Goal: Task Accomplishment & Management: Use online tool/utility

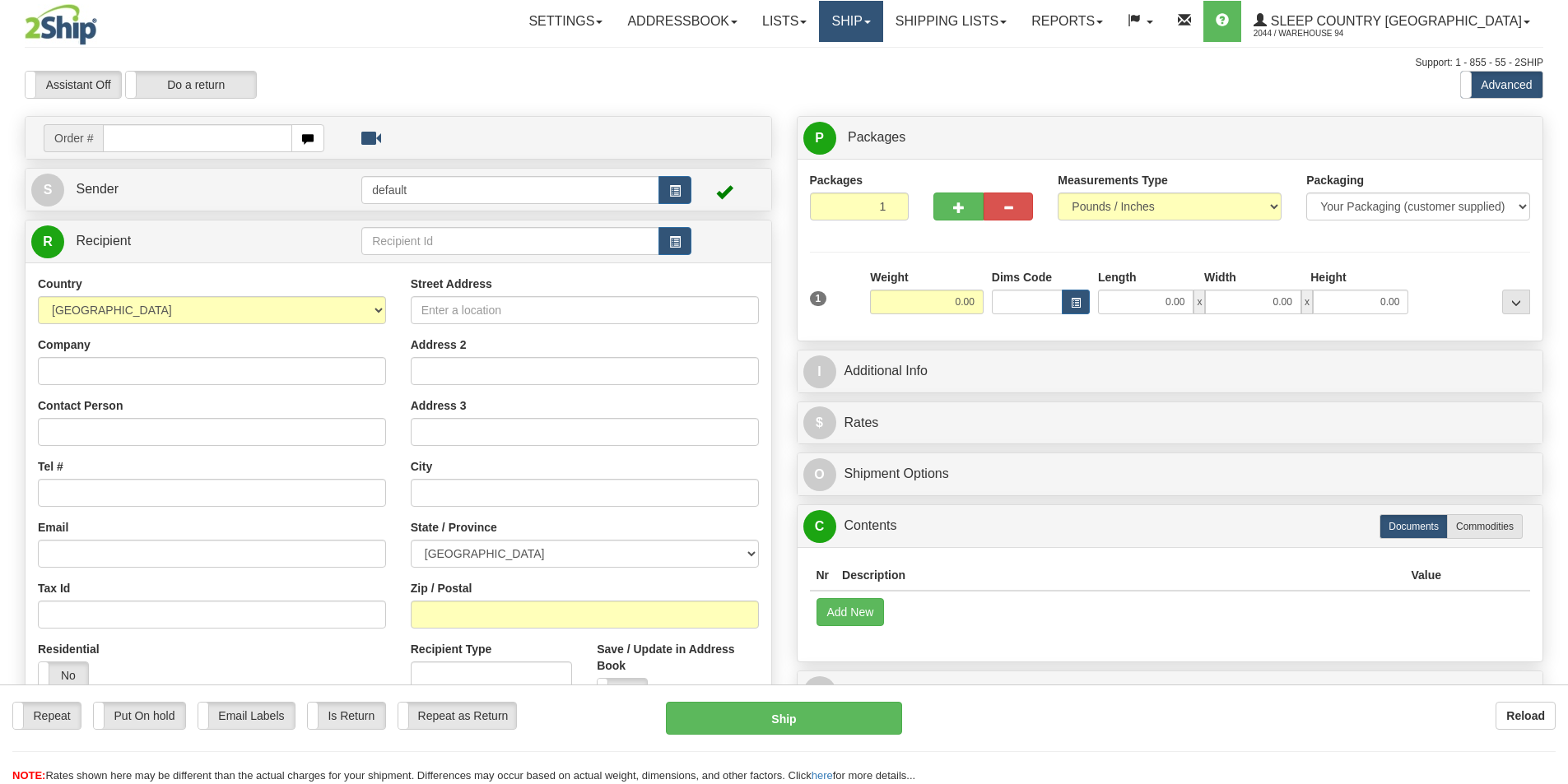
click at [882, 30] on link "Ship" at bounding box center [850, 22] width 63 height 42
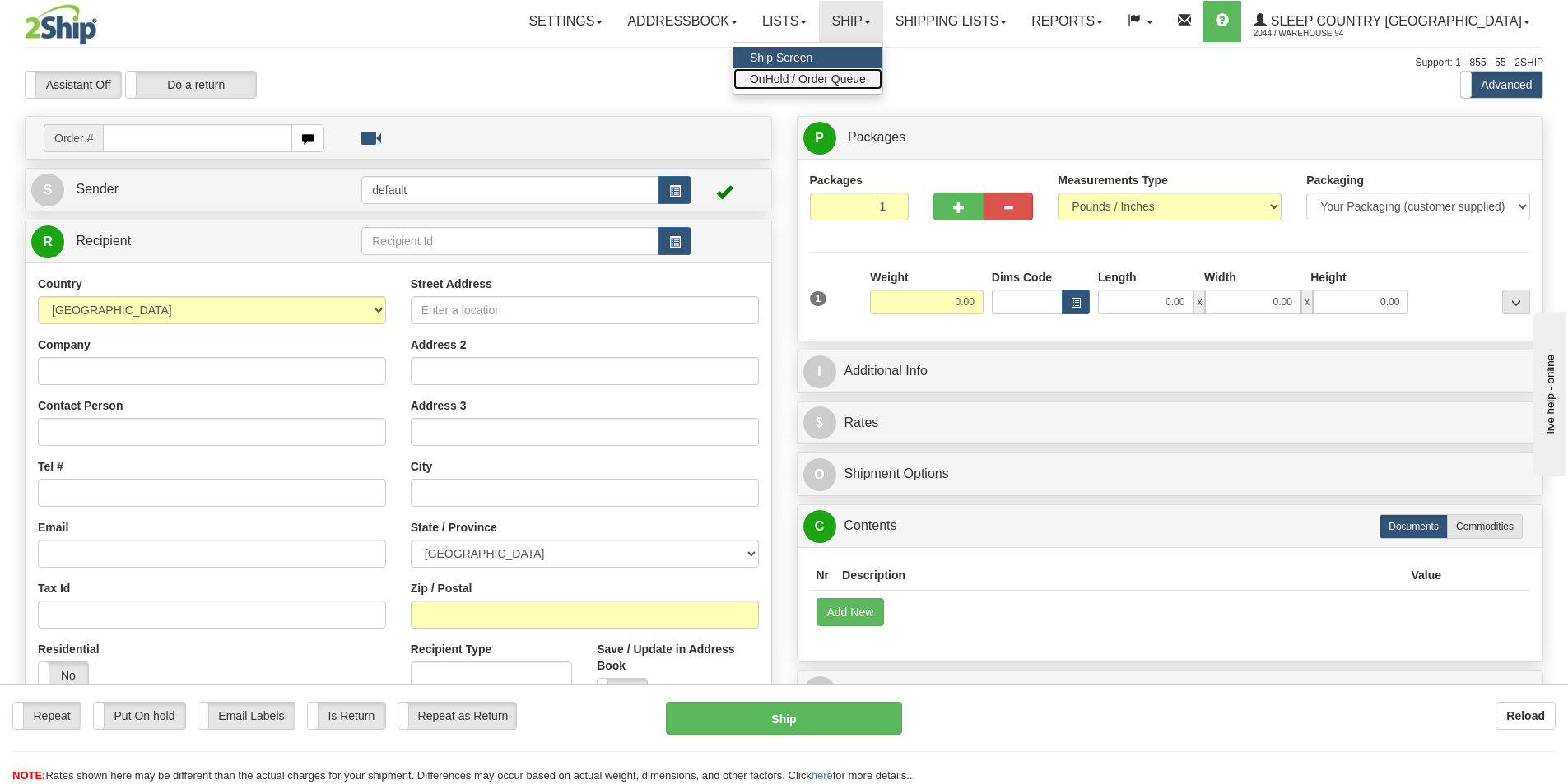
click at [861, 77] on span "OnHold / Order Queue" at bounding box center [808, 78] width 116 height 13
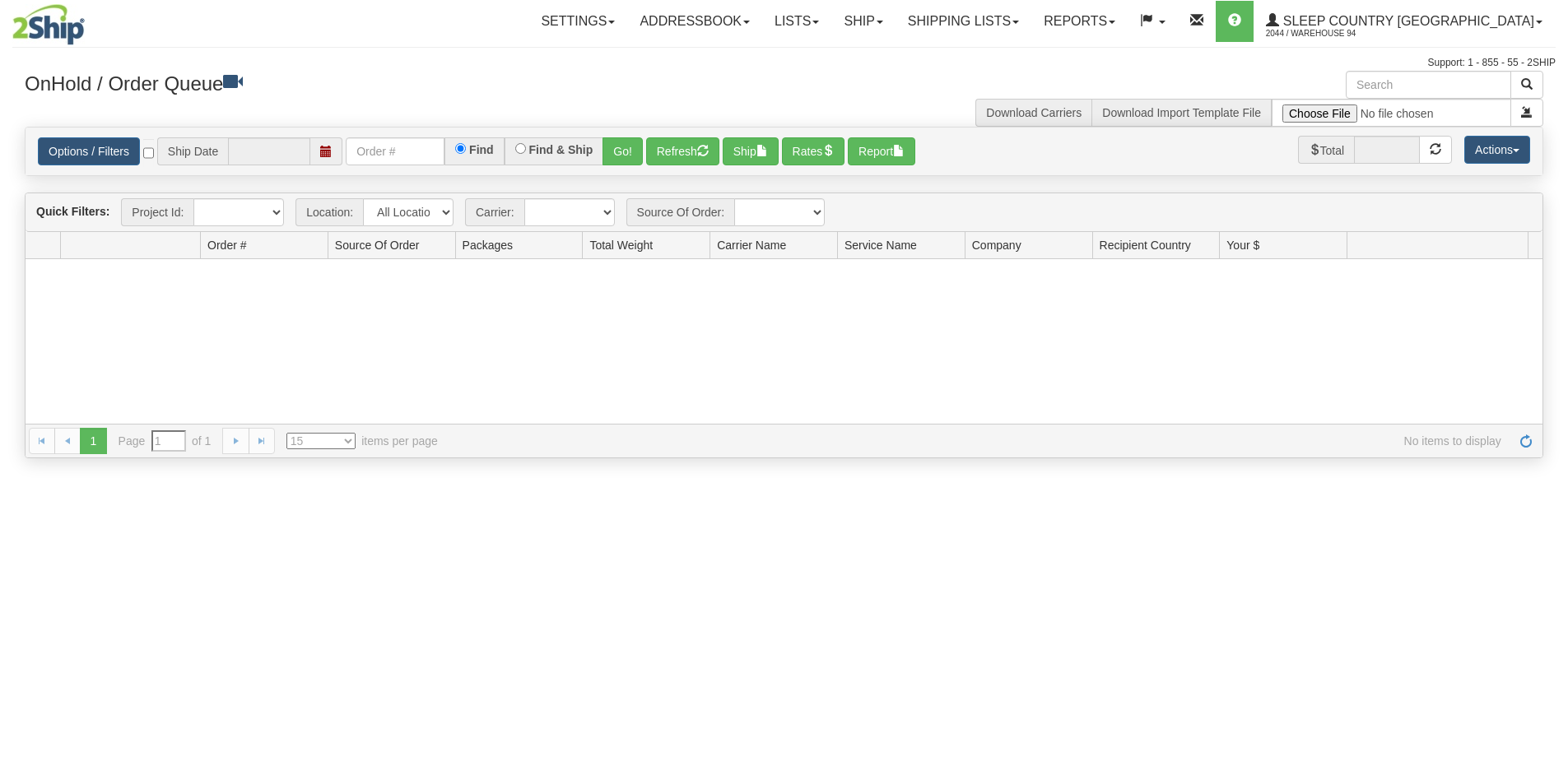
type input "[DATE]"
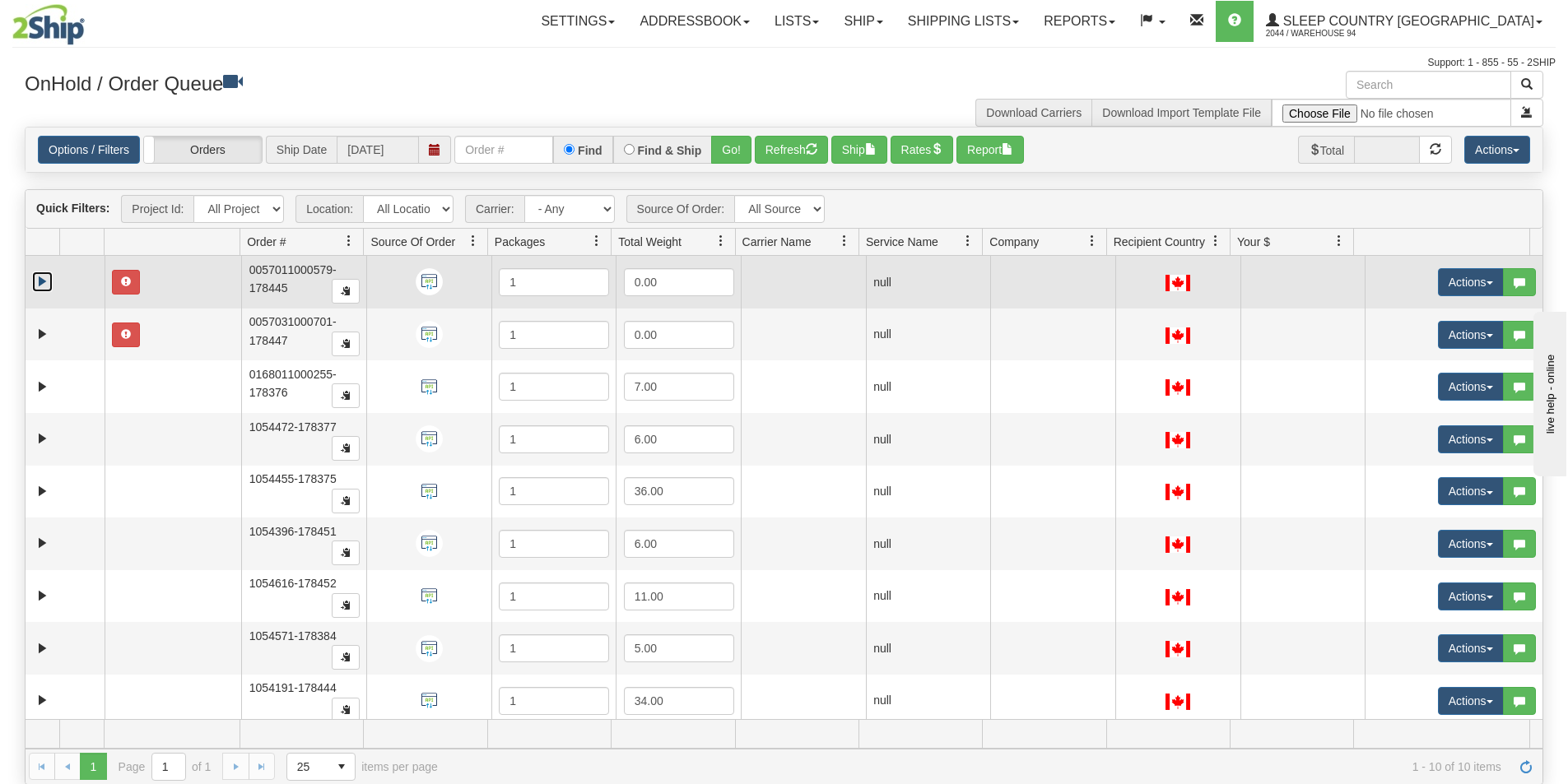
click at [45, 275] on link "Expand" at bounding box center [42, 281] width 21 height 21
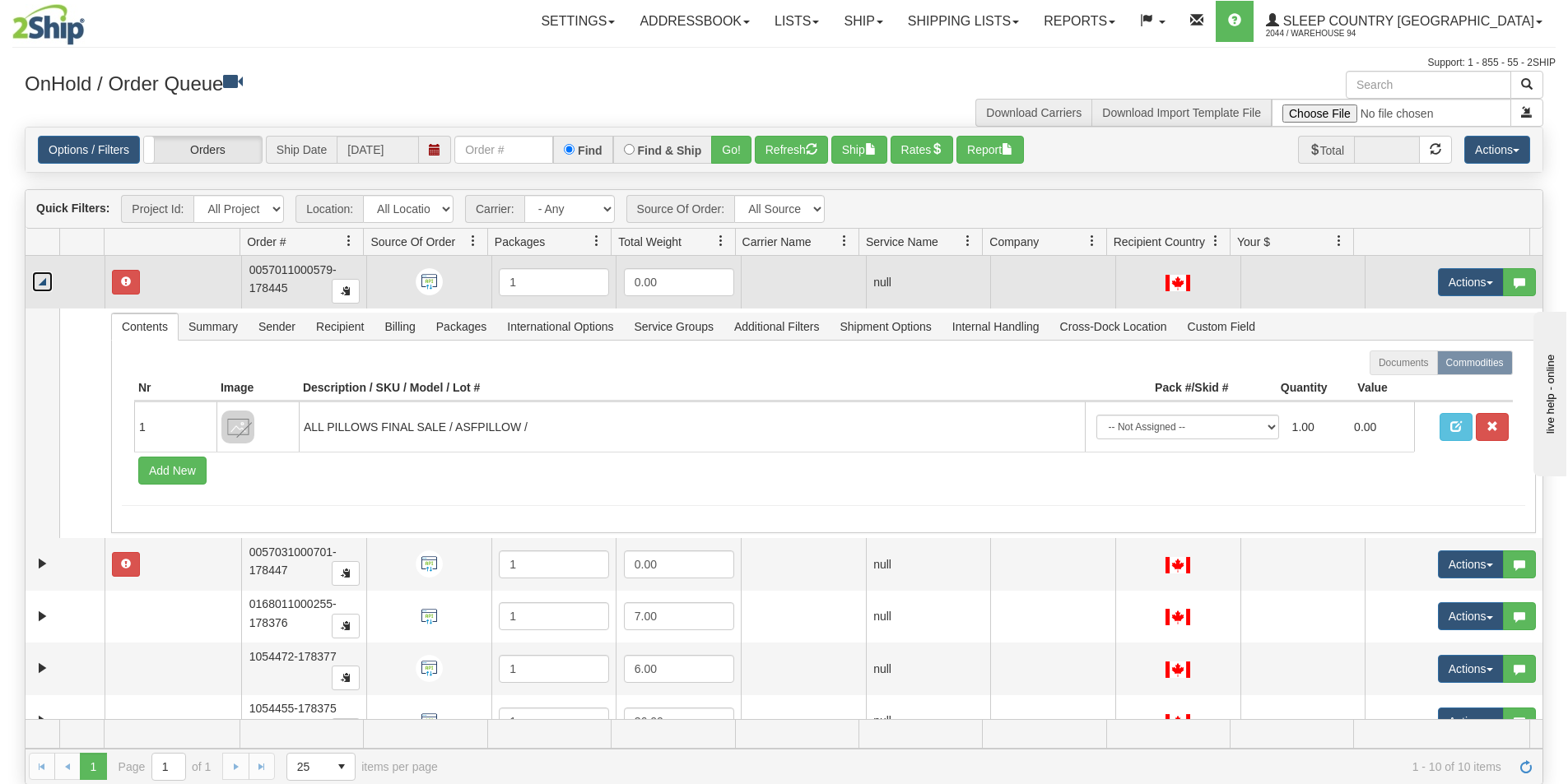
click at [39, 275] on link "Collapse" at bounding box center [42, 281] width 21 height 21
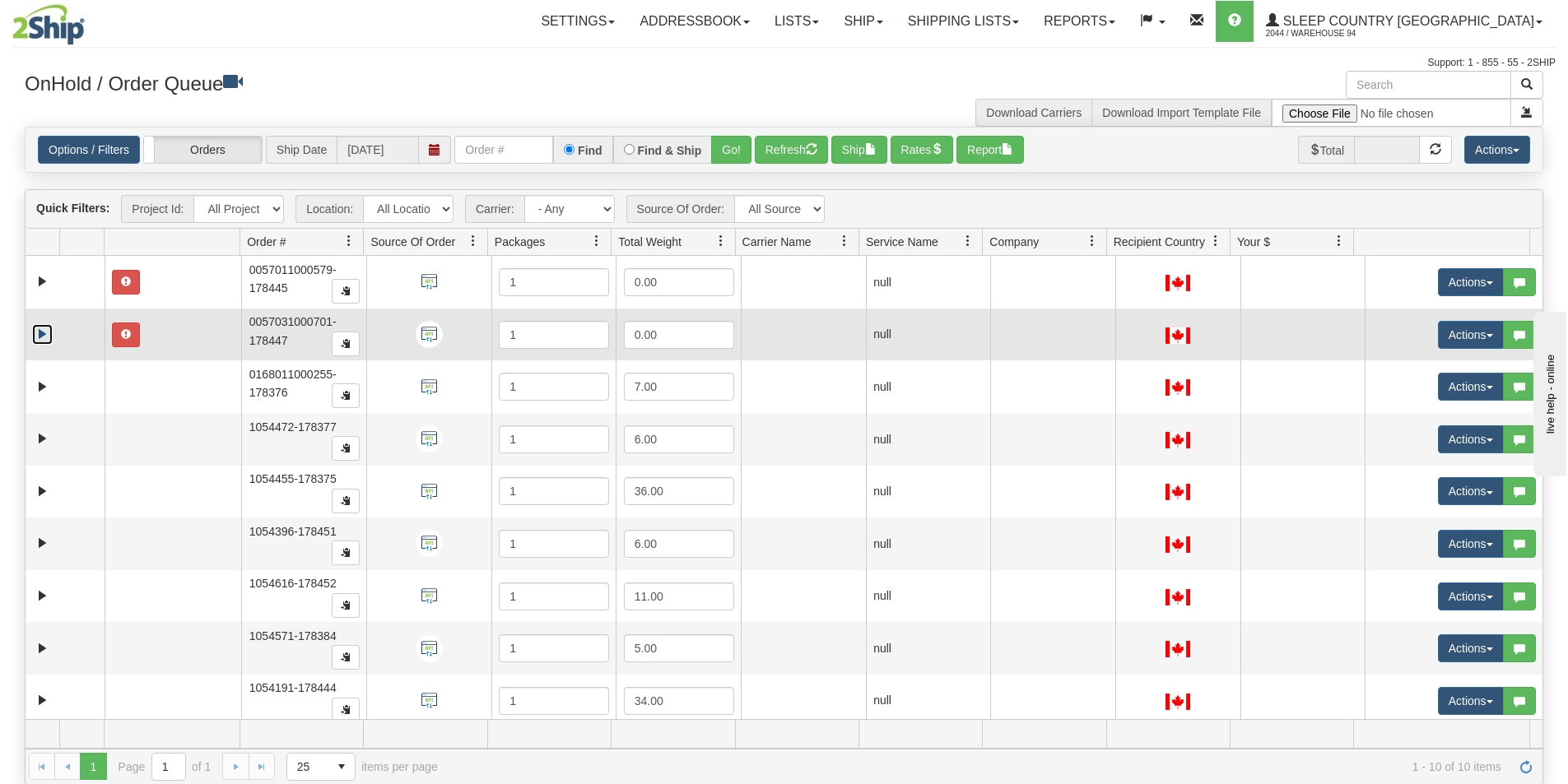
click at [48, 331] on link "Expand" at bounding box center [42, 335] width 21 height 21
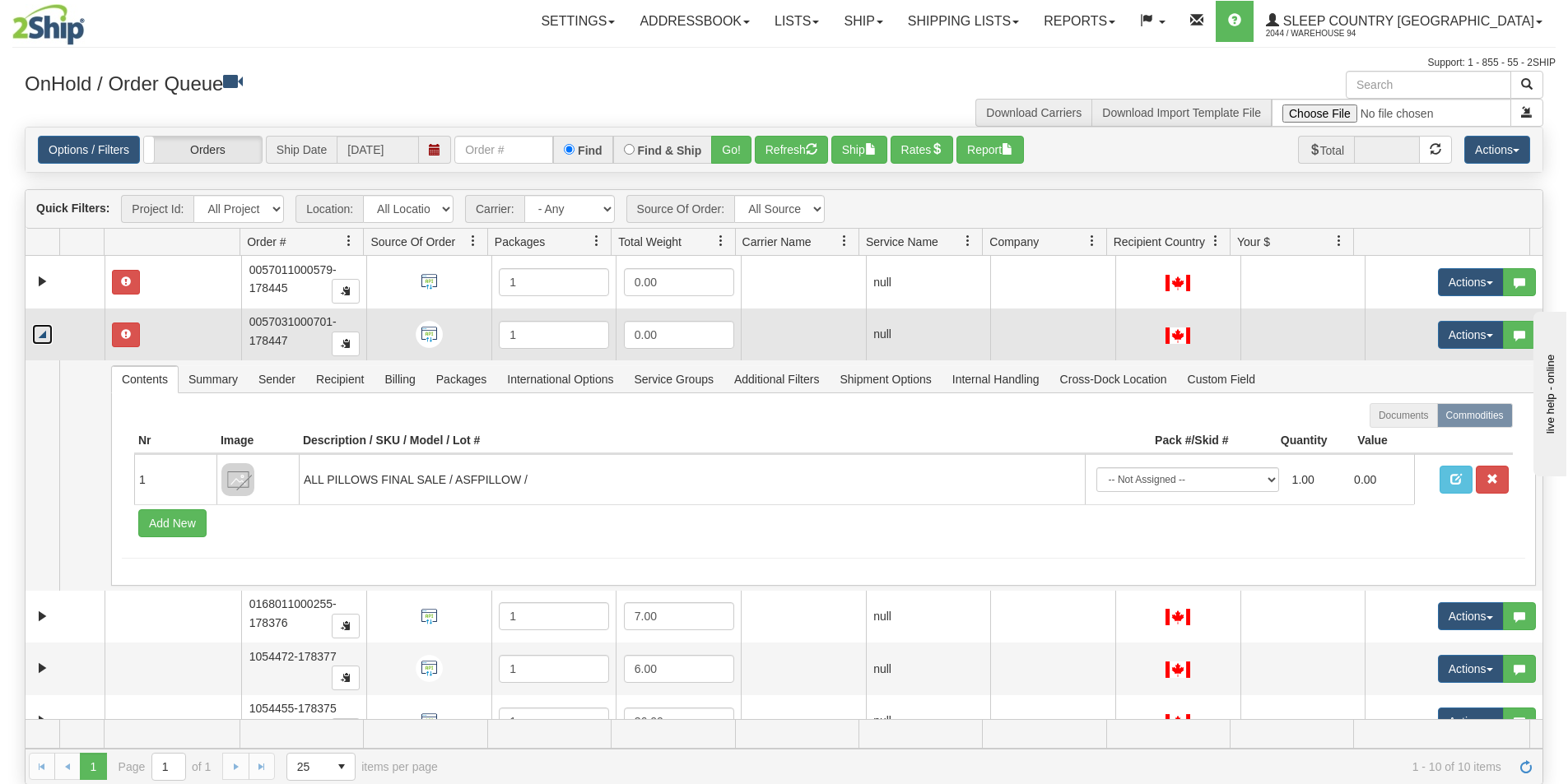
click at [48, 331] on link "Collapse" at bounding box center [42, 335] width 21 height 21
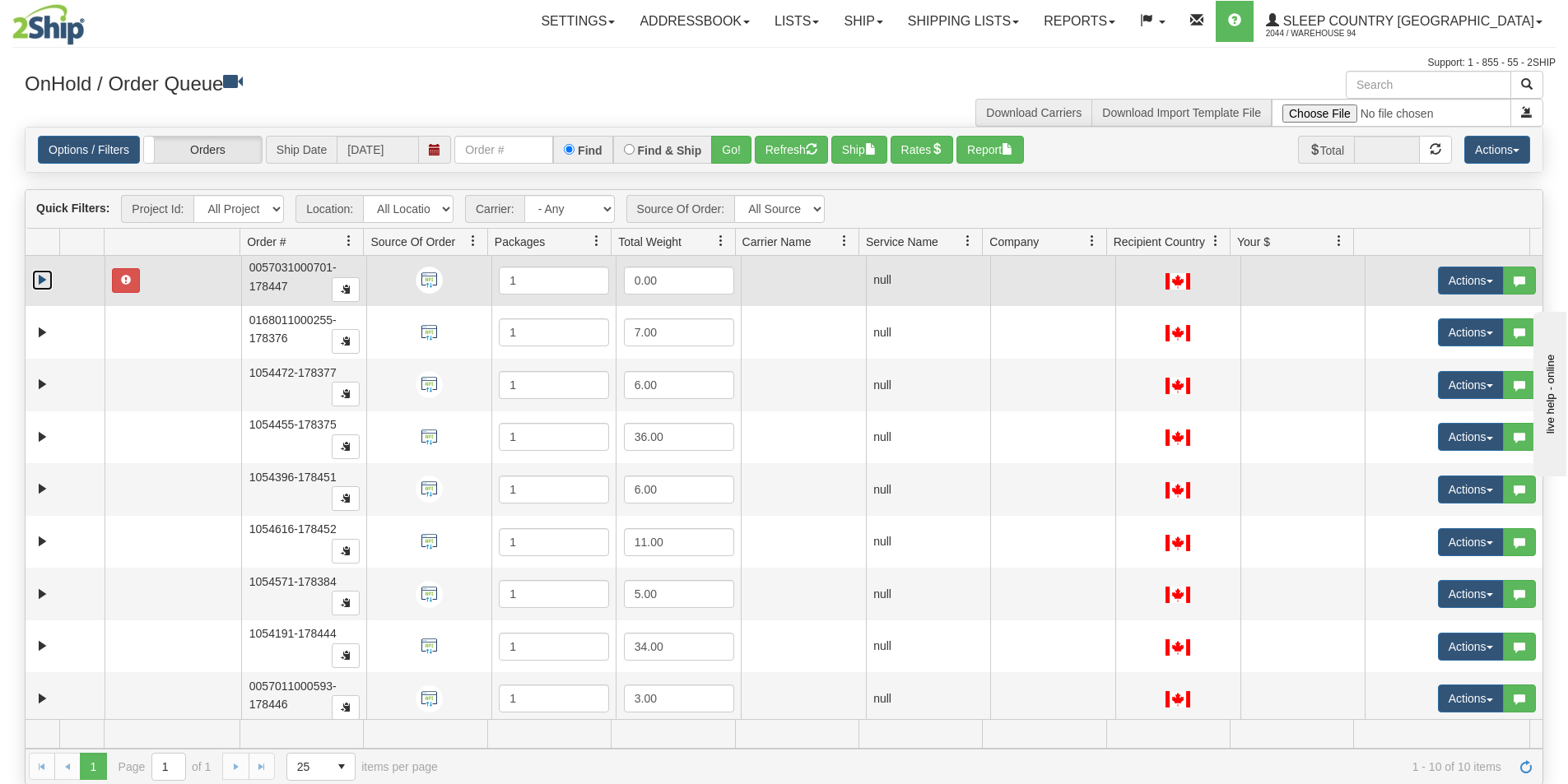
scroll to position [60, 0]
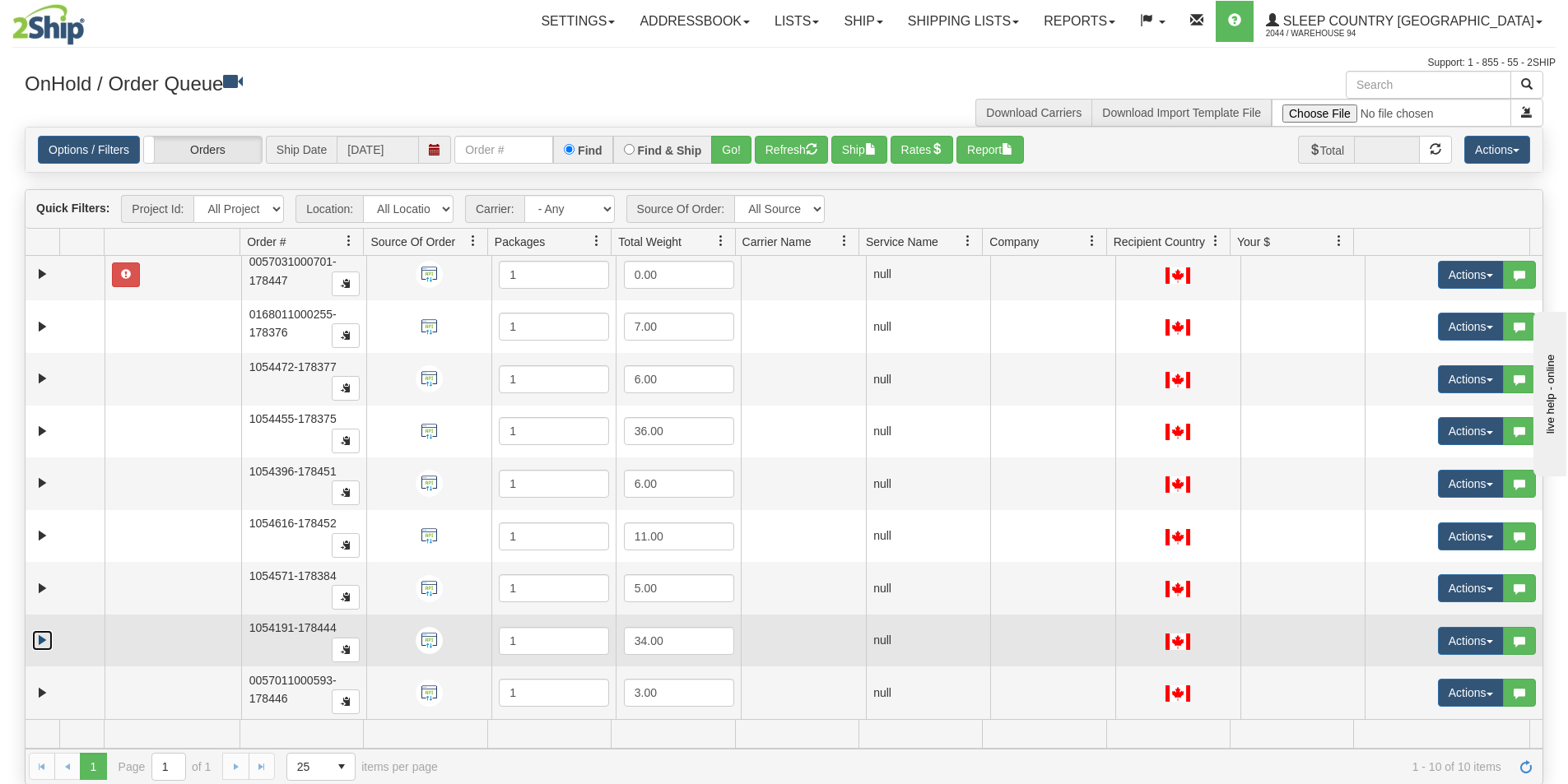
click at [38, 642] on link "Expand" at bounding box center [42, 640] width 21 height 21
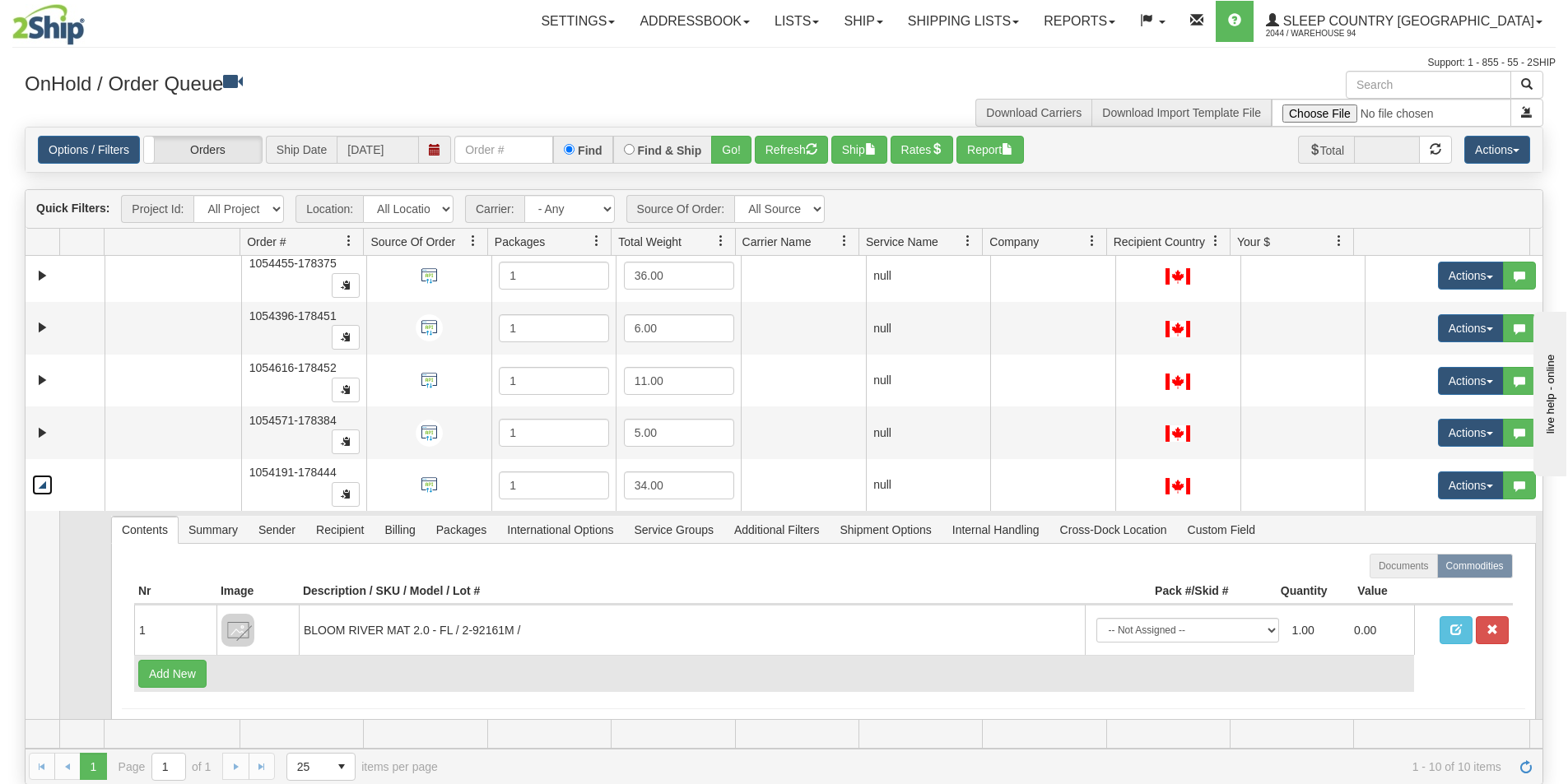
scroll to position [290, 0]
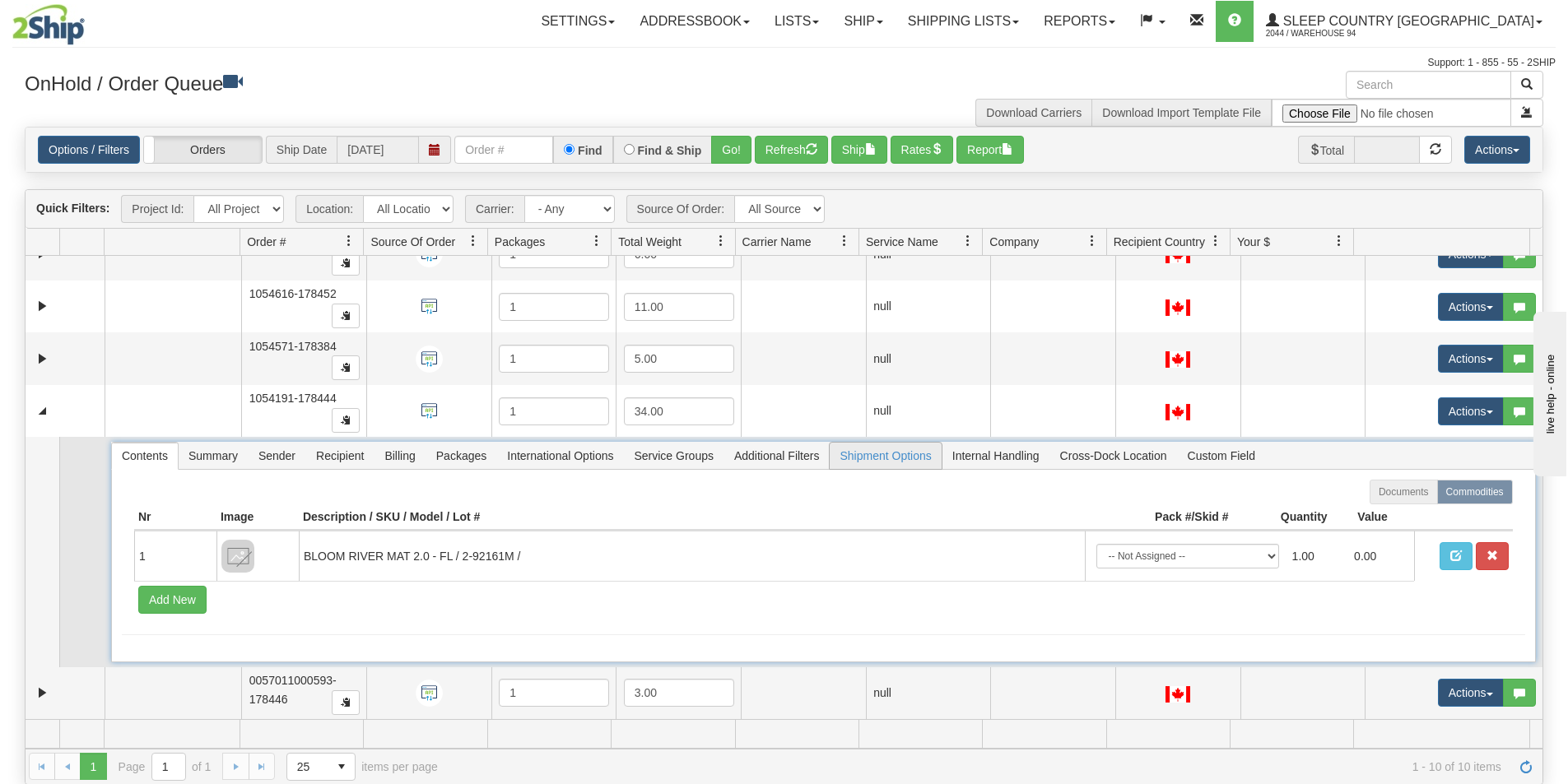
click at [892, 451] on span "Shipment Options" at bounding box center [885, 455] width 111 height 27
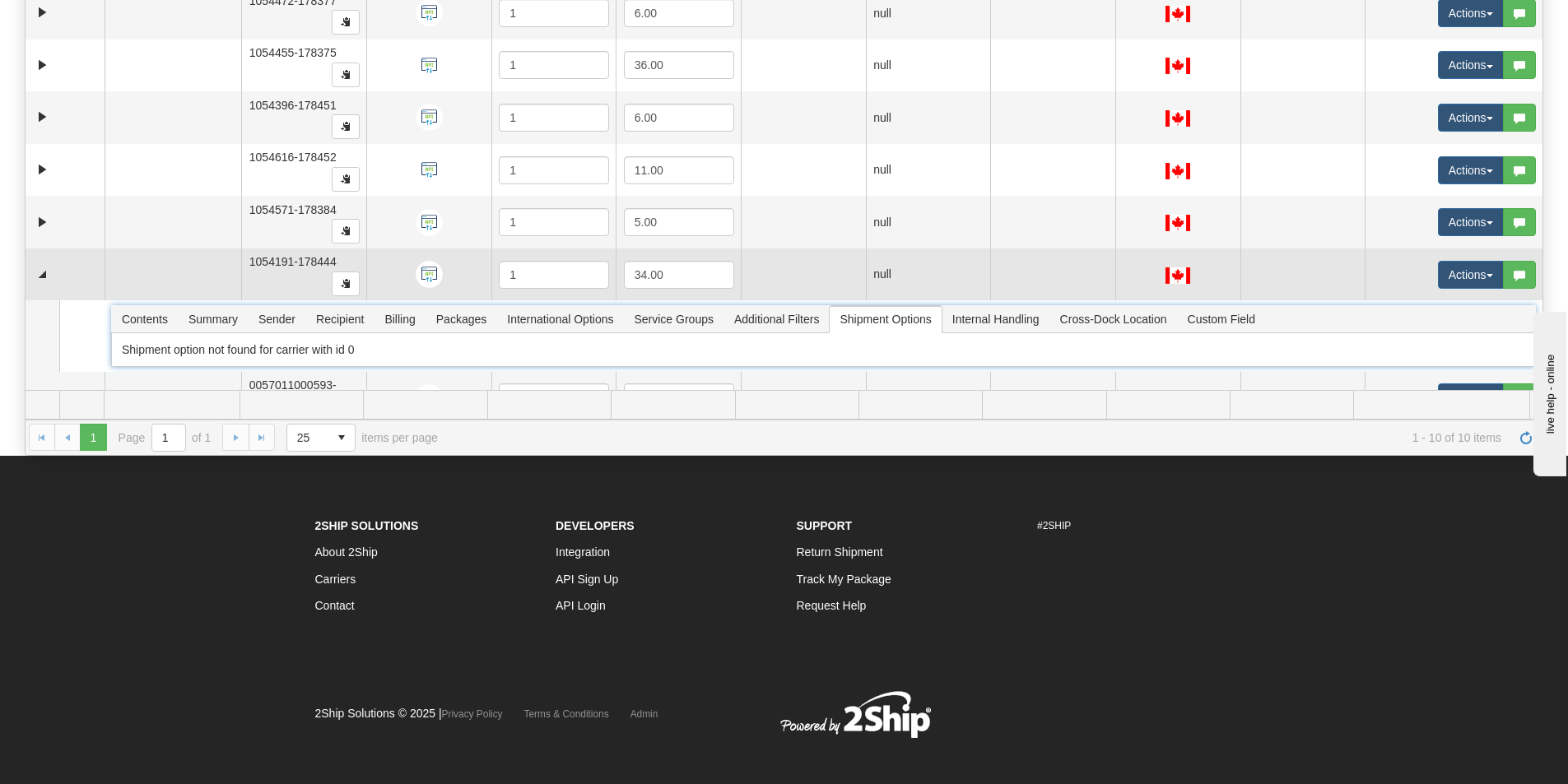
scroll to position [131, 0]
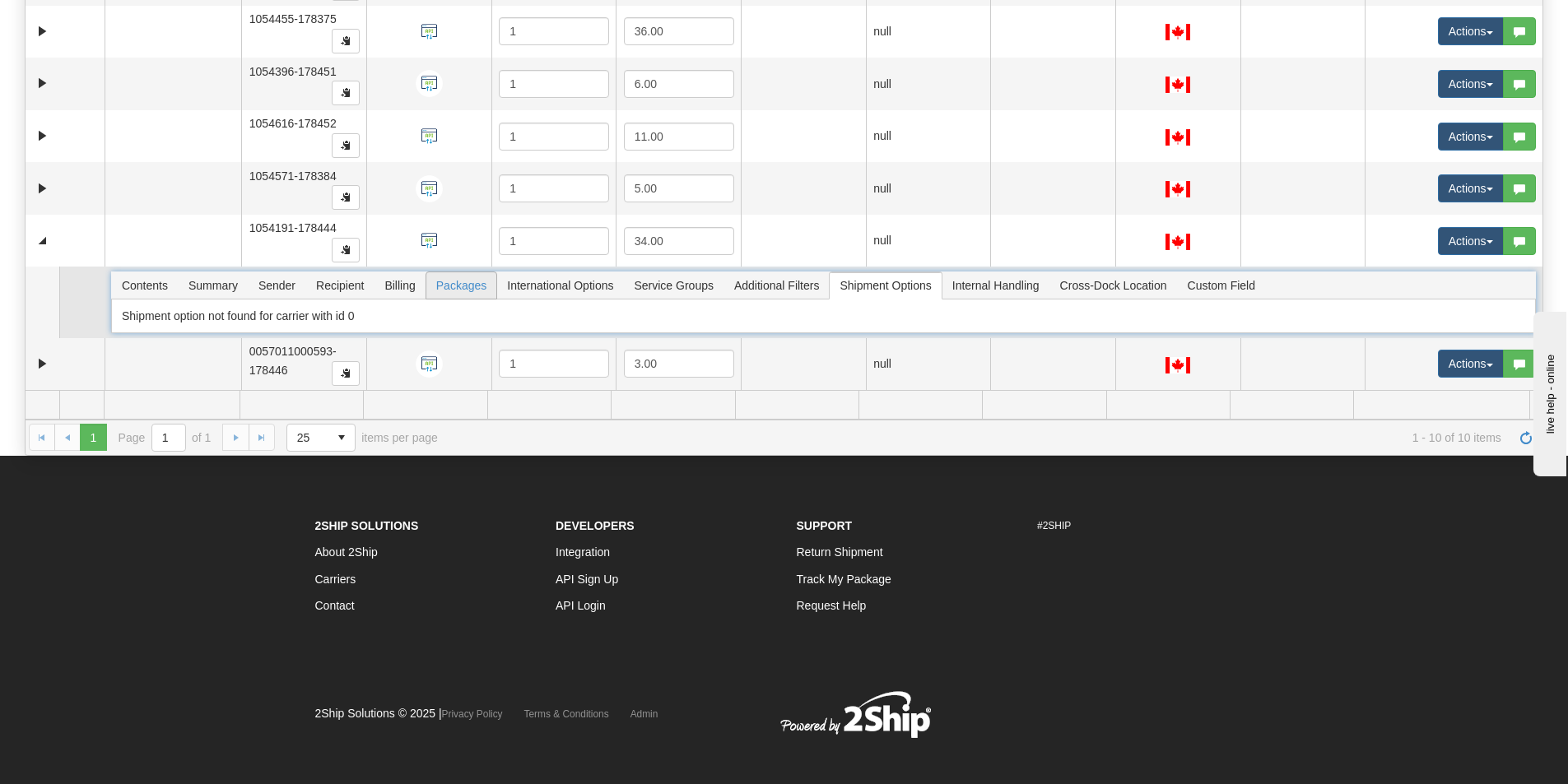
click at [446, 288] on span "Packages" at bounding box center [461, 285] width 70 height 27
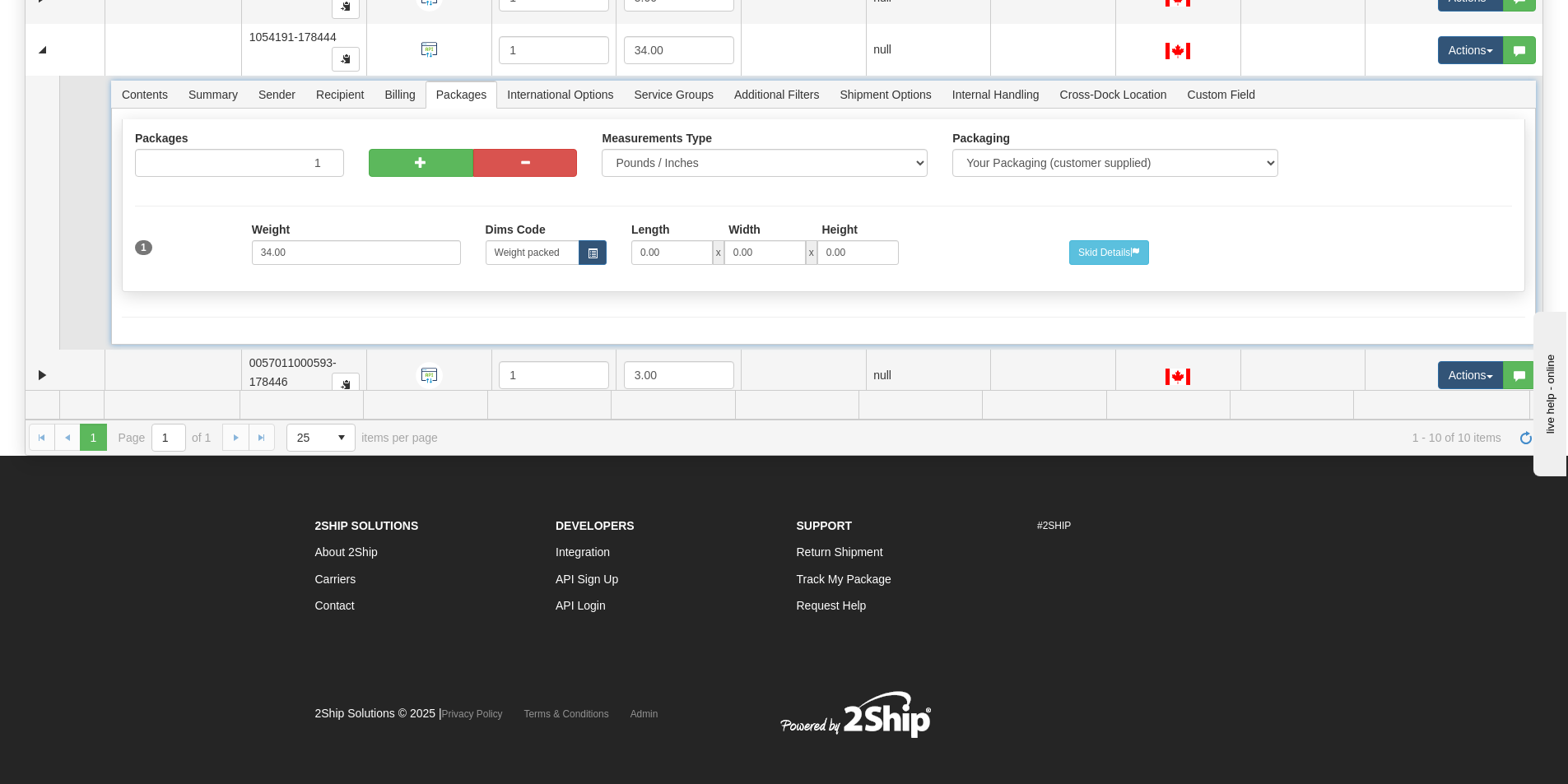
scroll to position [325, 0]
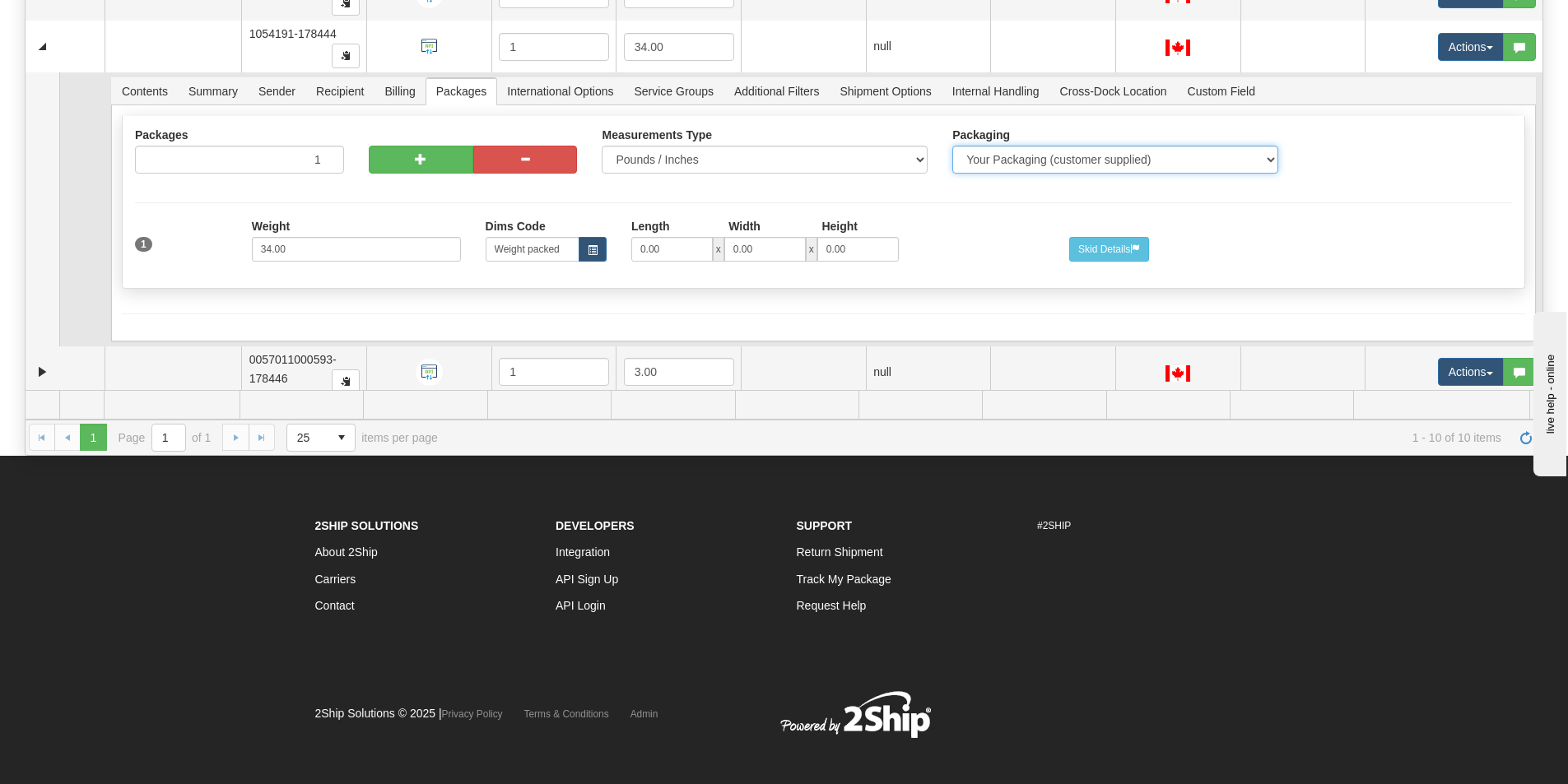
click at [1102, 158] on select "Your Packaging (customer supplied) Envelope (carrier supplied) Pack (carrier su…" at bounding box center [1115, 159] width 326 height 28
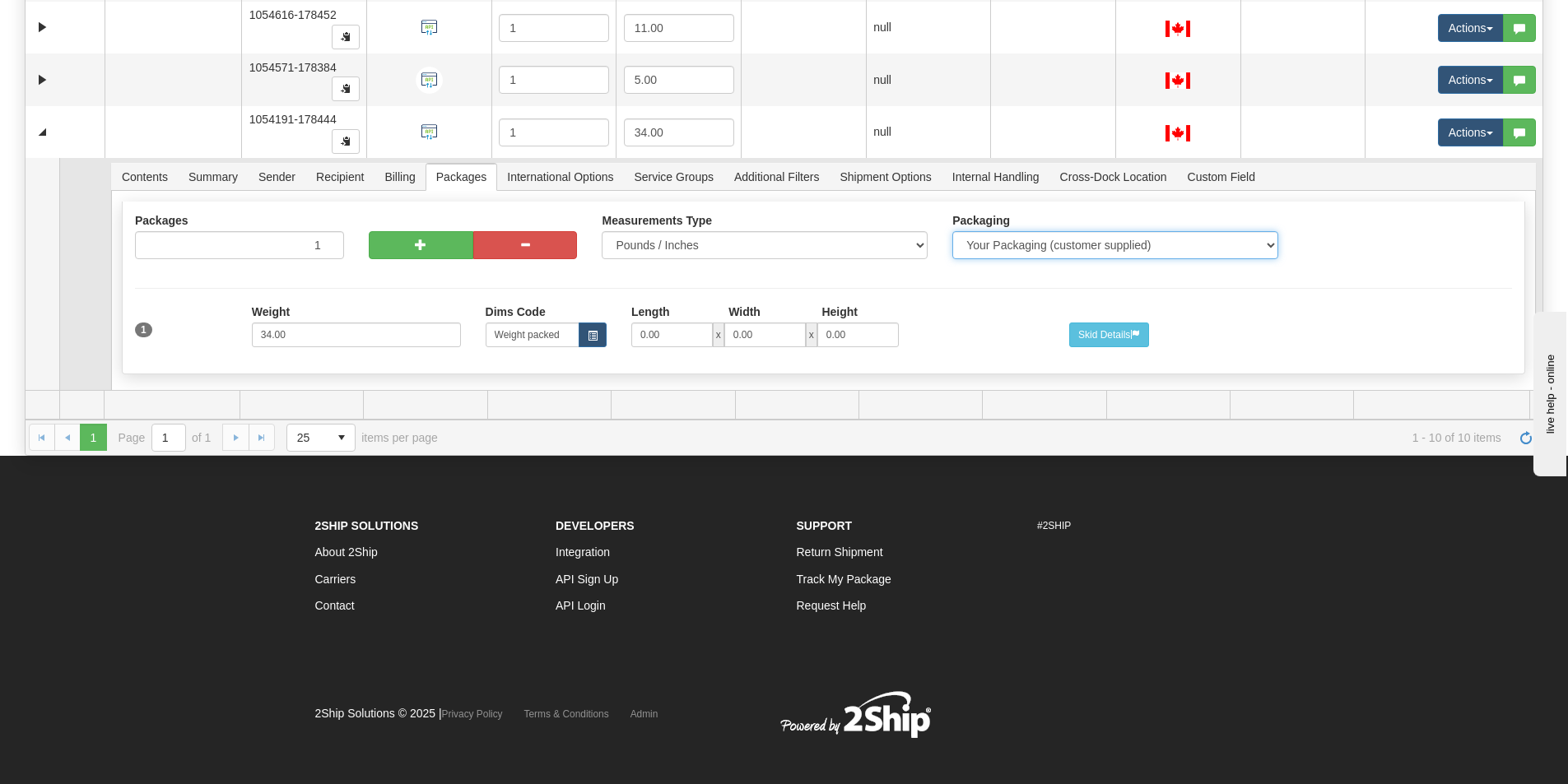
scroll to position [160, 0]
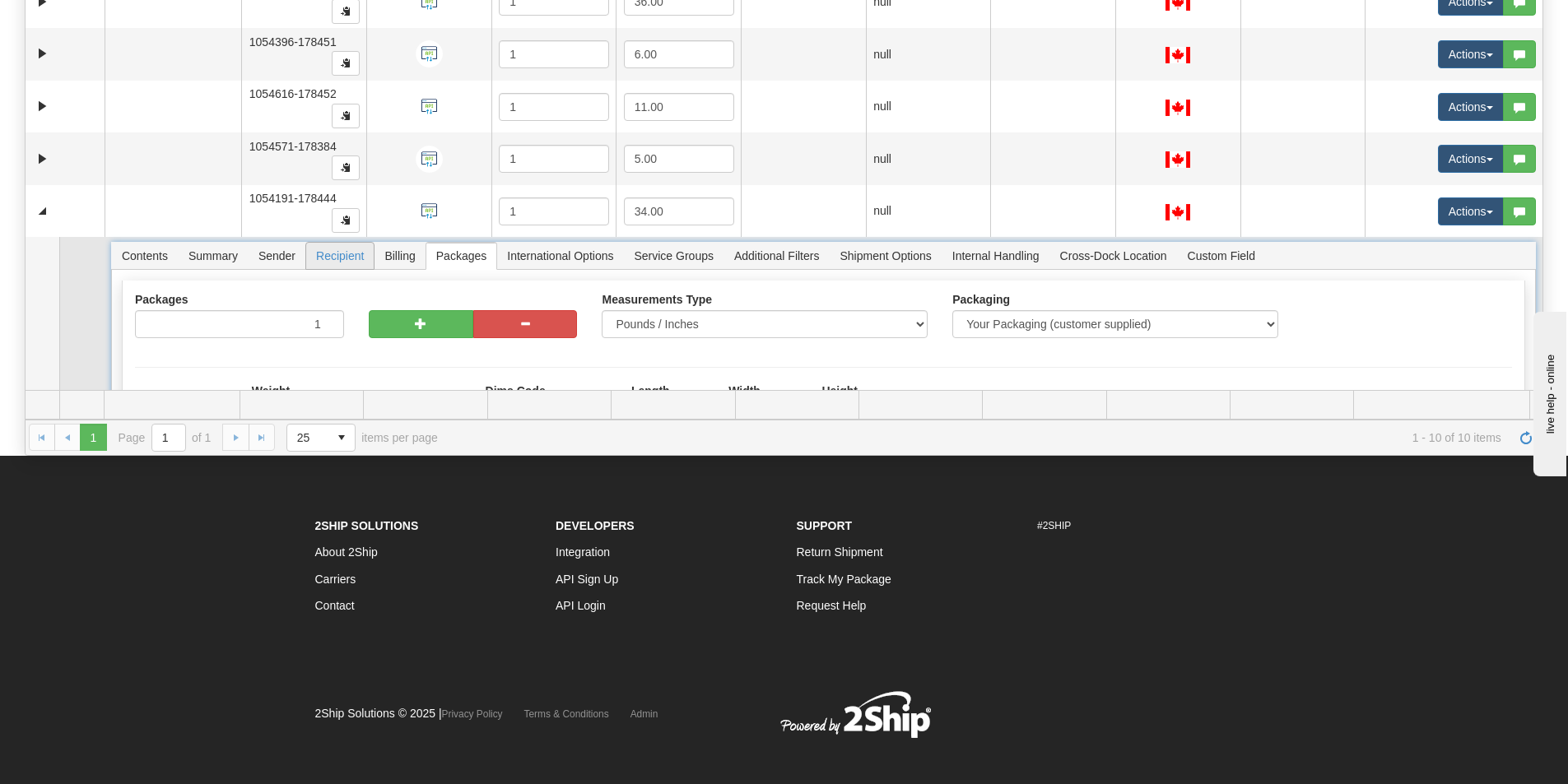
click at [337, 257] on span "Recipient" at bounding box center [340, 255] width 67 height 27
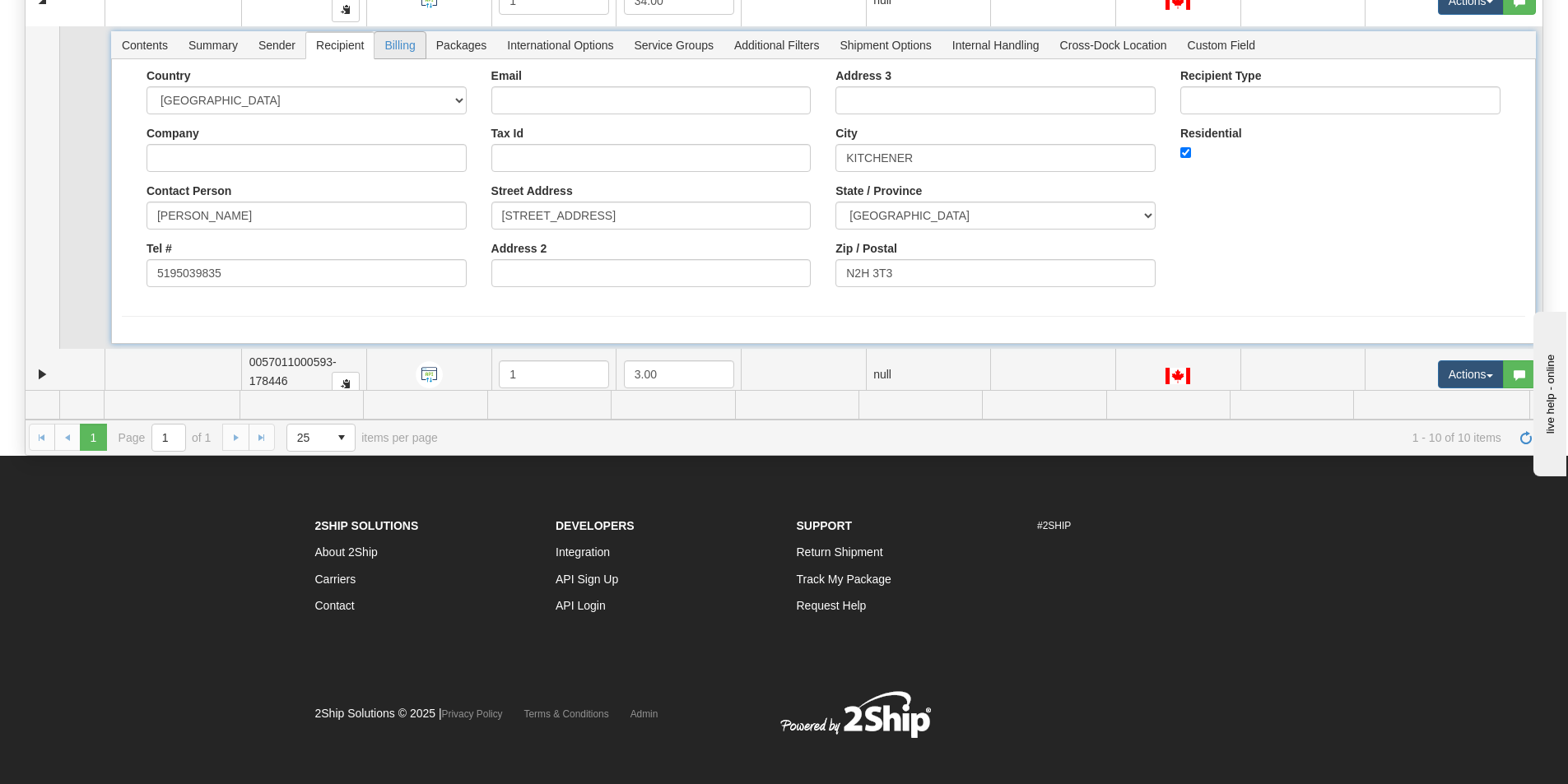
scroll to position [382, 0]
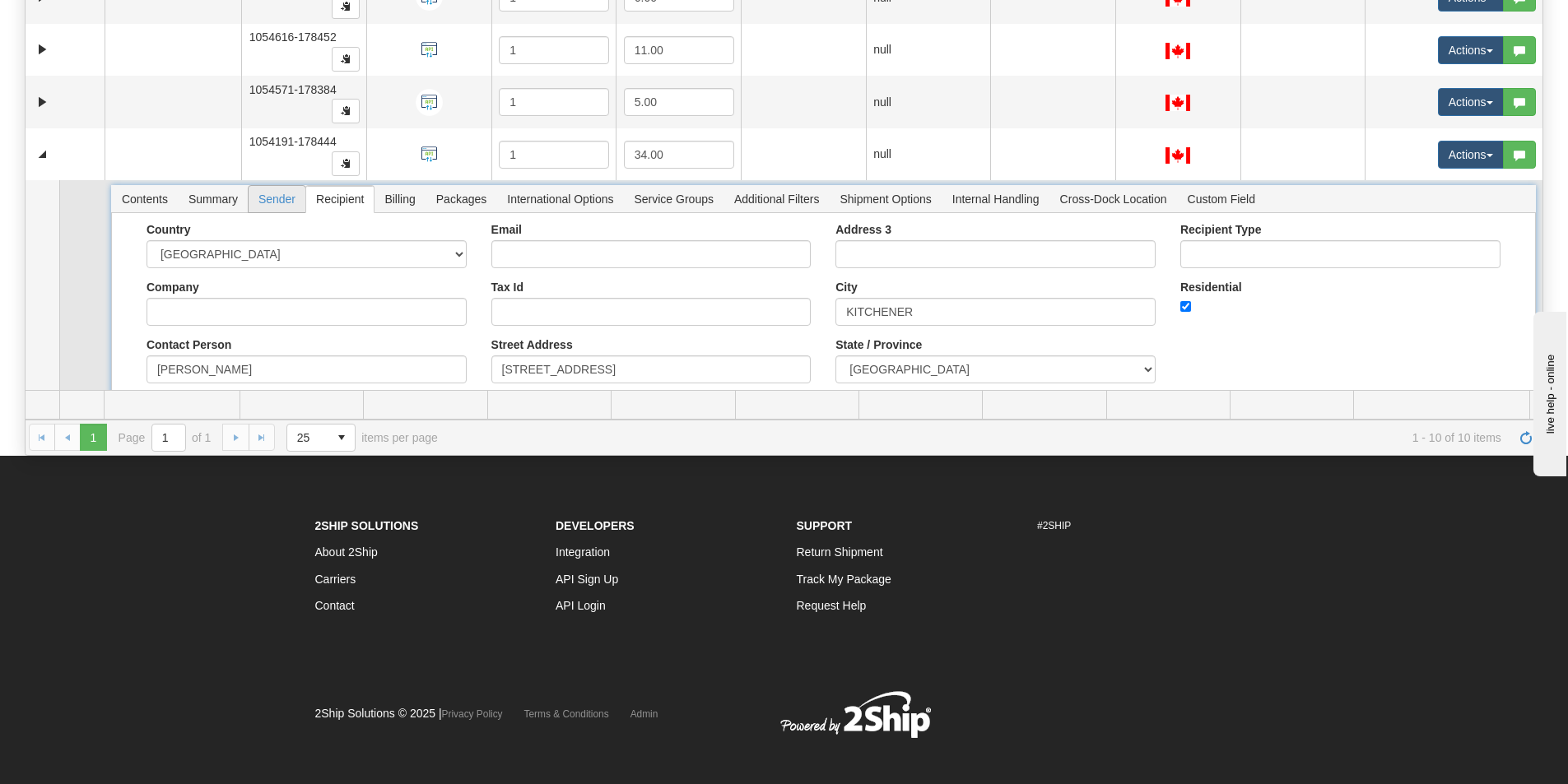
click at [273, 201] on span "Sender" at bounding box center [276, 199] width 56 height 27
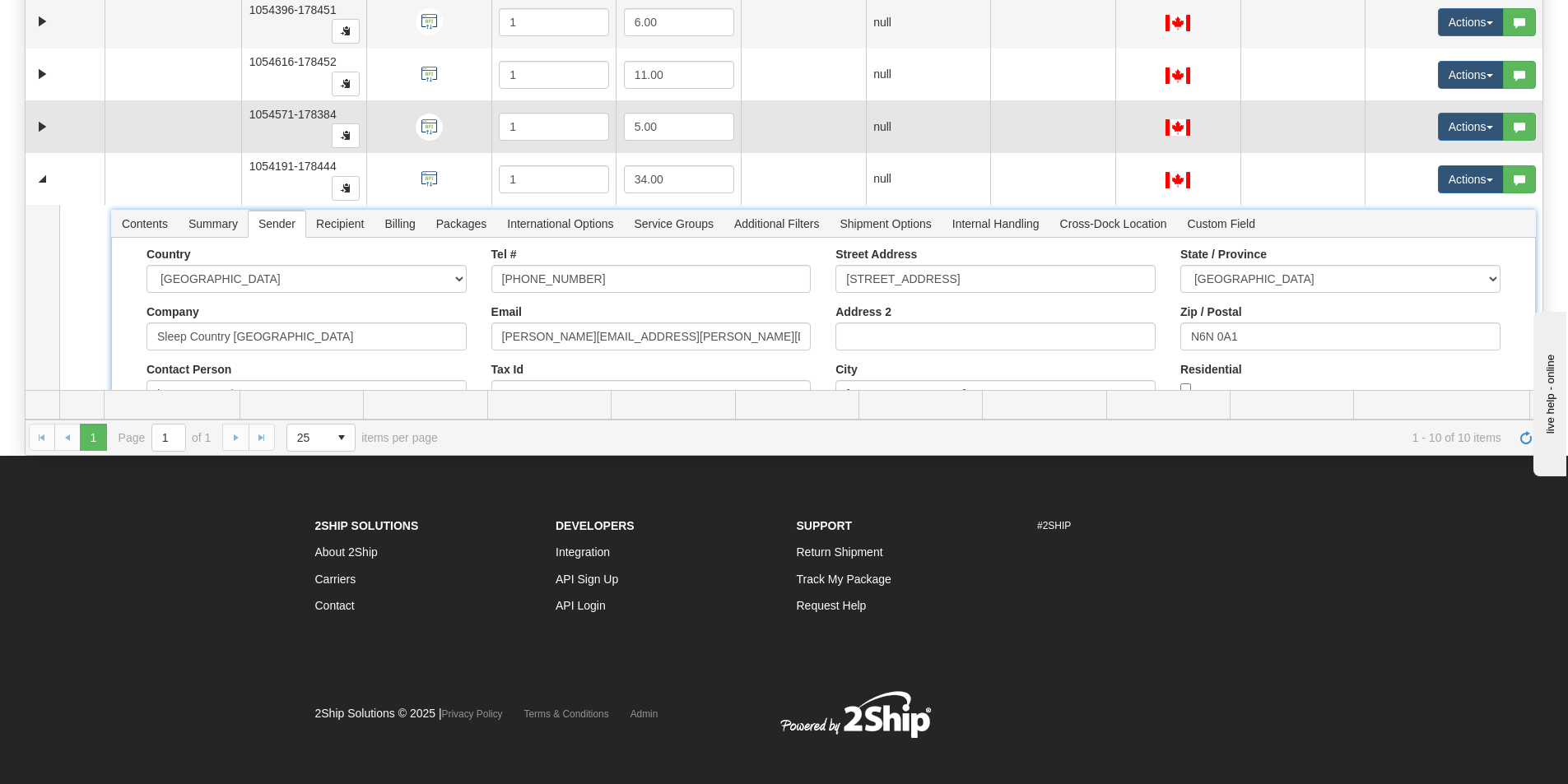
scroll to position [188, 0]
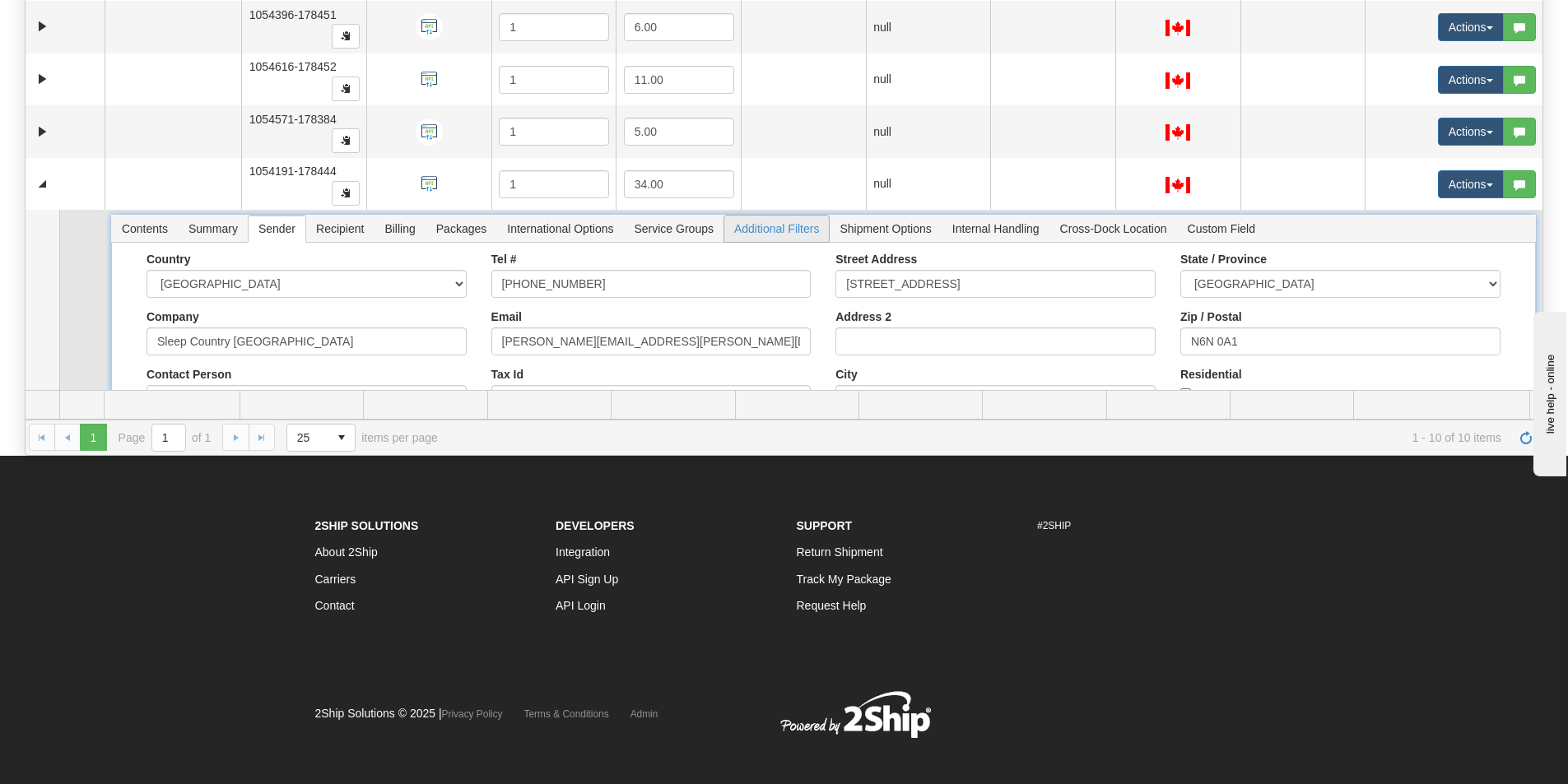
click at [781, 233] on span "Additional Filters" at bounding box center [777, 229] width 105 height 27
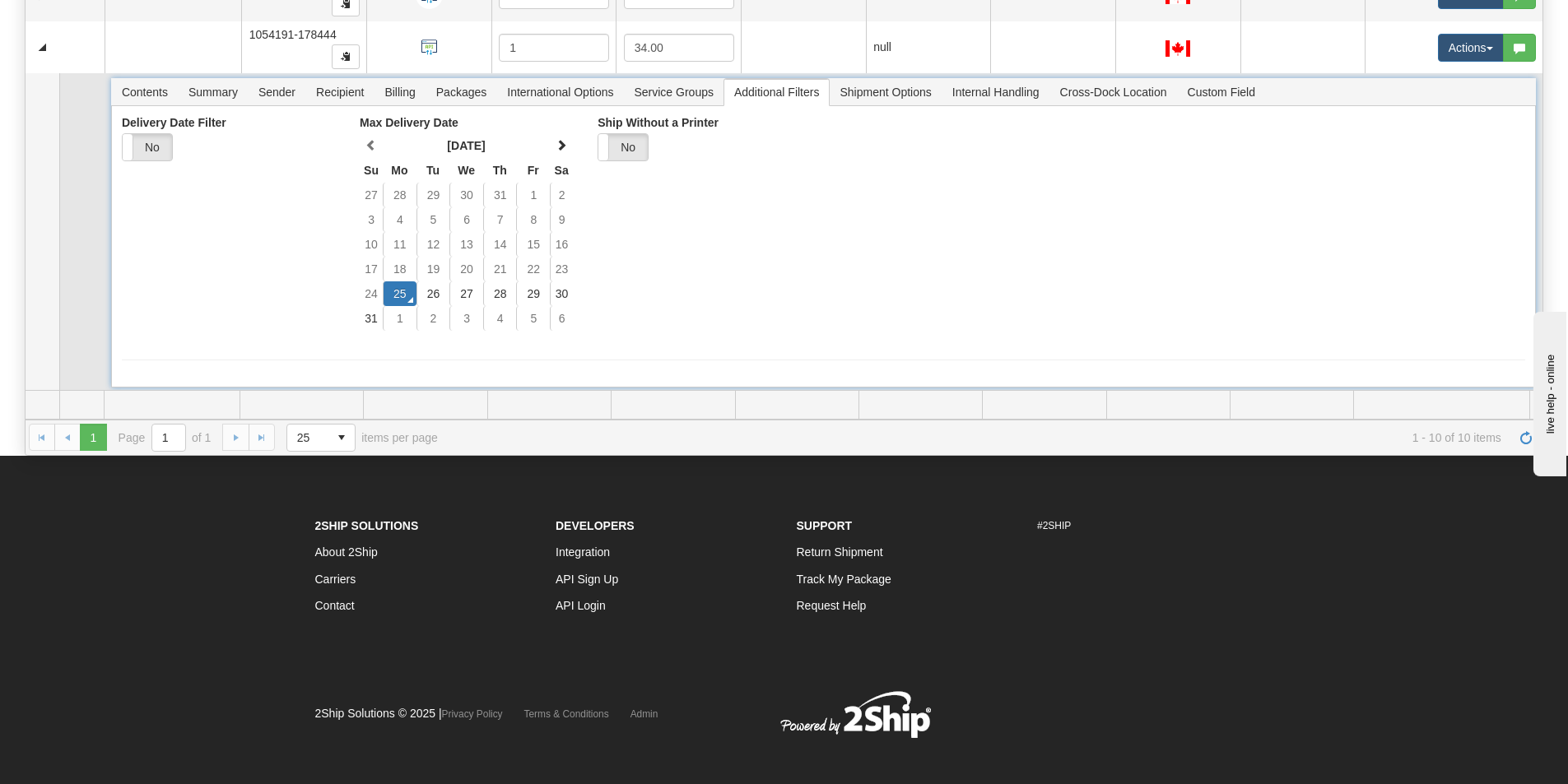
scroll to position [296, 0]
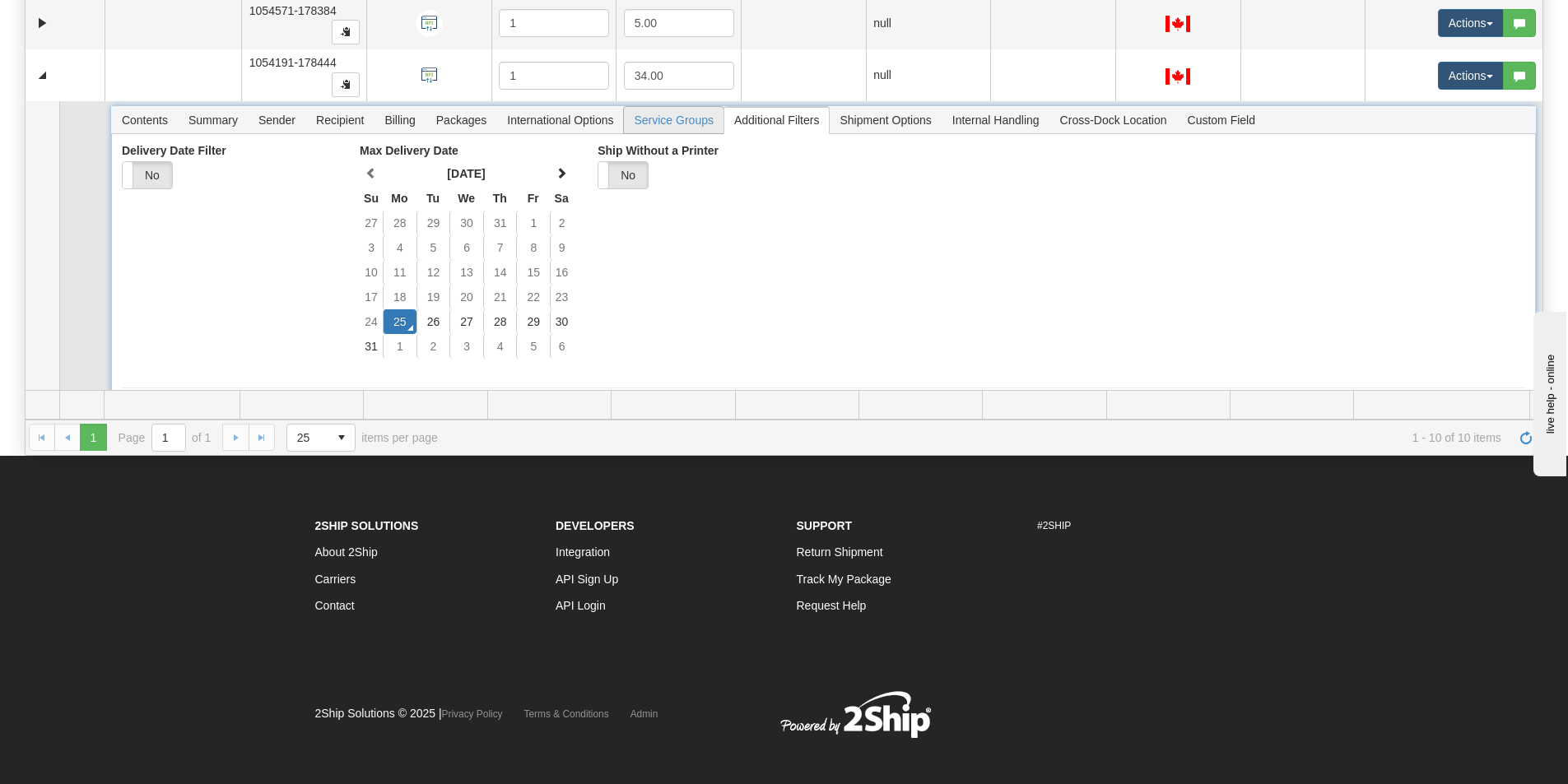
click at [648, 115] on span "Service Groups" at bounding box center [673, 120] width 99 height 27
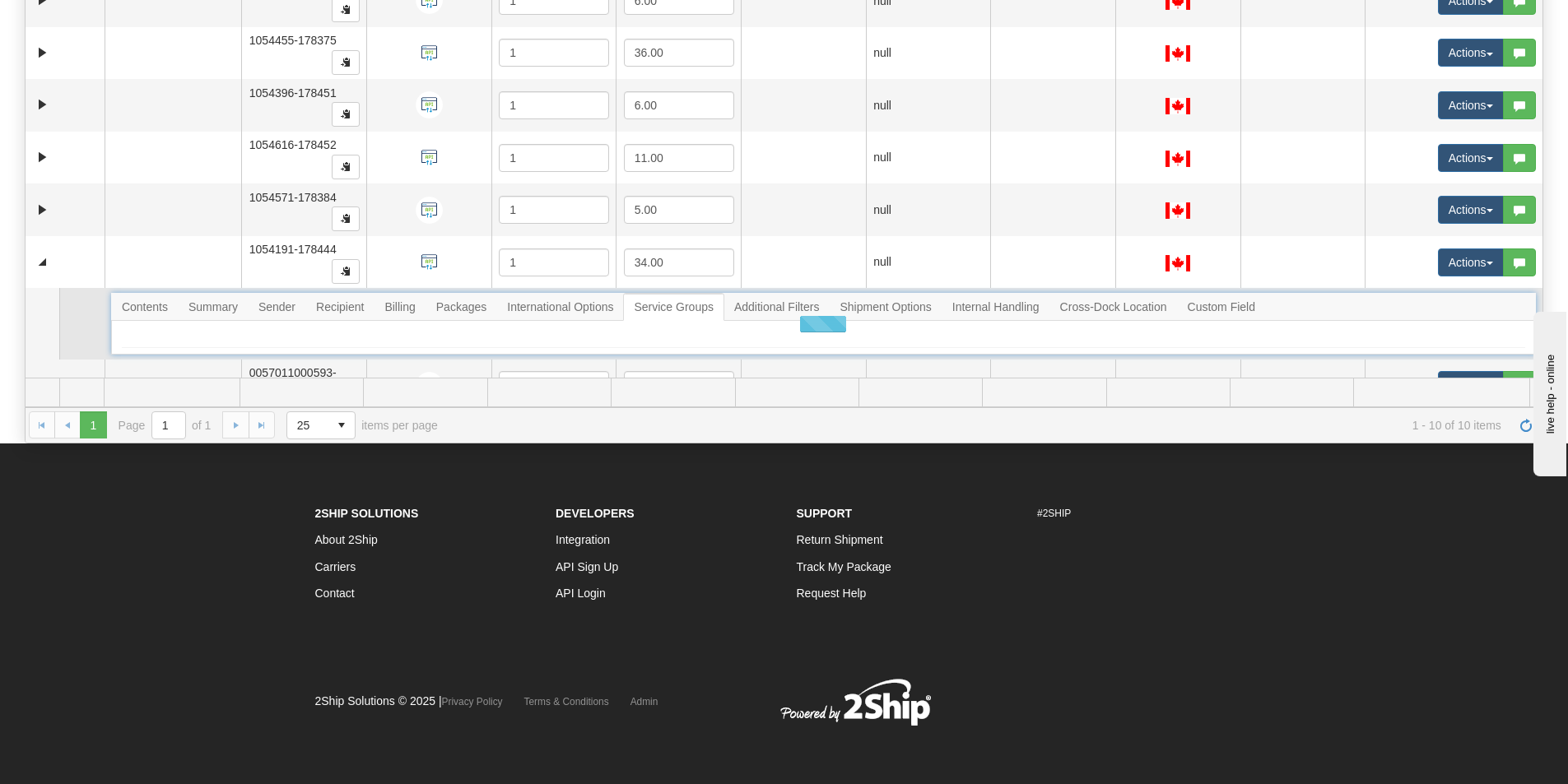
scroll to position [0, 0]
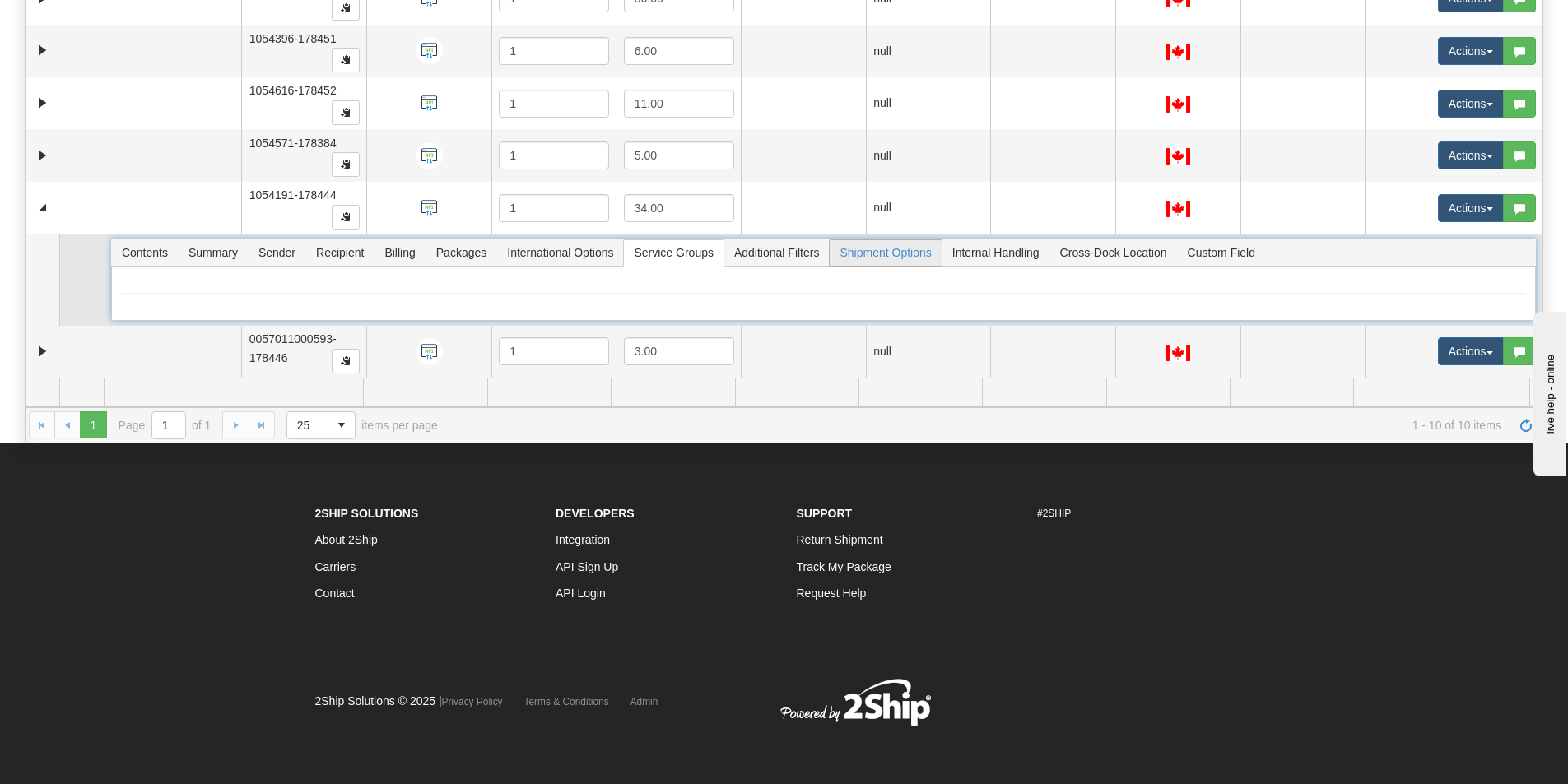
click at [867, 248] on span "Shipment Options" at bounding box center [885, 252] width 111 height 27
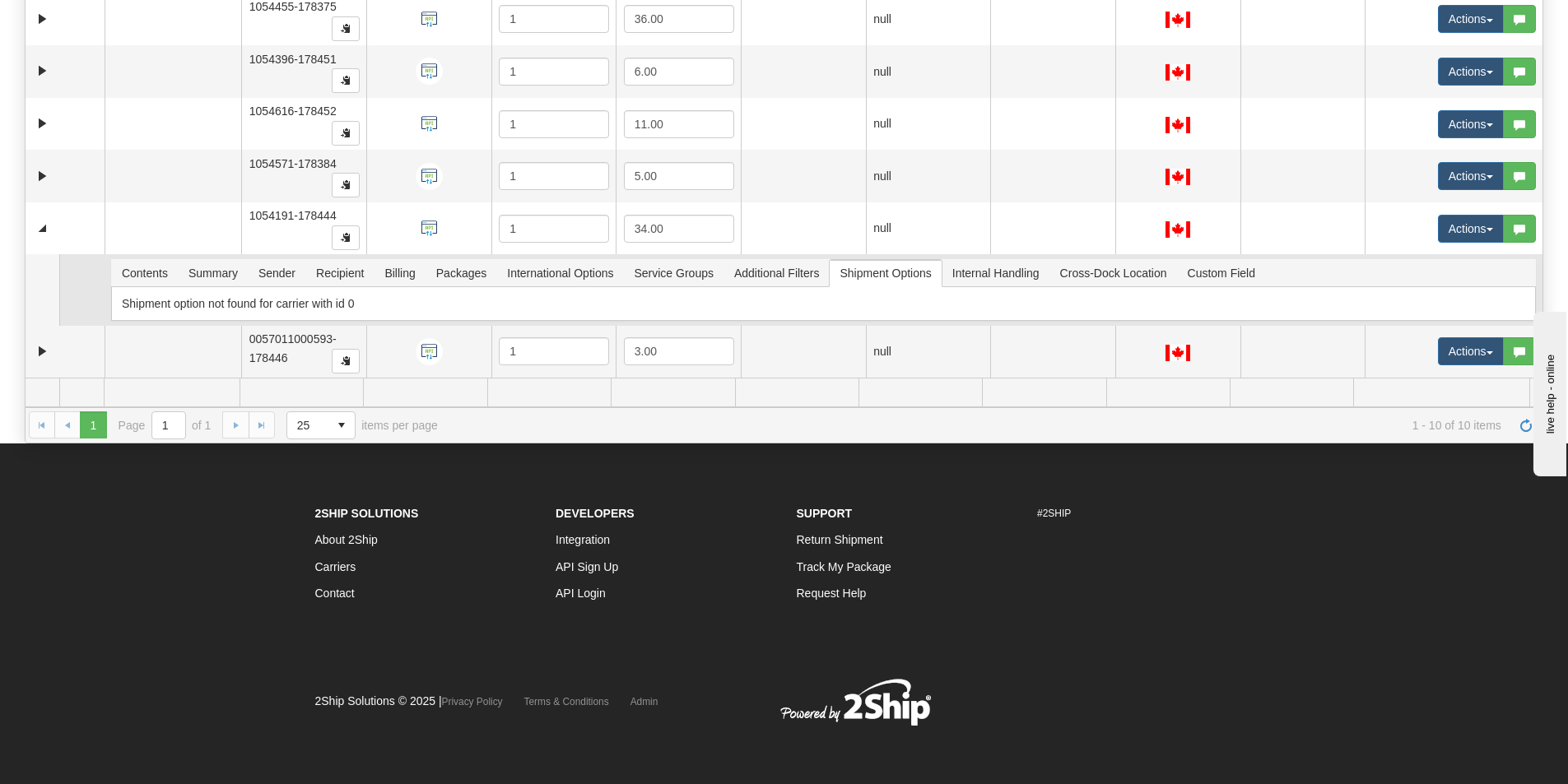
click at [140, 257] on td "Contents Summary Sender Recipient Billing Packages International Options Servic…" at bounding box center [824, 290] width 1438 height 71
click at [144, 268] on span "Contents" at bounding box center [145, 273] width 66 height 27
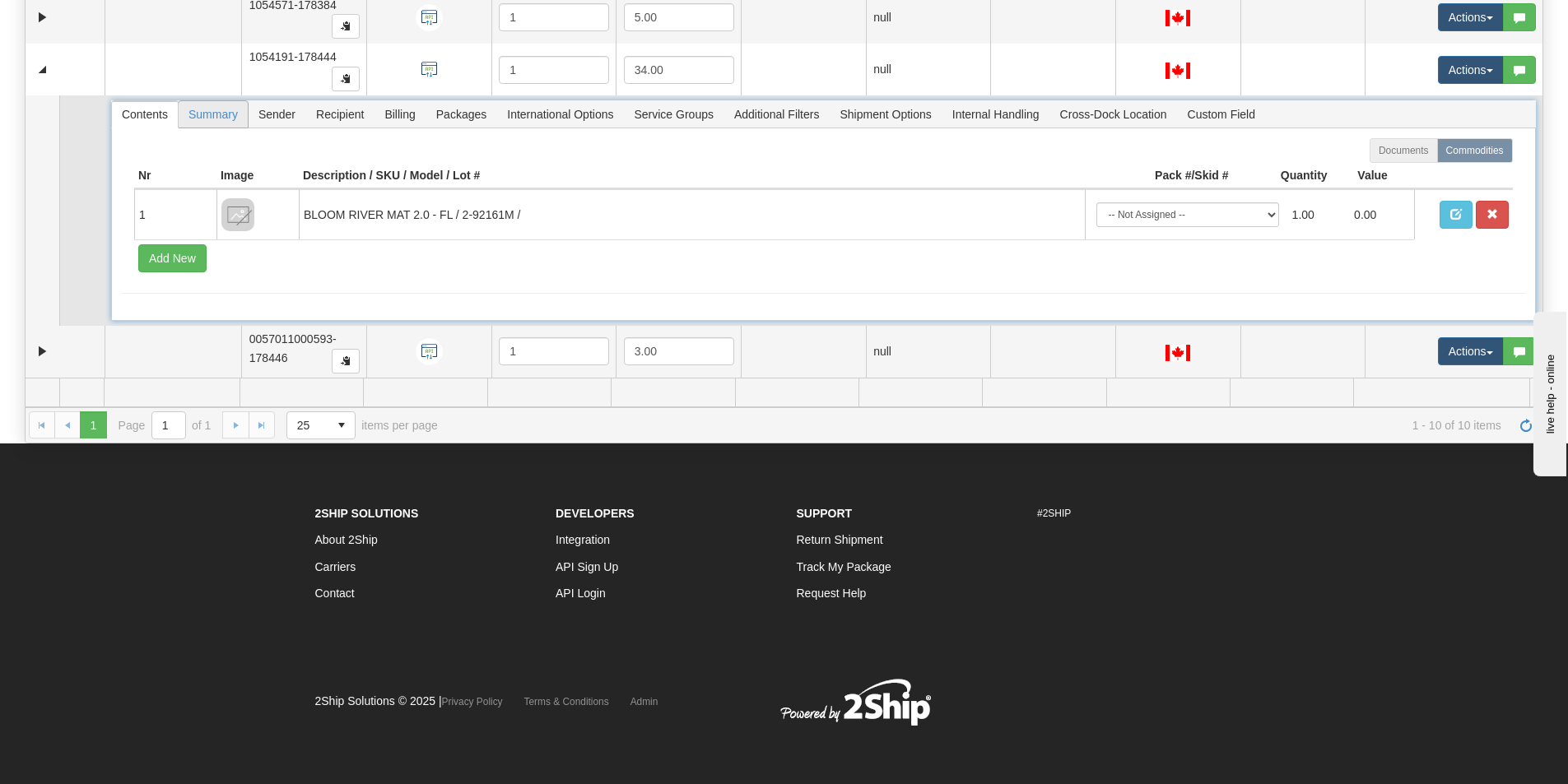
click at [203, 120] on span "Summary" at bounding box center [213, 114] width 69 height 27
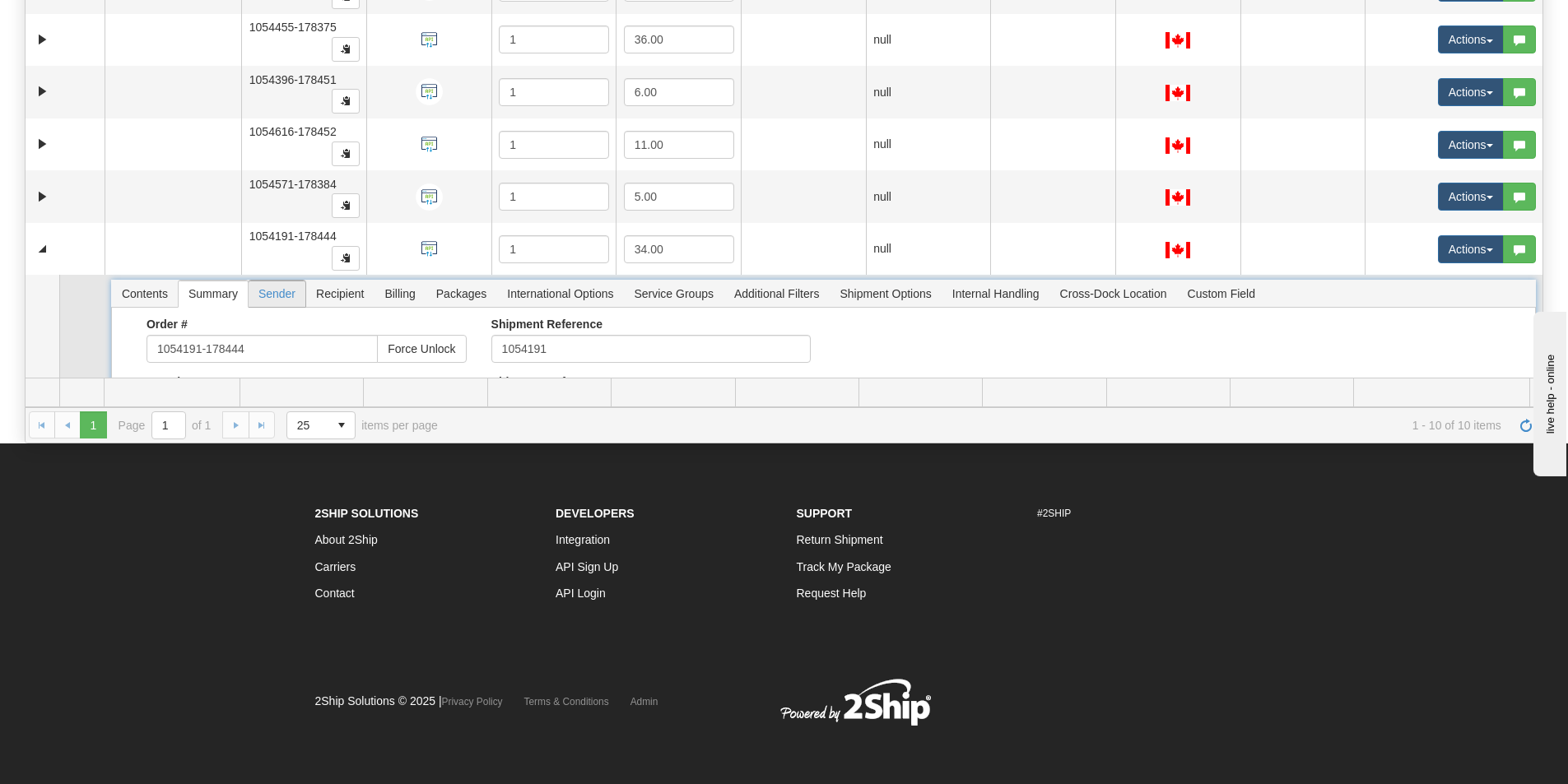
click at [274, 296] on span "Sender" at bounding box center [276, 294] width 56 height 27
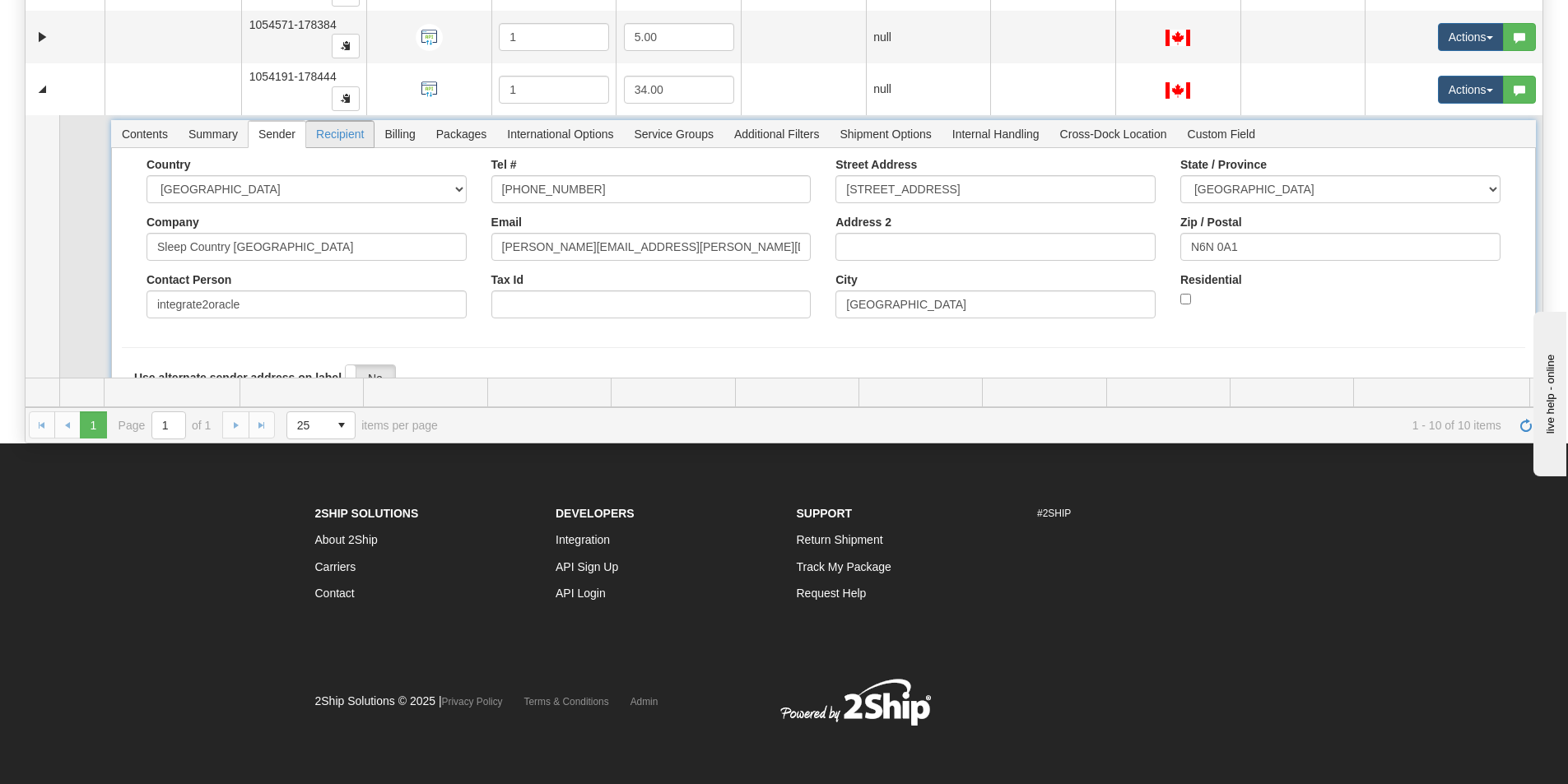
click at [330, 132] on span "Recipient" at bounding box center [340, 134] width 67 height 27
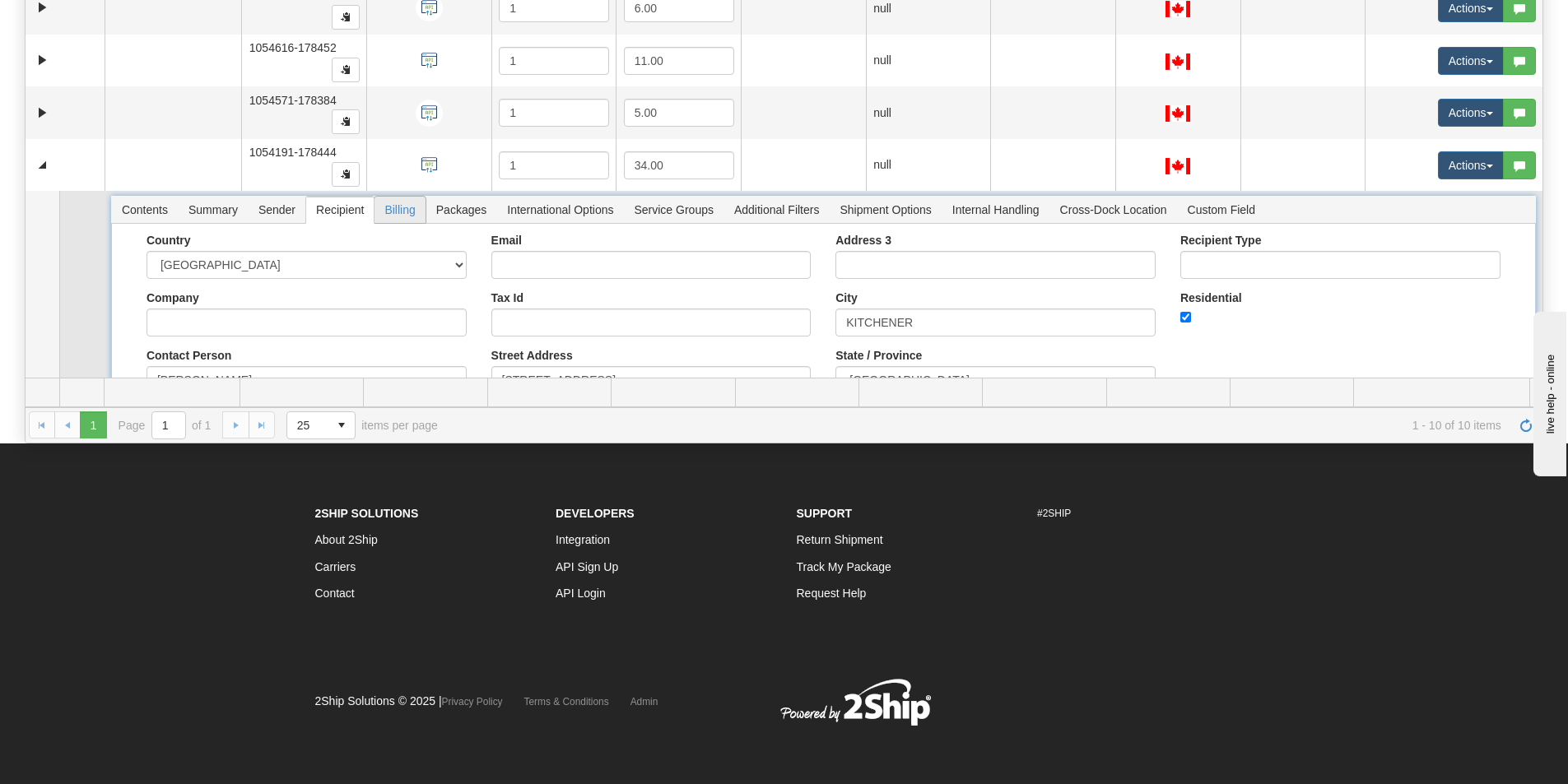
click at [383, 207] on span "Billing" at bounding box center [399, 210] width 50 height 27
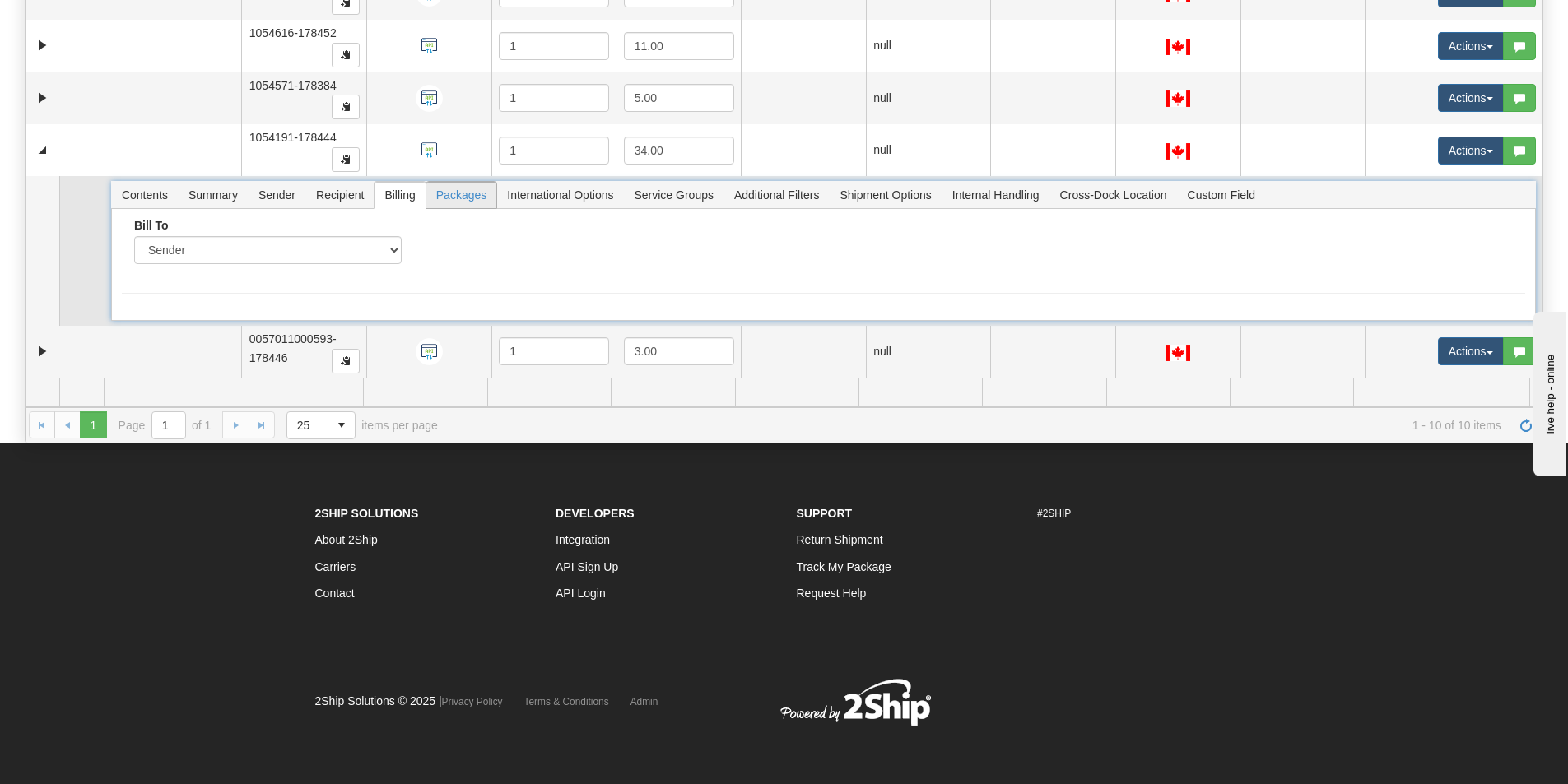
click at [442, 198] on span "Packages" at bounding box center [461, 195] width 70 height 27
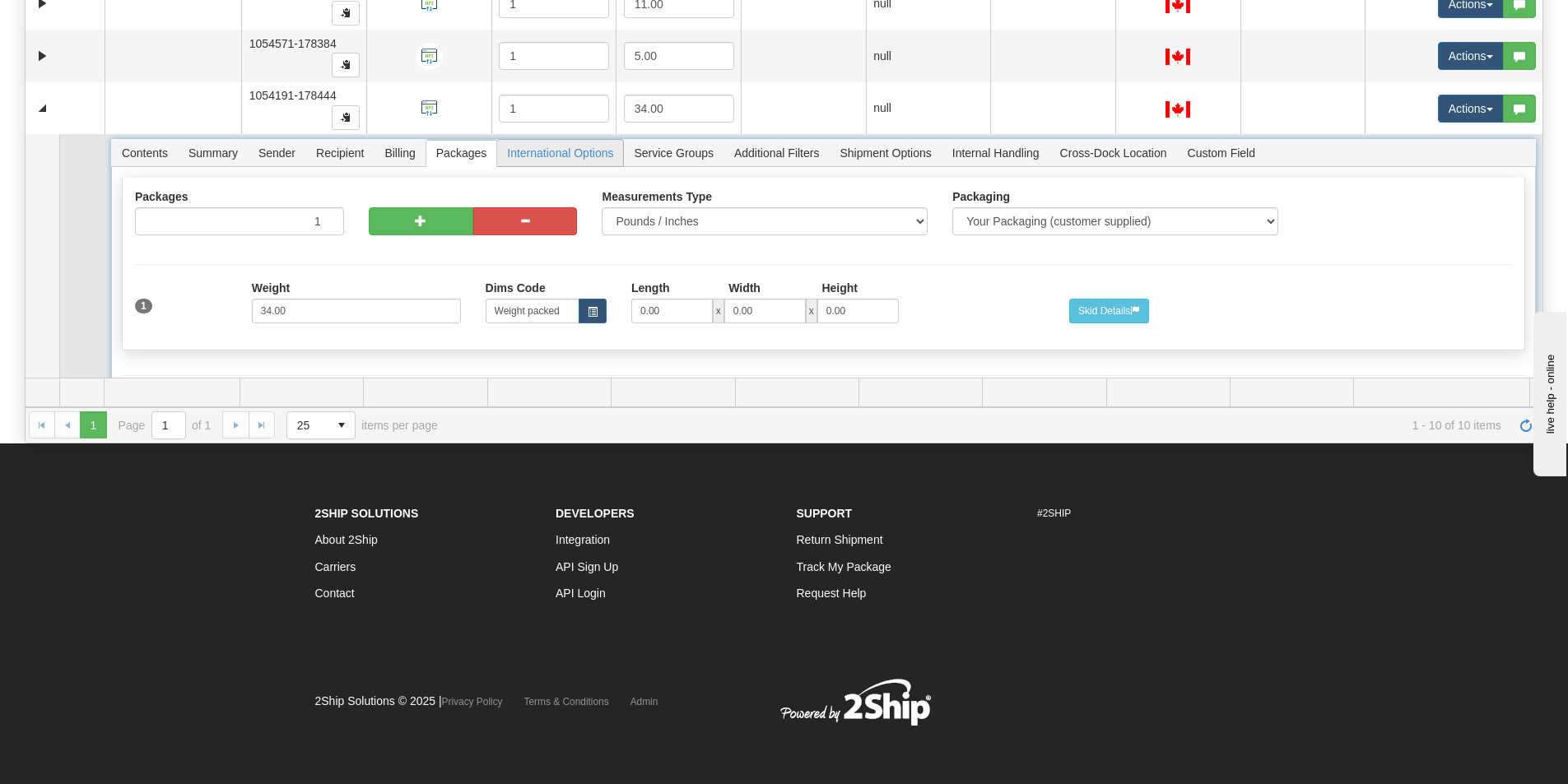
click at [528, 158] on span "International Options" at bounding box center [559, 152] width 126 height 27
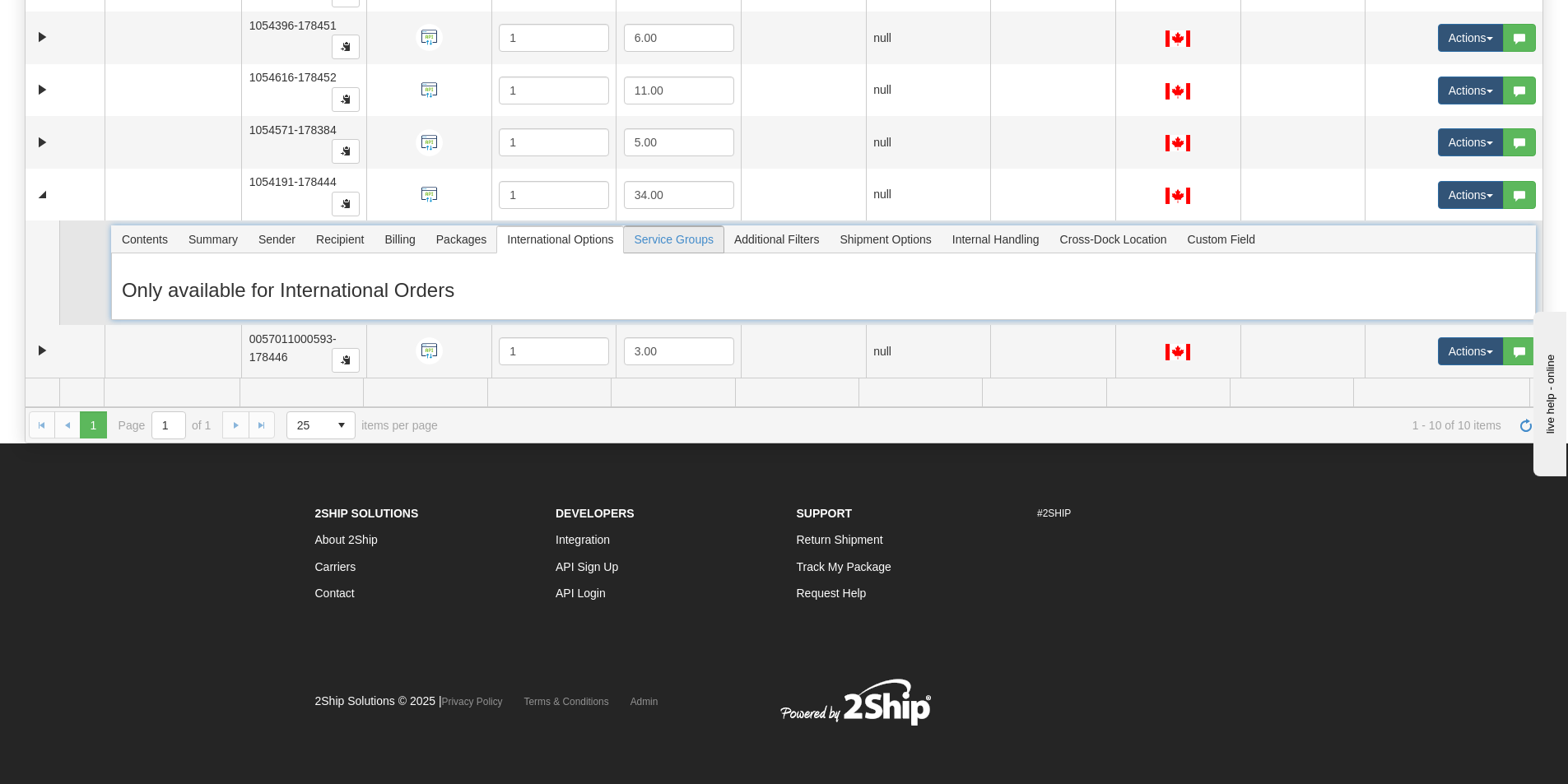
click at [683, 245] on span "Service Groups" at bounding box center [673, 240] width 99 height 27
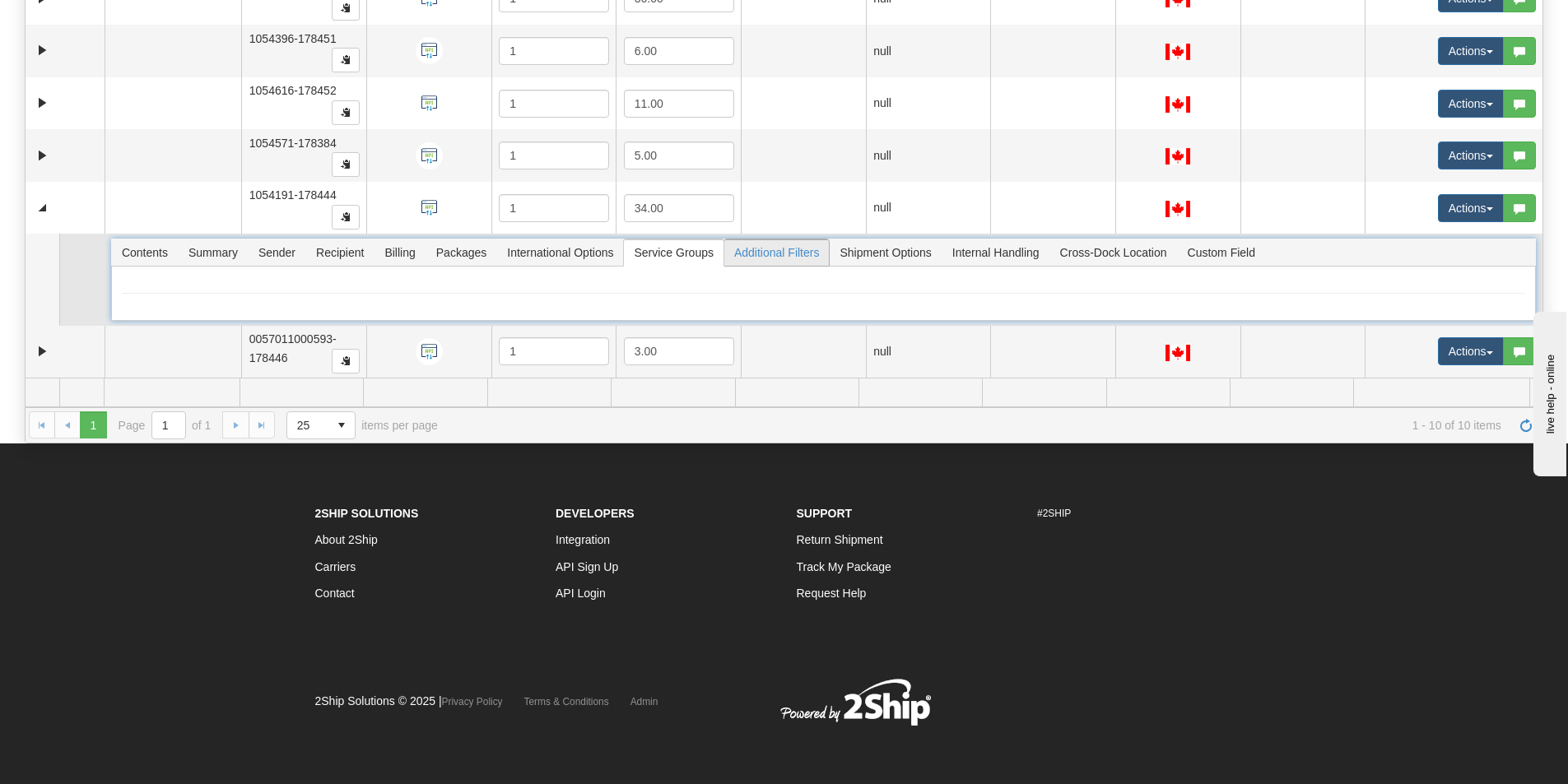
click at [756, 259] on span "Additional Filters" at bounding box center [777, 252] width 105 height 27
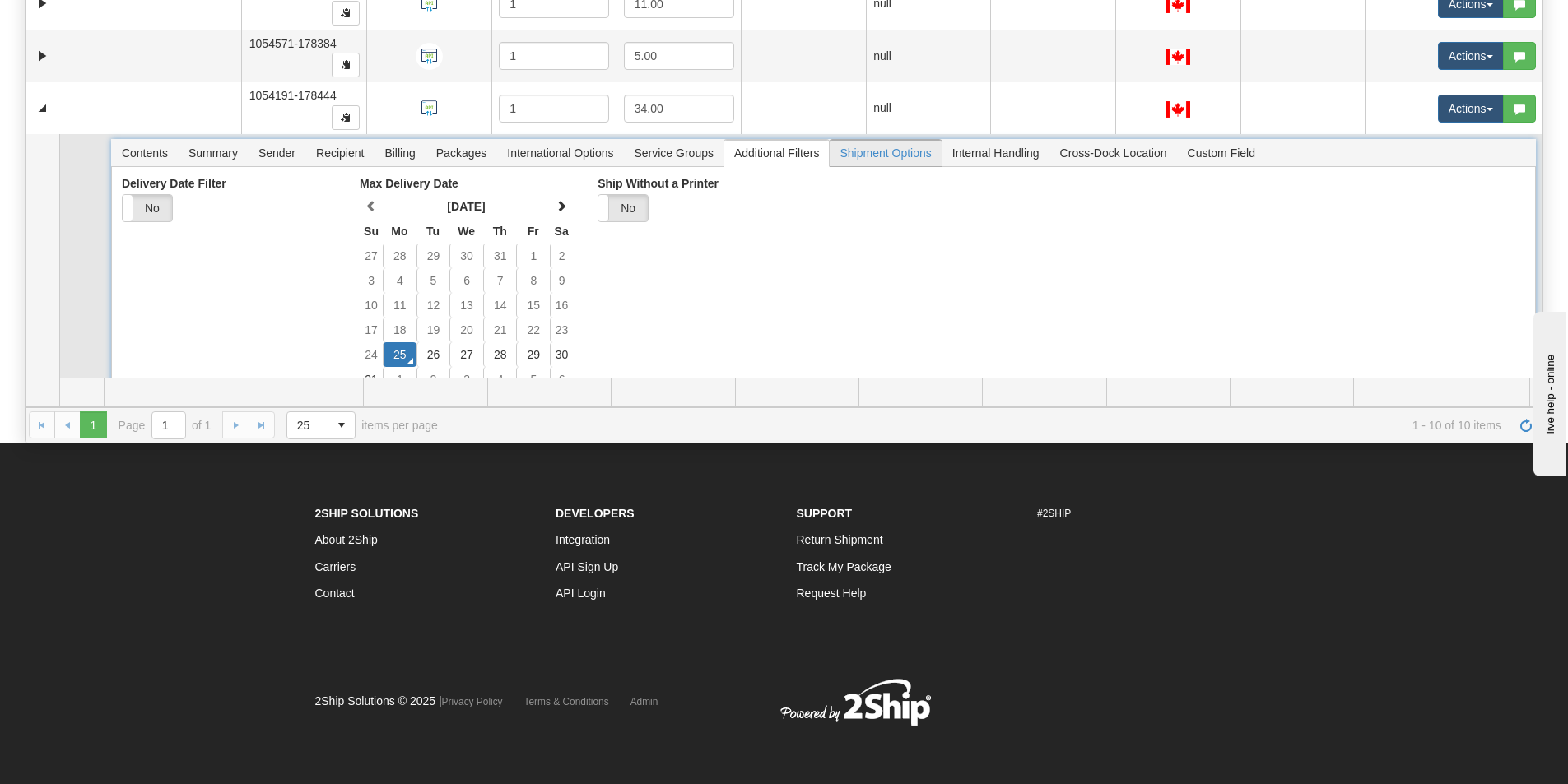
click at [886, 153] on span "Shipment Options" at bounding box center [885, 152] width 111 height 27
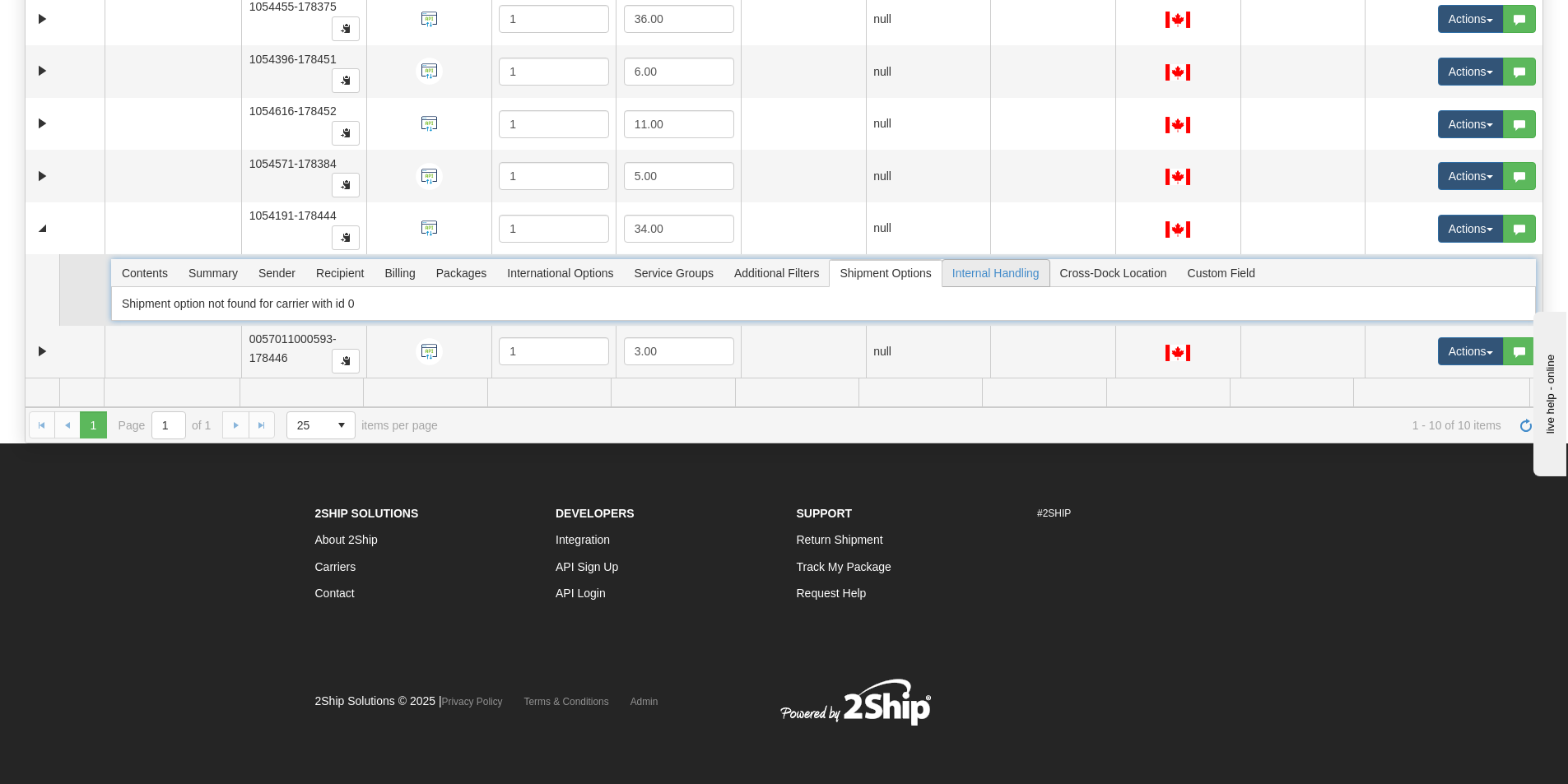
click at [975, 274] on span "Internal Handling" at bounding box center [996, 273] width 107 height 27
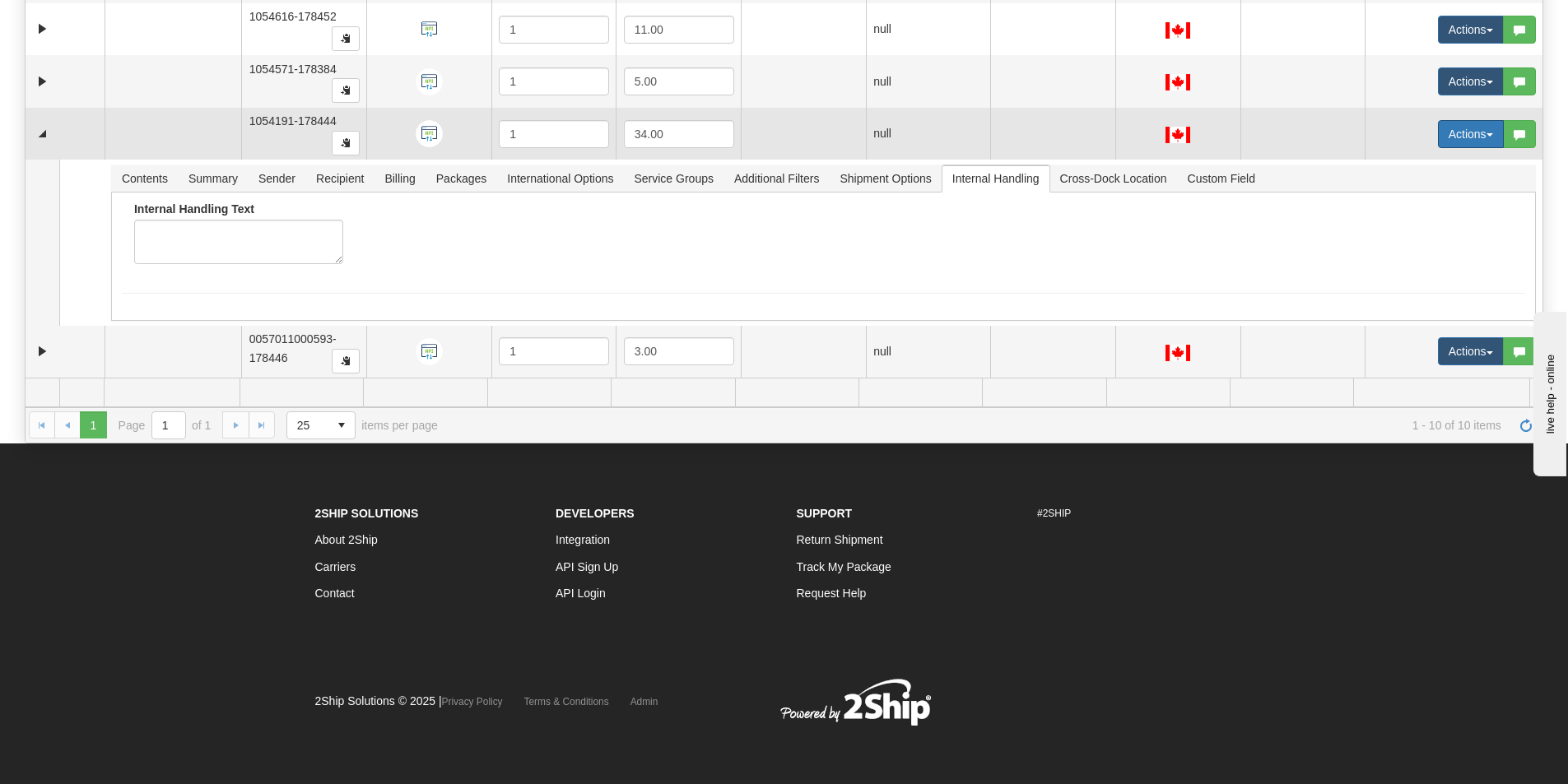
click at [1469, 134] on button "Actions" at bounding box center [1471, 134] width 66 height 28
click at [1400, 163] on span "Open" at bounding box center [1397, 164] width 40 height 13
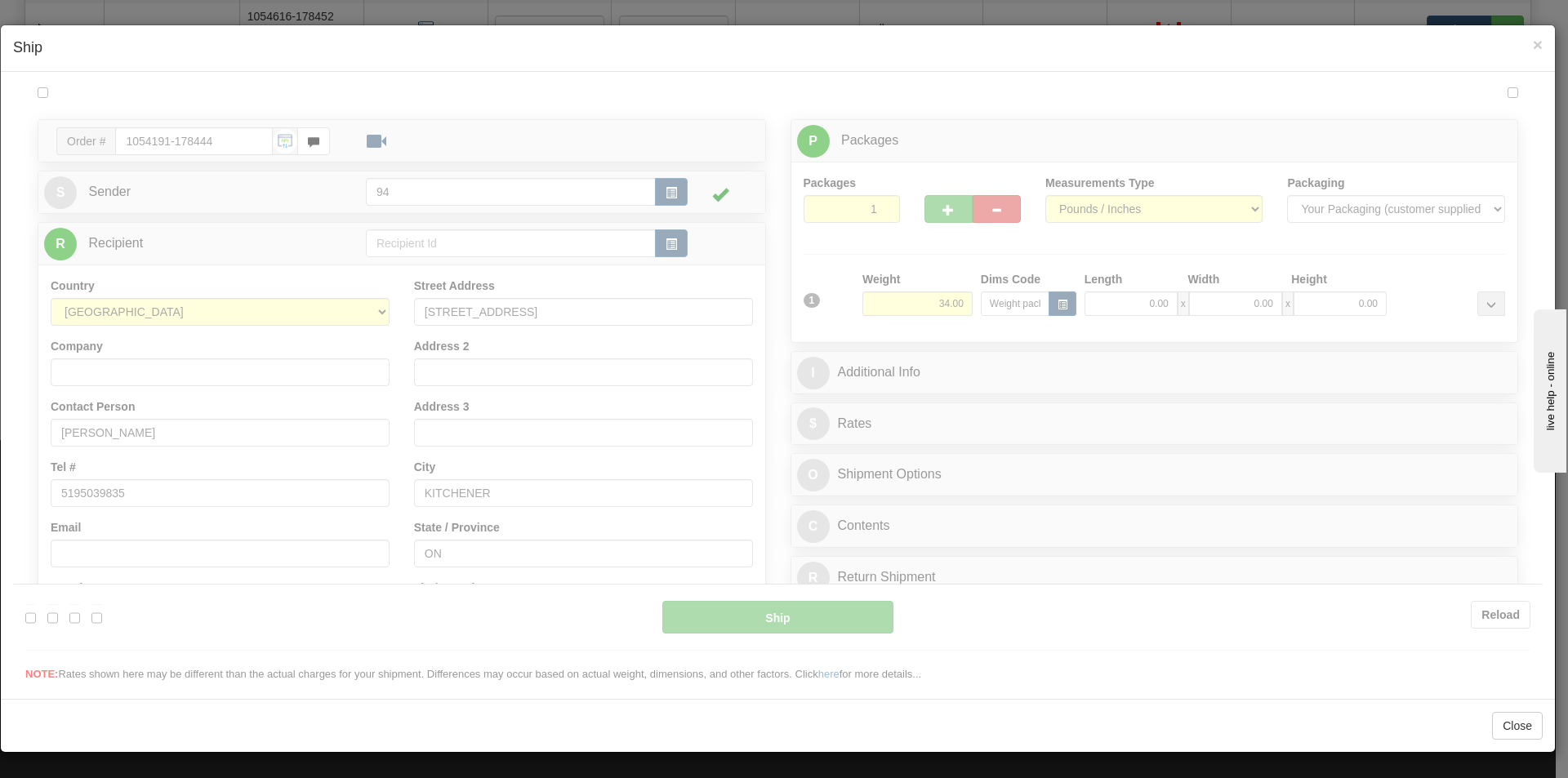
type input "11:07"
type input "16:00"
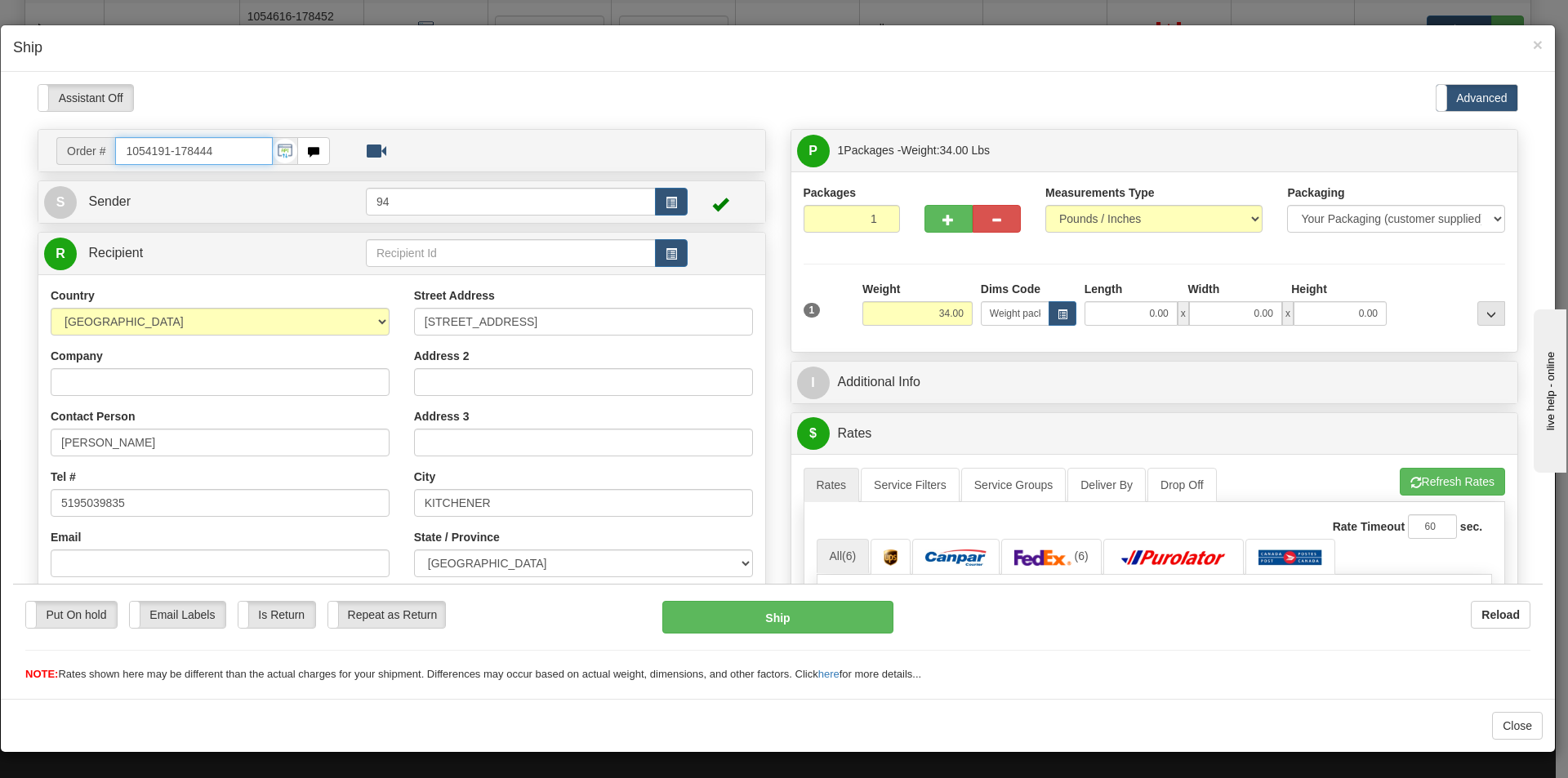
scroll to position [82, 0]
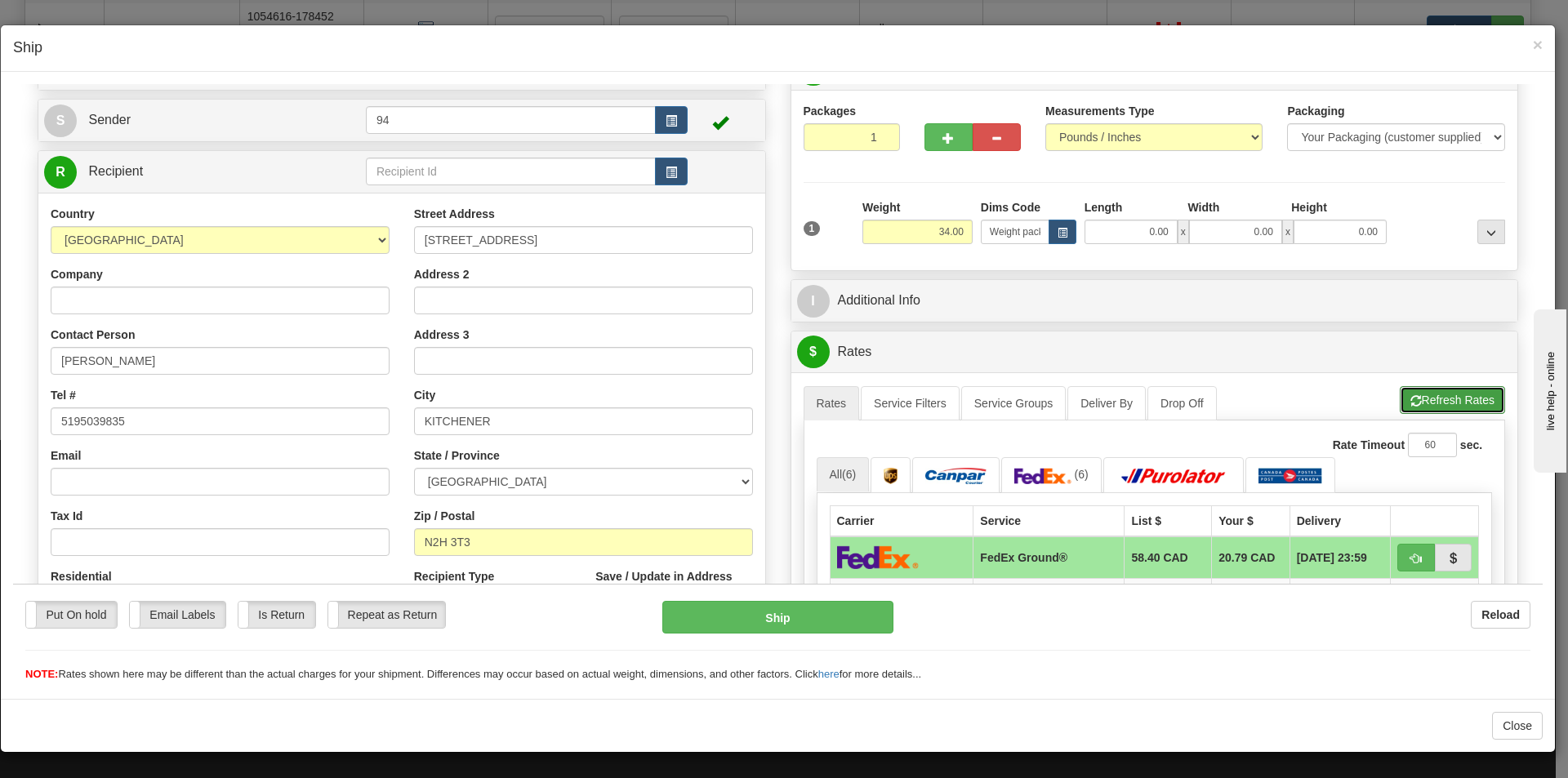
click at [1416, 396] on button "Refresh Rates" at bounding box center [1451, 399] width 105 height 28
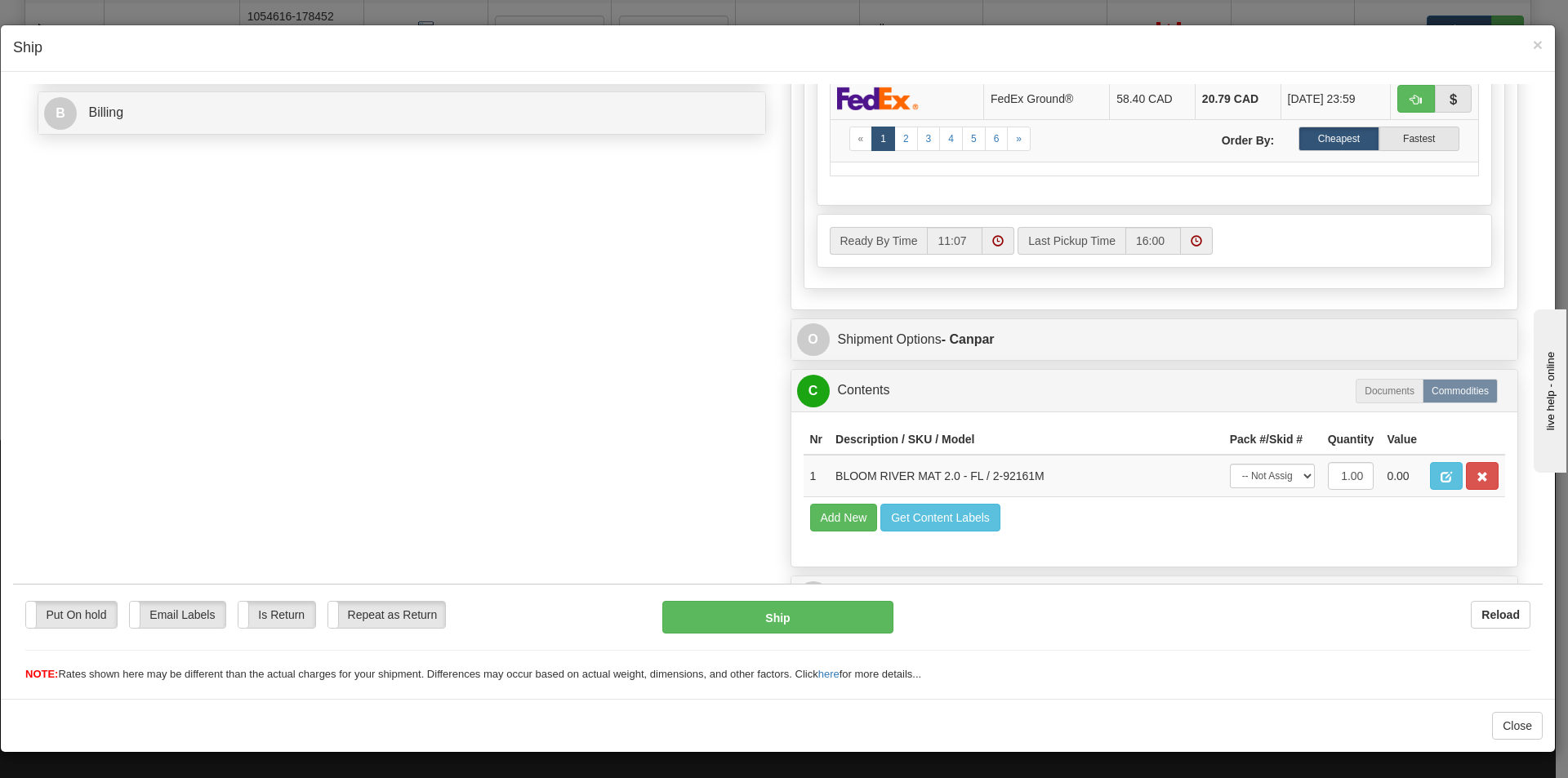
scroll to position [735, 0]
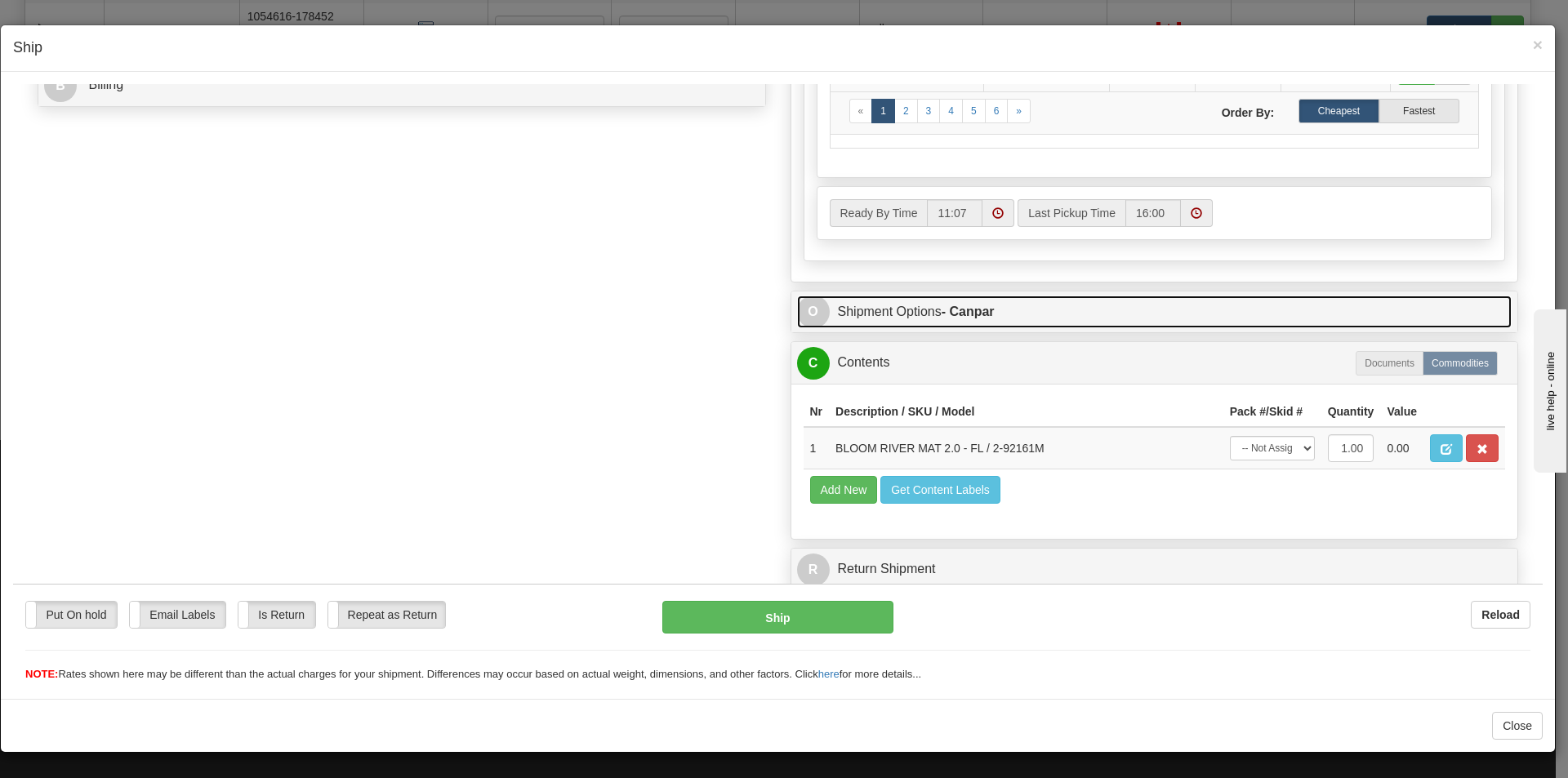
click at [885, 307] on link "O Shipment Options - Canpar" at bounding box center [1155, 311] width 715 height 33
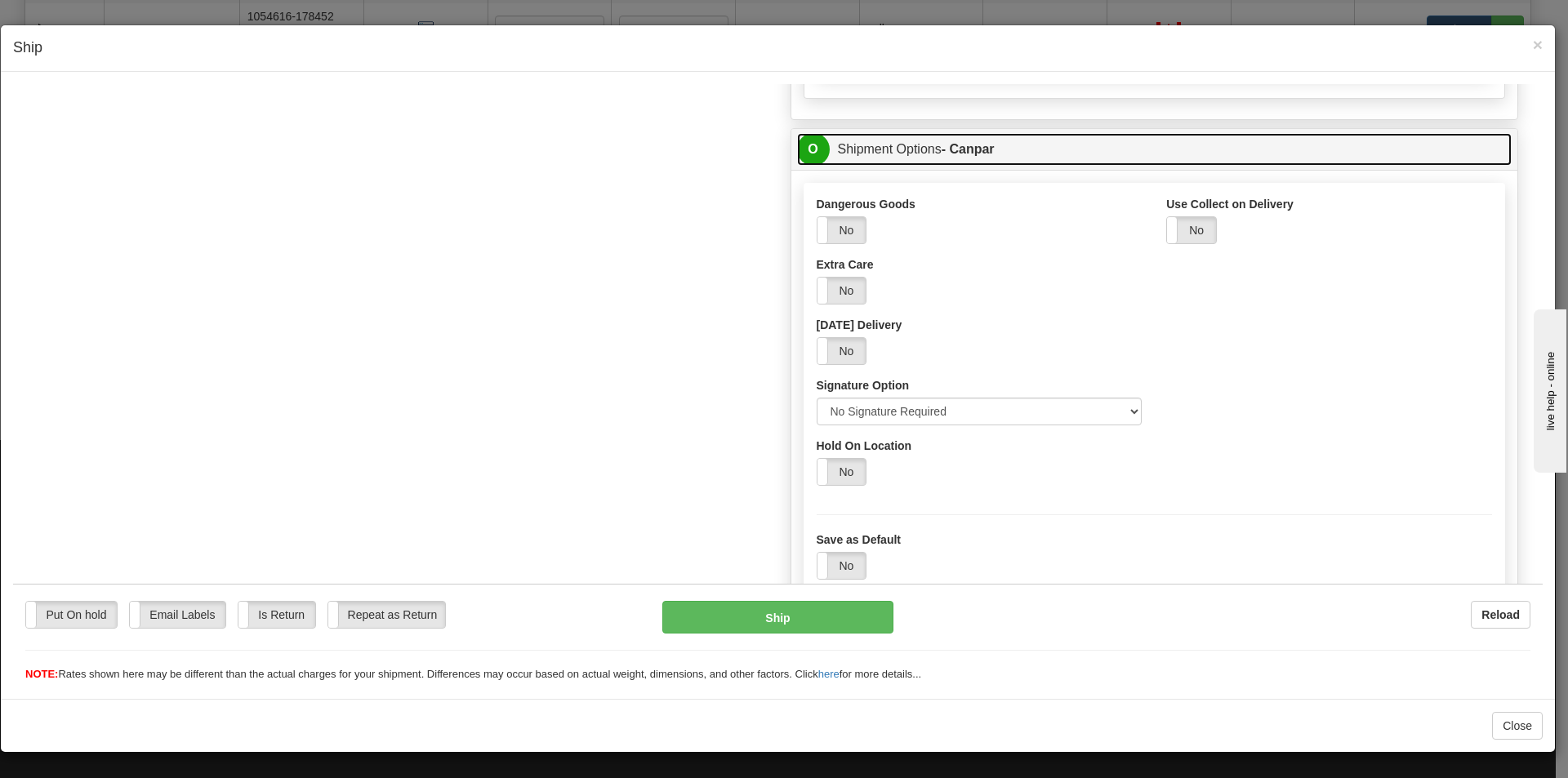
scroll to position [899, 0]
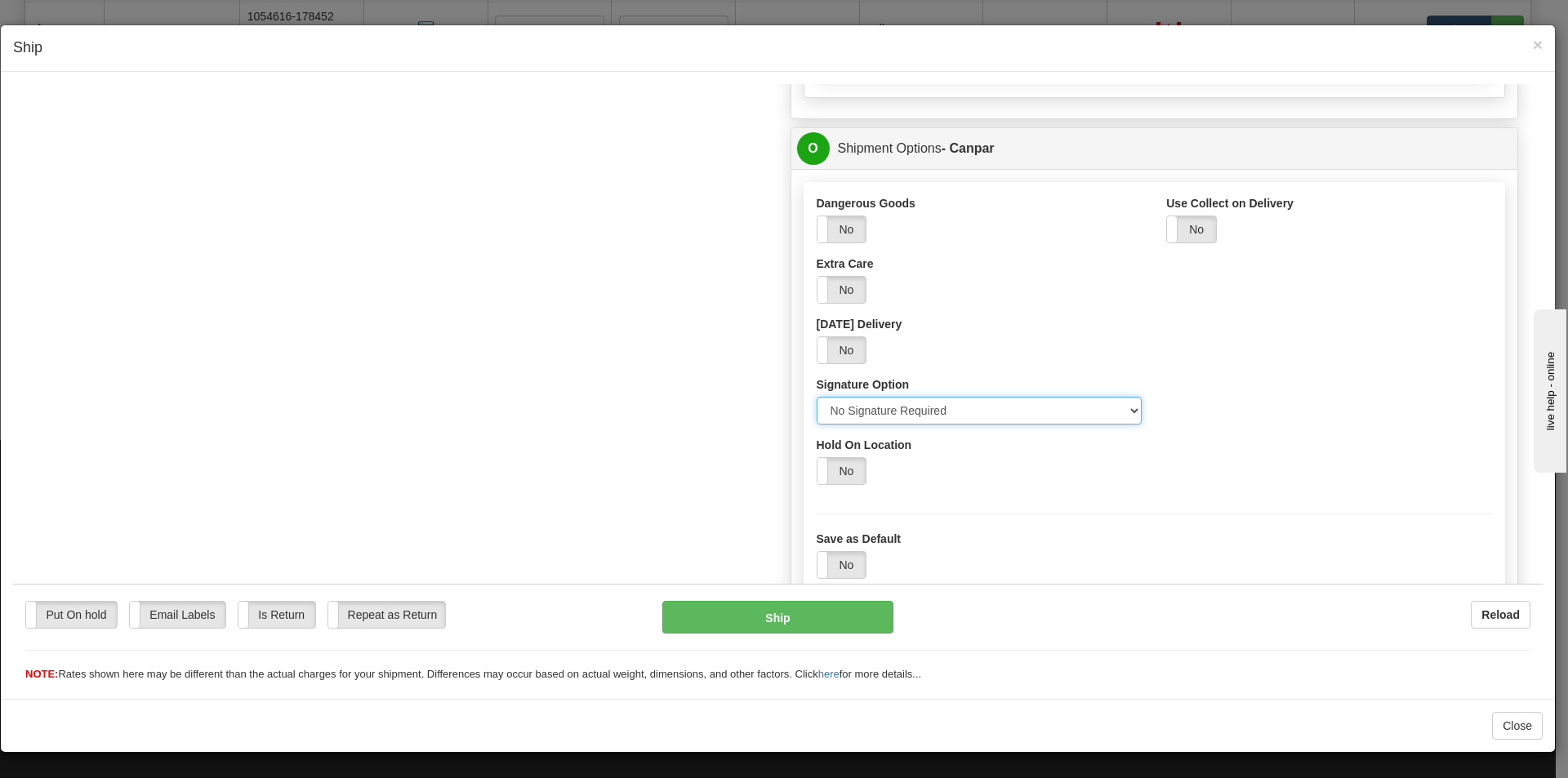
click at [924, 411] on select "Please select No Signature Required Signature Required Adult Signature" at bounding box center [980, 410] width 326 height 28
select select "2"
click at [817, 396] on select "Please select No Signature Required Signature Required Adult Signature" at bounding box center [980, 410] width 326 height 28
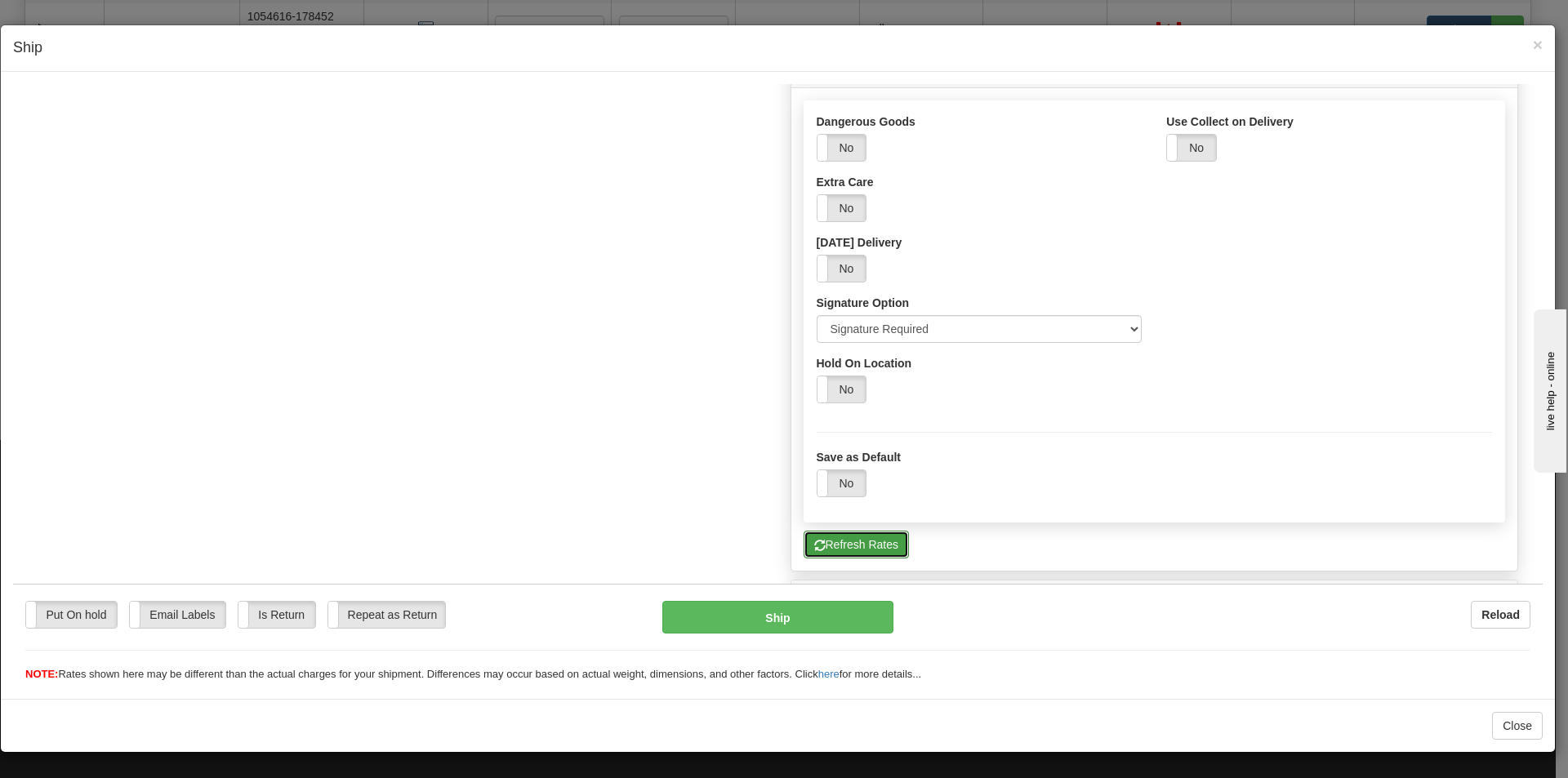
click at [879, 548] on button "Refresh Rates" at bounding box center [855, 544] width 105 height 28
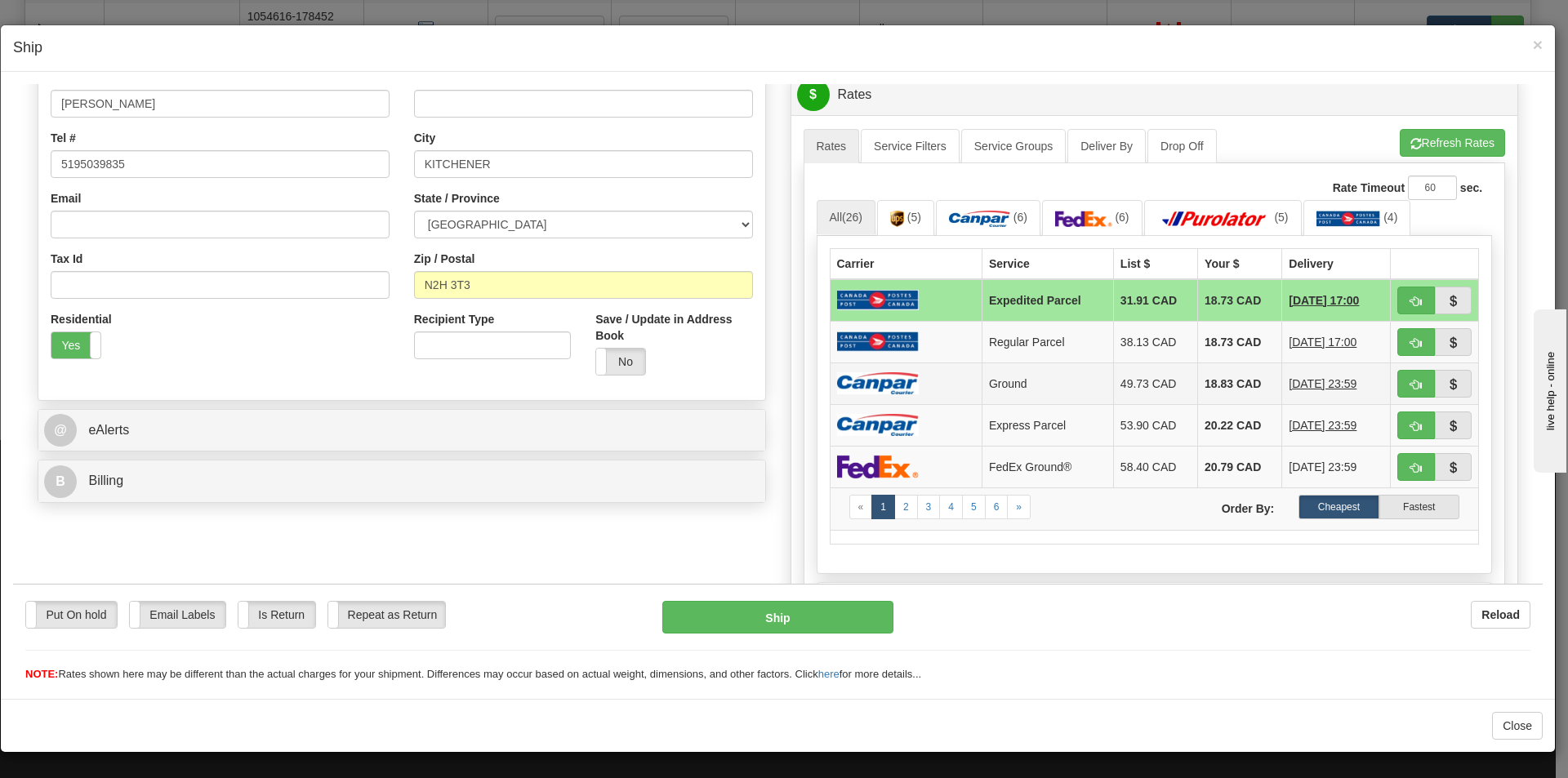
scroll to position [245, 0]
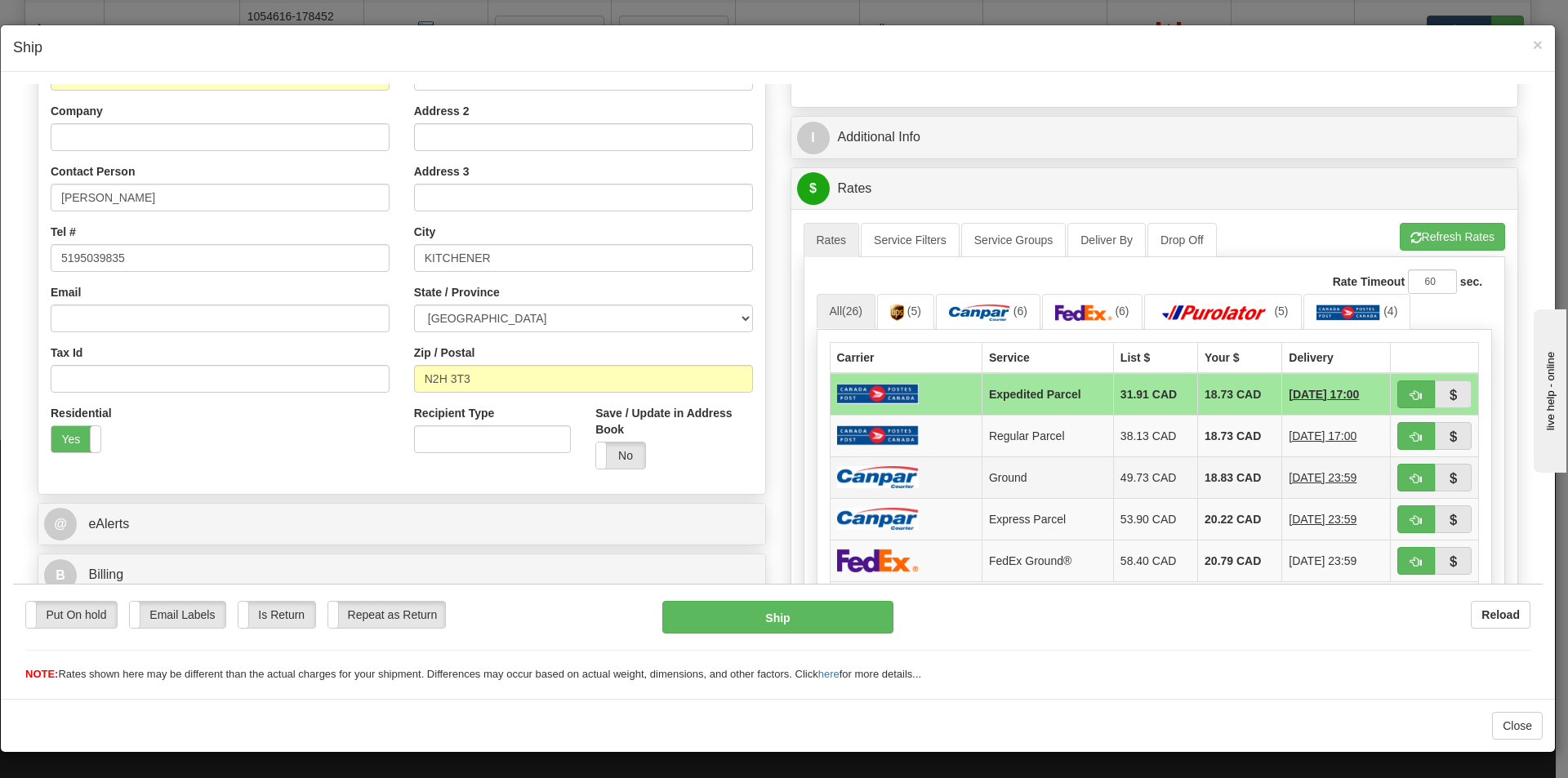
click at [1037, 474] on td "Ground" at bounding box center [1048, 476] width 132 height 41
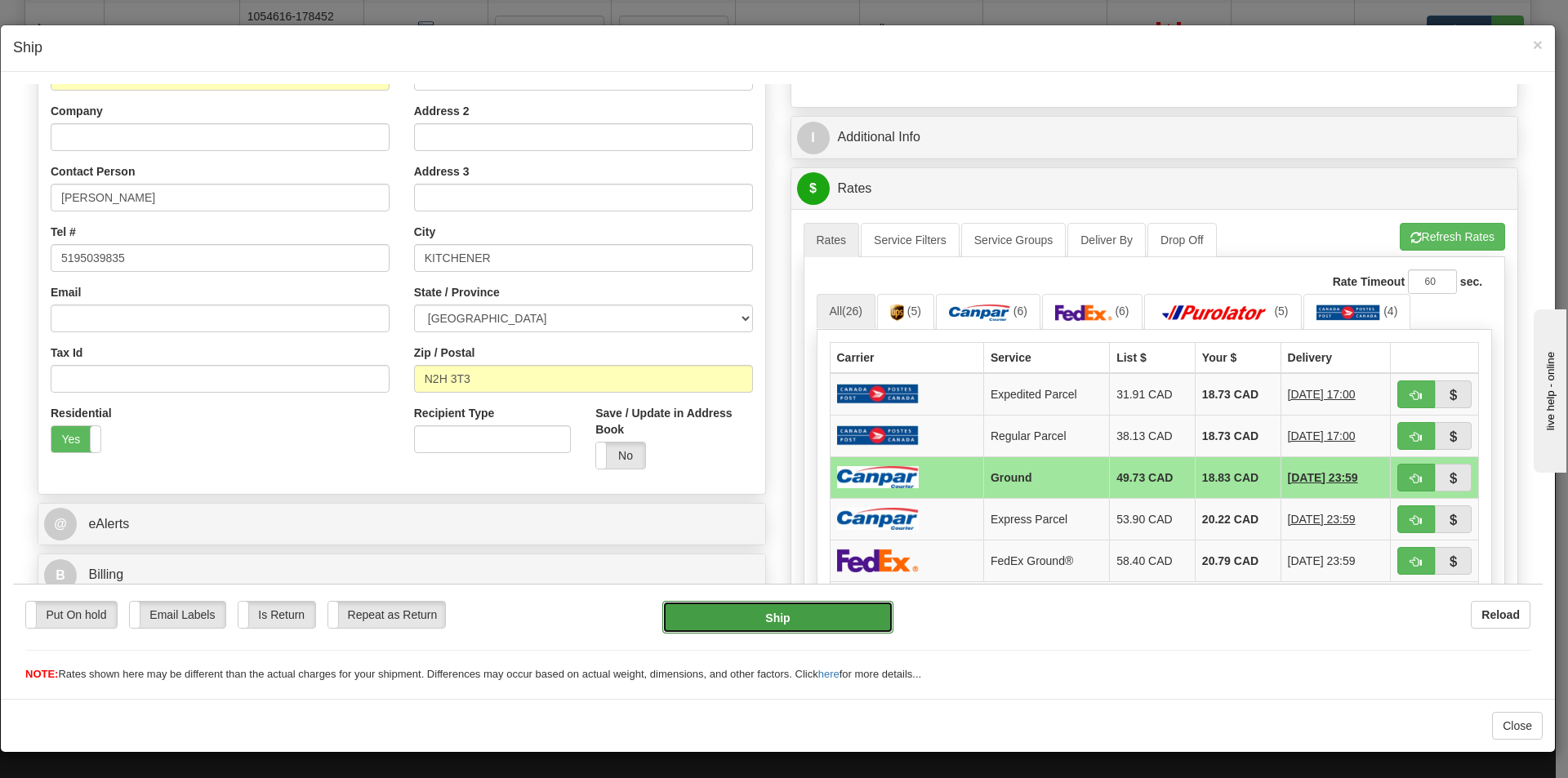
click at [819, 617] on button "Ship" at bounding box center [777, 616] width 231 height 32
type input "1"
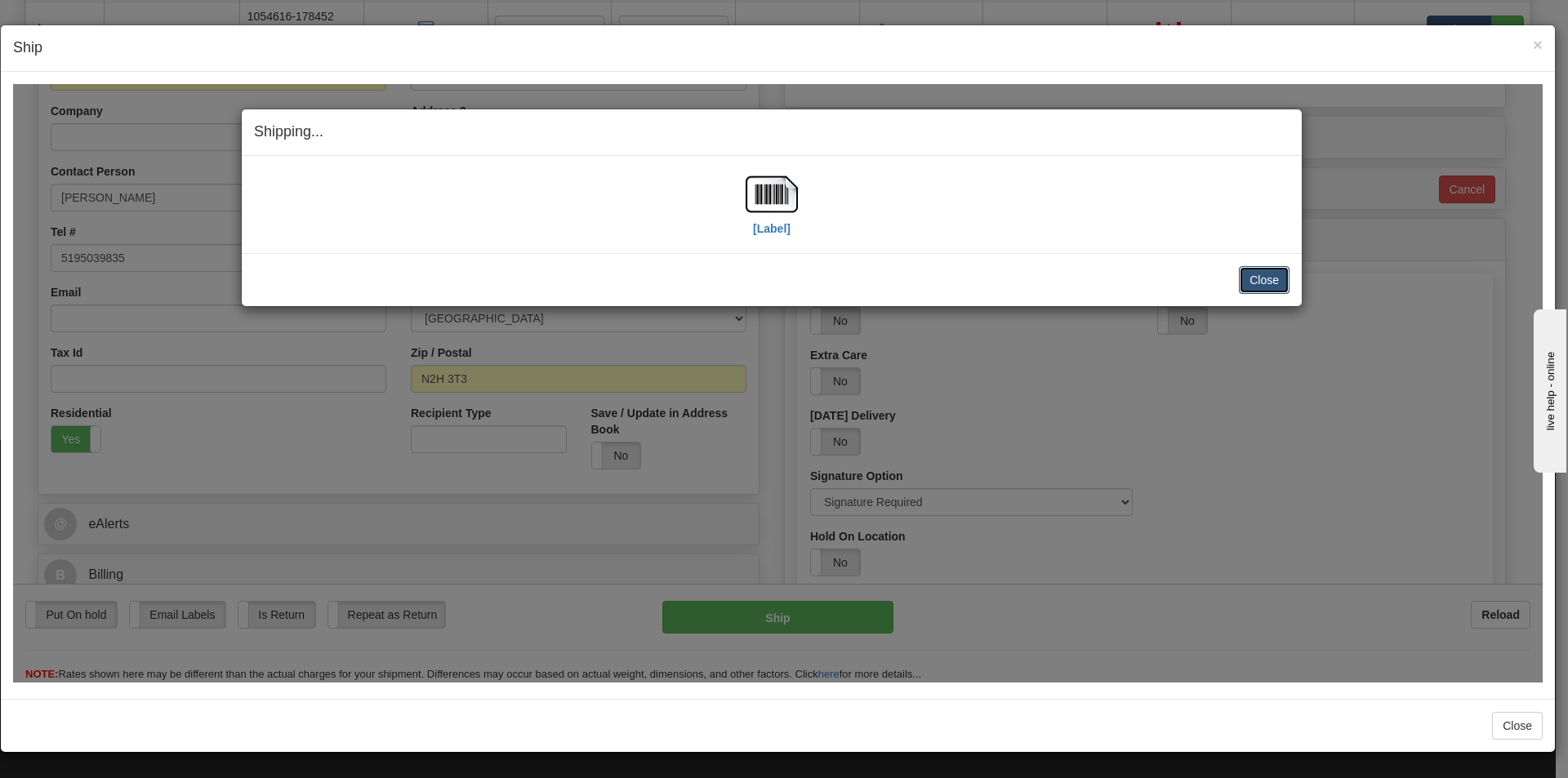
click at [1274, 273] on button "Close" at bounding box center [1264, 279] width 51 height 28
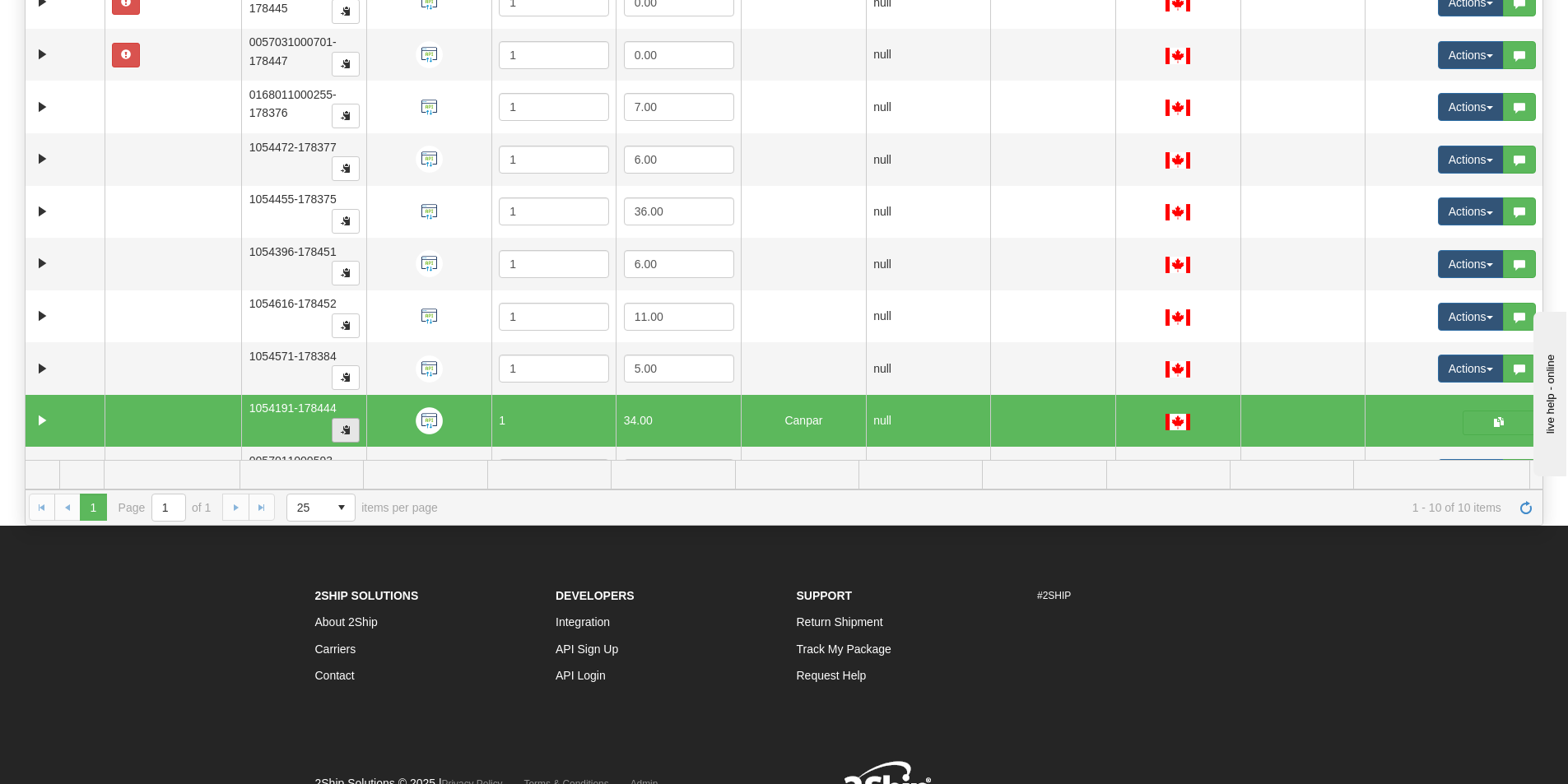
scroll to position [0, 0]
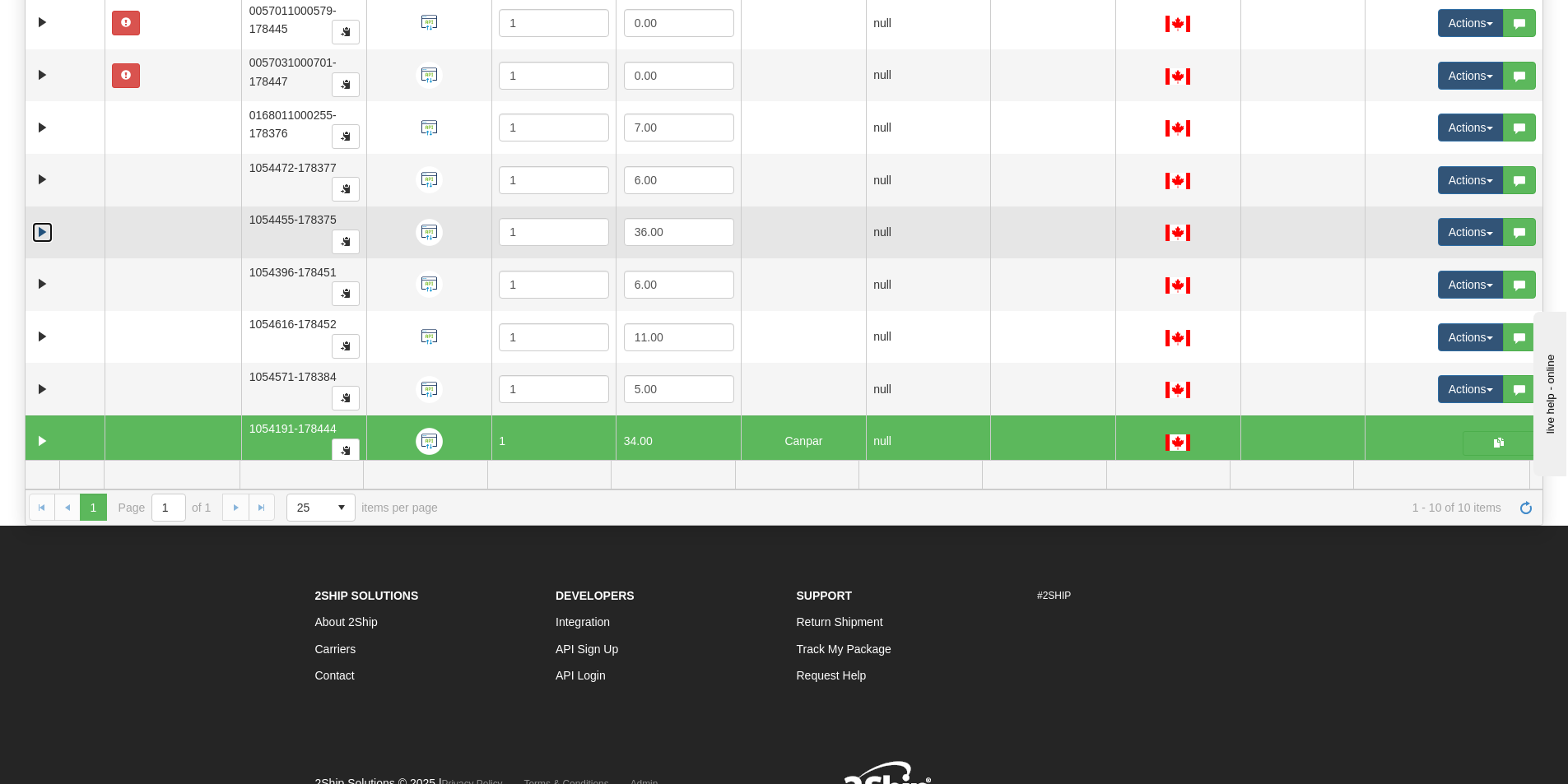
click at [48, 228] on link "Expand" at bounding box center [42, 233] width 21 height 21
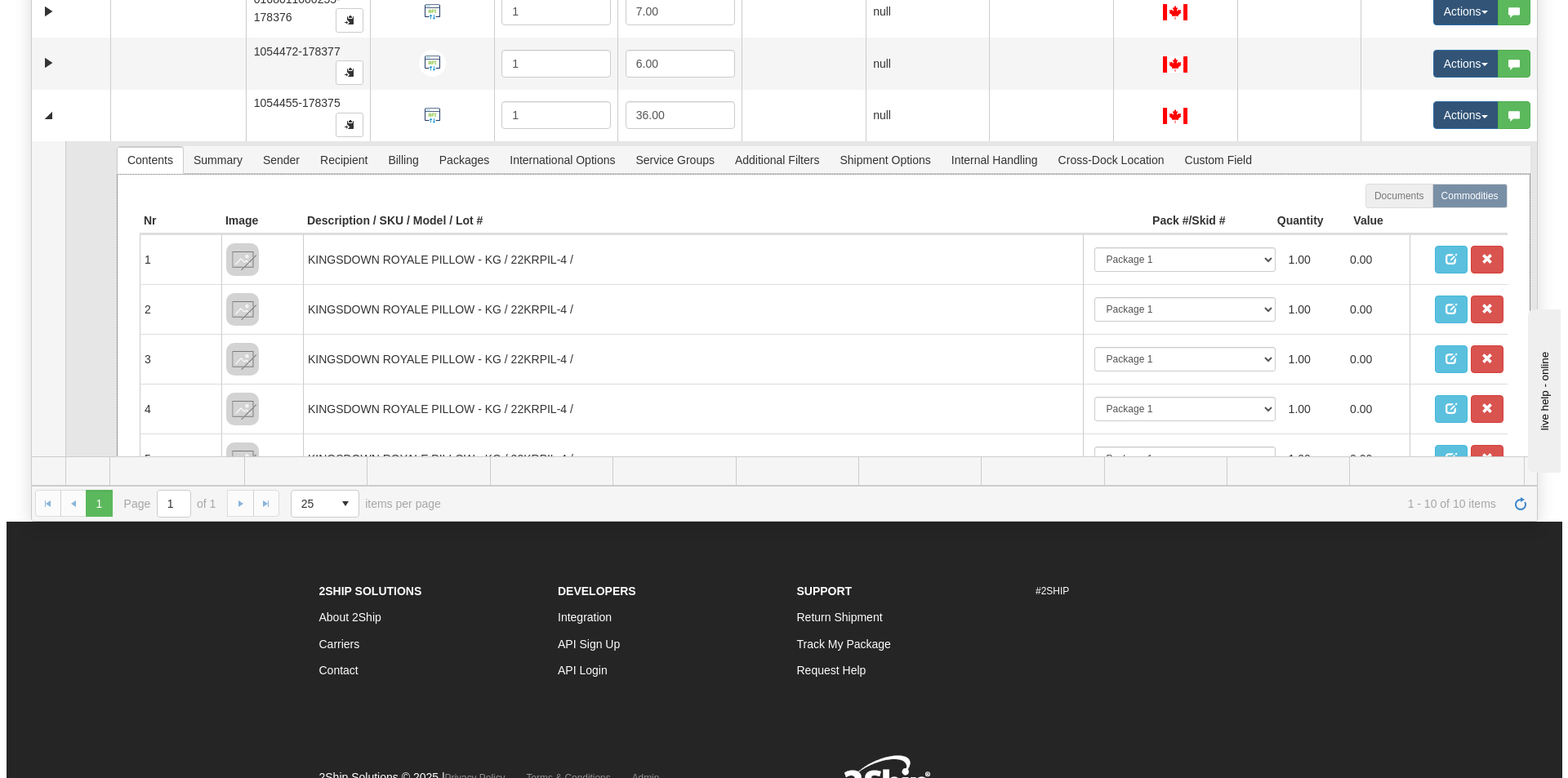
scroll to position [82, 0]
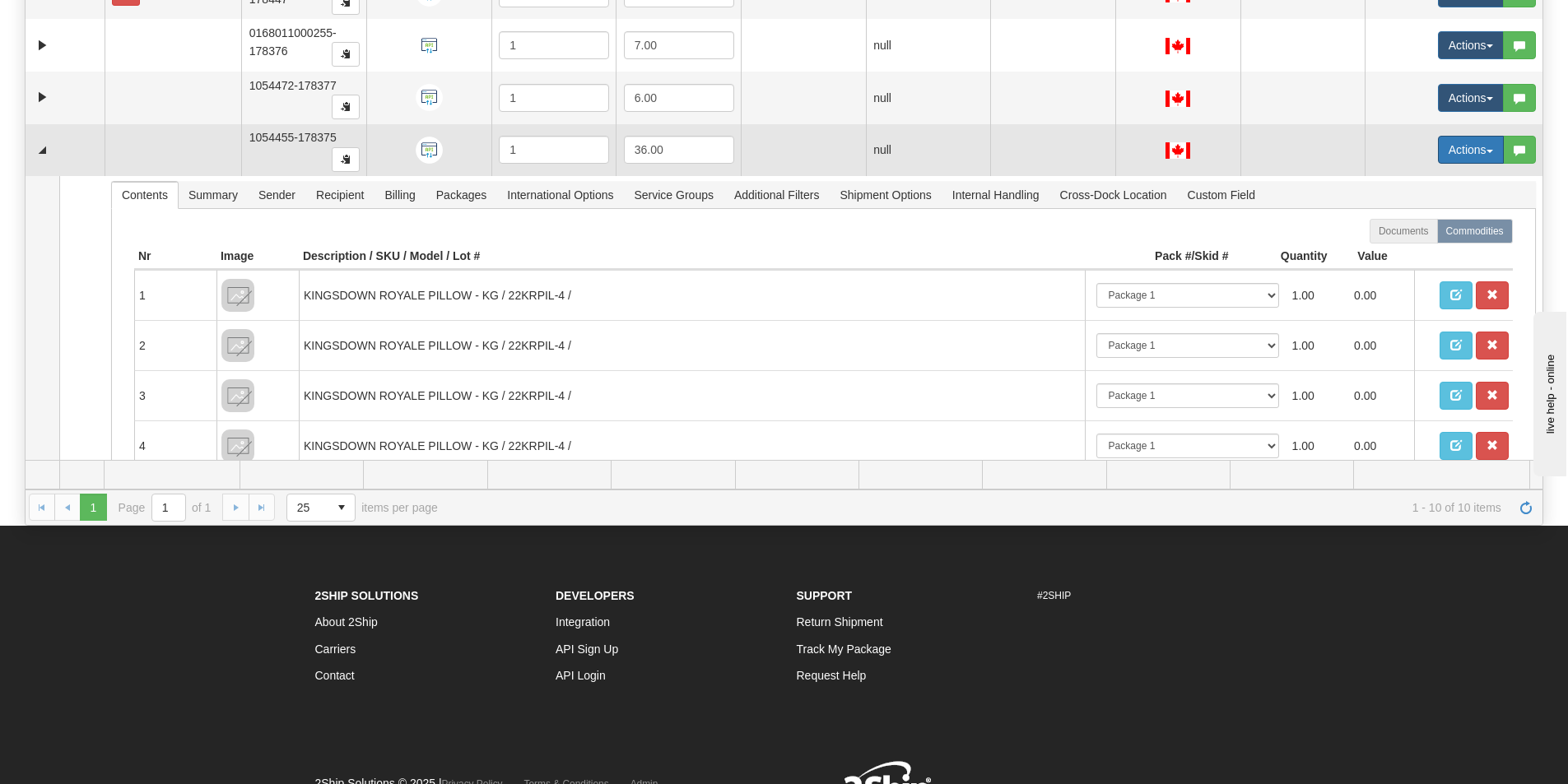
click at [1471, 154] on button "Actions" at bounding box center [1471, 149] width 66 height 28
click at [1389, 178] on span "Open" at bounding box center [1397, 180] width 40 height 13
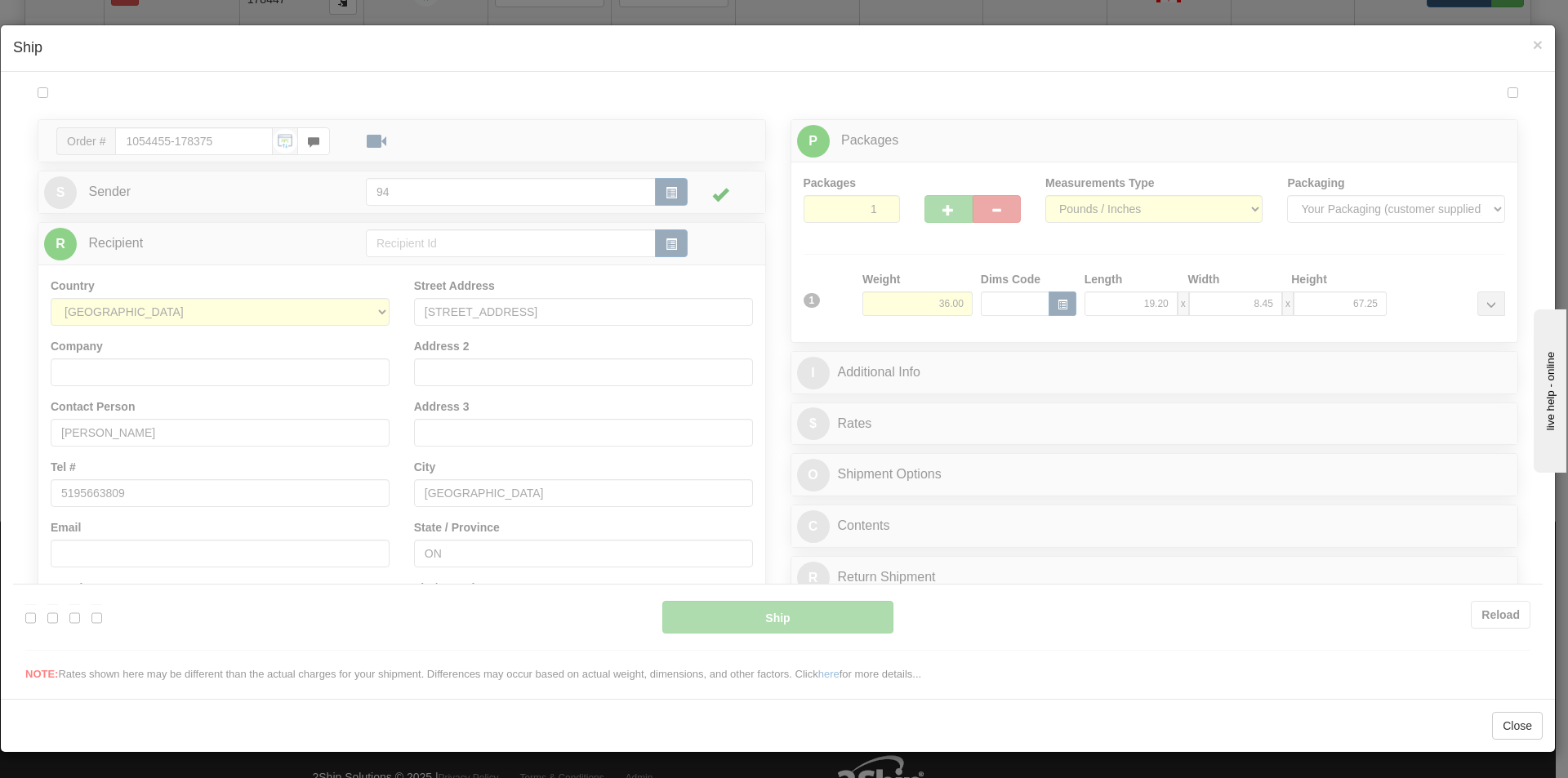
scroll to position [0, 0]
type input "11:13"
type input "16:00"
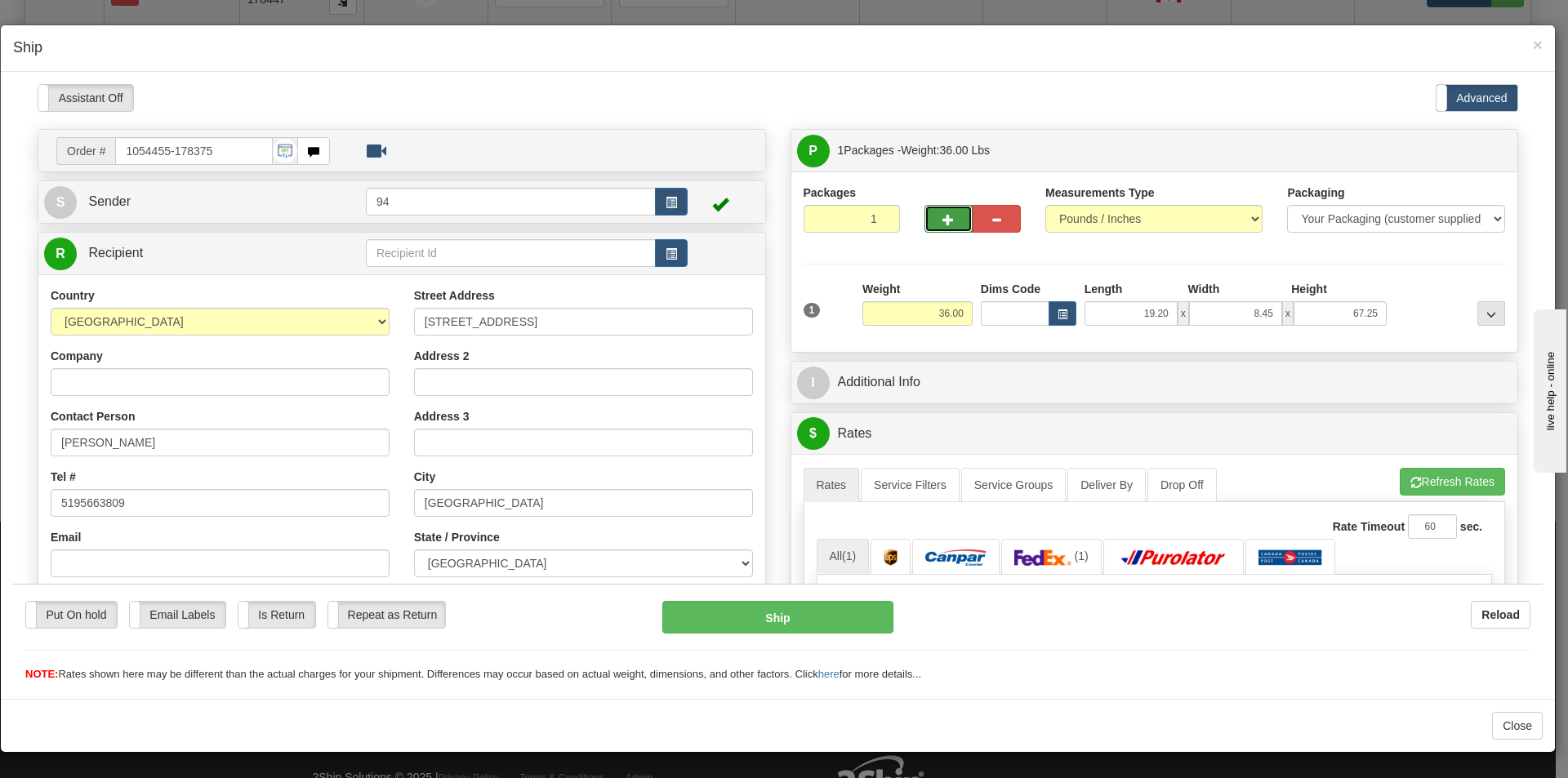
click at [928, 222] on button "button" at bounding box center [947, 218] width 48 height 28
type input "2"
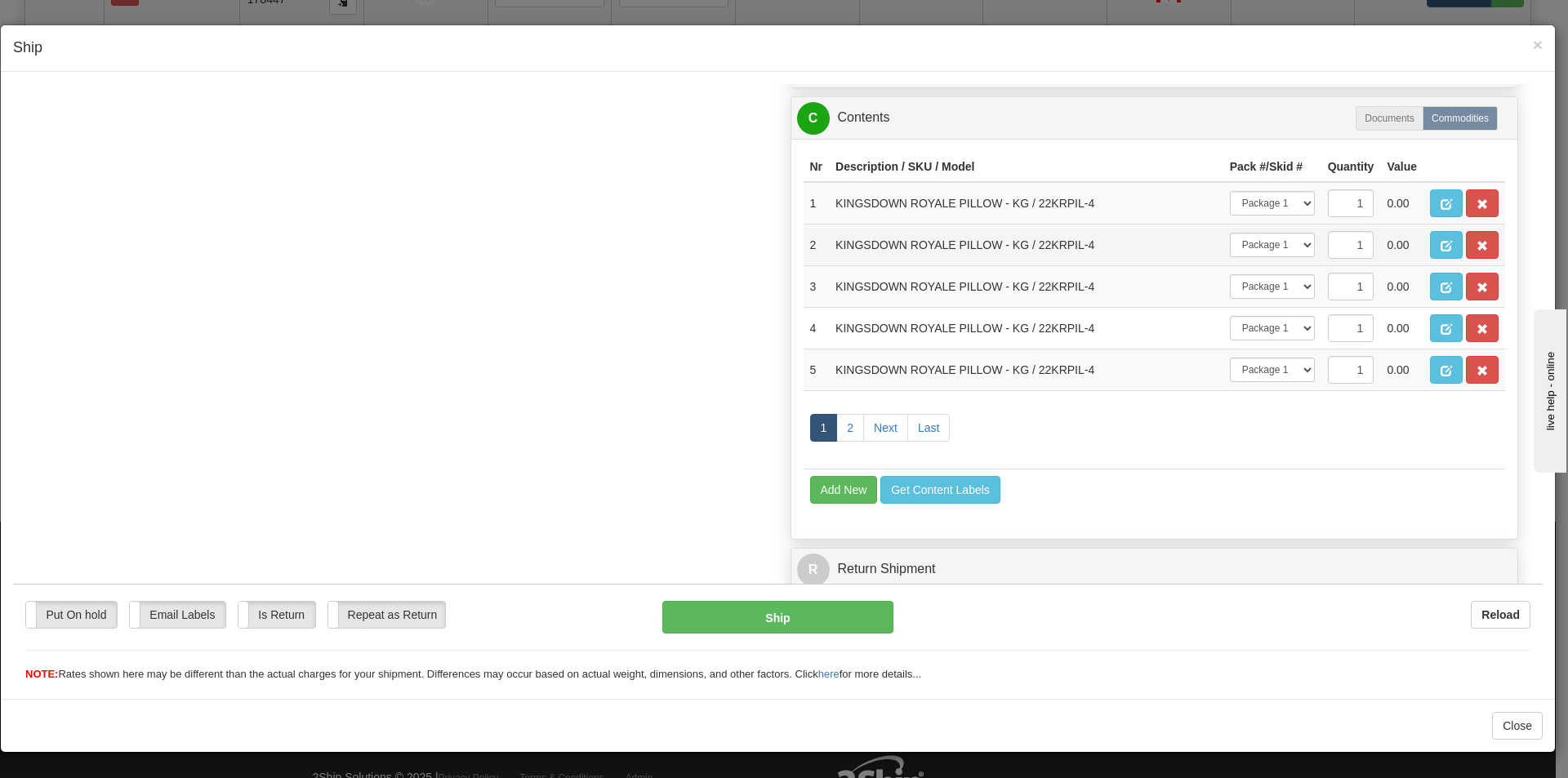
scroll to position [899, 0]
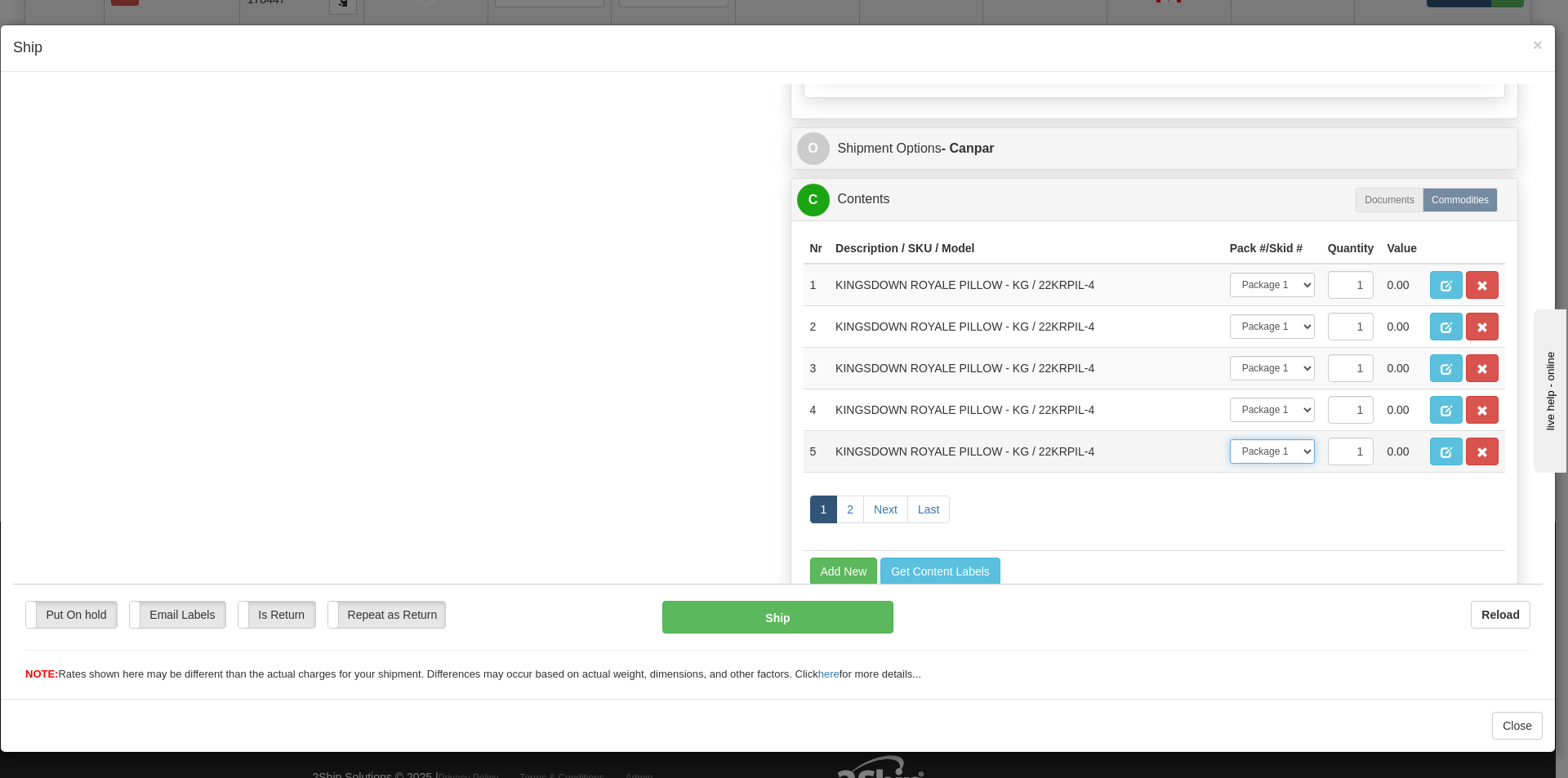
click at [1295, 454] on select "-- Not Assigned -- Package 1 Package 2" at bounding box center [1271, 451] width 84 height 25
select select "1"
click at [1229, 439] on select "-- Not Assigned -- Package 1 Package 2" at bounding box center [1271, 451] width 84 height 25
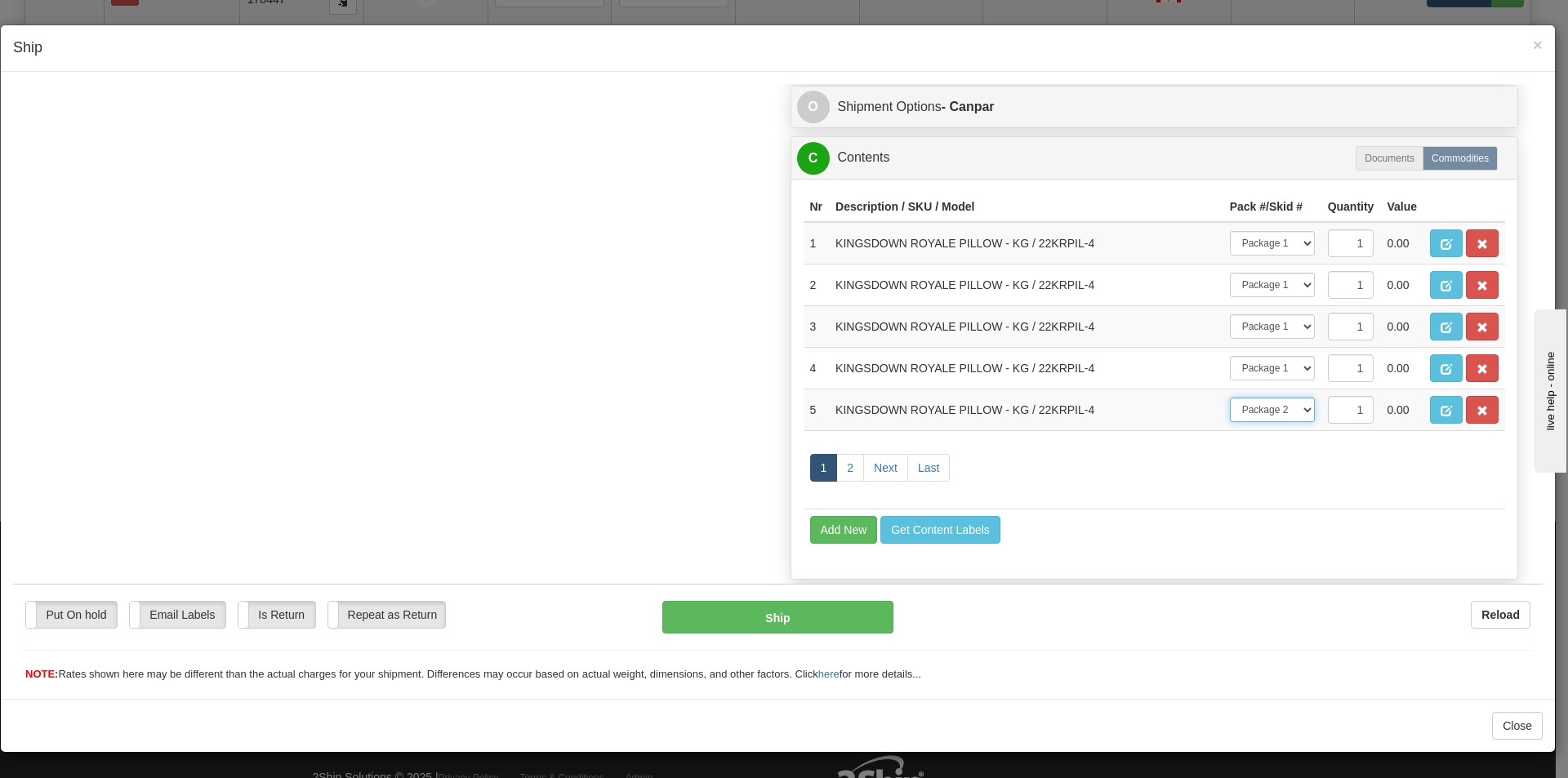
scroll to position [980, 0]
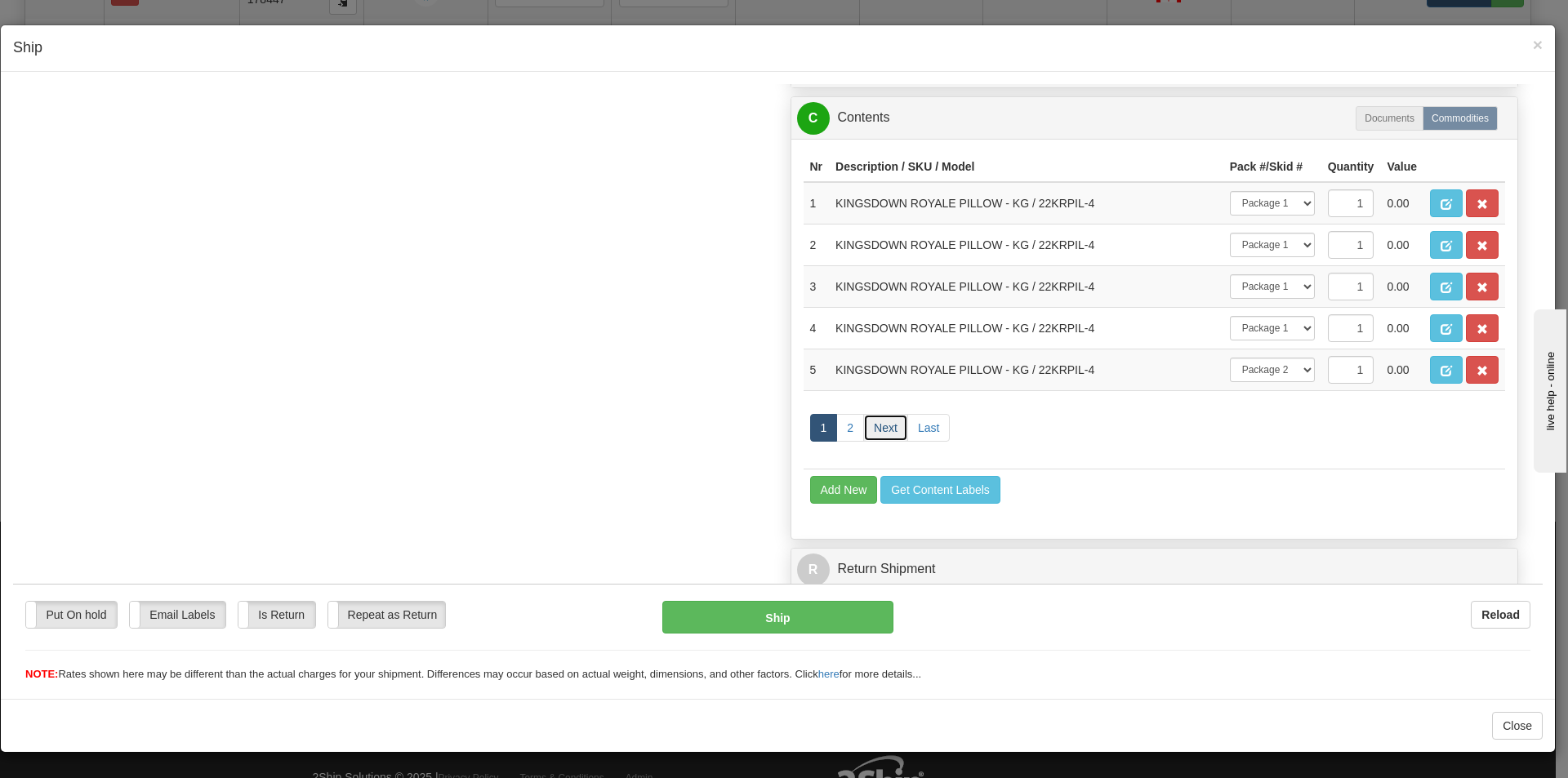
click at [875, 418] on link "Next" at bounding box center [886, 427] width 45 height 28
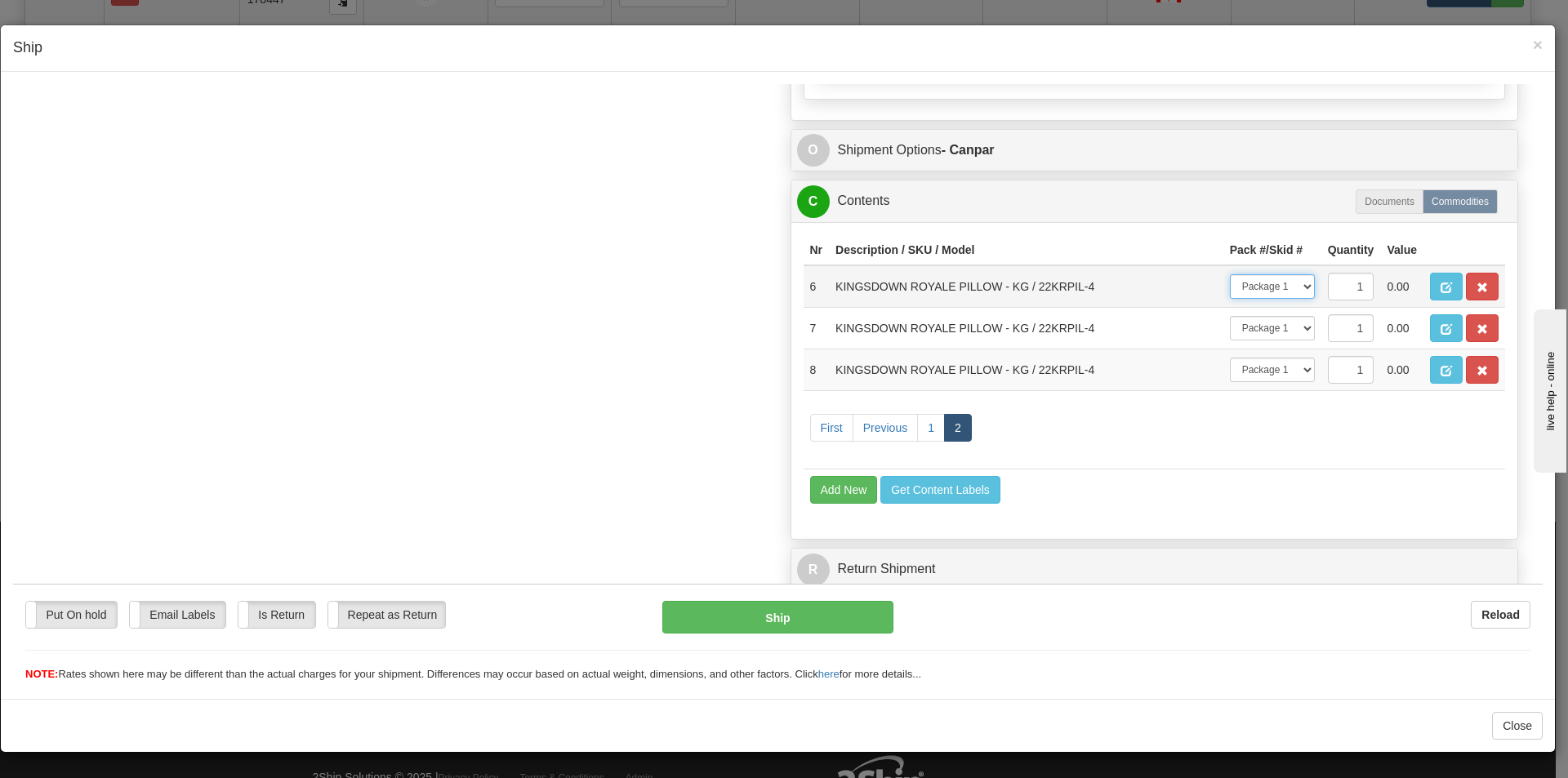
click at [1290, 287] on select "-- Not Assigned -- Package 1 Package 2" at bounding box center [1271, 286] width 84 height 25
select select "1"
click at [1229, 274] on select "-- Not Assigned -- Package 1 Package 2" at bounding box center [1271, 286] width 84 height 25
click at [1278, 331] on select "-- Not Assigned -- Package 1 Package 2" at bounding box center [1271, 327] width 84 height 25
select select "1"
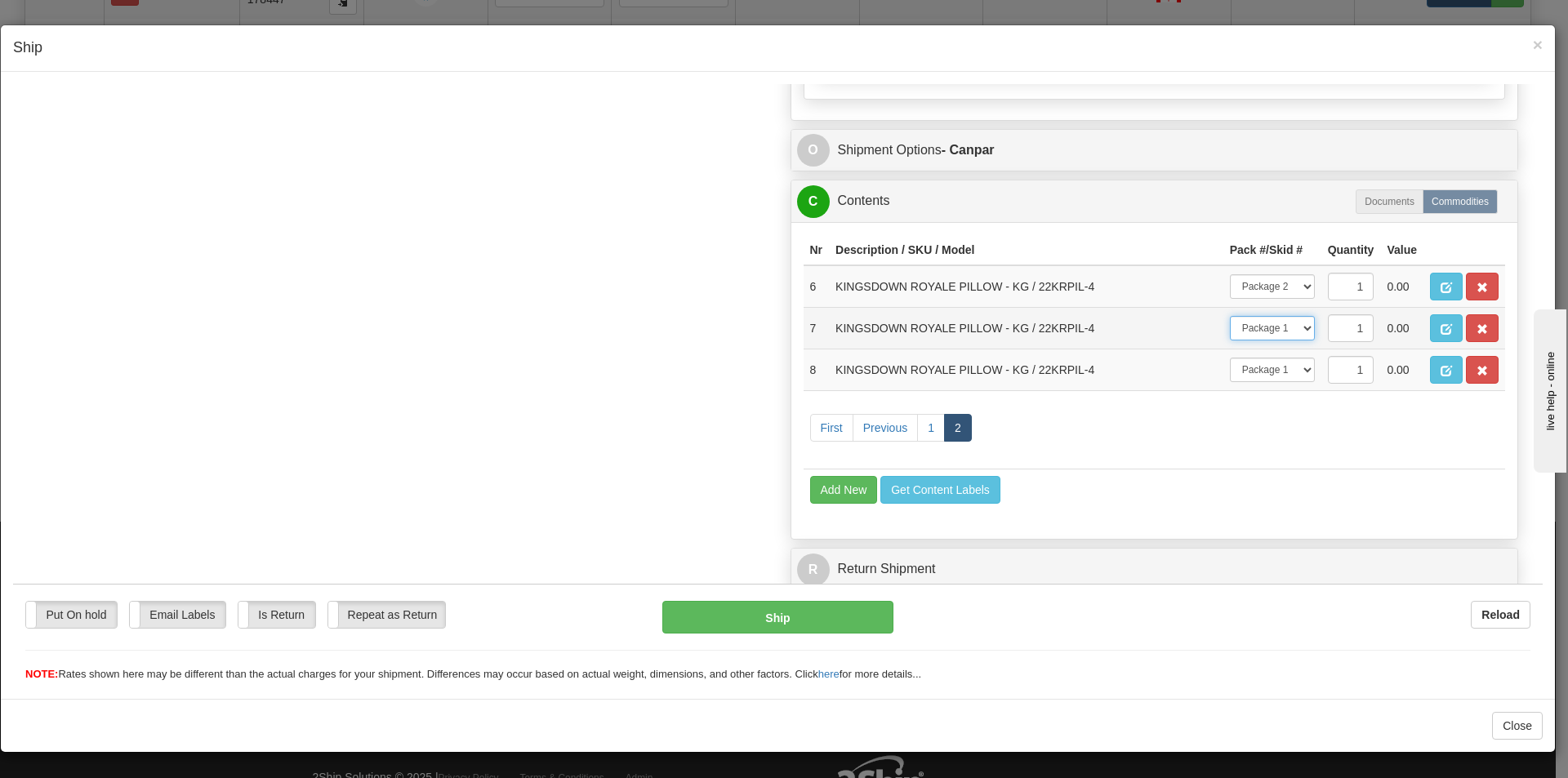
click at [1229, 315] on select "-- Not Assigned -- Package 1 Package 2" at bounding box center [1271, 327] width 84 height 25
click at [1277, 372] on select "-- Not Assigned -- Package 1 Package 2" at bounding box center [1271, 368] width 84 height 25
select select "1"
click at [1229, 357] on select "-- Not Assigned -- Package 1 Package 2" at bounding box center [1271, 368] width 84 height 25
drag, startPoint x: 1205, startPoint y: 432, endPoint x: 1195, endPoint y: 433, distance: 10.0
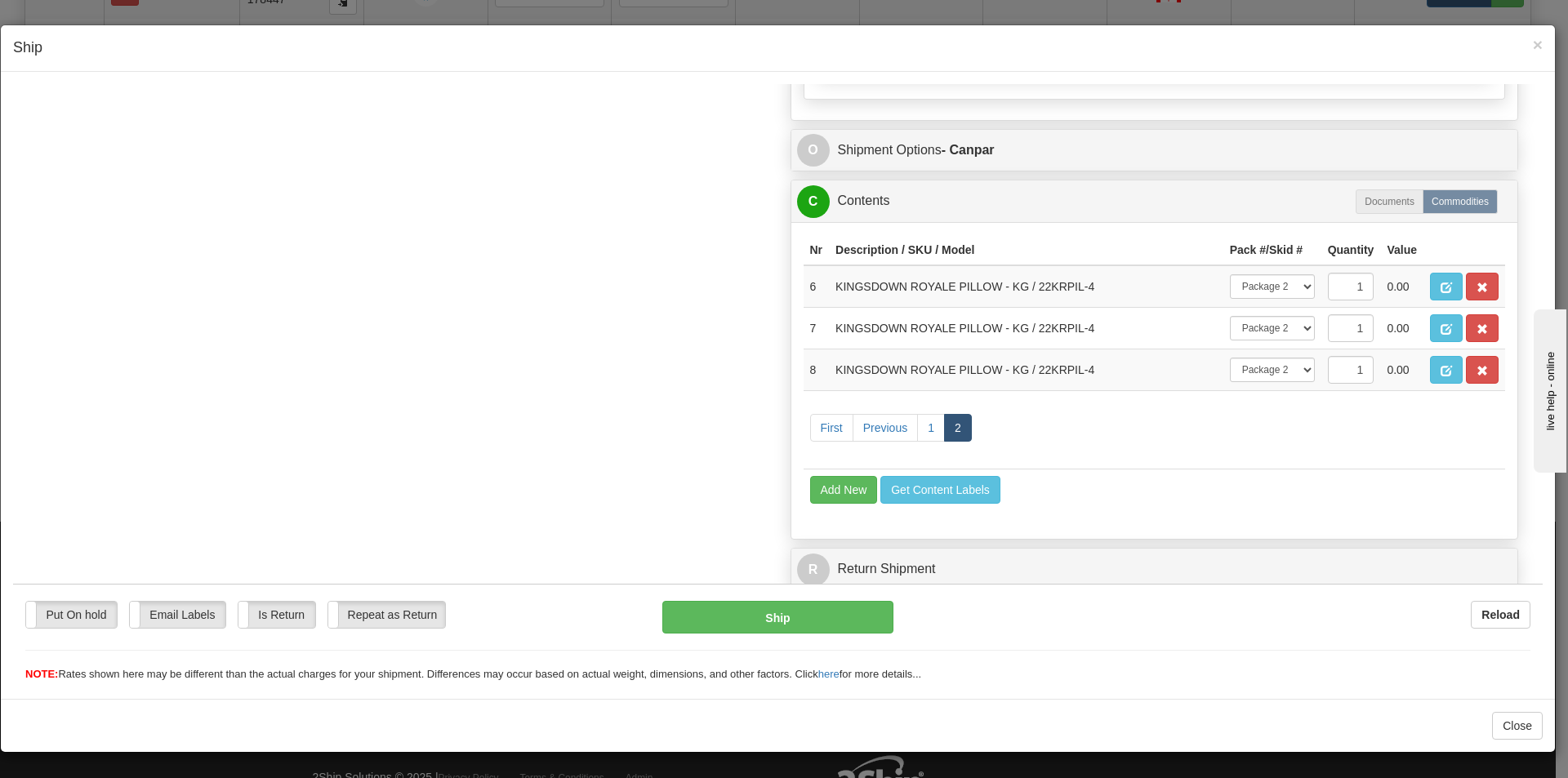
click at [1198, 432] on td "First Previous 1 2" at bounding box center [1154, 429] width 702 height 79
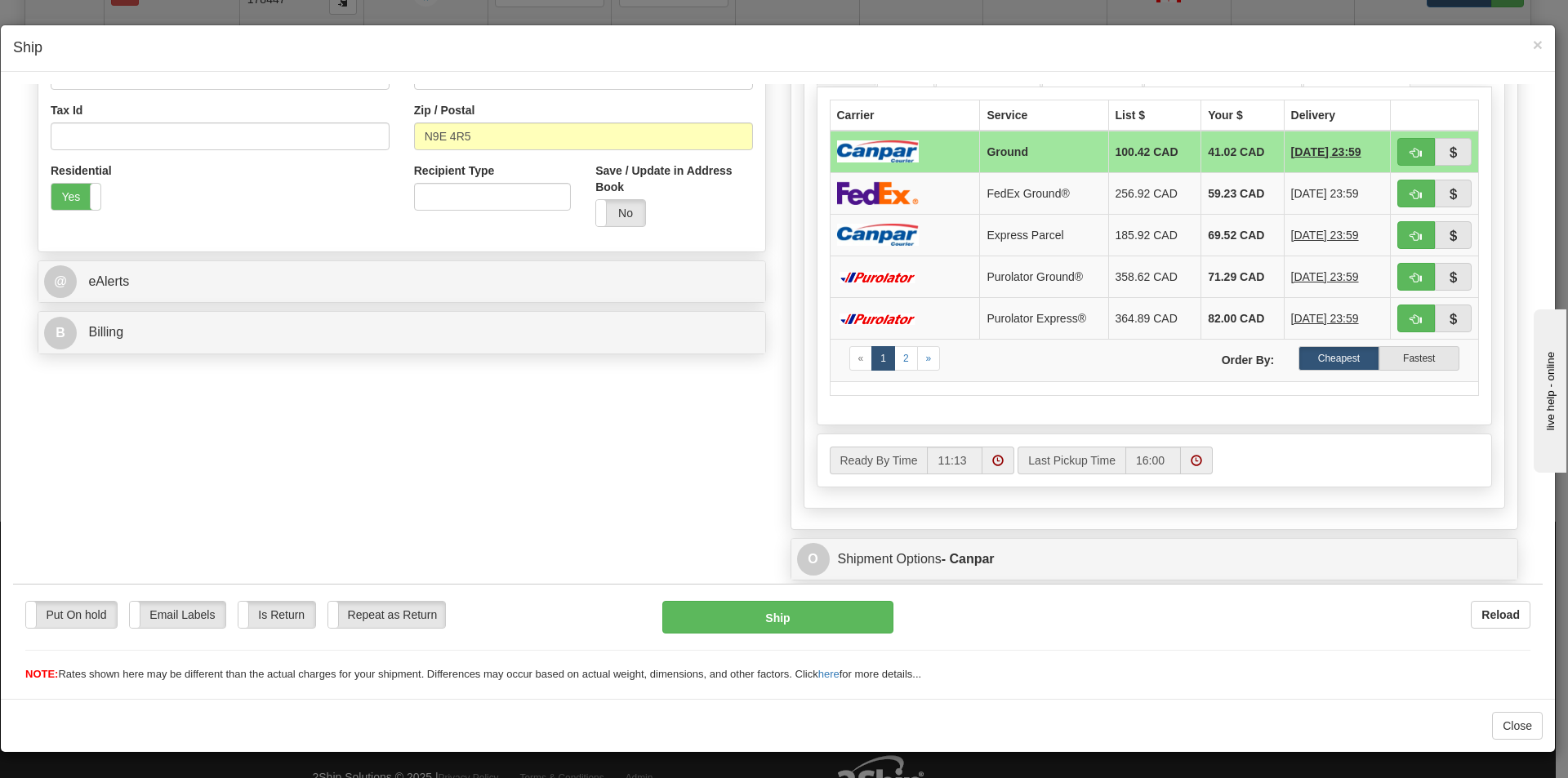
scroll to position [325, 0]
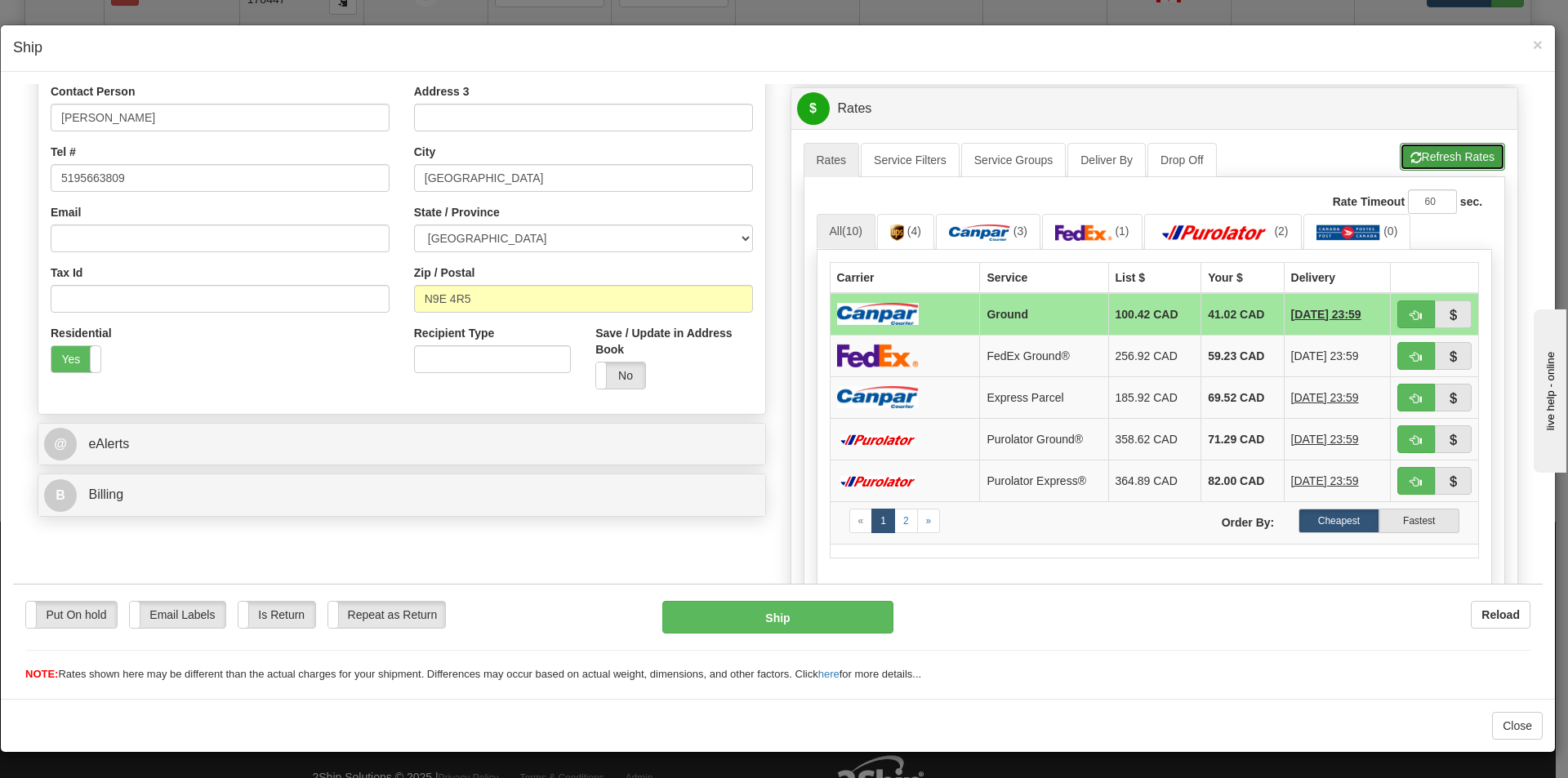
click at [1421, 150] on button "Refresh Rates" at bounding box center [1451, 156] width 105 height 28
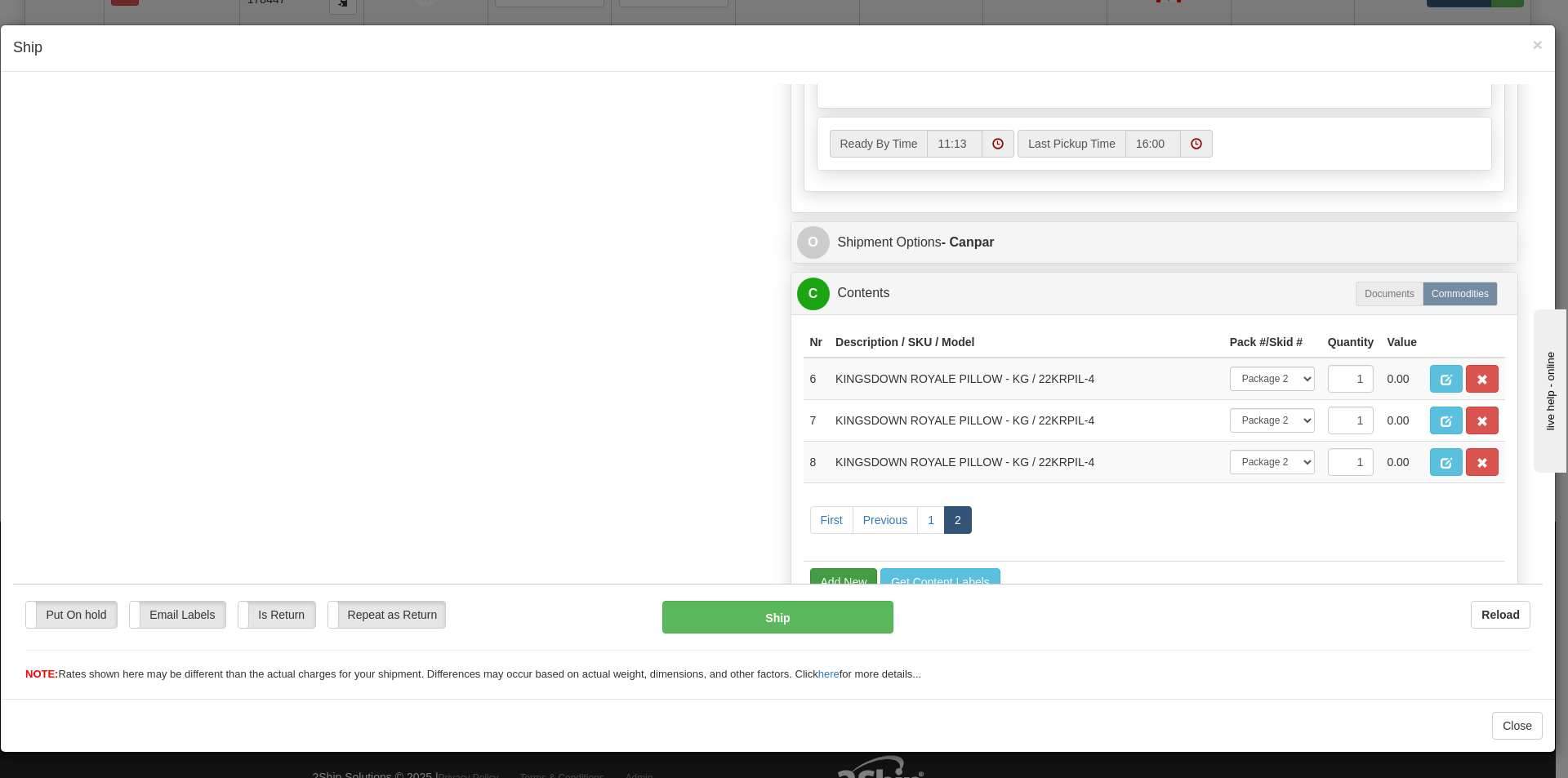
scroll to position [897, 0]
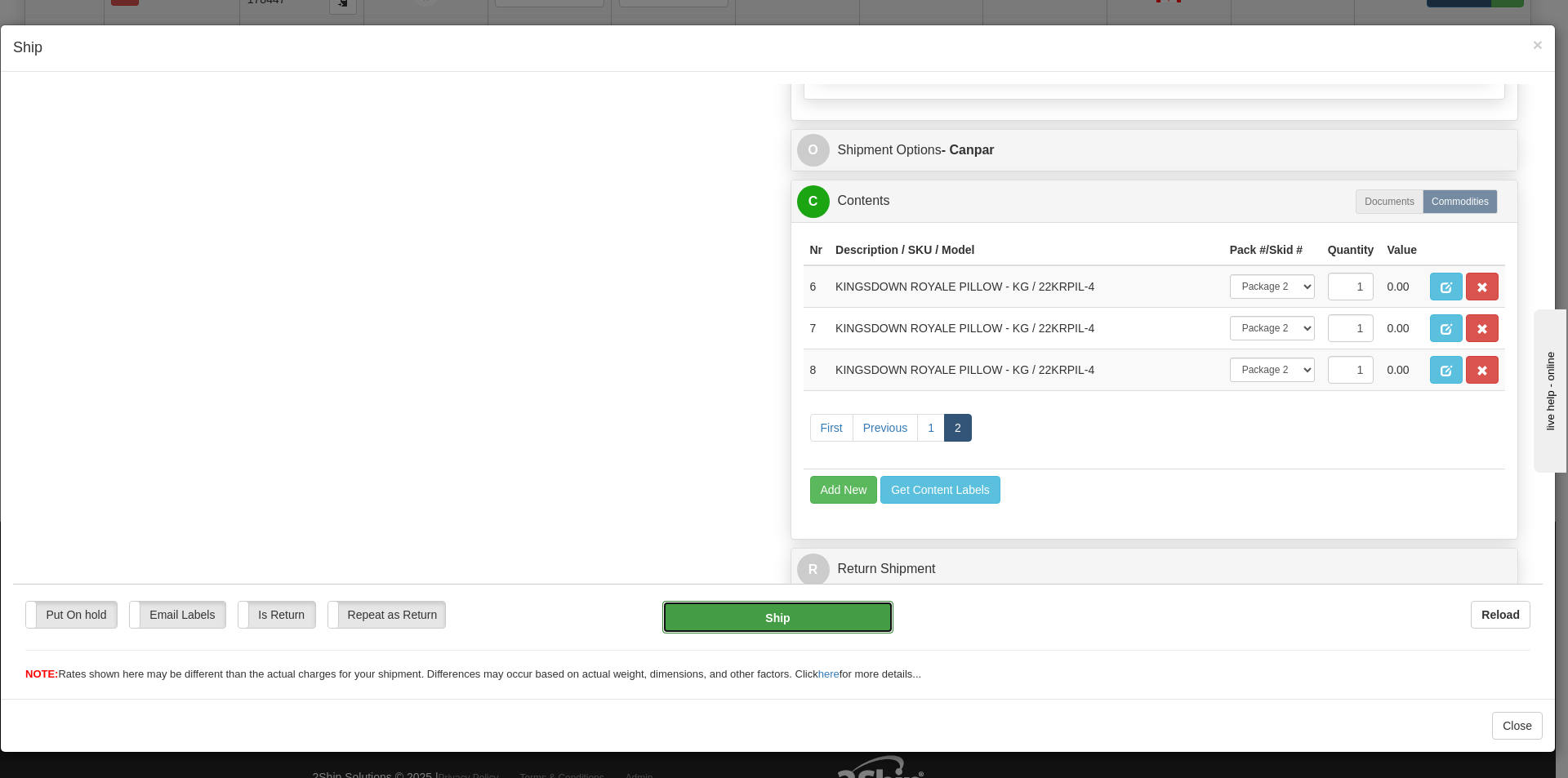
click at [799, 620] on button "Ship" at bounding box center [777, 616] width 231 height 32
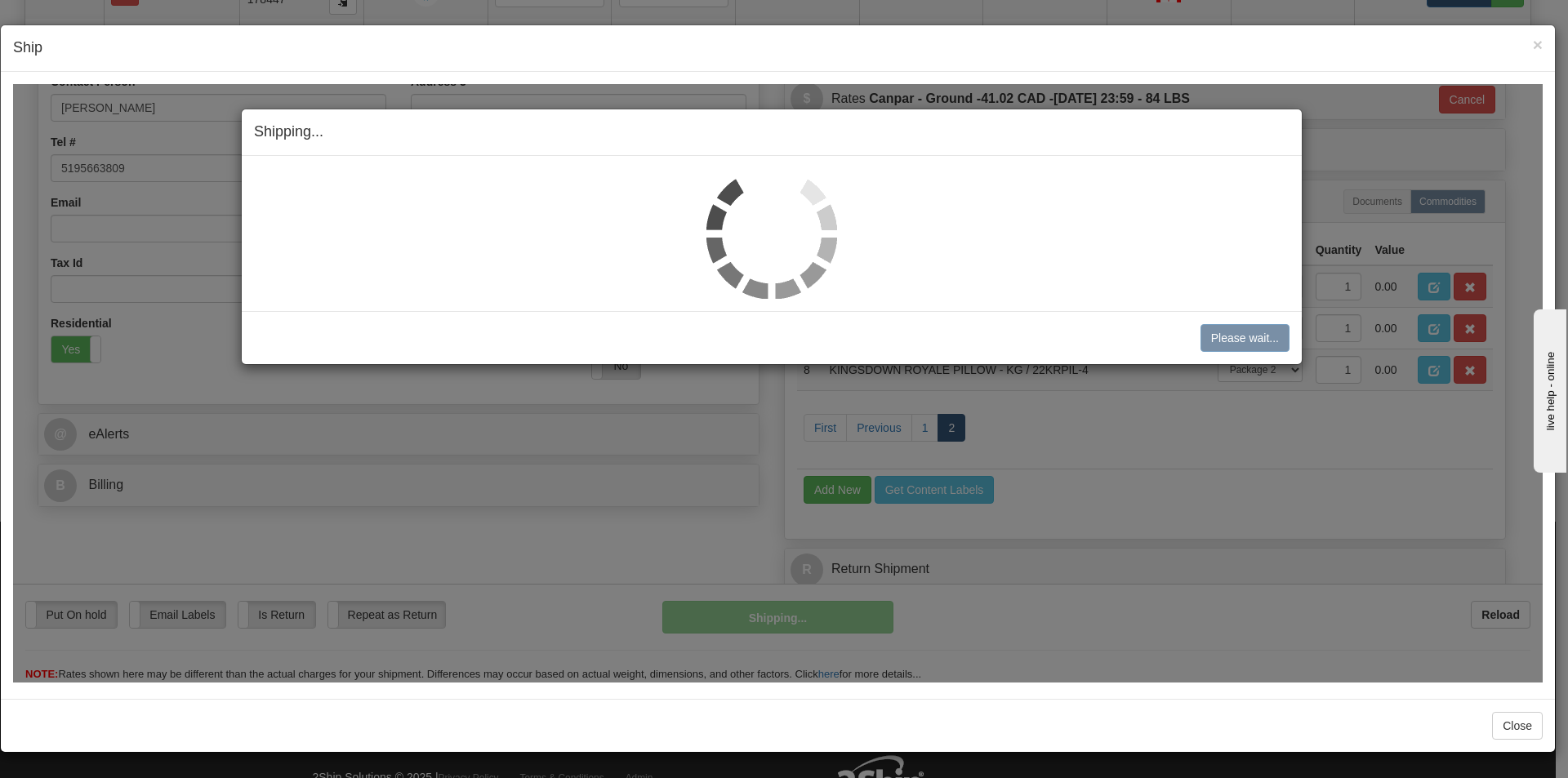
scroll to position [335, 0]
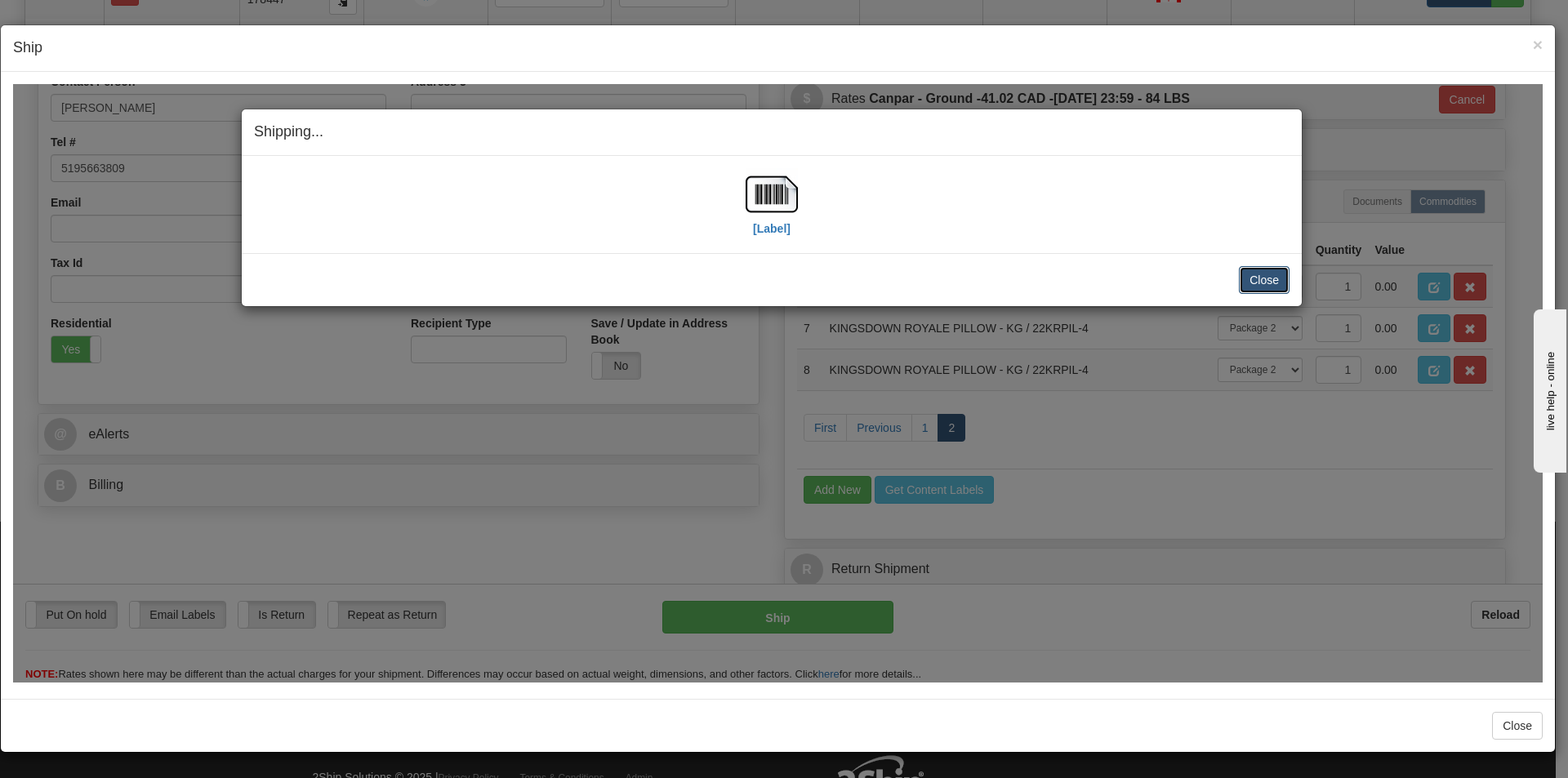
click at [1265, 273] on button "Close" at bounding box center [1264, 279] width 51 height 28
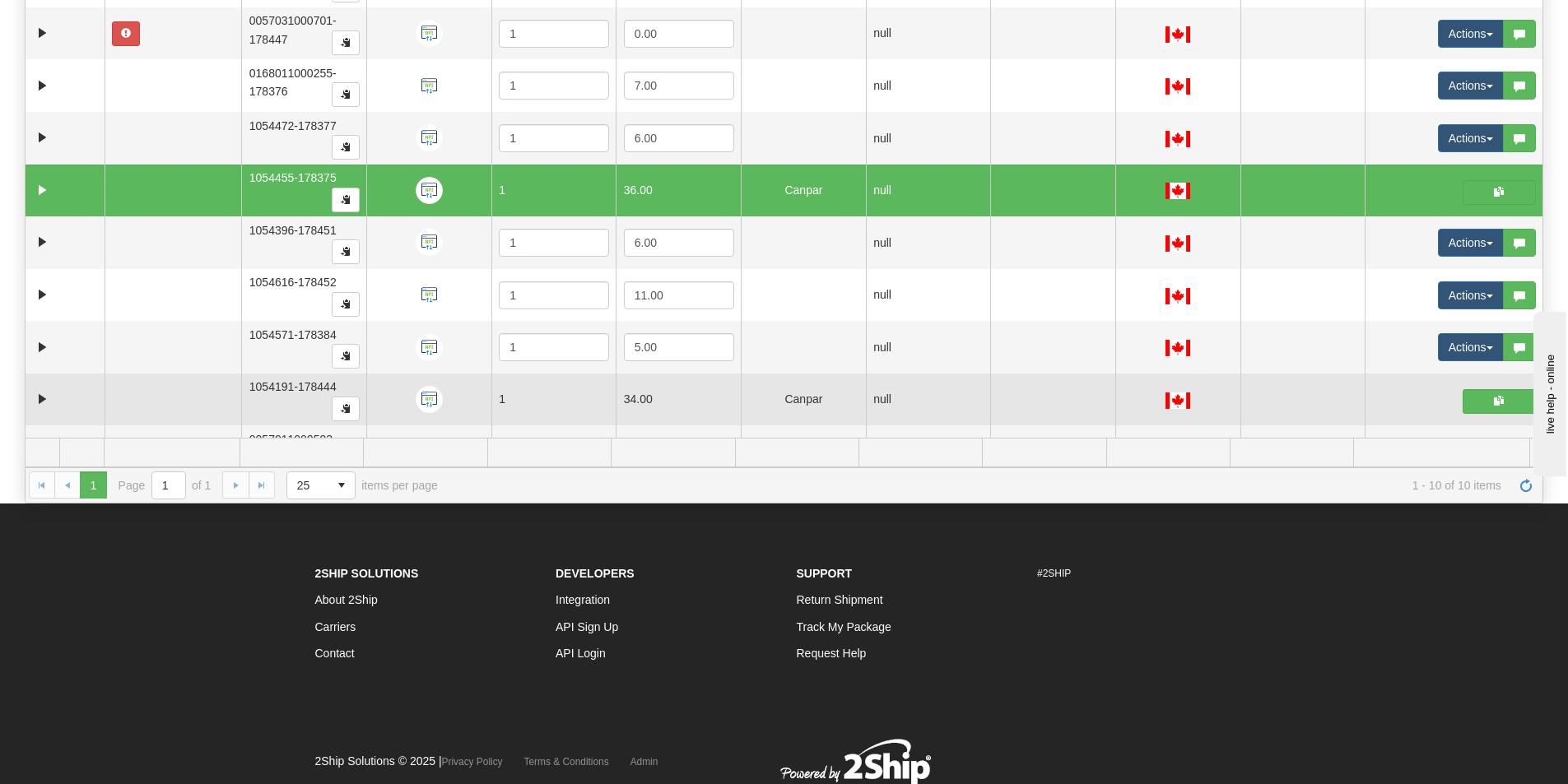
scroll to position [0, 0]
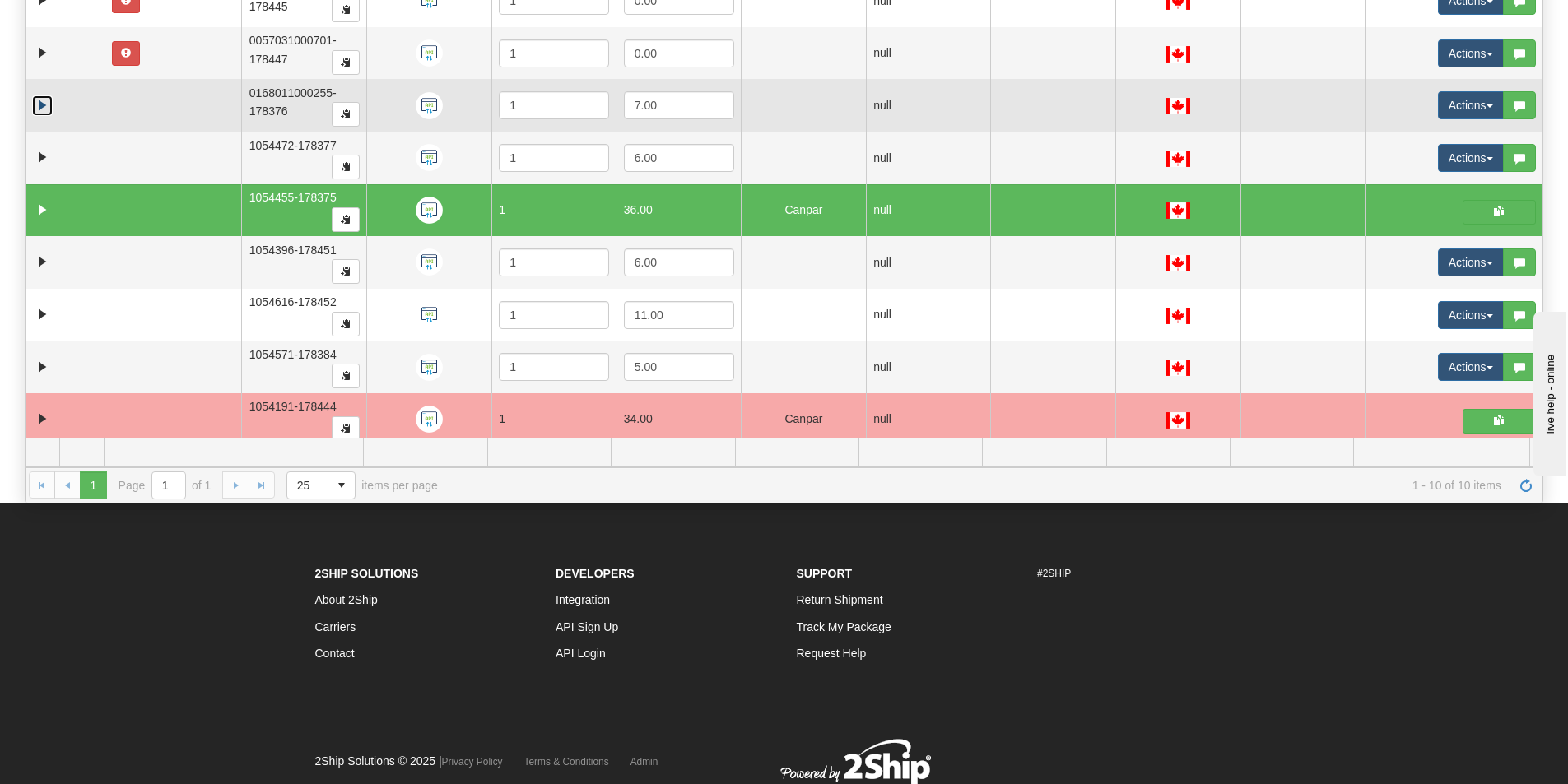
click at [45, 104] on link "Expand" at bounding box center [42, 105] width 21 height 21
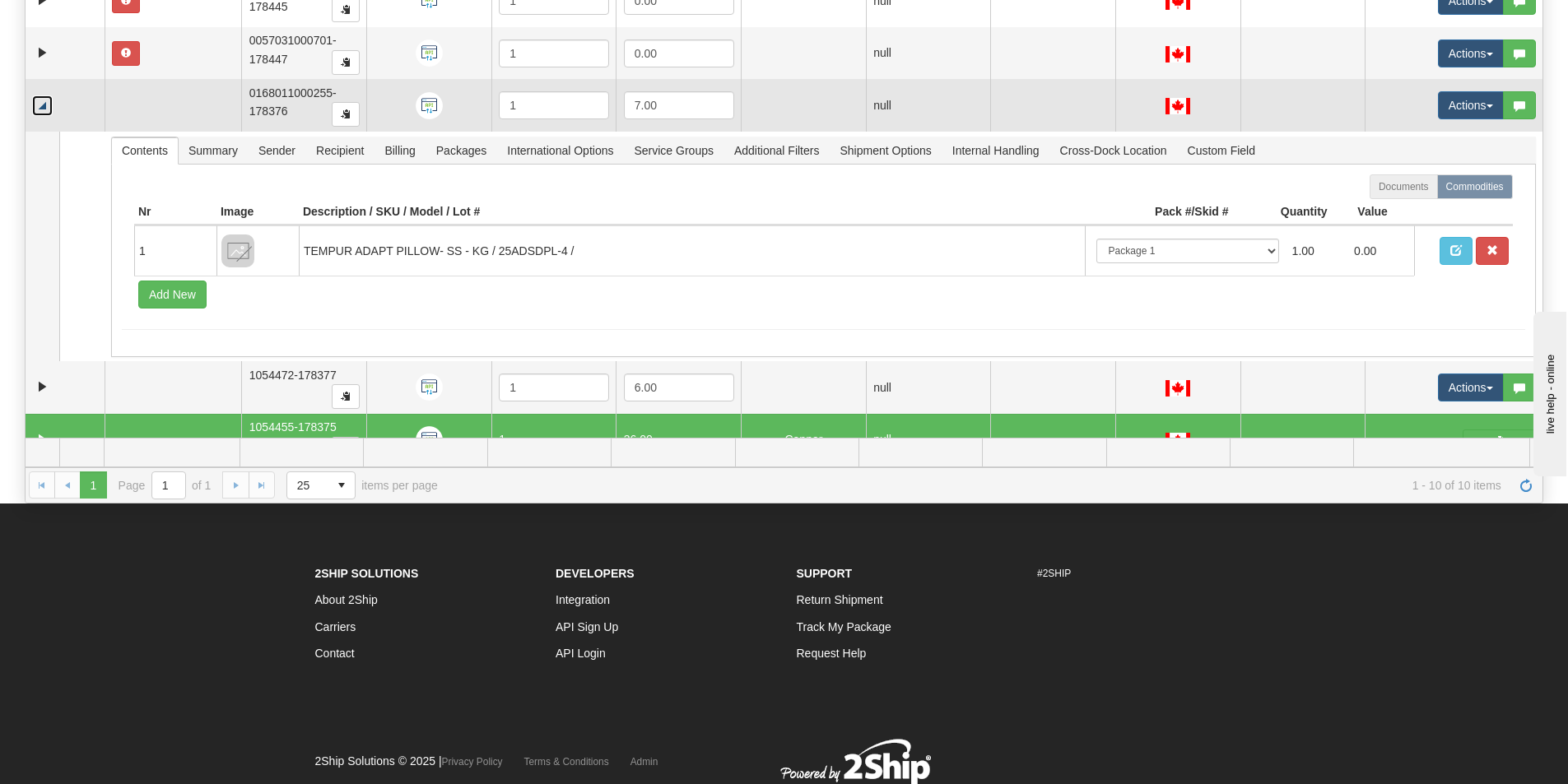
click at [45, 104] on link "Collapse" at bounding box center [42, 105] width 21 height 21
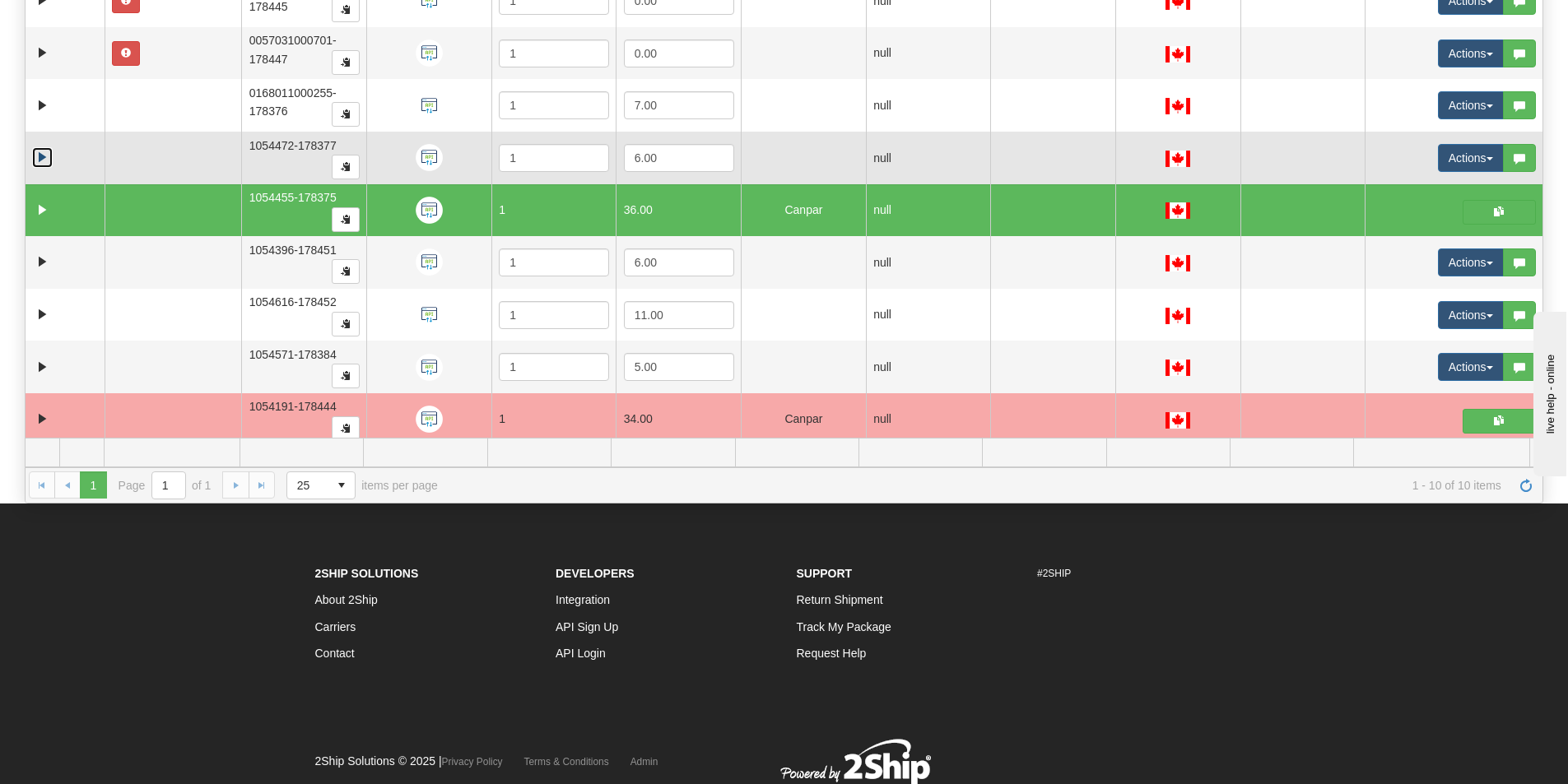
click at [35, 160] on link "Expand" at bounding box center [42, 157] width 21 height 21
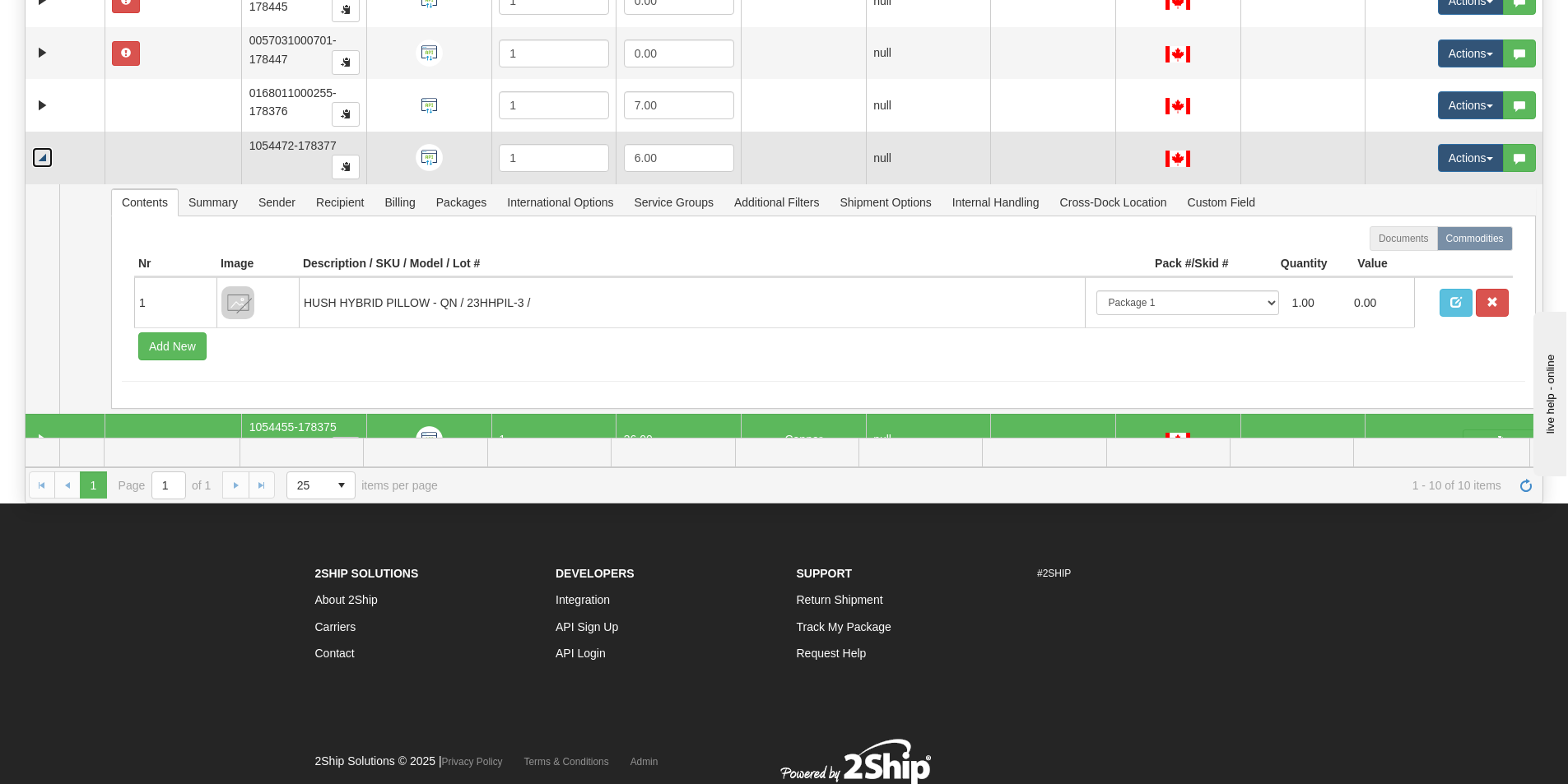
click at [36, 160] on link "Collapse" at bounding box center [42, 157] width 21 height 21
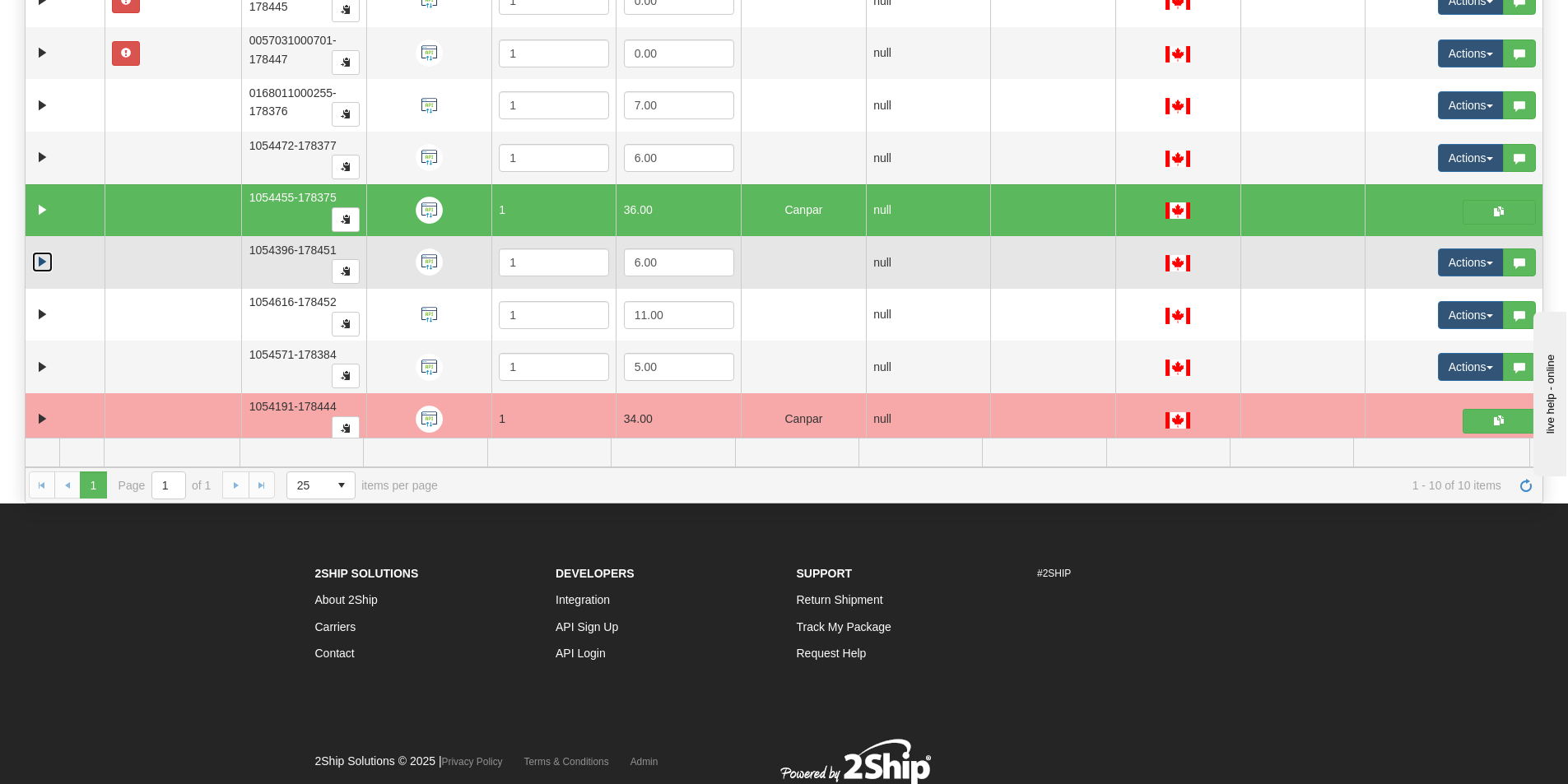
click at [41, 266] on link "Expand" at bounding box center [42, 261] width 21 height 21
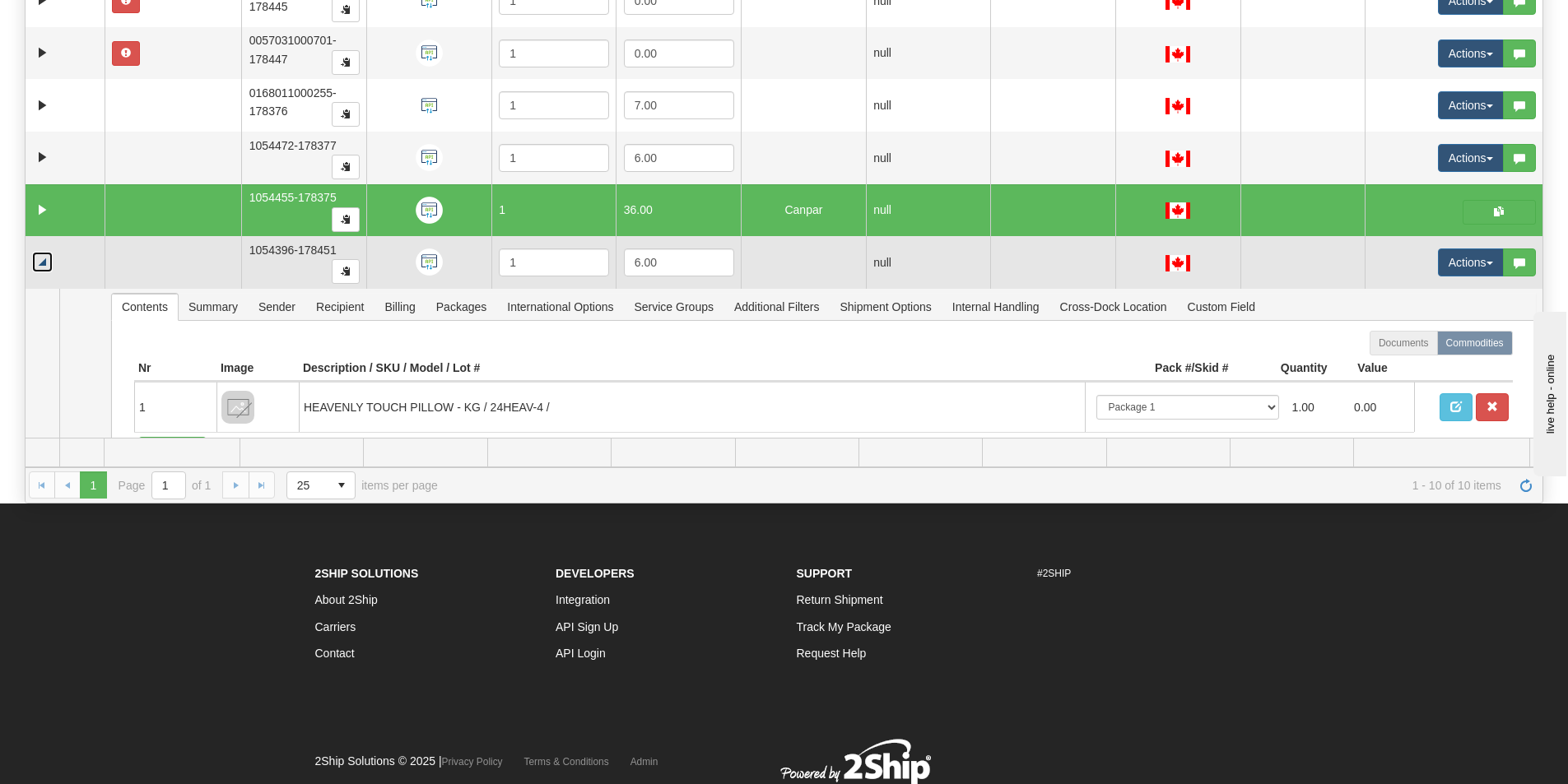
click at [45, 262] on link "Collapse" at bounding box center [42, 261] width 21 height 21
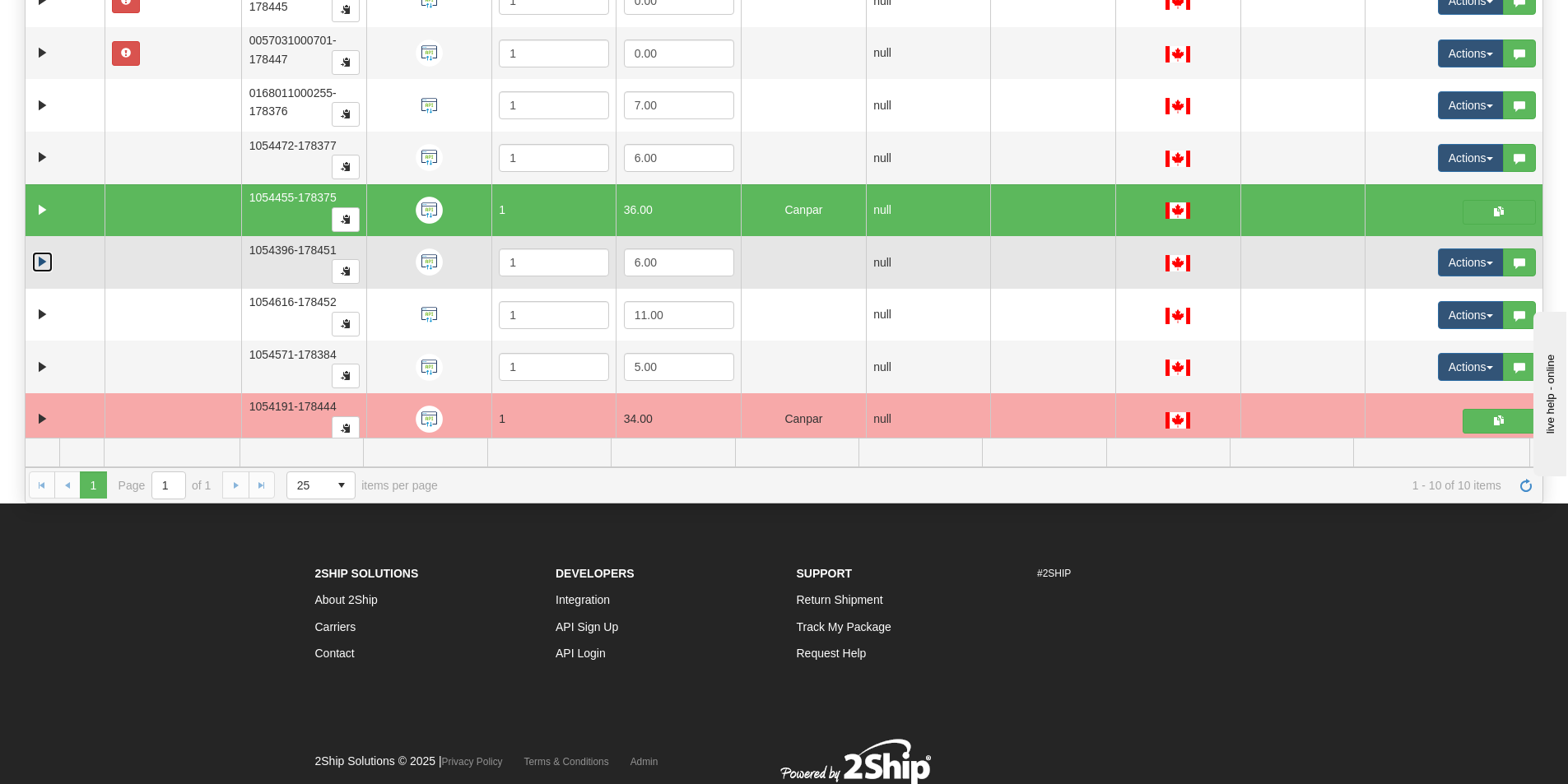
scroll to position [60, 0]
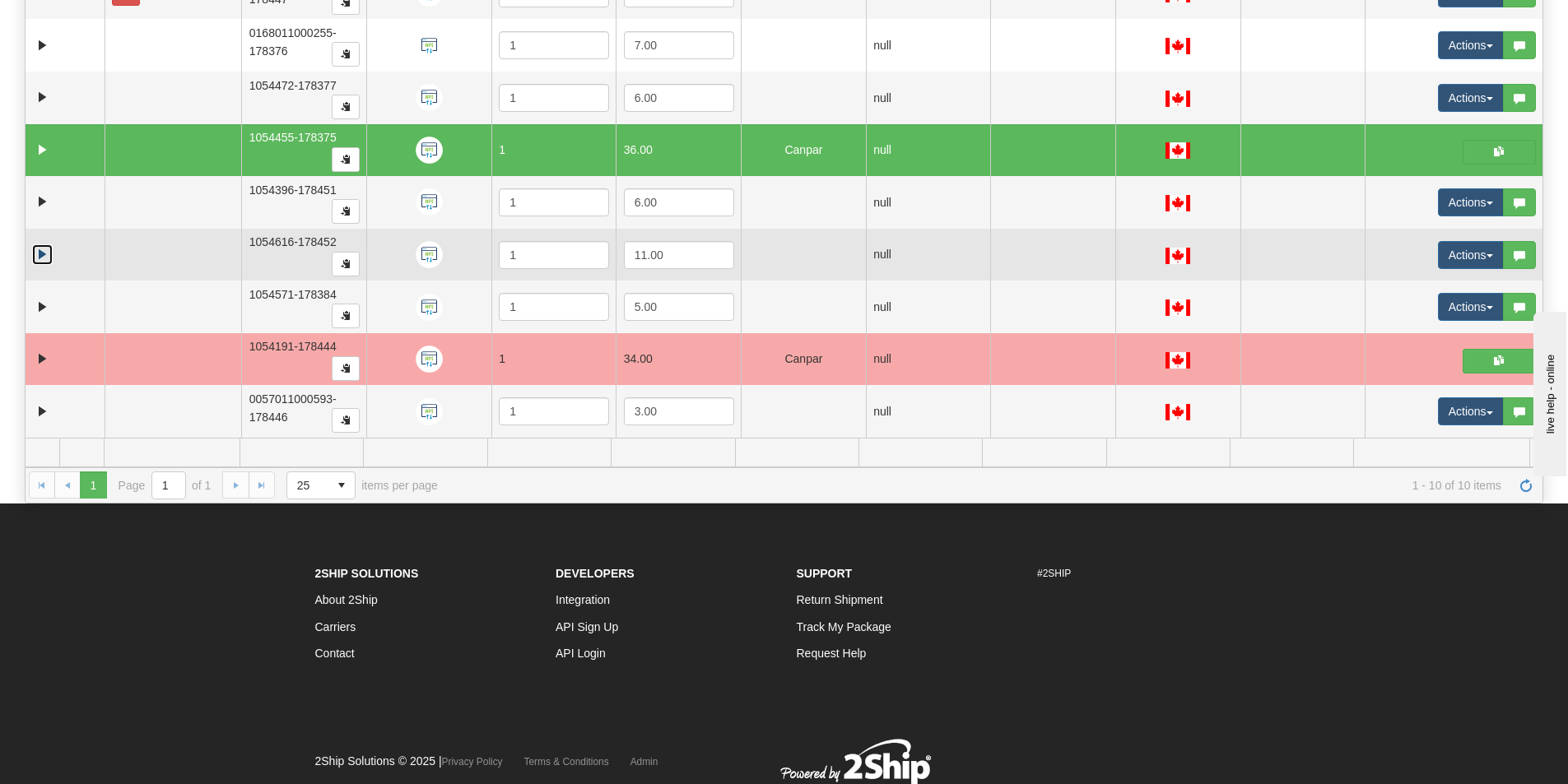
click at [48, 251] on link "Expand" at bounding box center [42, 254] width 21 height 21
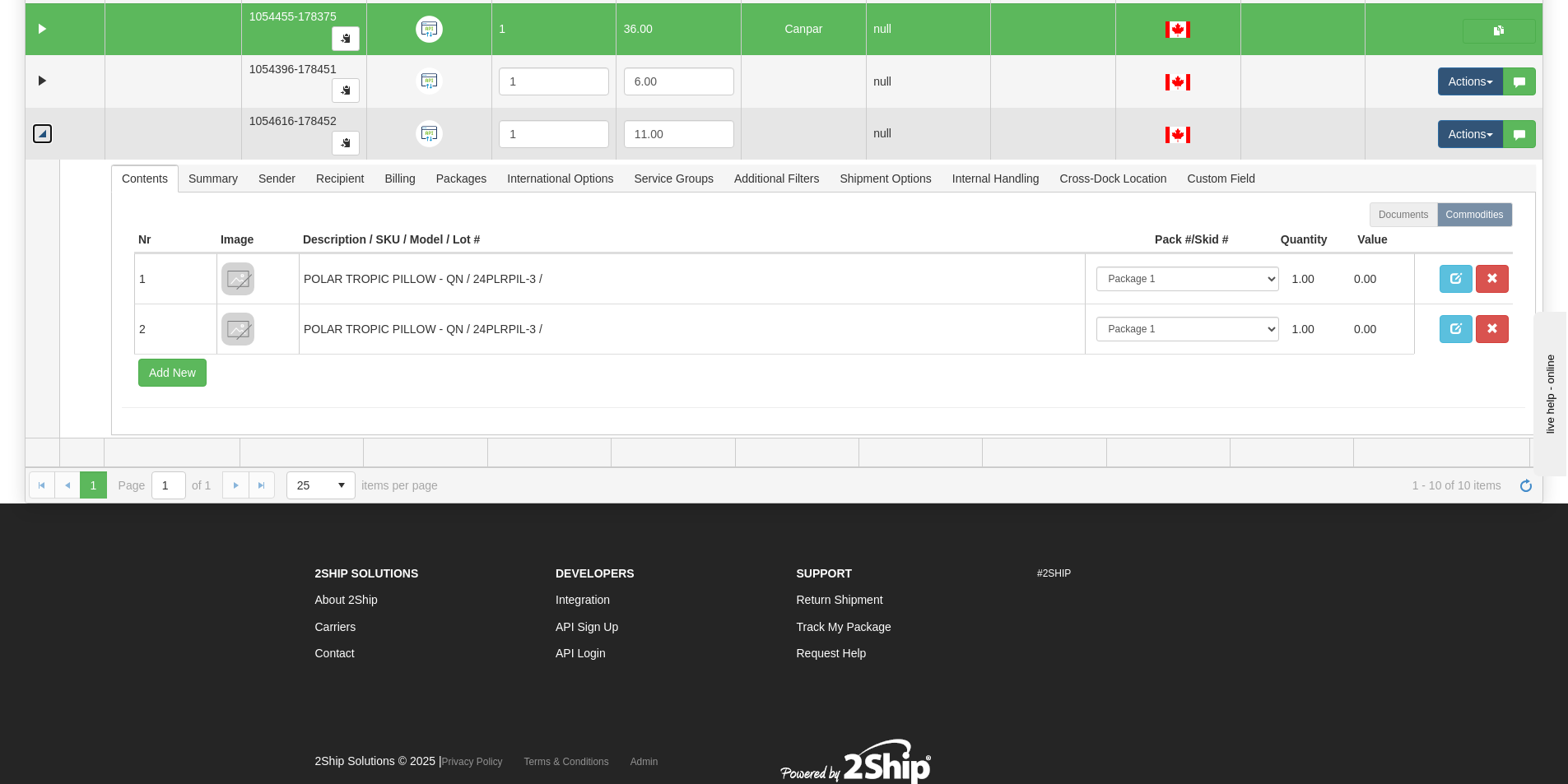
scroll to position [200, 0]
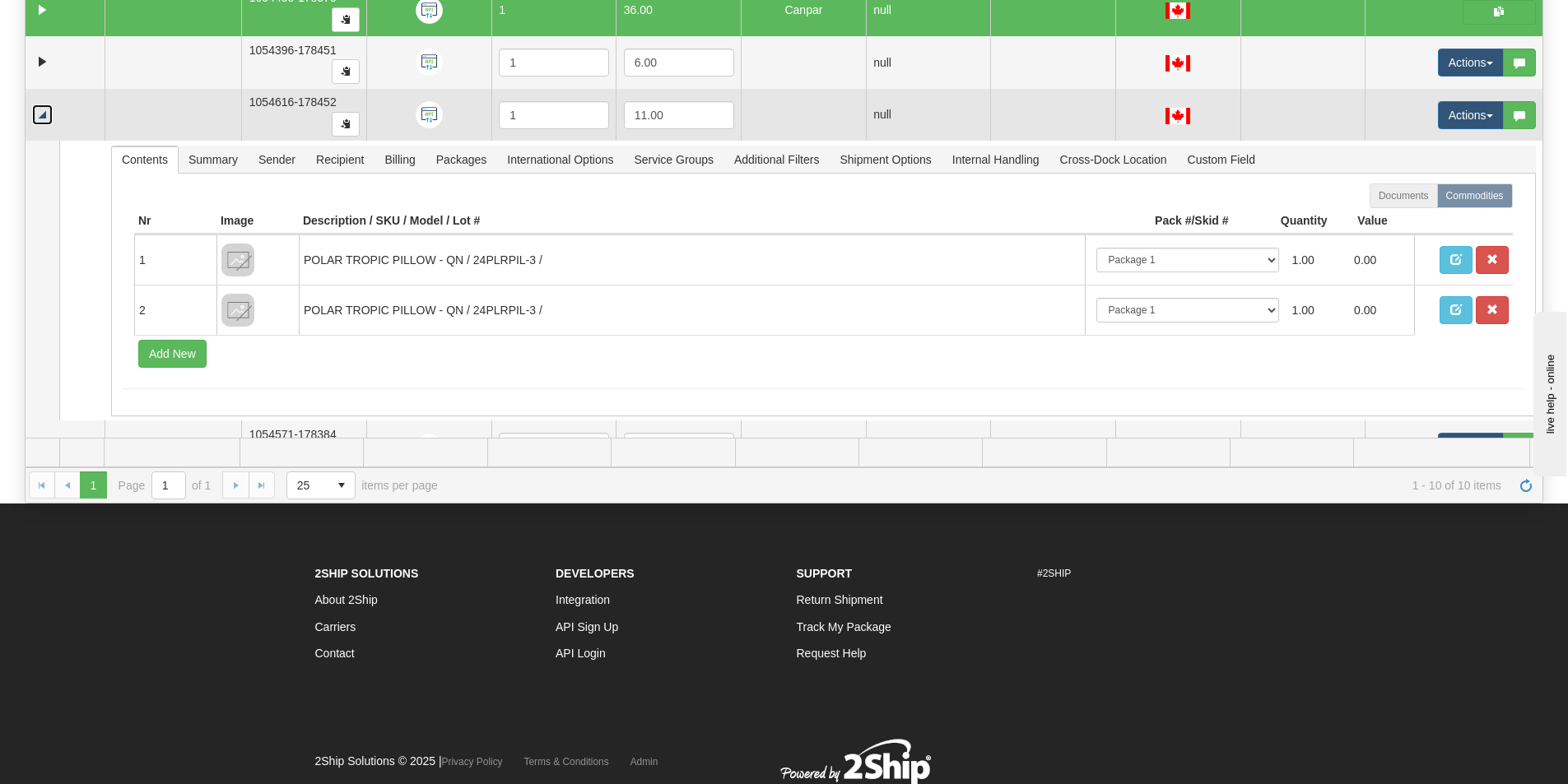
click at [32, 115] on link "Collapse" at bounding box center [42, 115] width 21 height 21
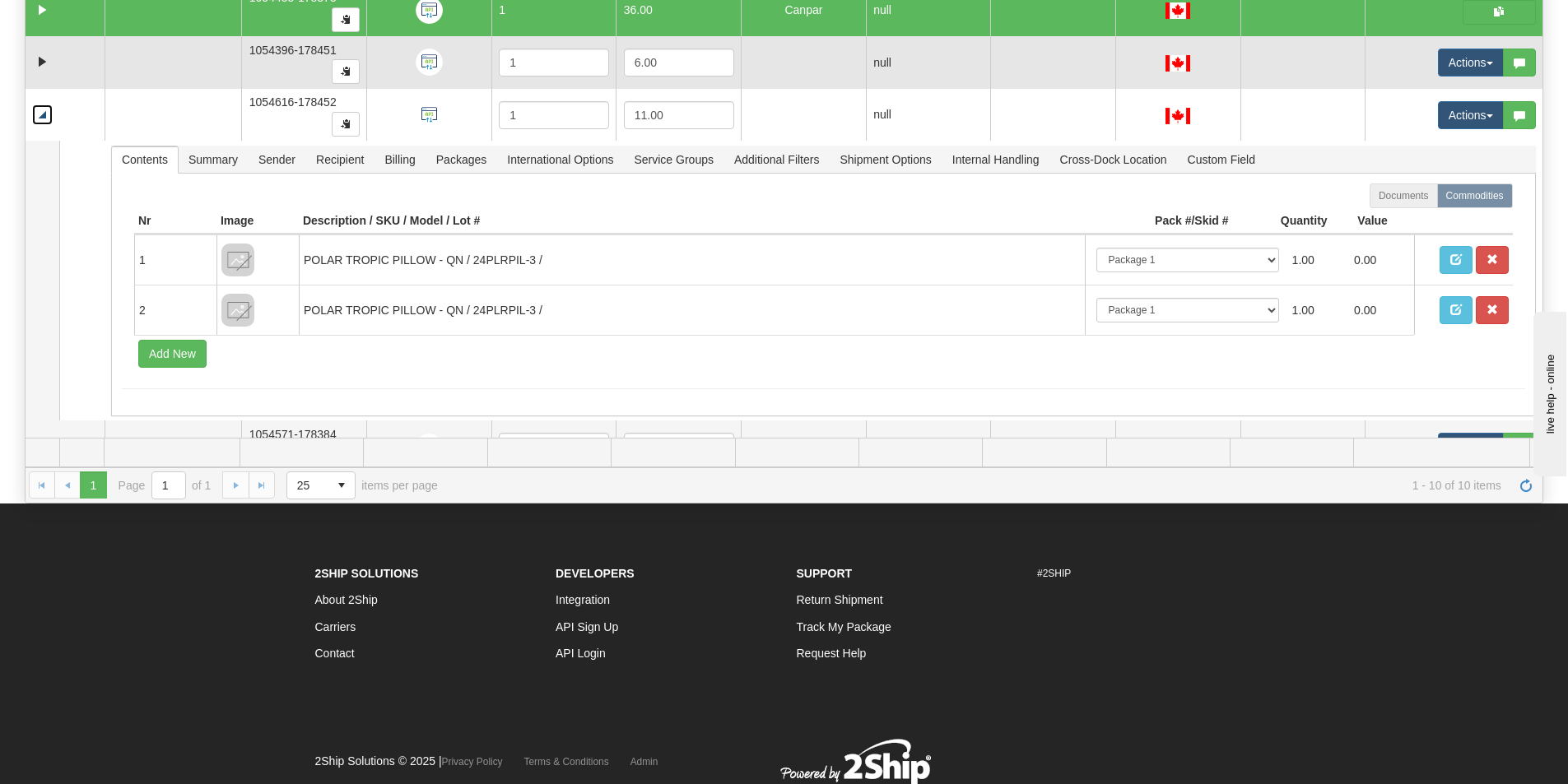
scroll to position [342, 0]
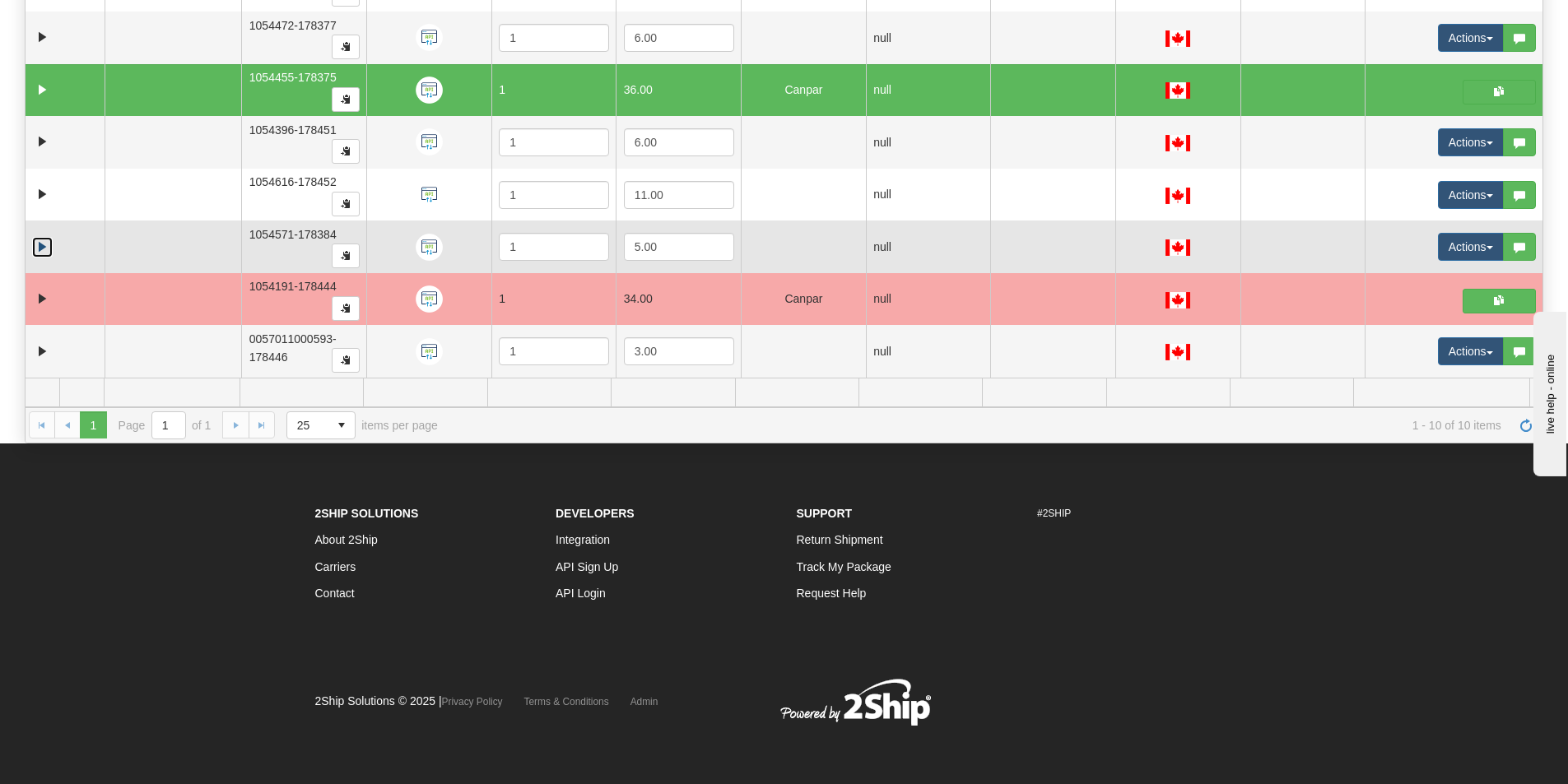
click at [45, 246] on link "Expand" at bounding box center [42, 246] width 21 height 21
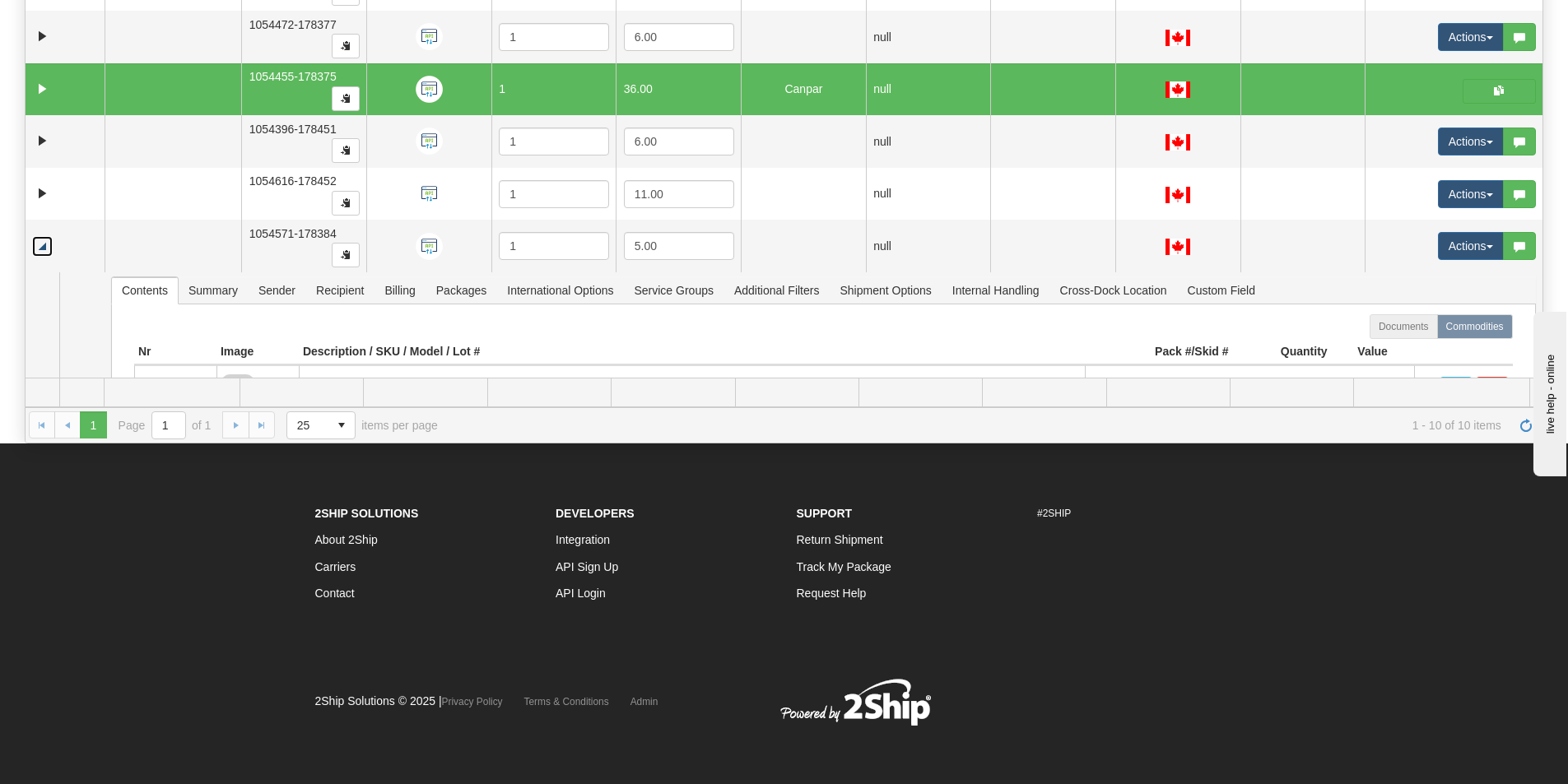
scroll to position [60, 0]
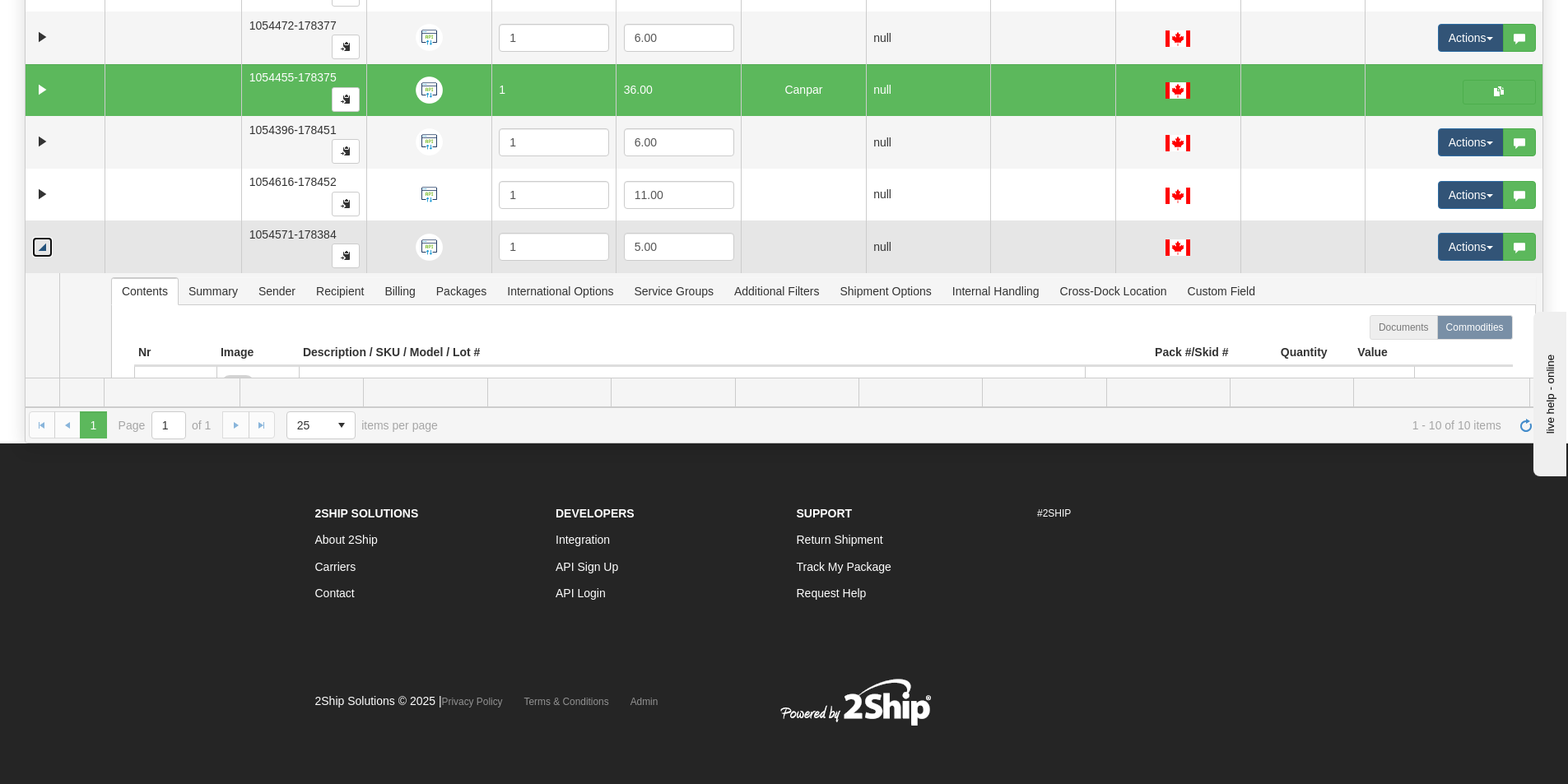
click at [45, 244] on link "Collapse" at bounding box center [42, 246] width 21 height 21
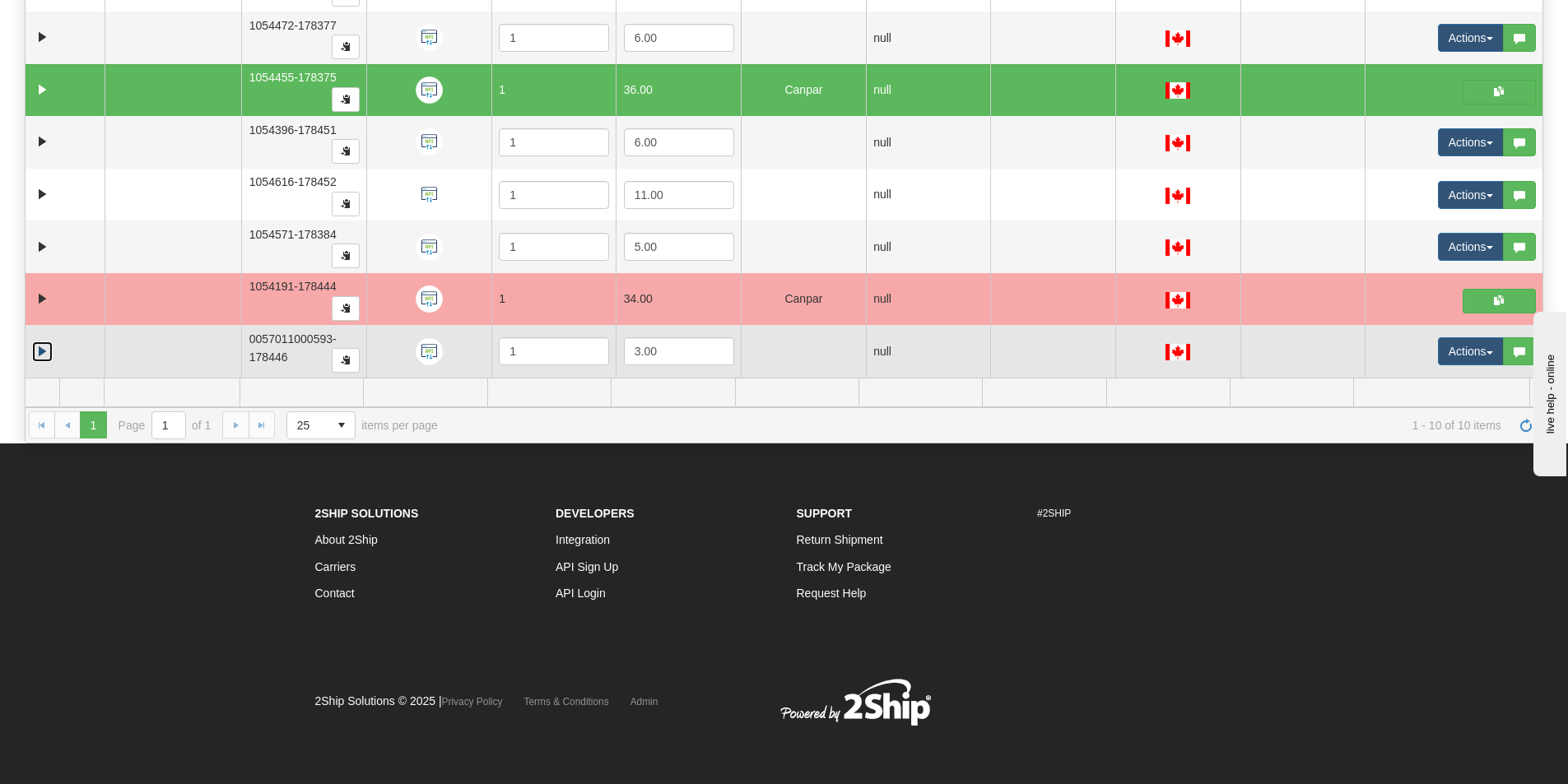
click at [42, 344] on link "Expand" at bounding box center [42, 351] width 21 height 21
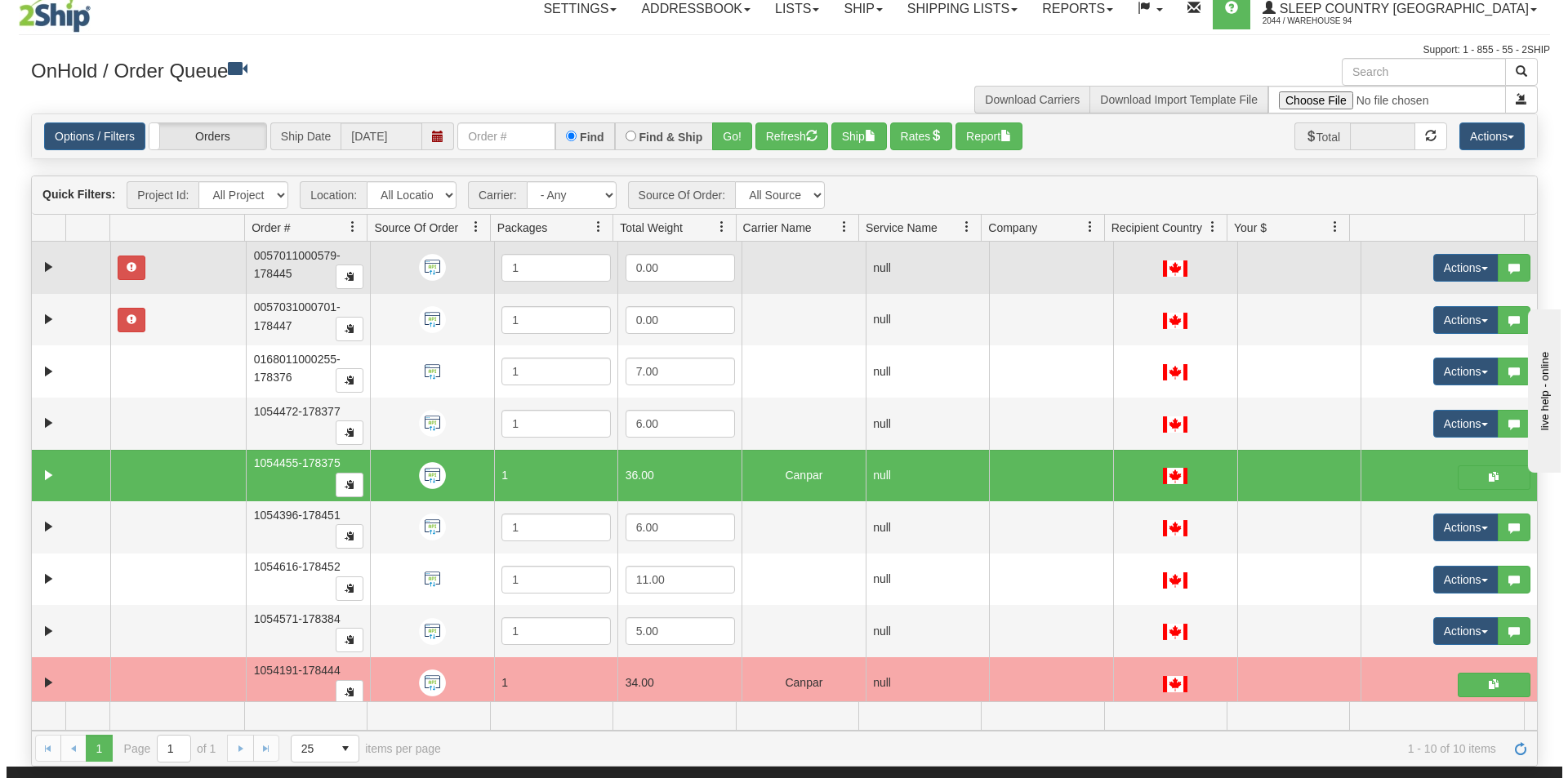
scroll to position [0, 0]
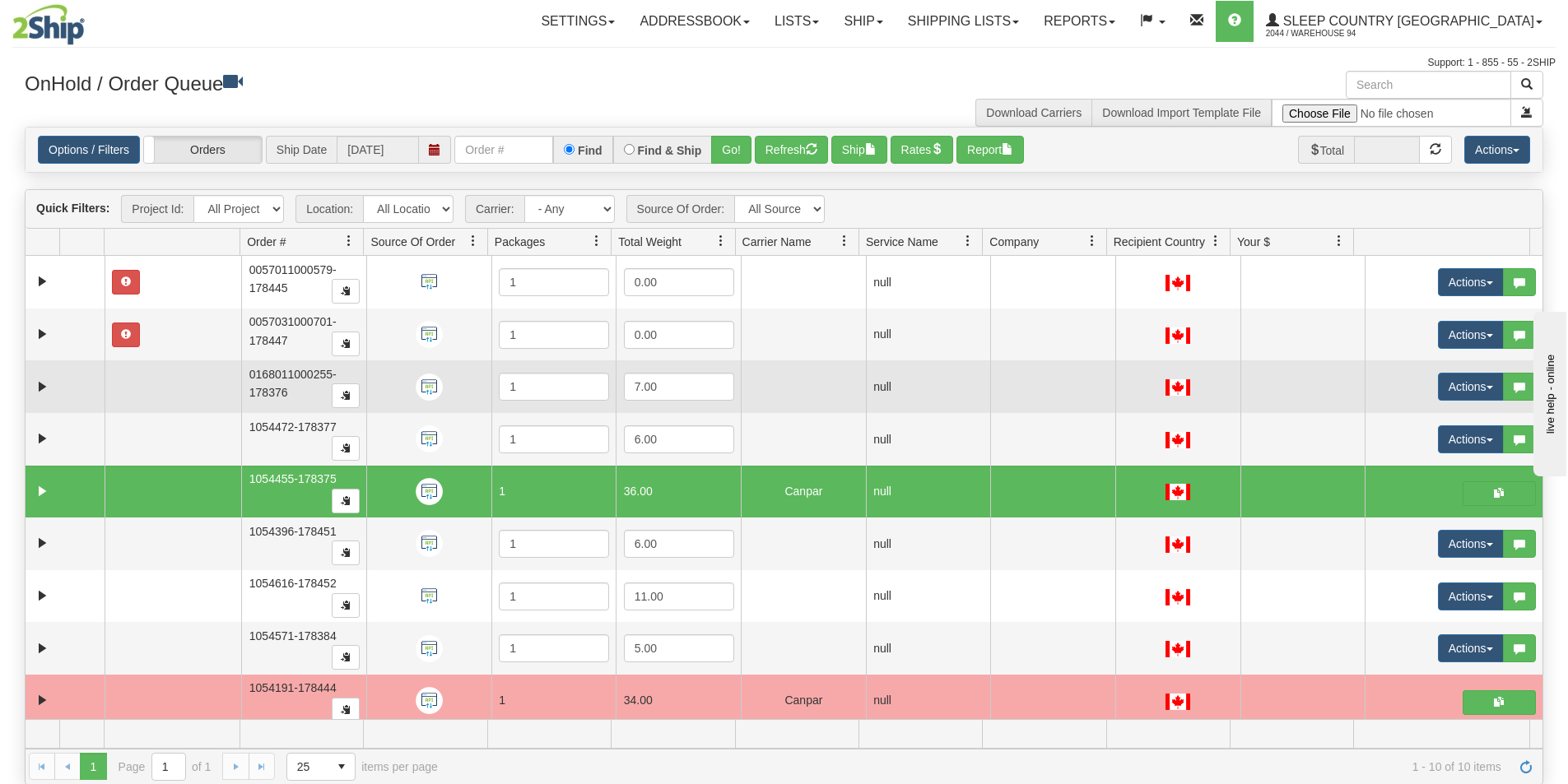
drag, startPoint x: 816, startPoint y: 388, endPoint x: 878, endPoint y: 384, distance: 62.1
click at [814, 388] on td at bounding box center [803, 386] width 125 height 52
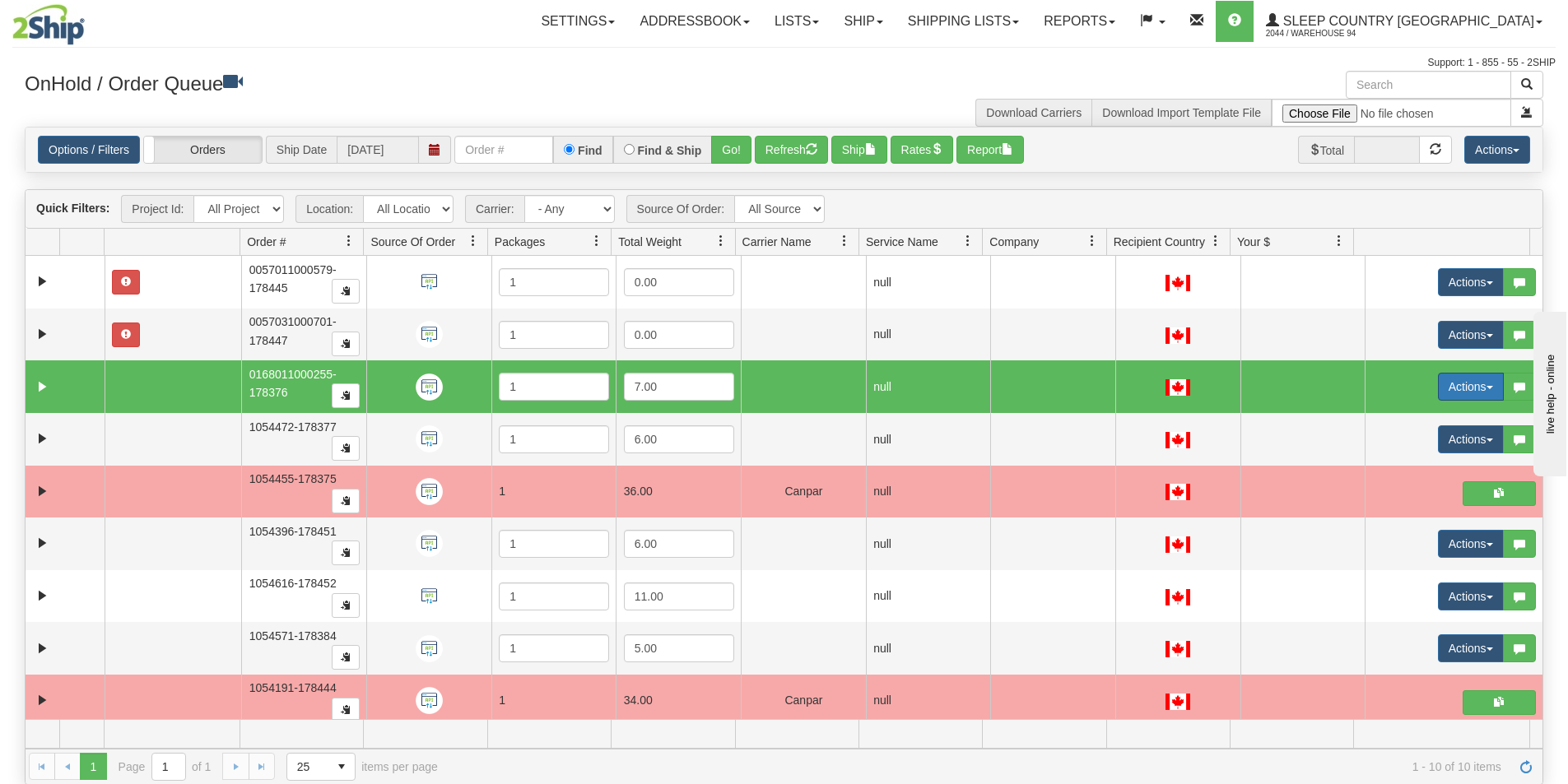
click at [1467, 383] on button "Actions" at bounding box center [1471, 387] width 66 height 28
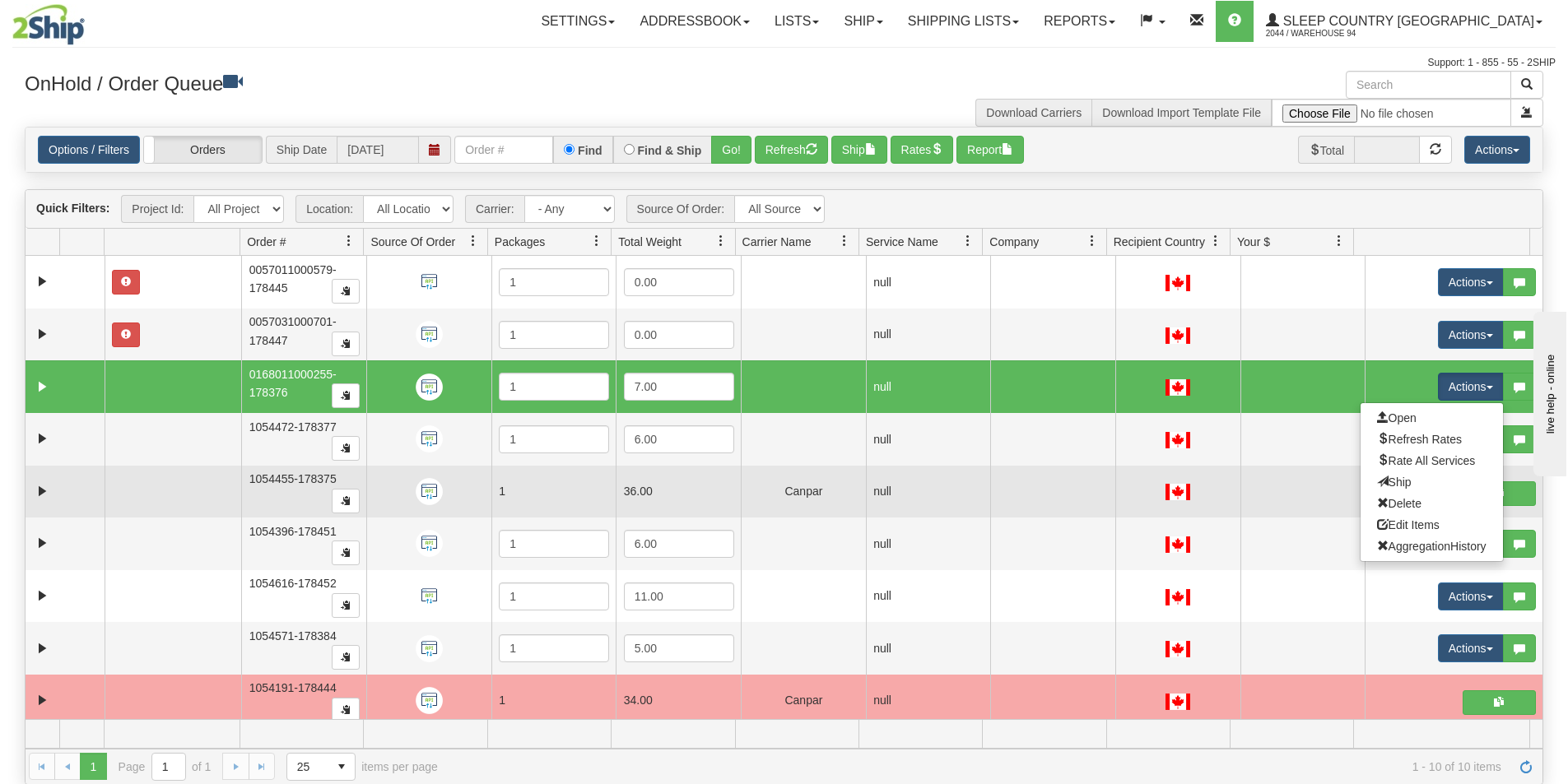
drag, startPoint x: 1406, startPoint y: 481, endPoint x: 1395, endPoint y: 478, distance: 11.4
click at [1400, 481] on link "Ship" at bounding box center [1432, 482] width 143 height 22
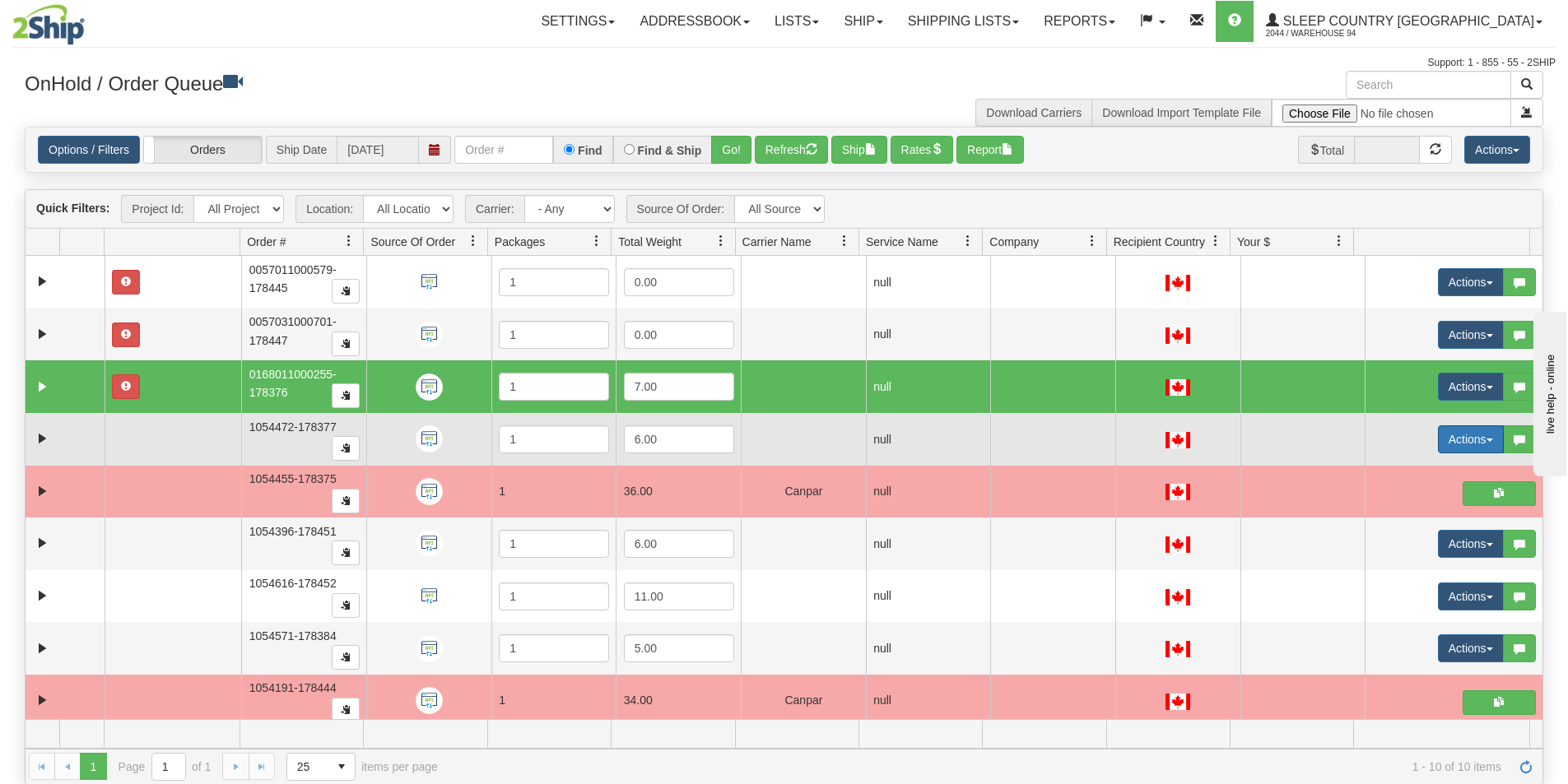
click at [1464, 440] on button "Actions" at bounding box center [1471, 440] width 66 height 28
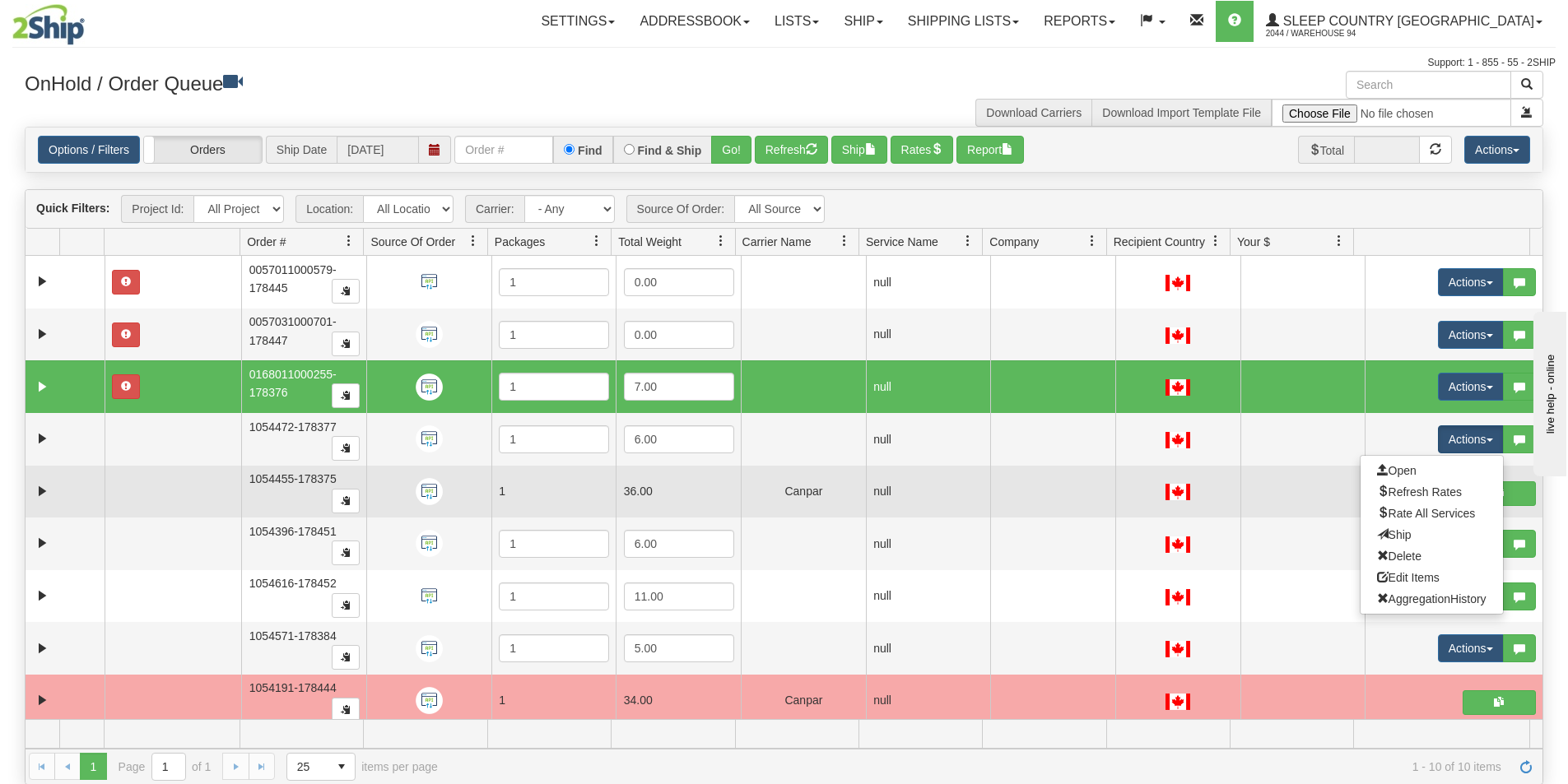
drag, startPoint x: 1407, startPoint y: 536, endPoint x: 1391, endPoint y: 517, distance: 24.8
click at [1405, 536] on link "Ship" at bounding box center [1432, 536] width 143 height 22
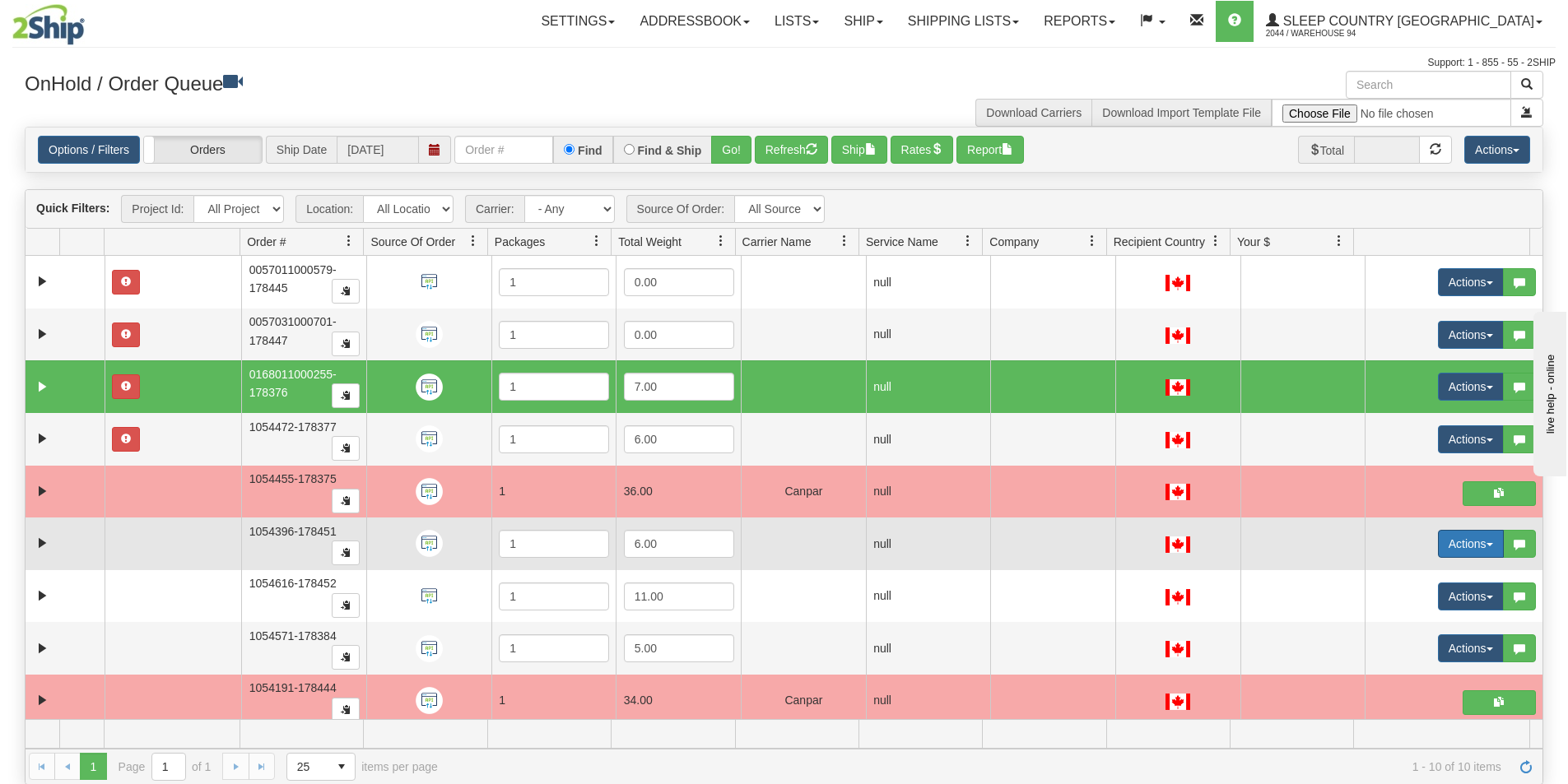
click at [1487, 544] on span "button" at bounding box center [1490, 544] width 7 height 3
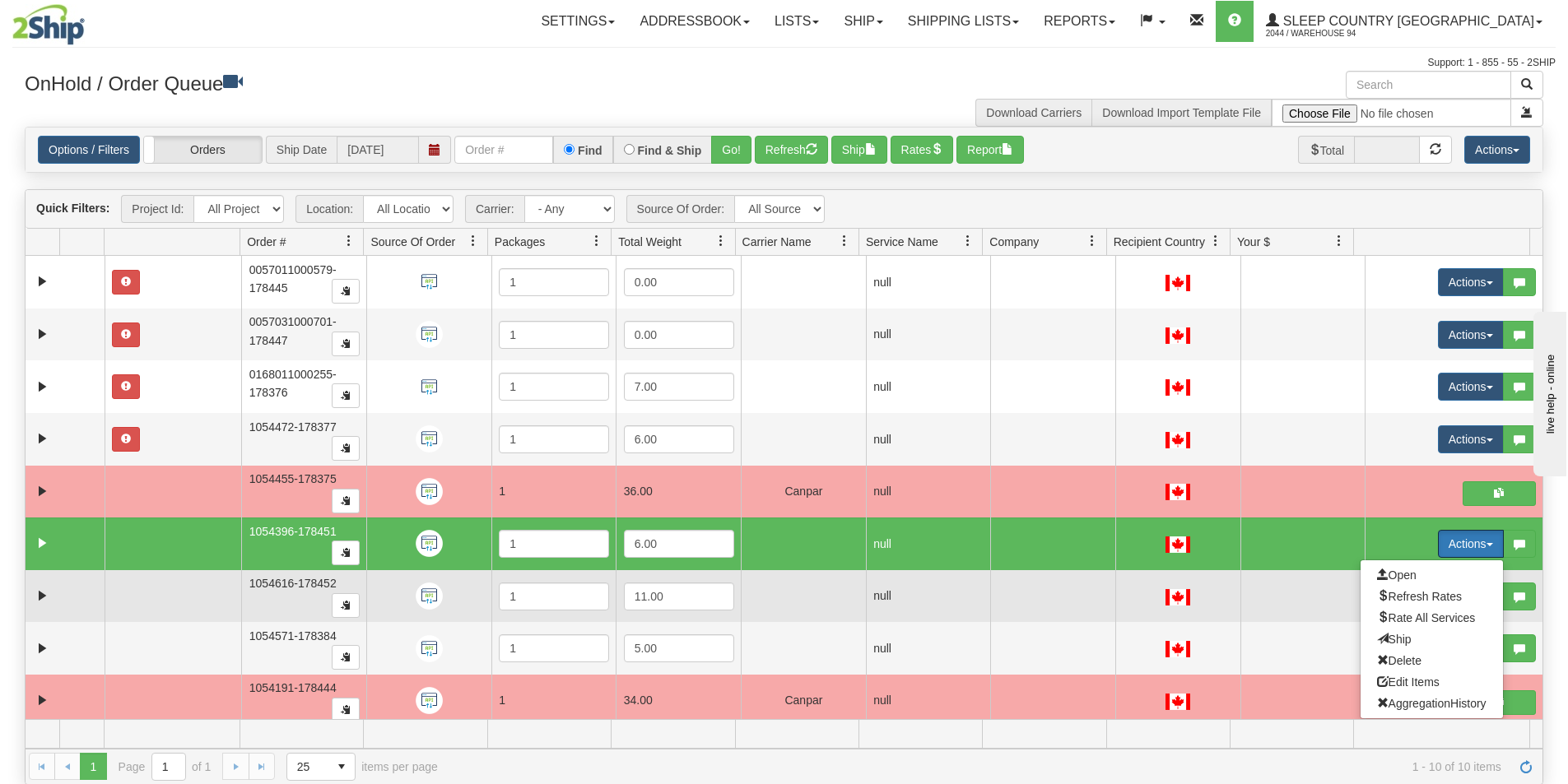
drag, startPoint x: 1398, startPoint y: 642, endPoint x: 1430, endPoint y: 615, distance: 41.9
click at [1395, 641] on span "Ship" at bounding box center [1394, 638] width 35 height 13
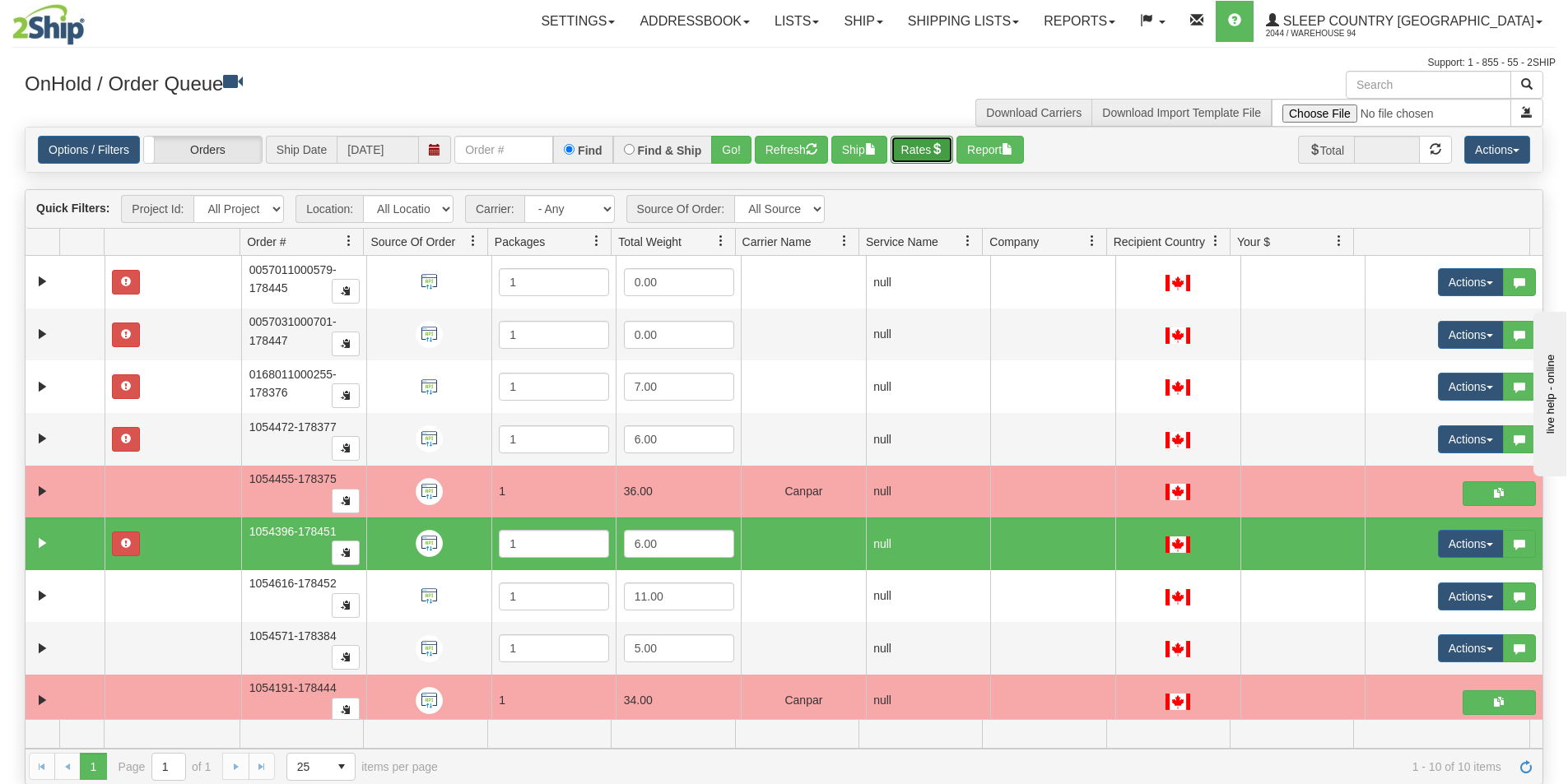
click at [927, 147] on button "Rates" at bounding box center [923, 149] width 63 height 28
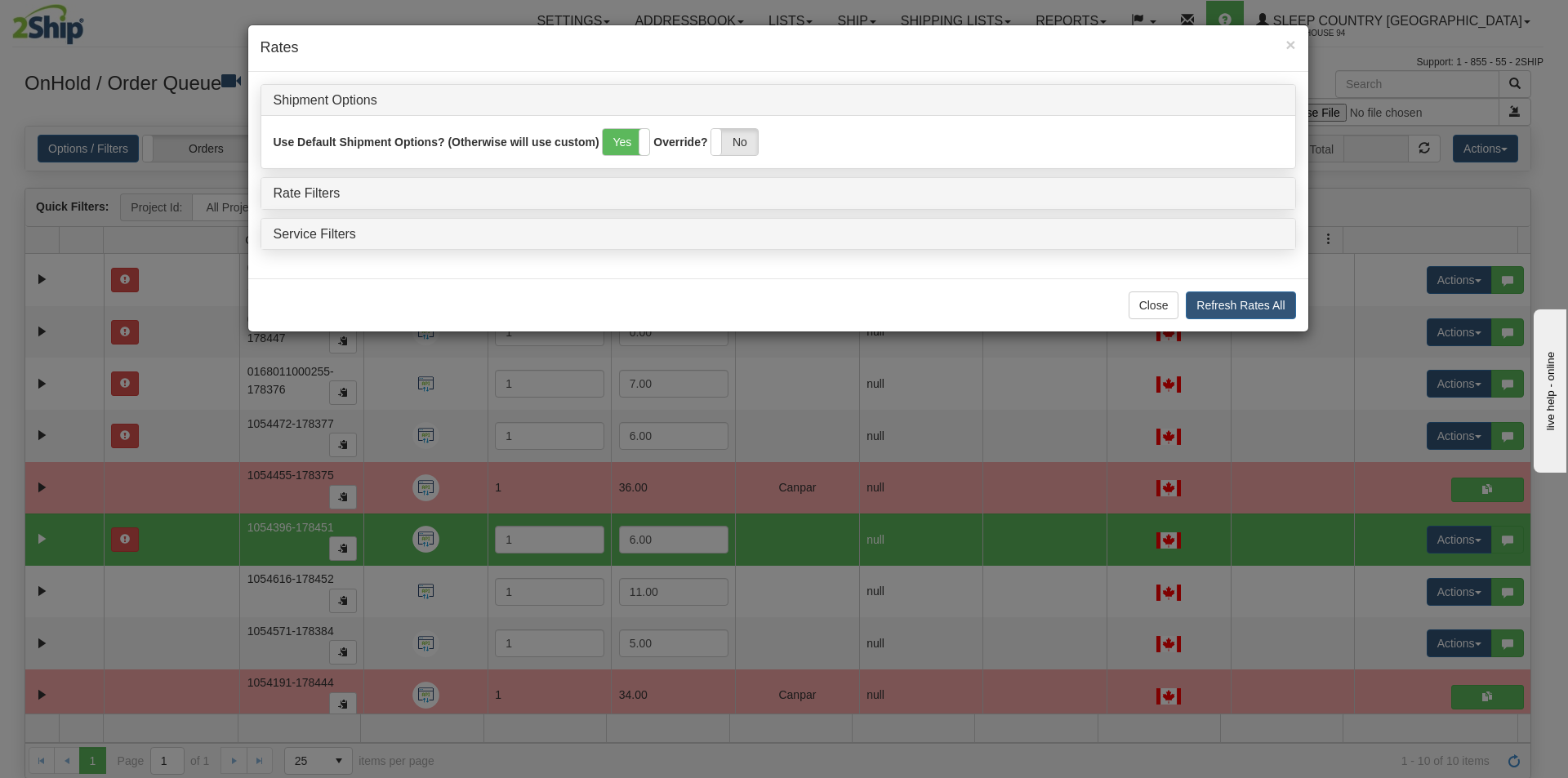
click at [304, 186] on div "Rate Filters" at bounding box center [778, 194] width 1034 height 31
click at [310, 179] on div "Rate Filters" at bounding box center [778, 194] width 1034 height 31
click at [312, 182] on div "Rate Filters" at bounding box center [778, 194] width 1034 height 31
click at [318, 189] on link "Rate Filters" at bounding box center [307, 194] width 67 height 14
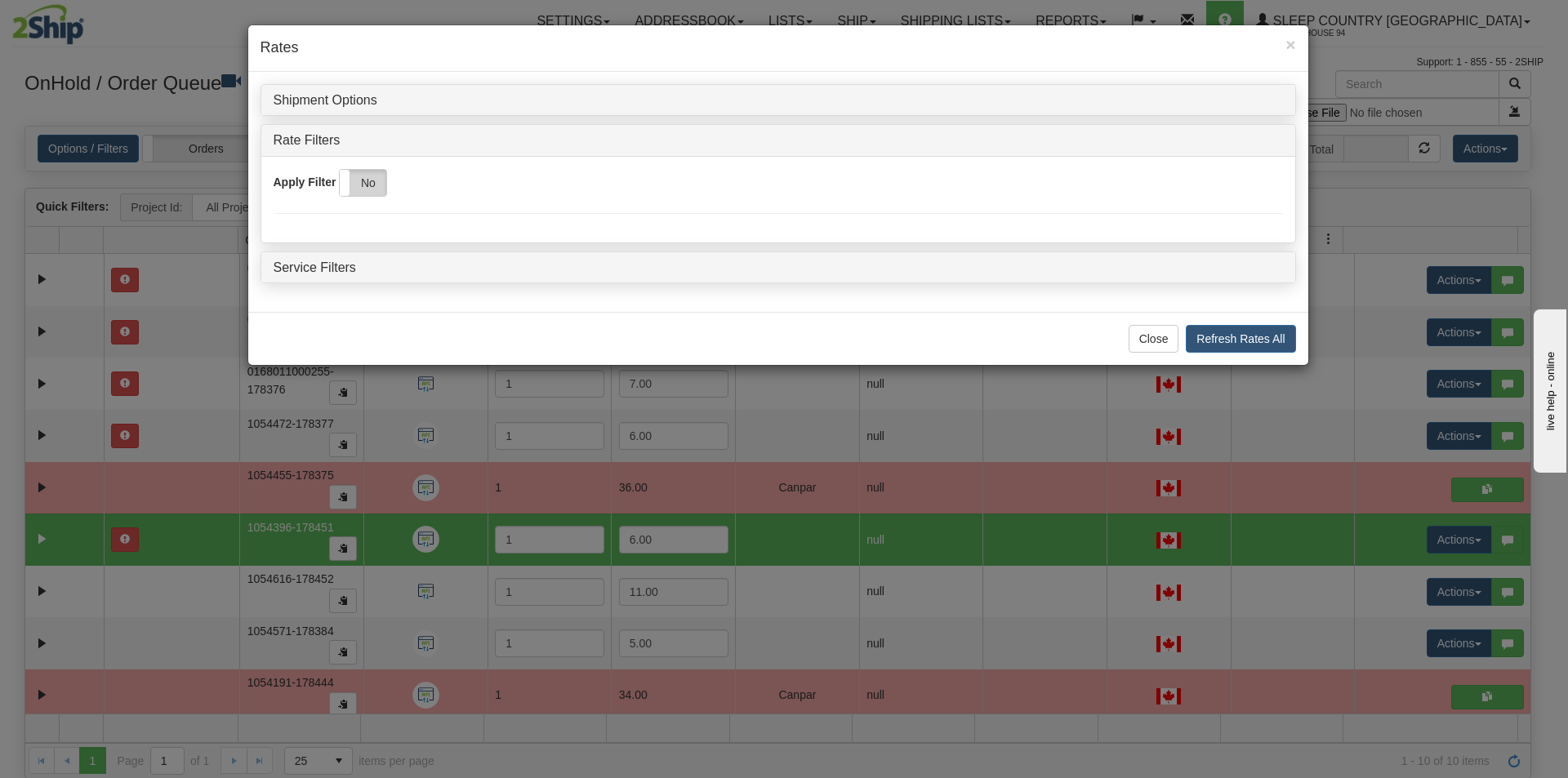
drag, startPoint x: 347, startPoint y: 182, endPoint x: 383, endPoint y: 191, distance: 37.1
click at [348, 182] on span at bounding box center [340, 183] width 22 height 27
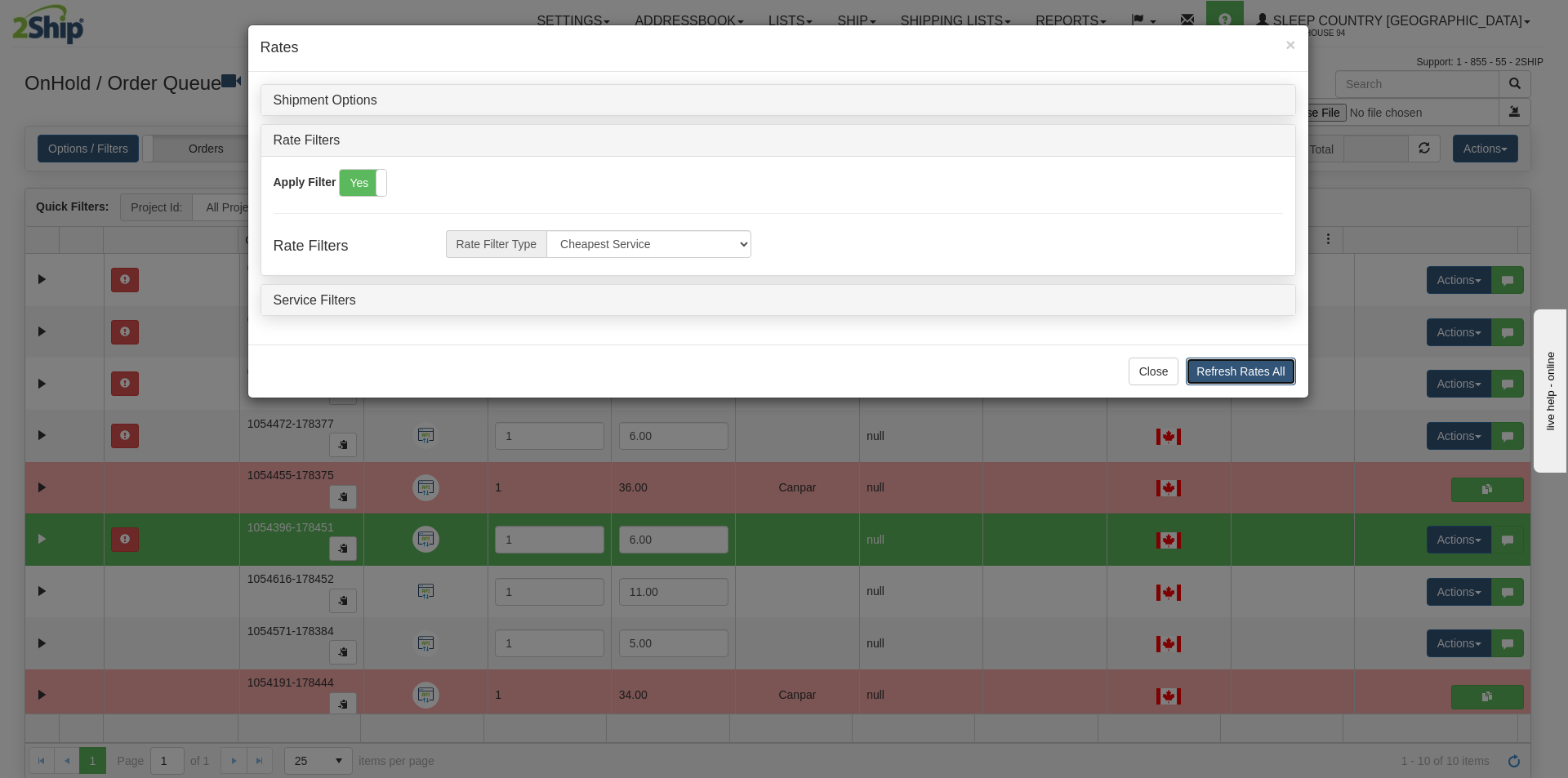
click at [1234, 375] on button "Refresh Rates All" at bounding box center [1239, 371] width 109 height 28
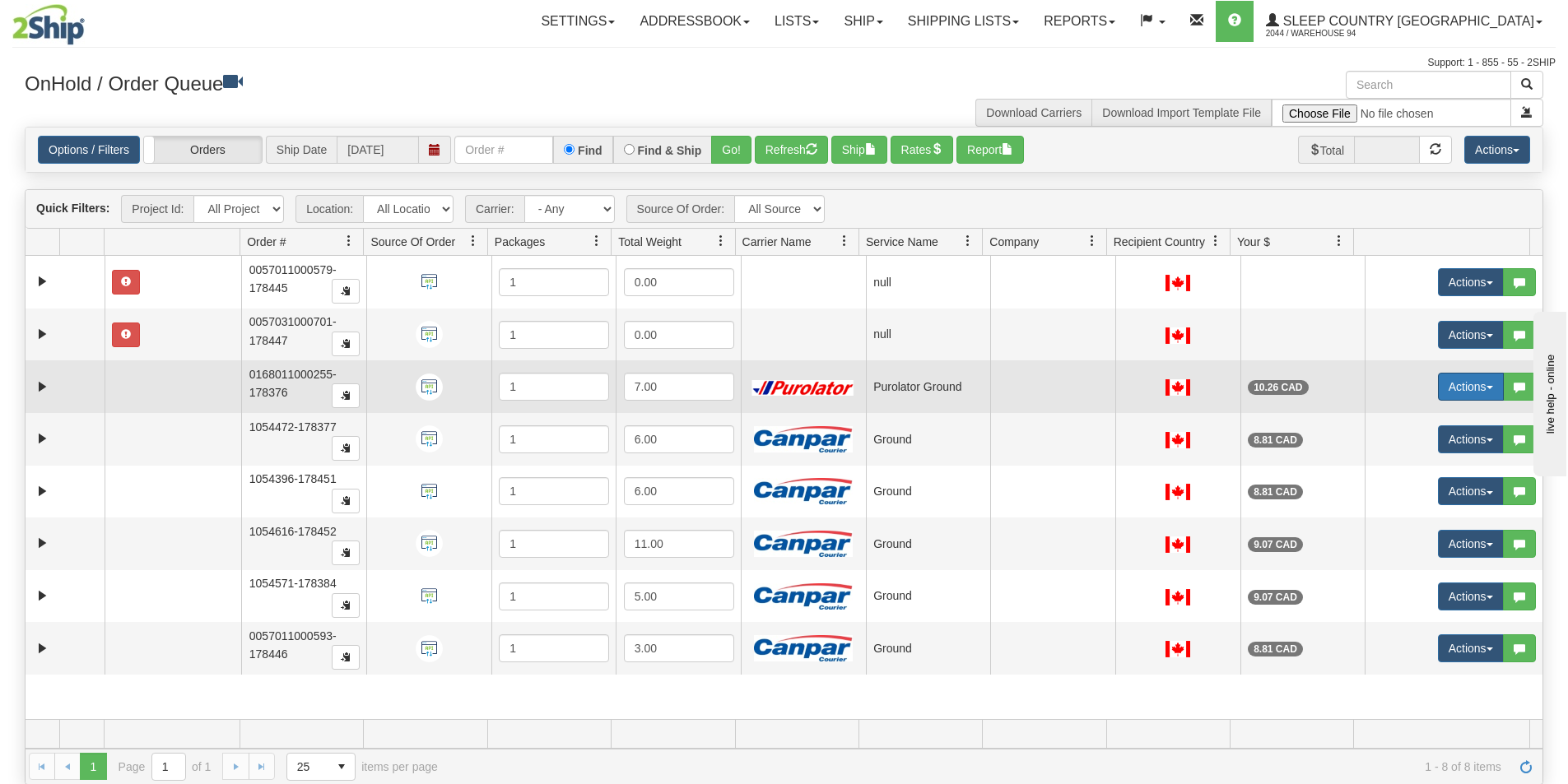
click at [1473, 386] on button "Actions" at bounding box center [1471, 387] width 66 height 28
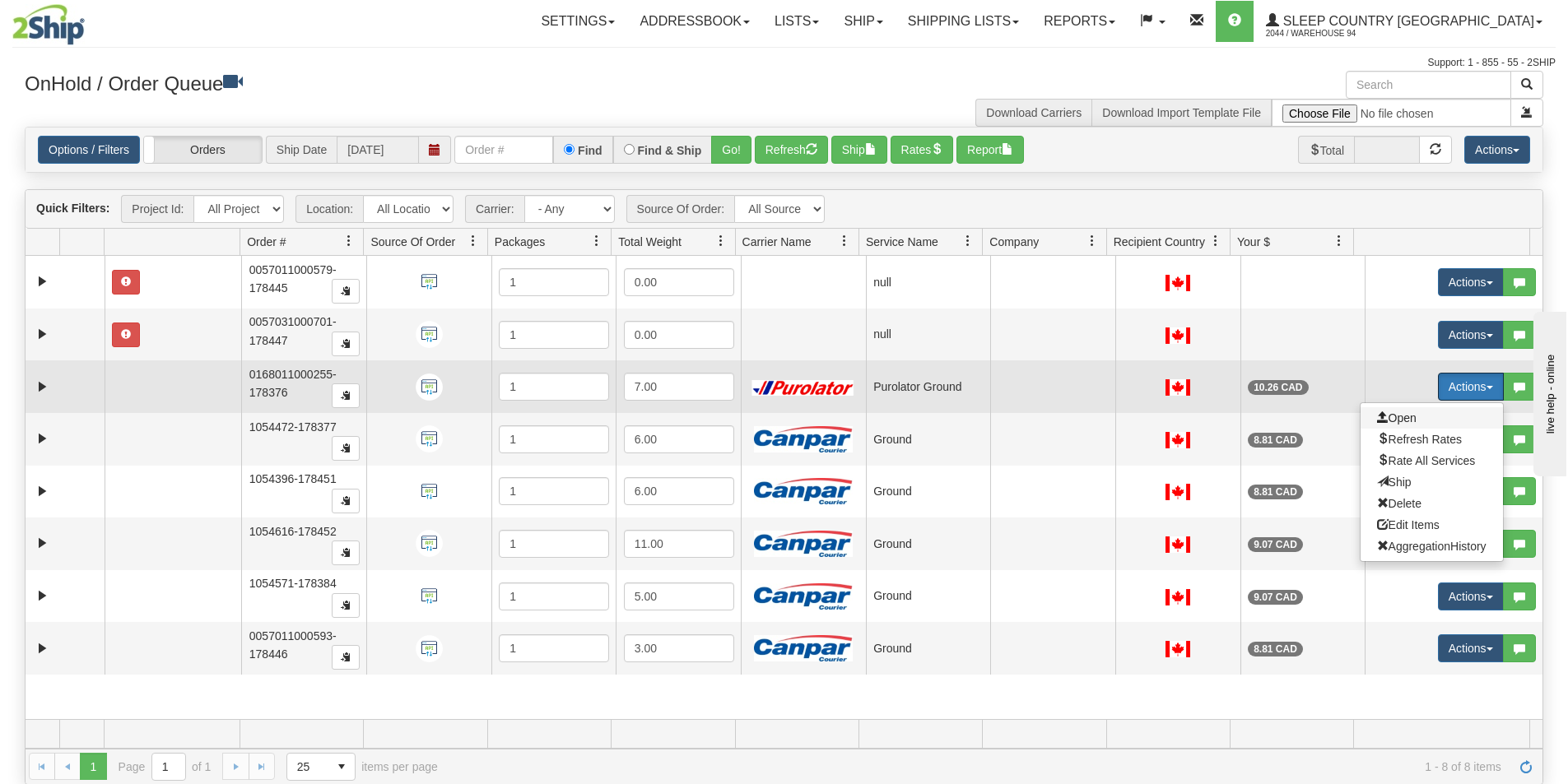
click at [1391, 419] on span "Open" at bounding box center [1397, 418] width 40 height 13
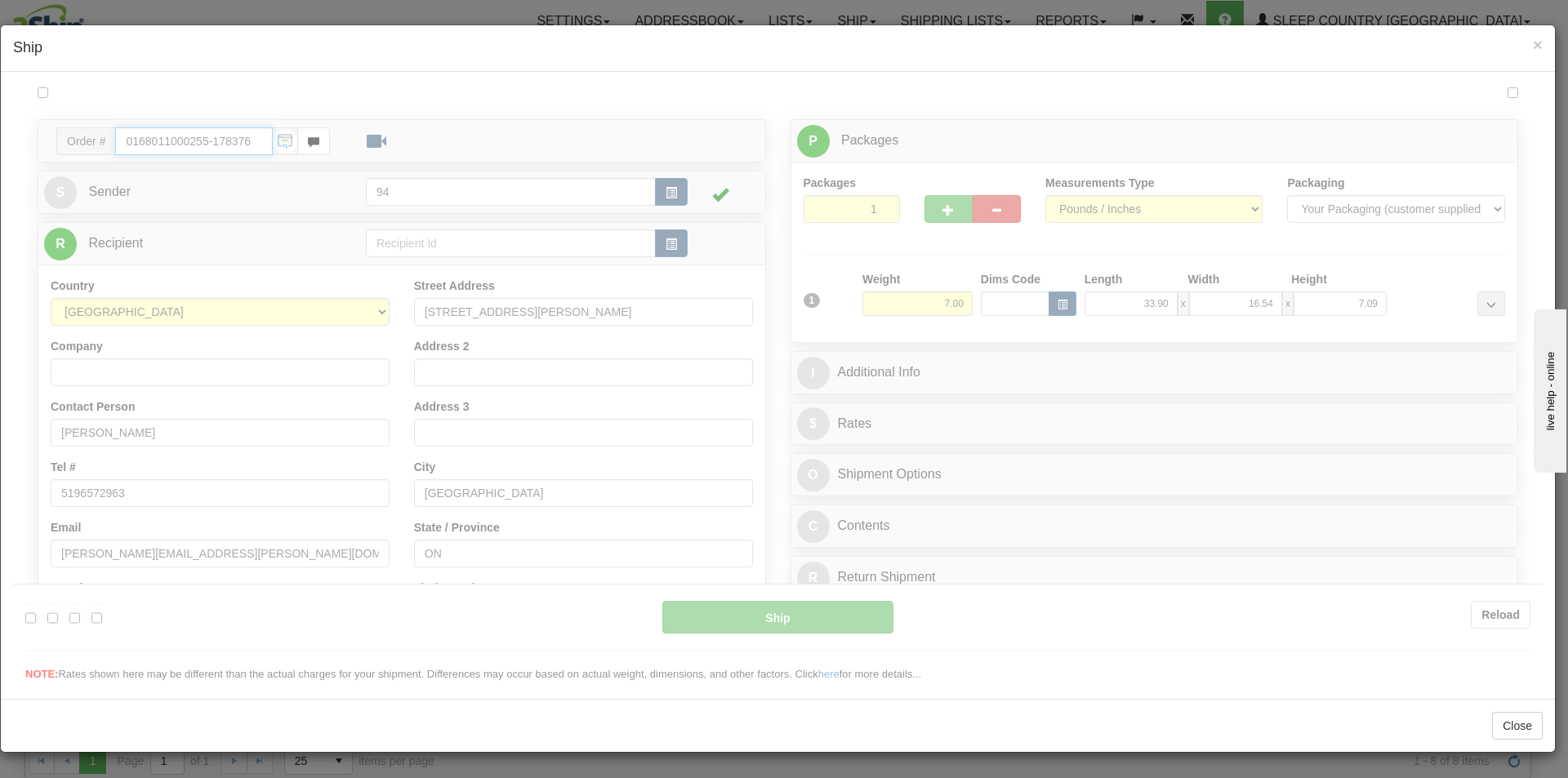
type input "260"
type input "11:17"
type input "16:00"
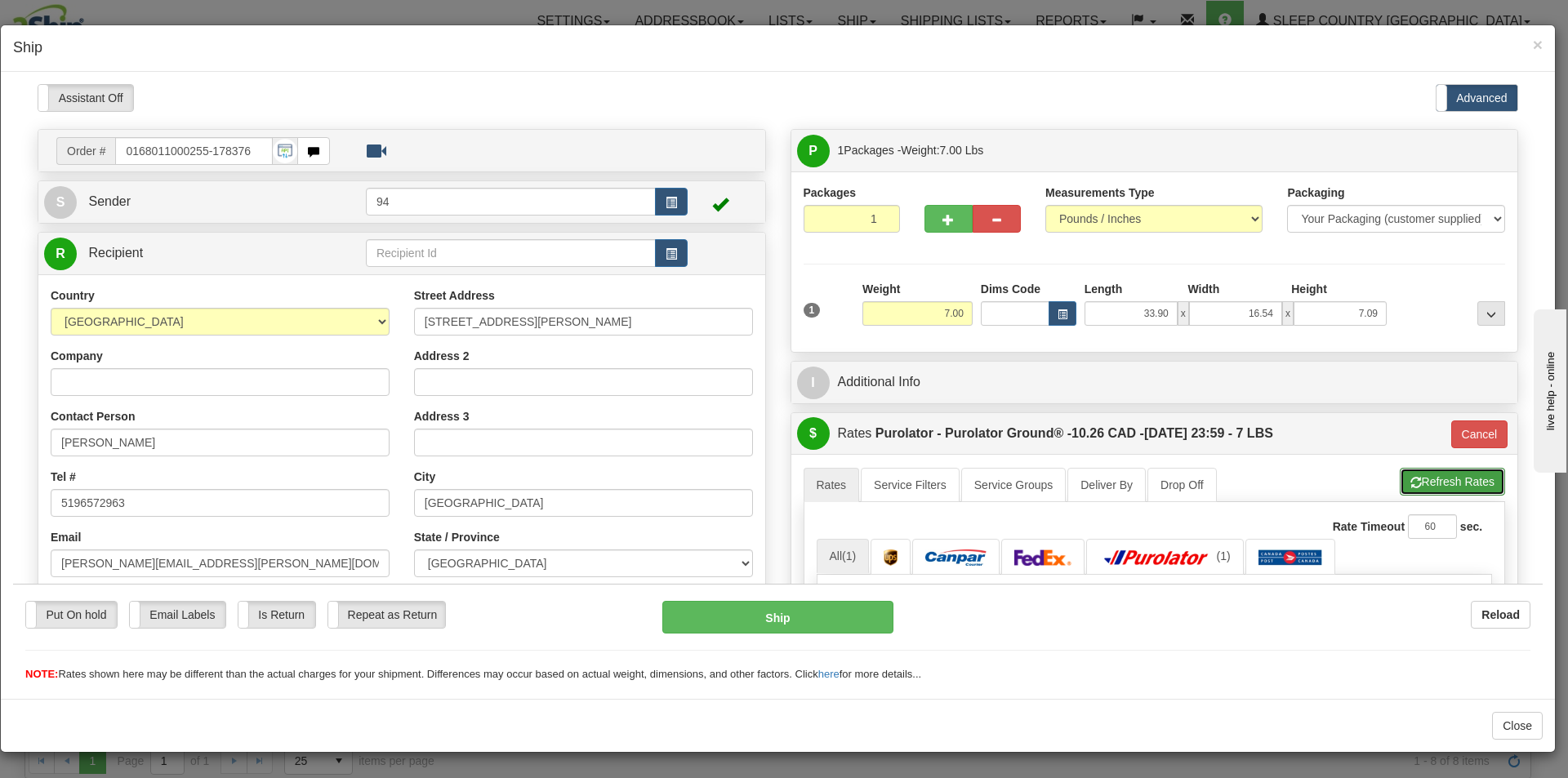
click at [1424, 491] on button "Refresh Rates" at bounding box center [1451, 481] width 105 height 28
type input "260"
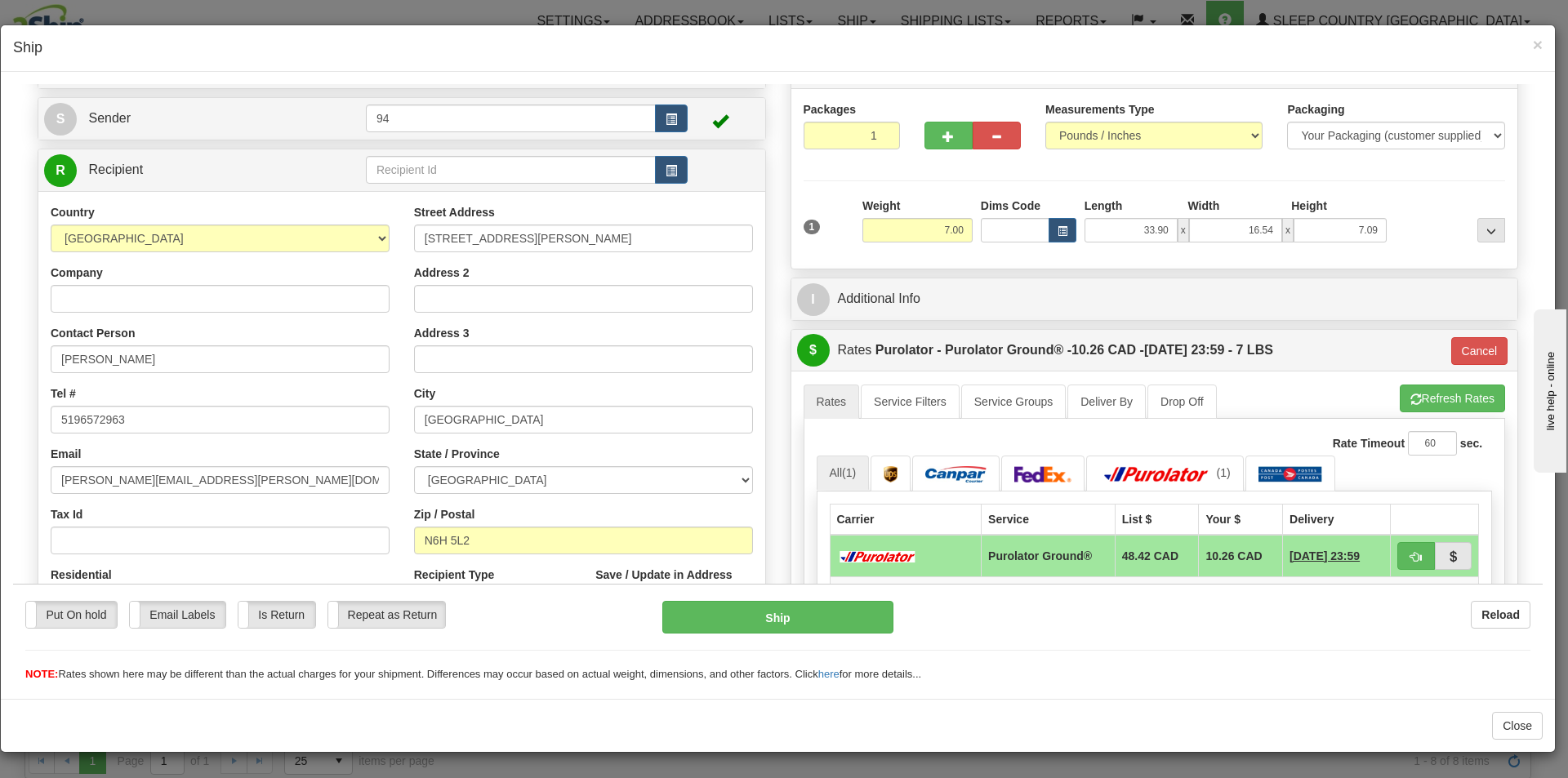
scroll to position [82, 0]
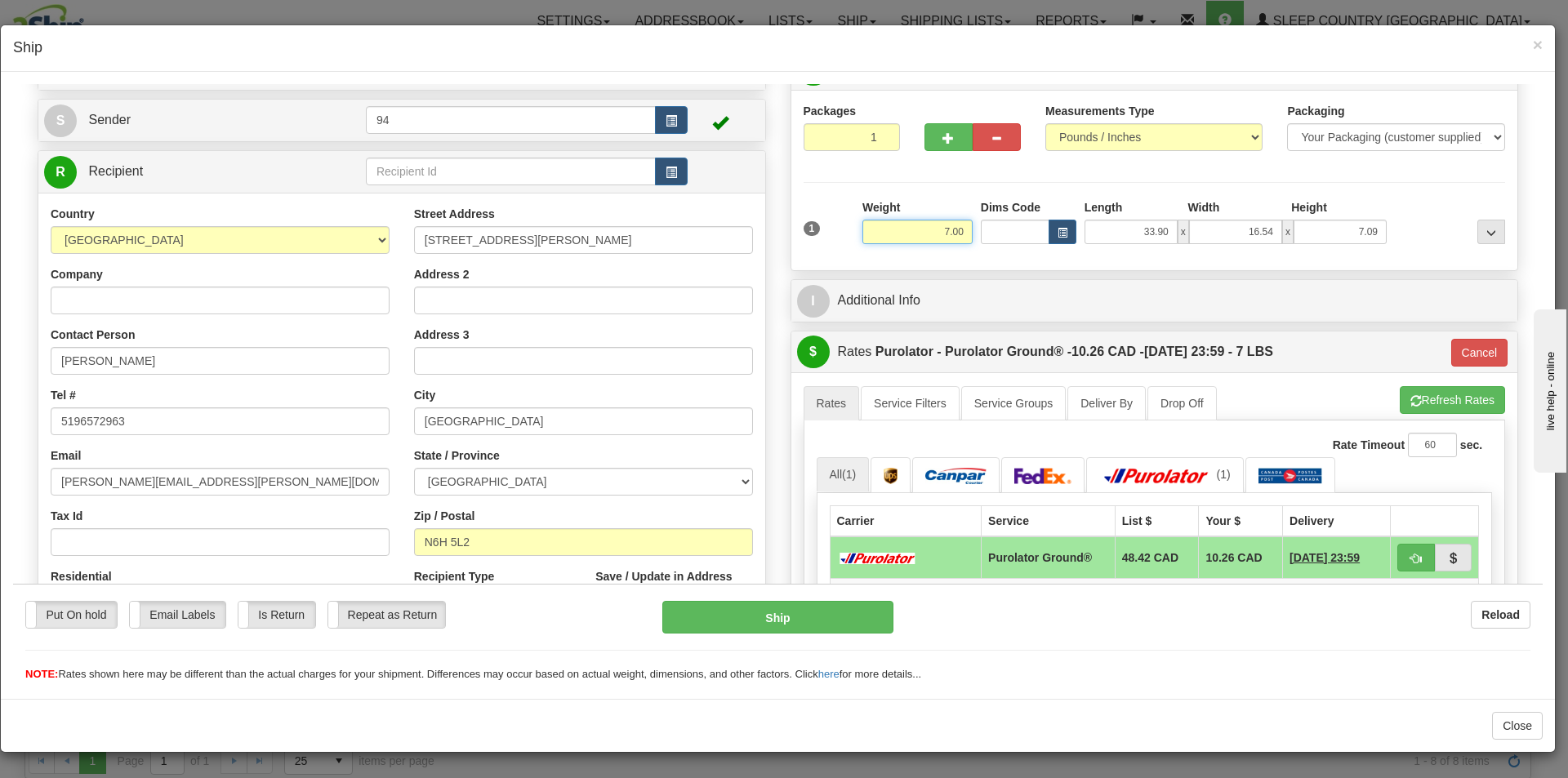
drag, startPoint x: 928, startPoint y: 226, endPoint x: 1087, endPoint y: 245, distance: 160.1
click at [1087, 245] on div "1 Weight 7.00 Dims Code x x" at bounding box center [1154, 227] width 710 height 58
type input "8.00"
click at [1403, 403] on li "Refresh Rates Cancel Rating" at bounding box center [1451, 399] width 105 height 28
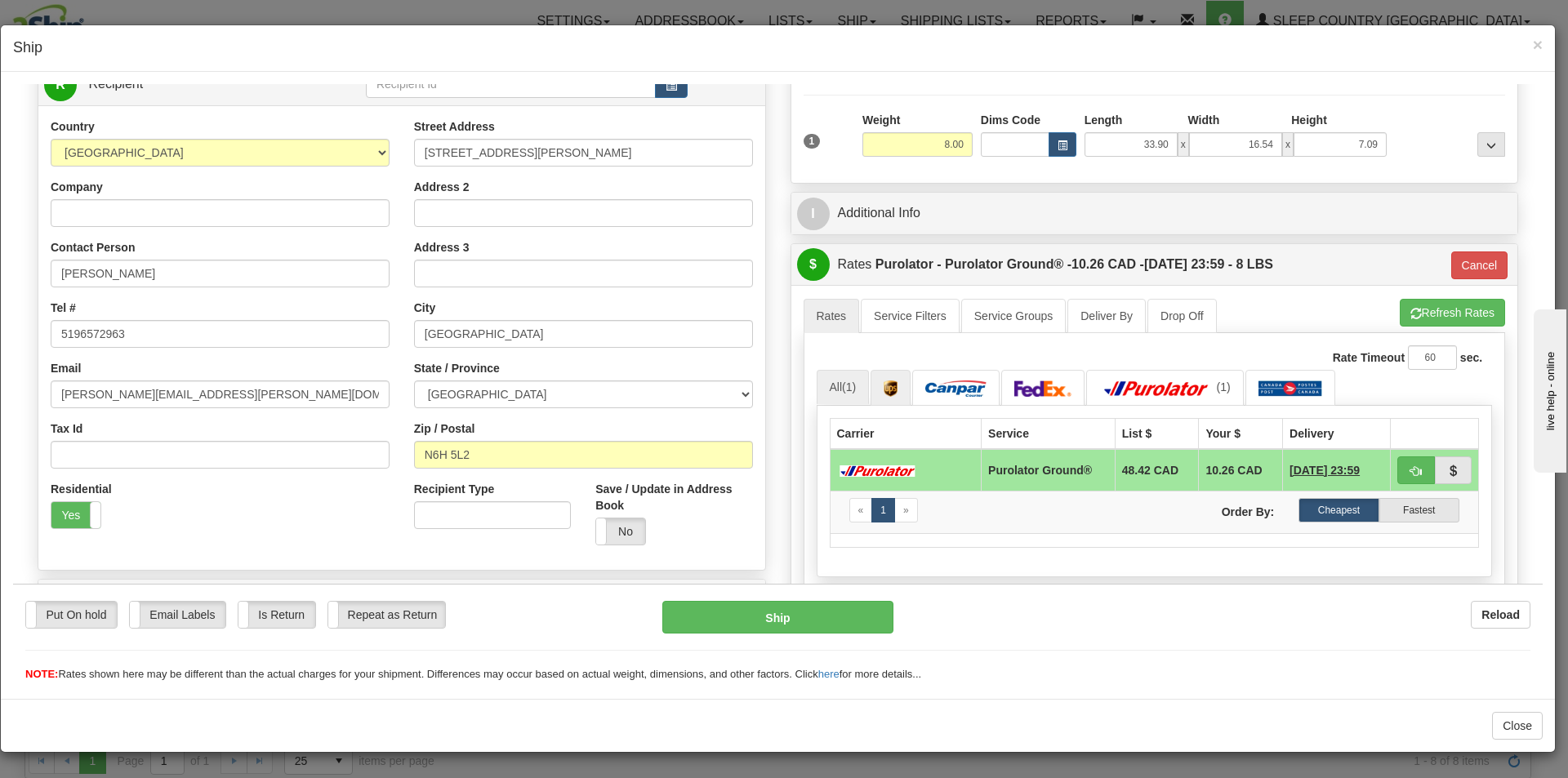
scroll to position [0, 0]
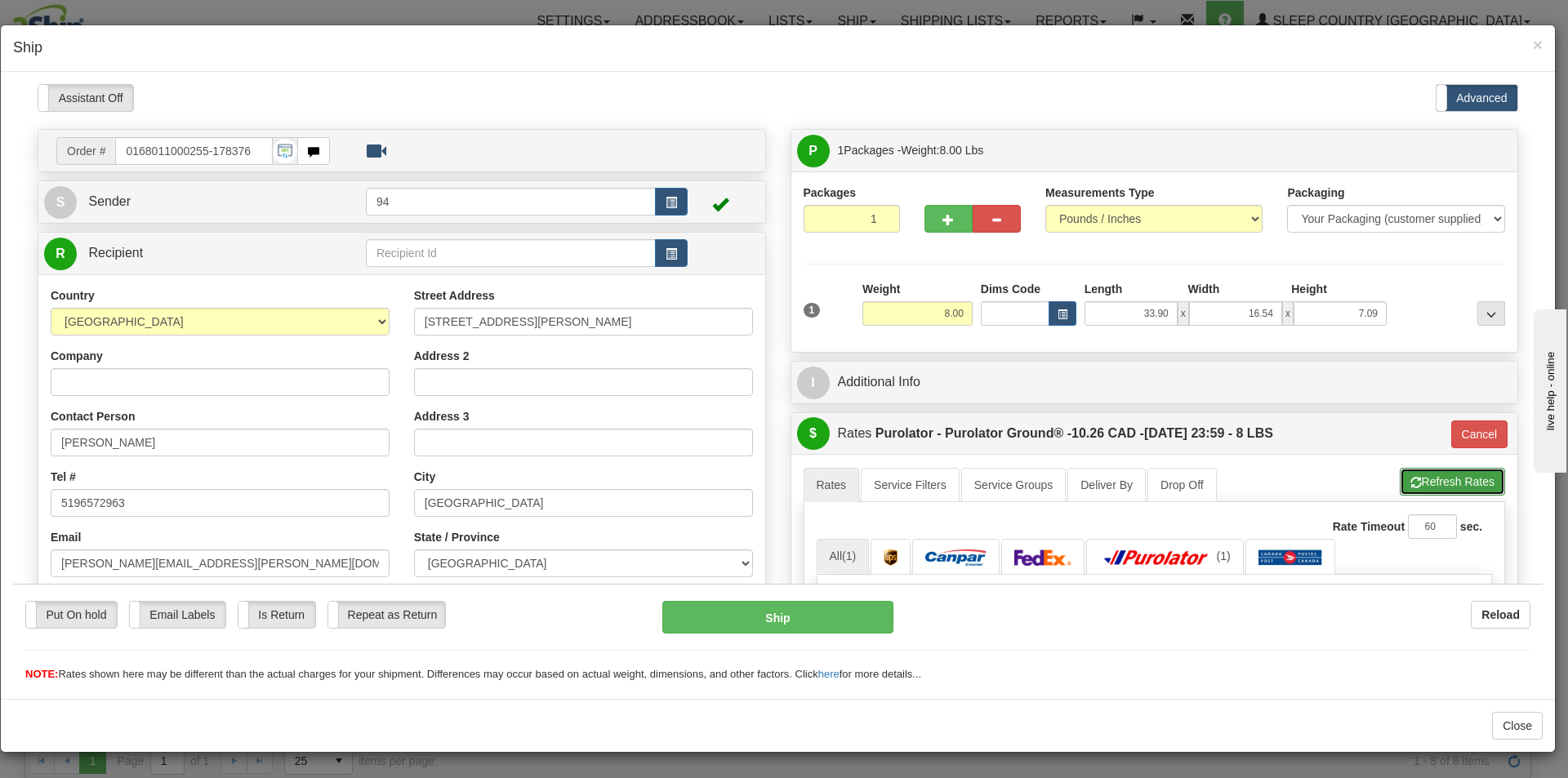
click at [1449, 486] on button "Refresh Rates" at bounding box center [1451, 481] width 105 height 28
type input "260"
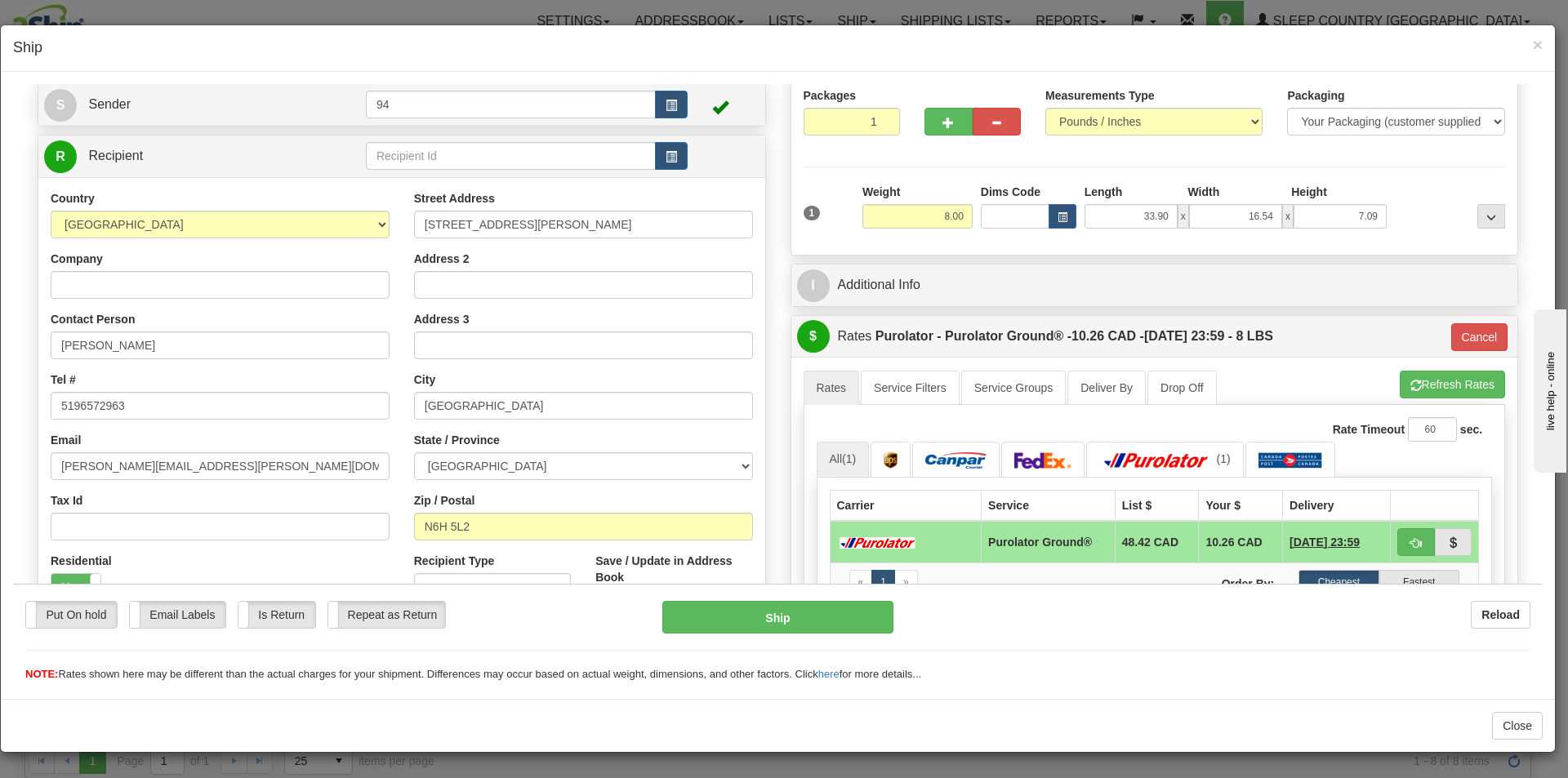
scroll to position [245, 0]
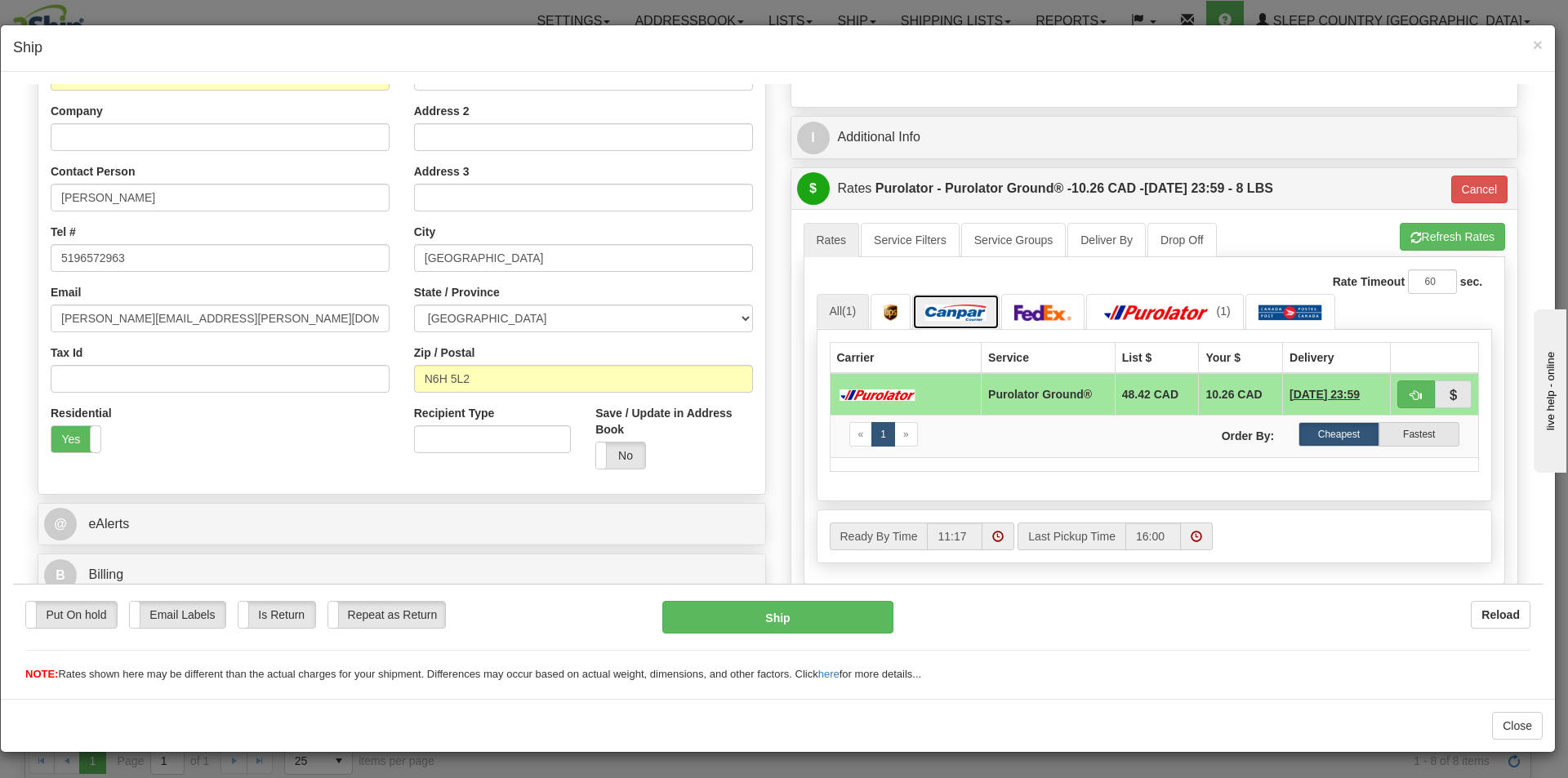
click at [933, 311] on img at bounding box center [955, 311] width 61 height 17
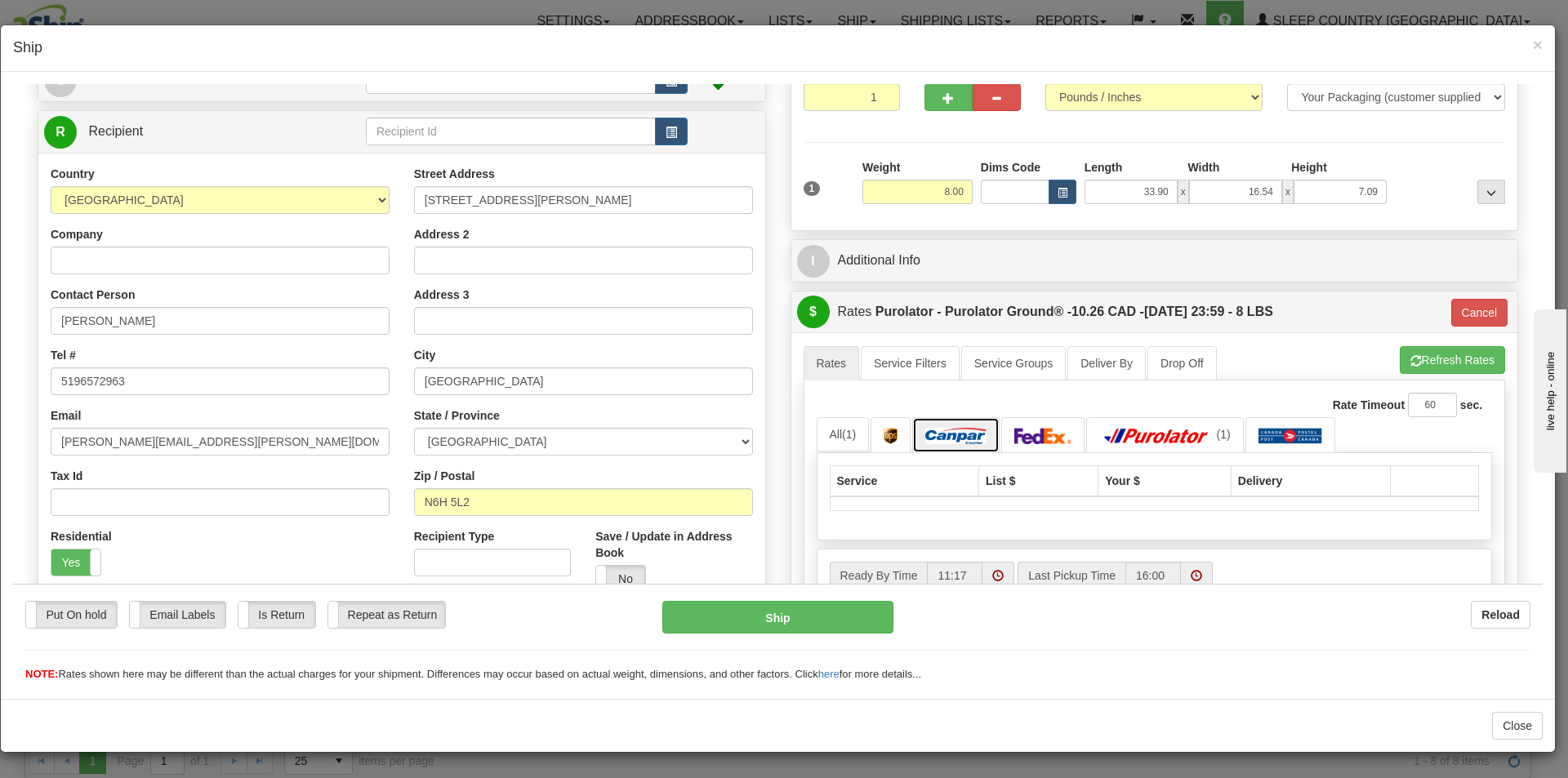
scroll to position [0, 0]
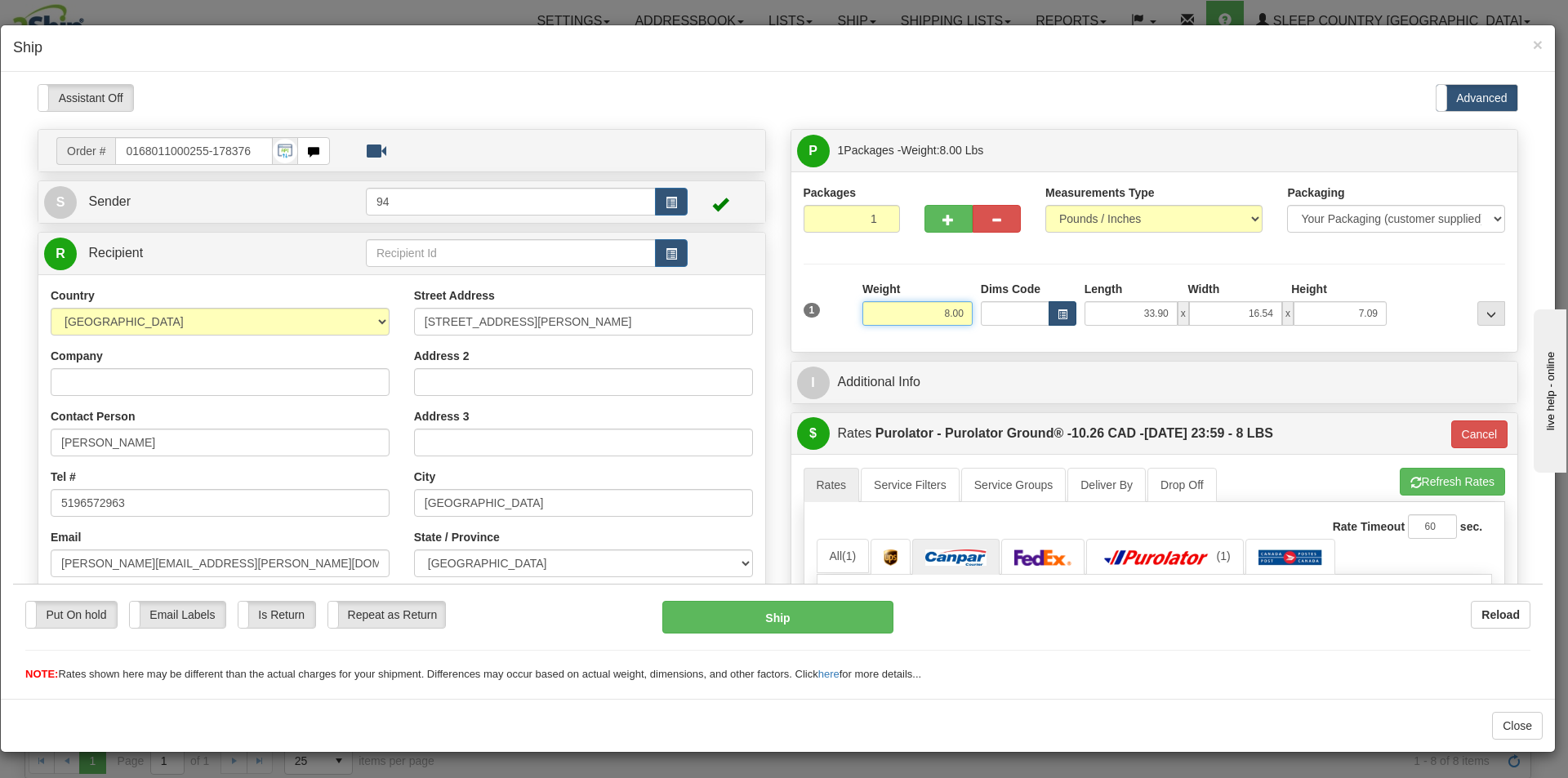
drag, startPoint x: 924, startPoint y: 316, endPoint x: 1067, endPoint y: 317, distance: 143.0
click at [1067, 317] on div "1 Weight 8.00 Dims Code x x" at bounding box center [1154, 308] width 710 height 58
click at [1442, 484] on li "Refresh Rates Cancel Rating" at bounding box center [1451, 481] width 105 height 28
type input "6.00"
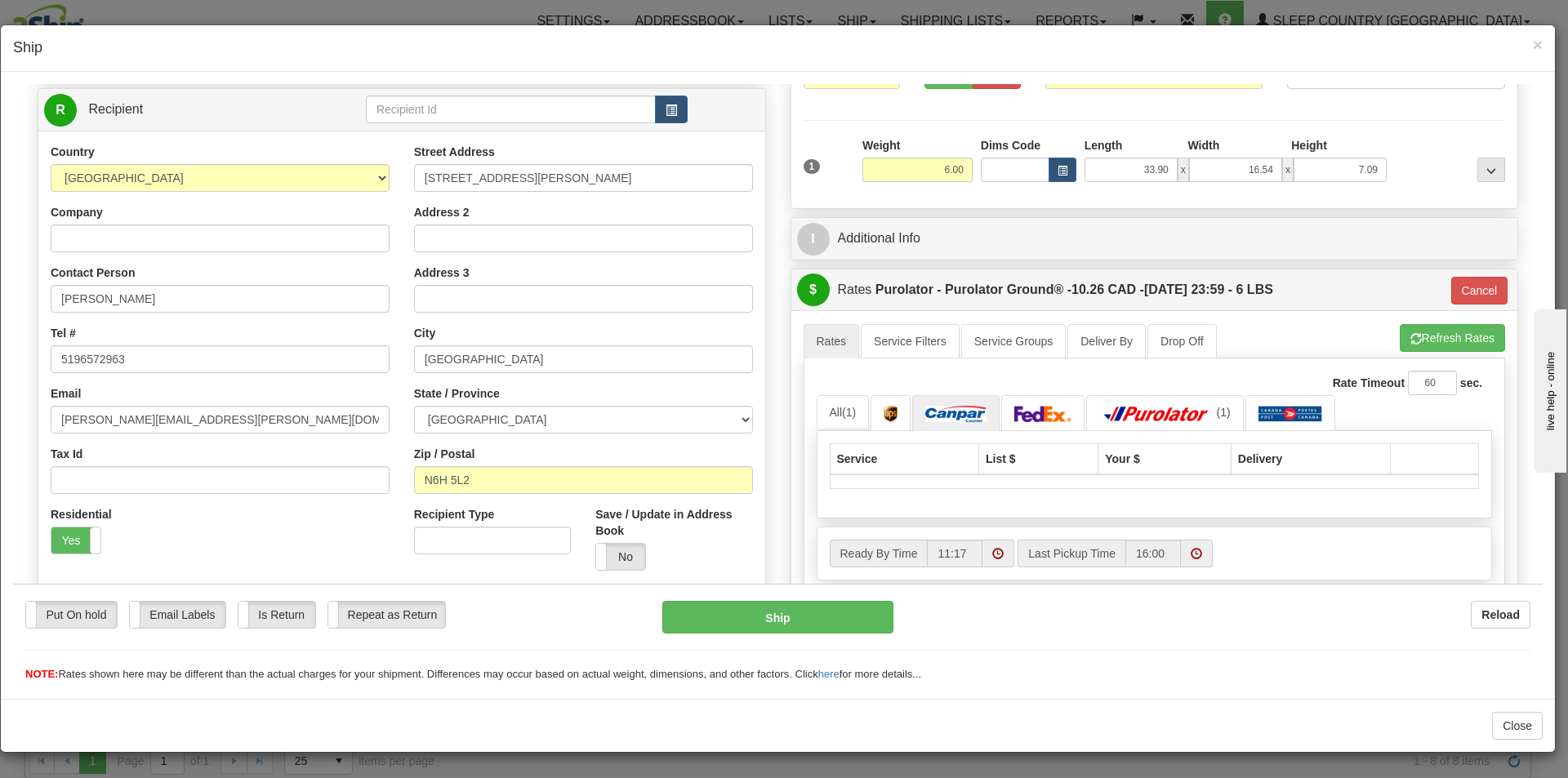
scroll to position [245, 0]
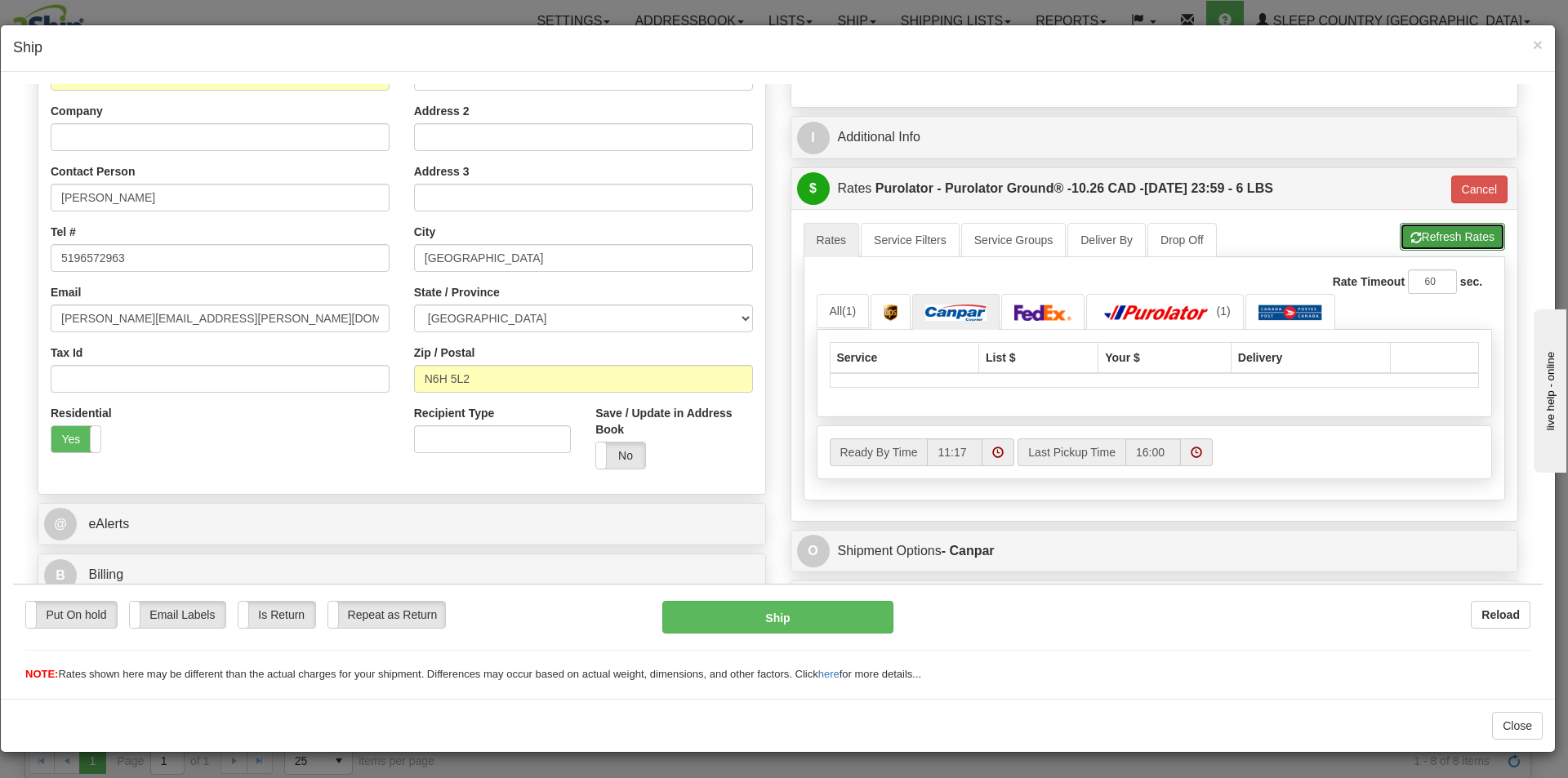
click at [1444, 235] on button "Refresh Rates" at bounding box center [1451, 236] width 105 height 28
click at [828, 312] on link "All (1)" at bounding box center [843, 310] width 53 height 34
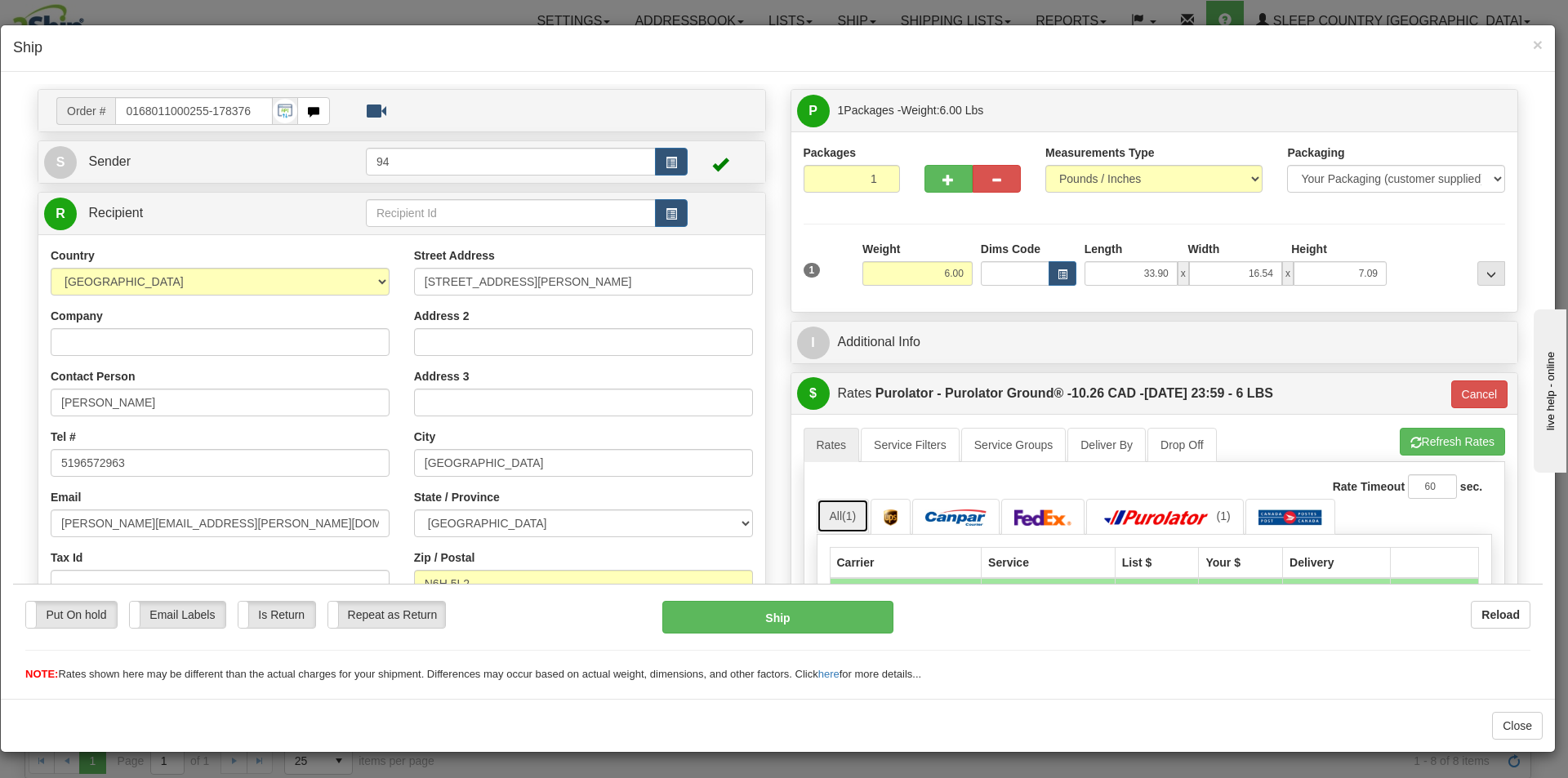
scroll to position [0, 0]
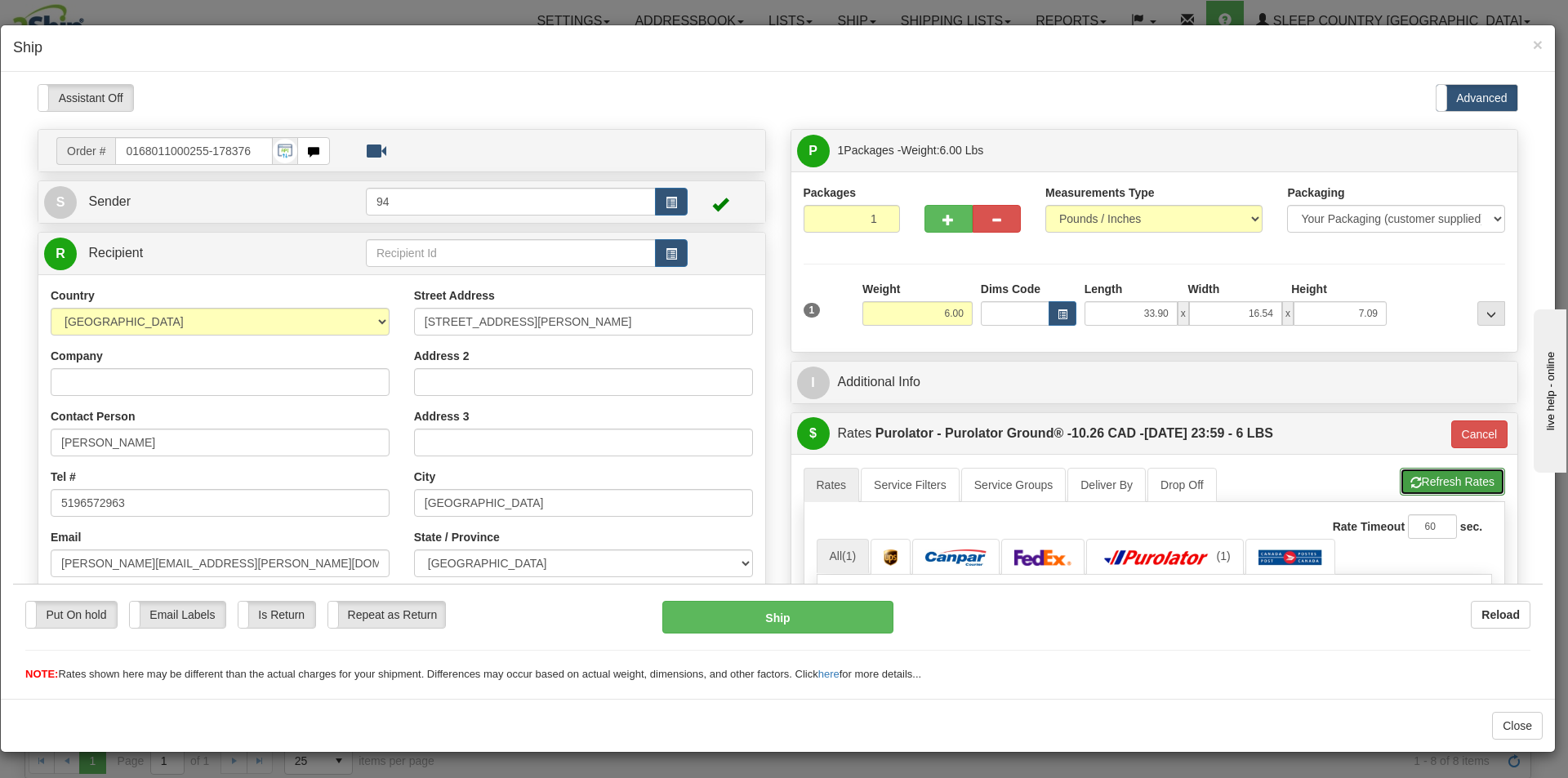
click at [1437, 487] on button "Refresh Rates" at bounding box center [1451, 481] width 105 height 28
type input "260"
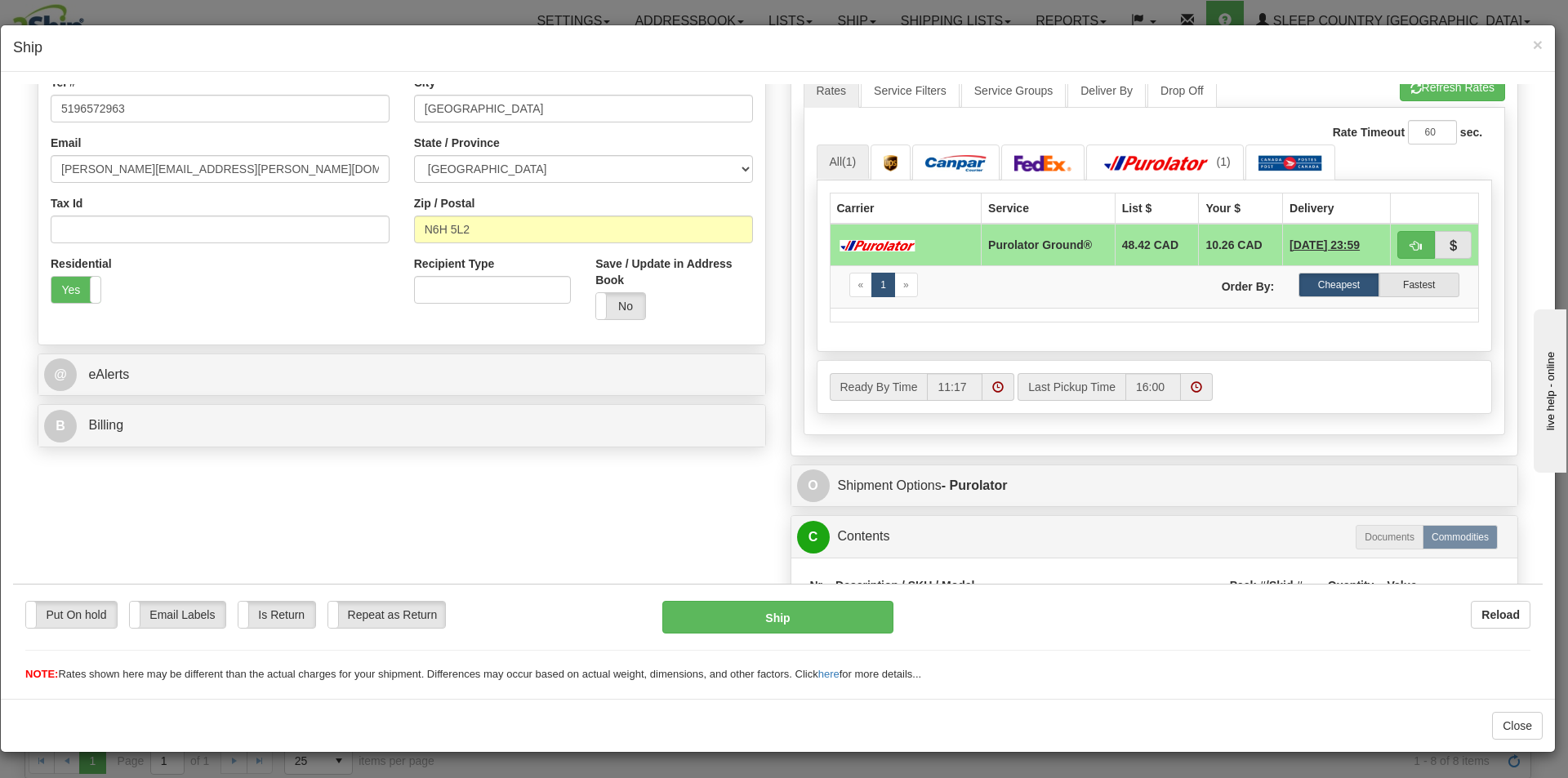
scroll to position [569, 0]
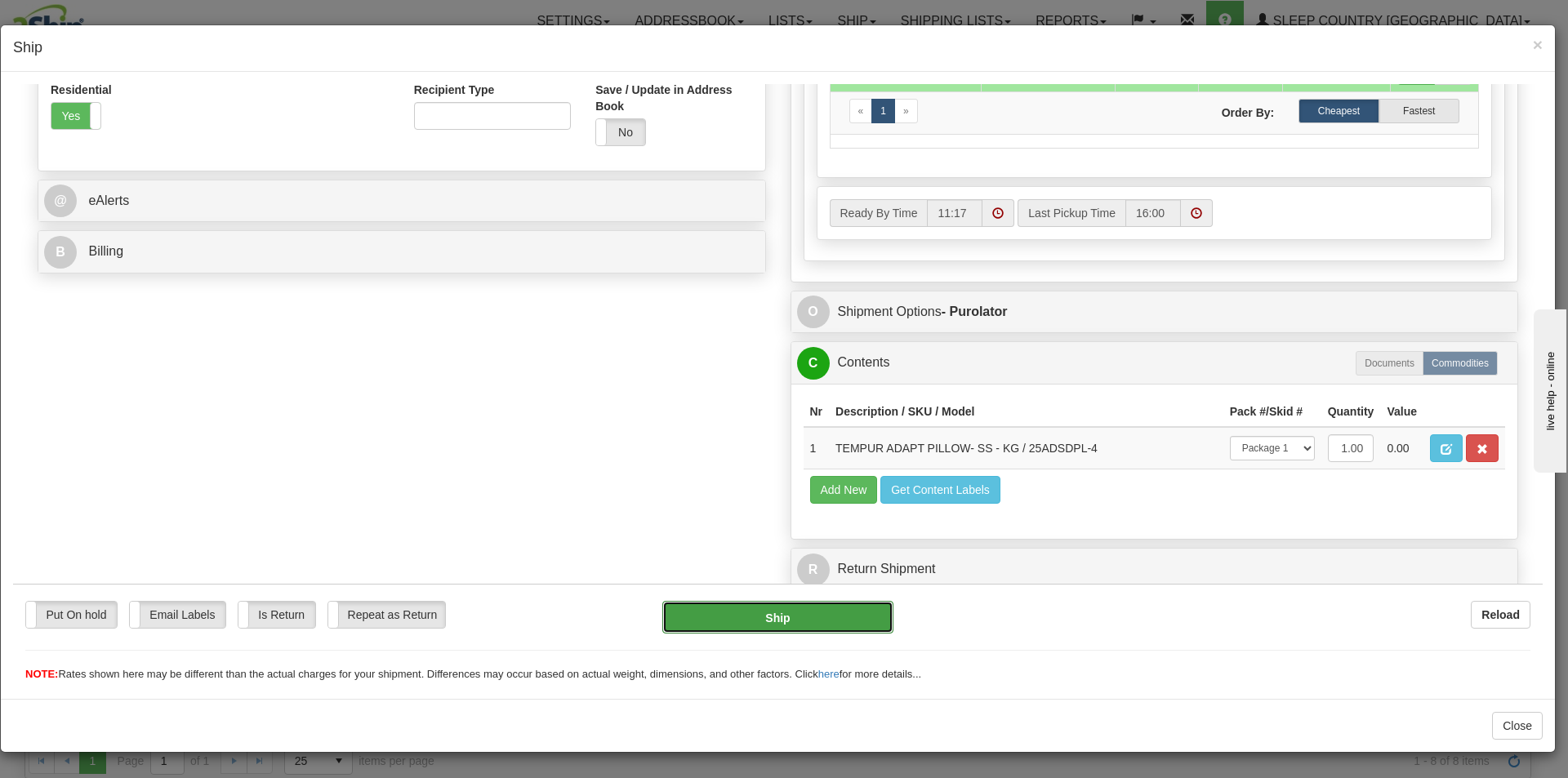
click at [780, 602] on button "Ship" at bounding box center [777, 616] width 231 height 32
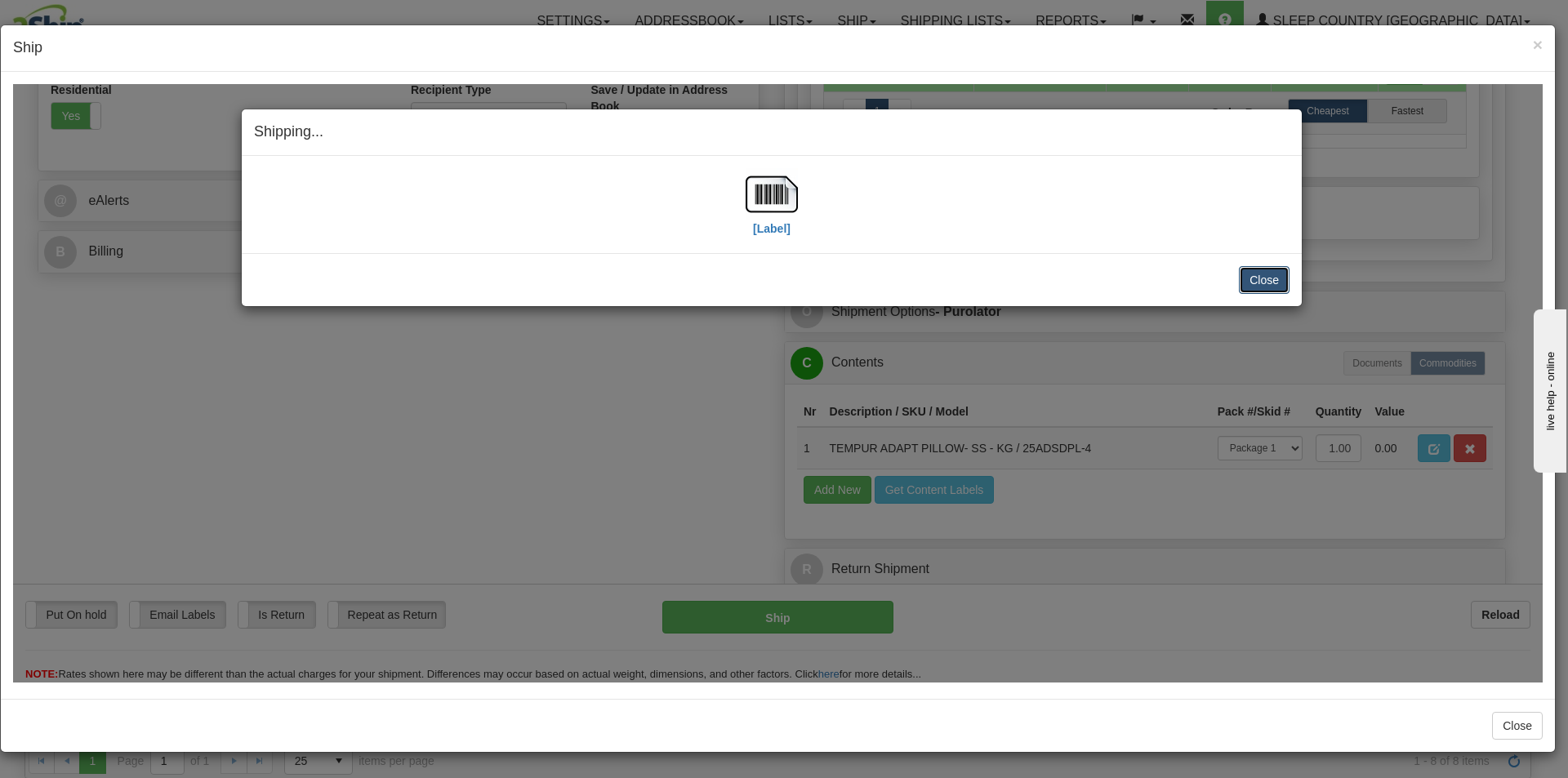
click at [1273, 269] on button "Close" at bounding box center [1264, 279] width 51 height 28
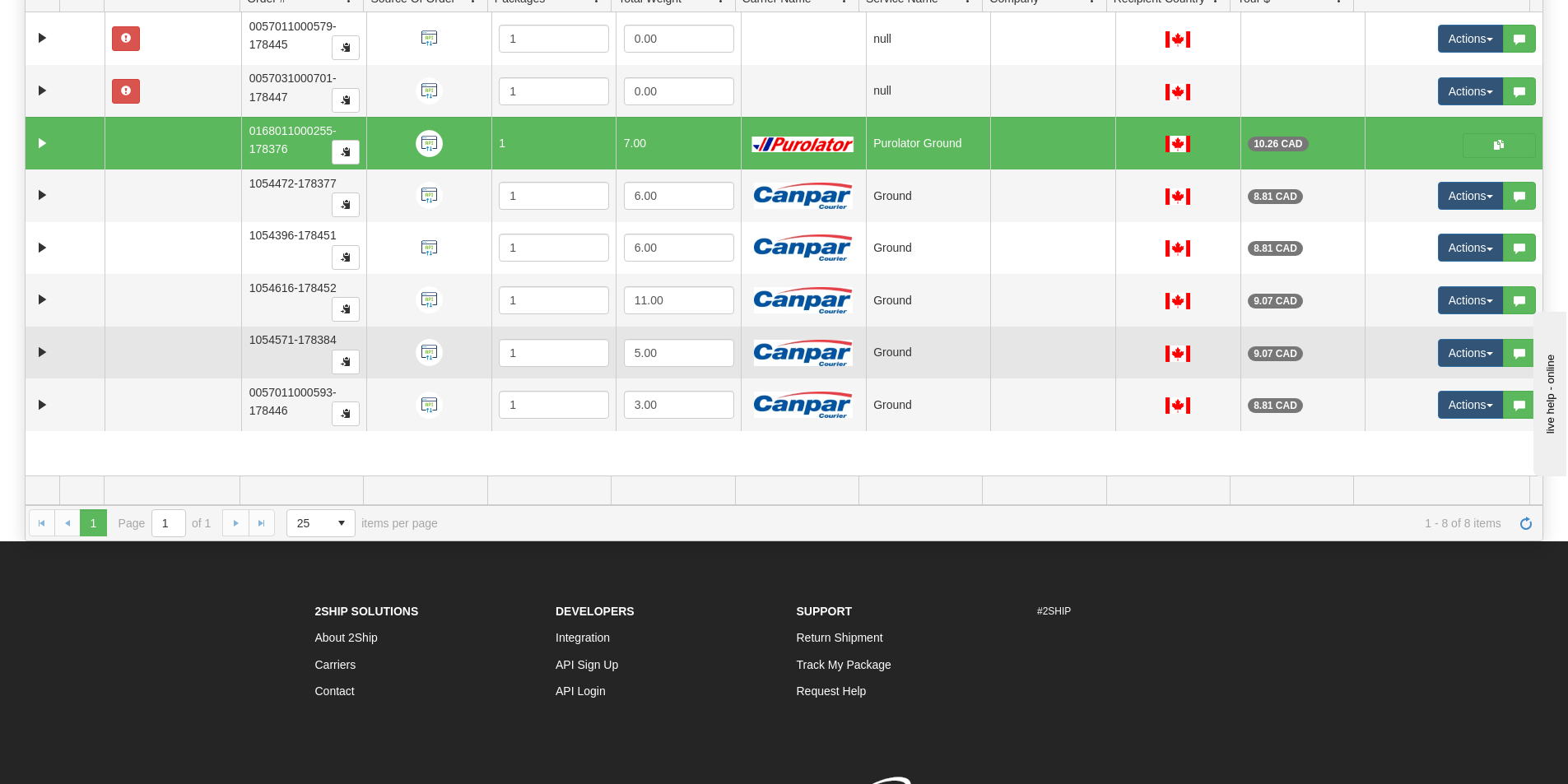
scroll to position [246, 0]
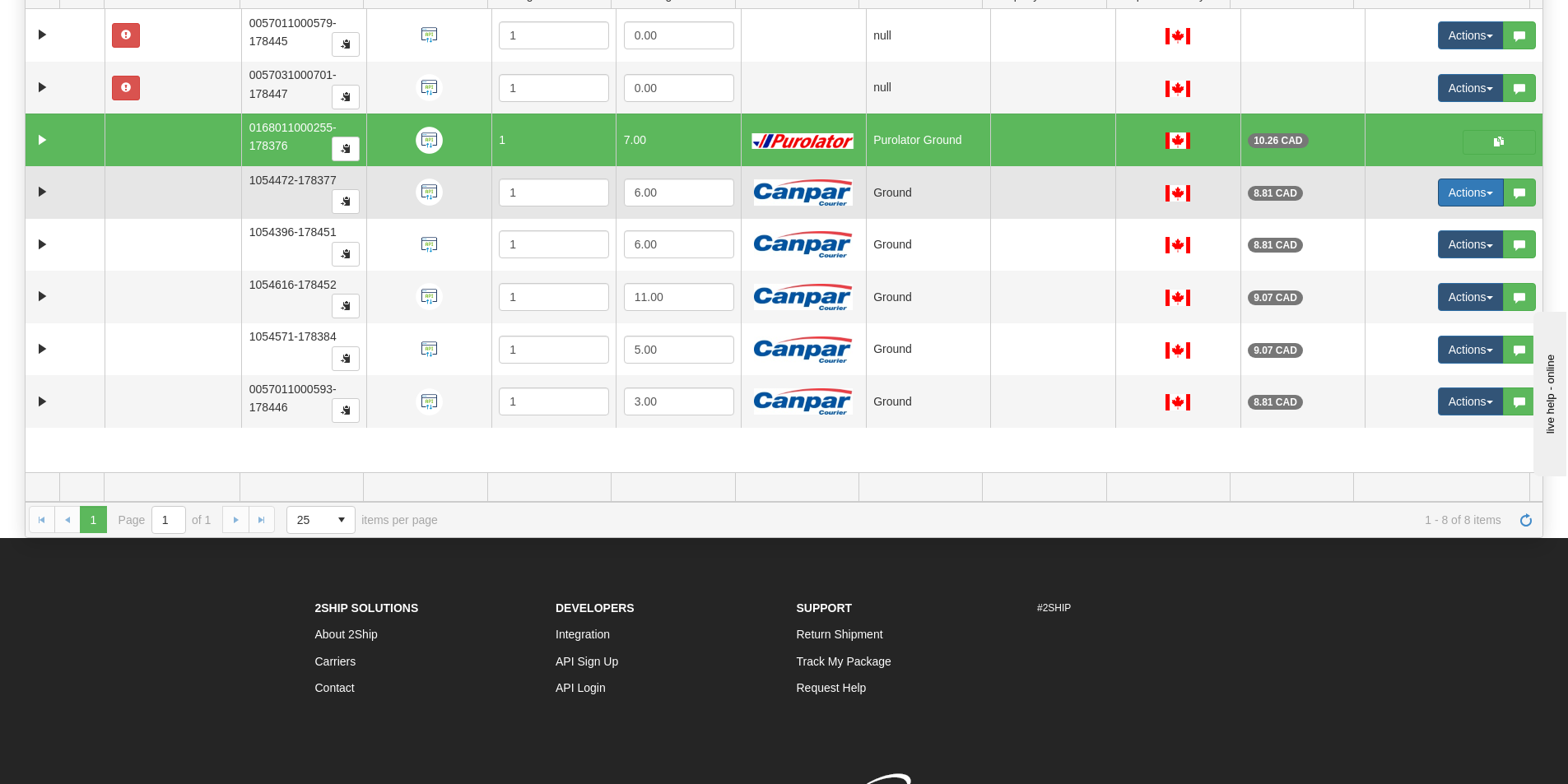
click at [1481, 205] on button "Actions" at bounding box center [1471, 192] width 66 height 28
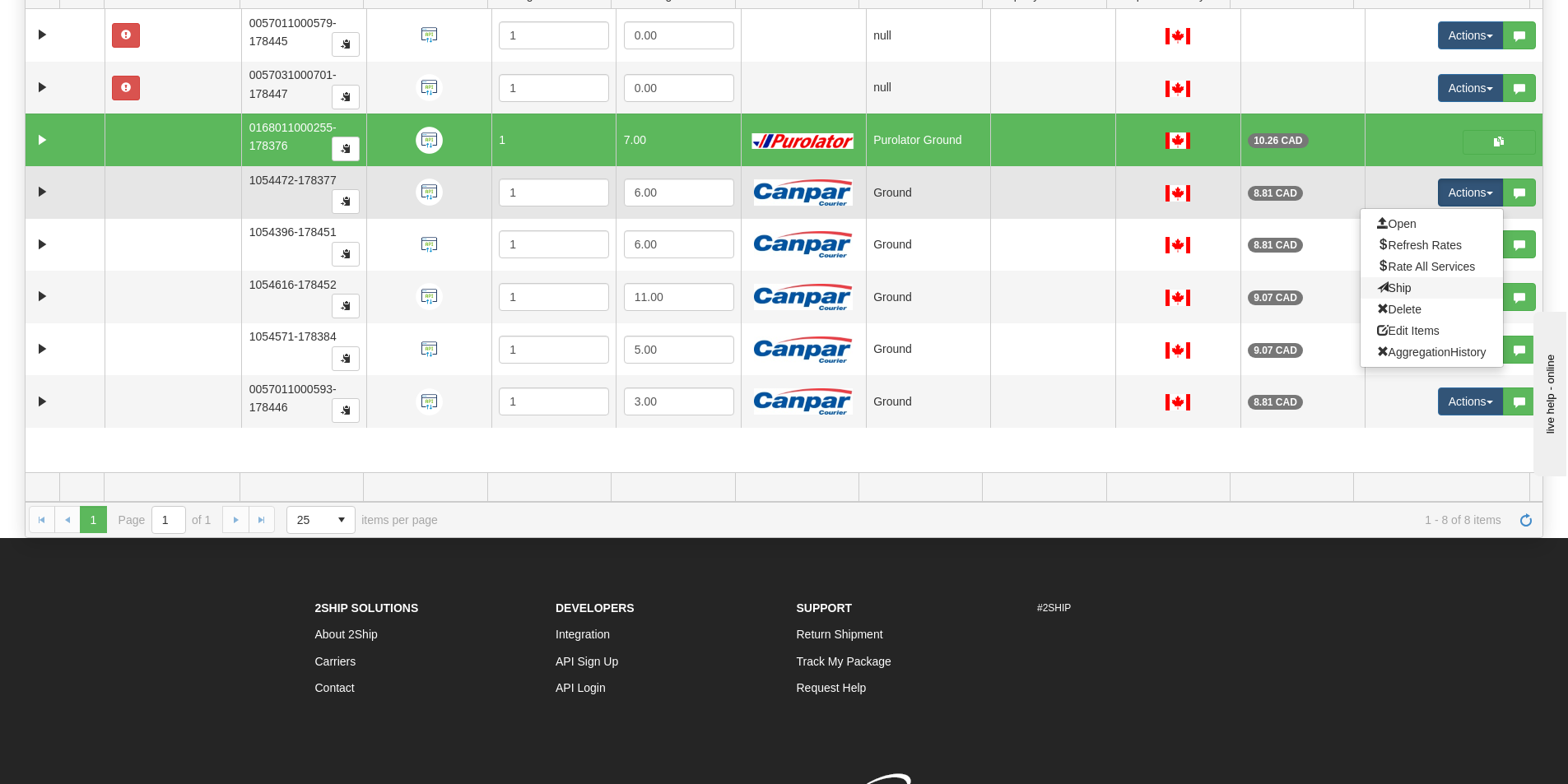
click at [1421, 286] on link "Ship" at bounding box center [1432, 288] width 143 height 22
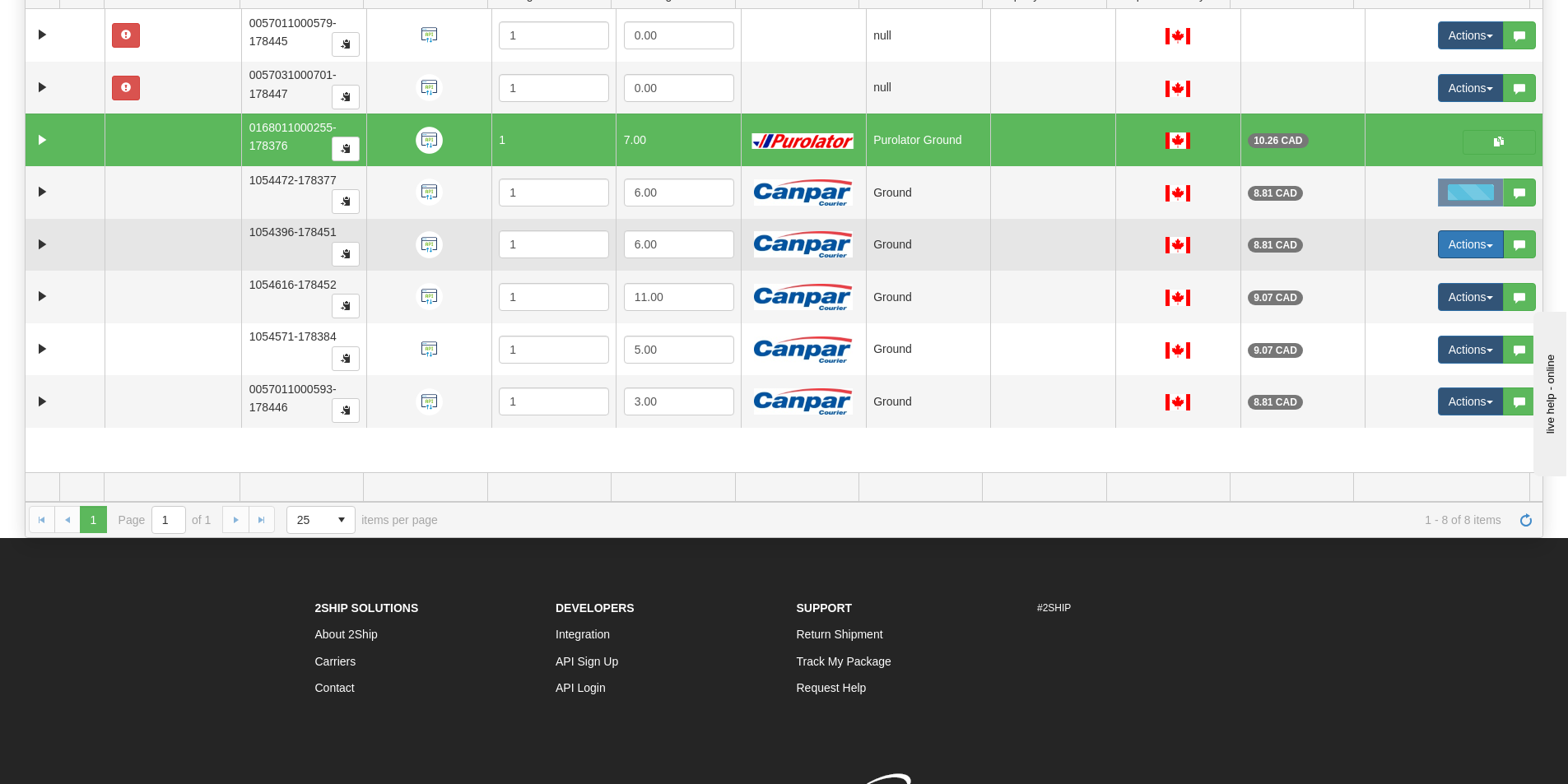
click at [1452, 237] on button "Actions" at bounding box center [1471, 245] width 66 height 28
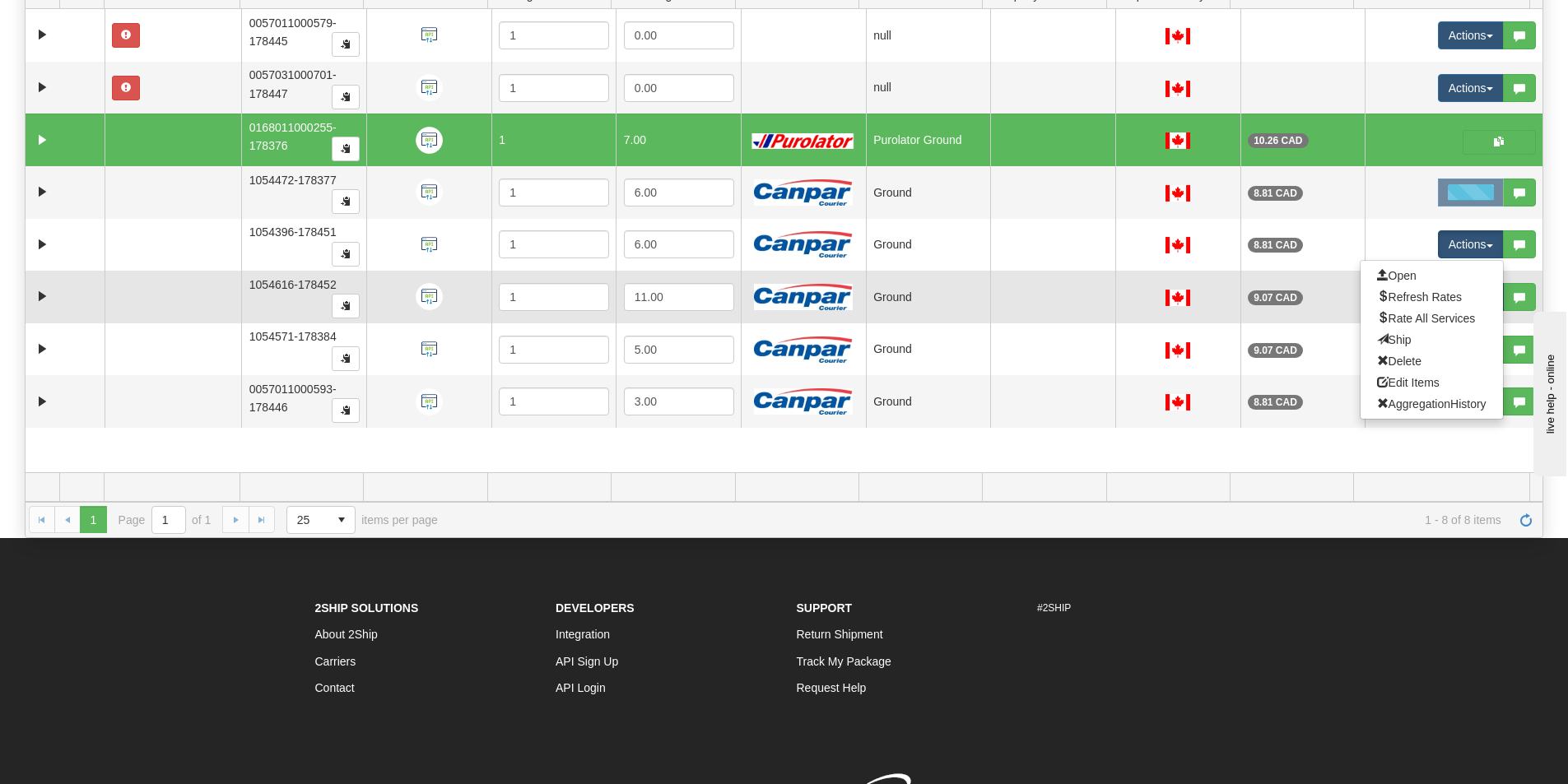
drag, startPoint x: 1402, startPoint y: 344, endPoint x: 1424, endPoint y: 310, distance: 40.5
click at [1400, 344] on link "Ship" at bounding box center [1432, 341] width 143 height 22
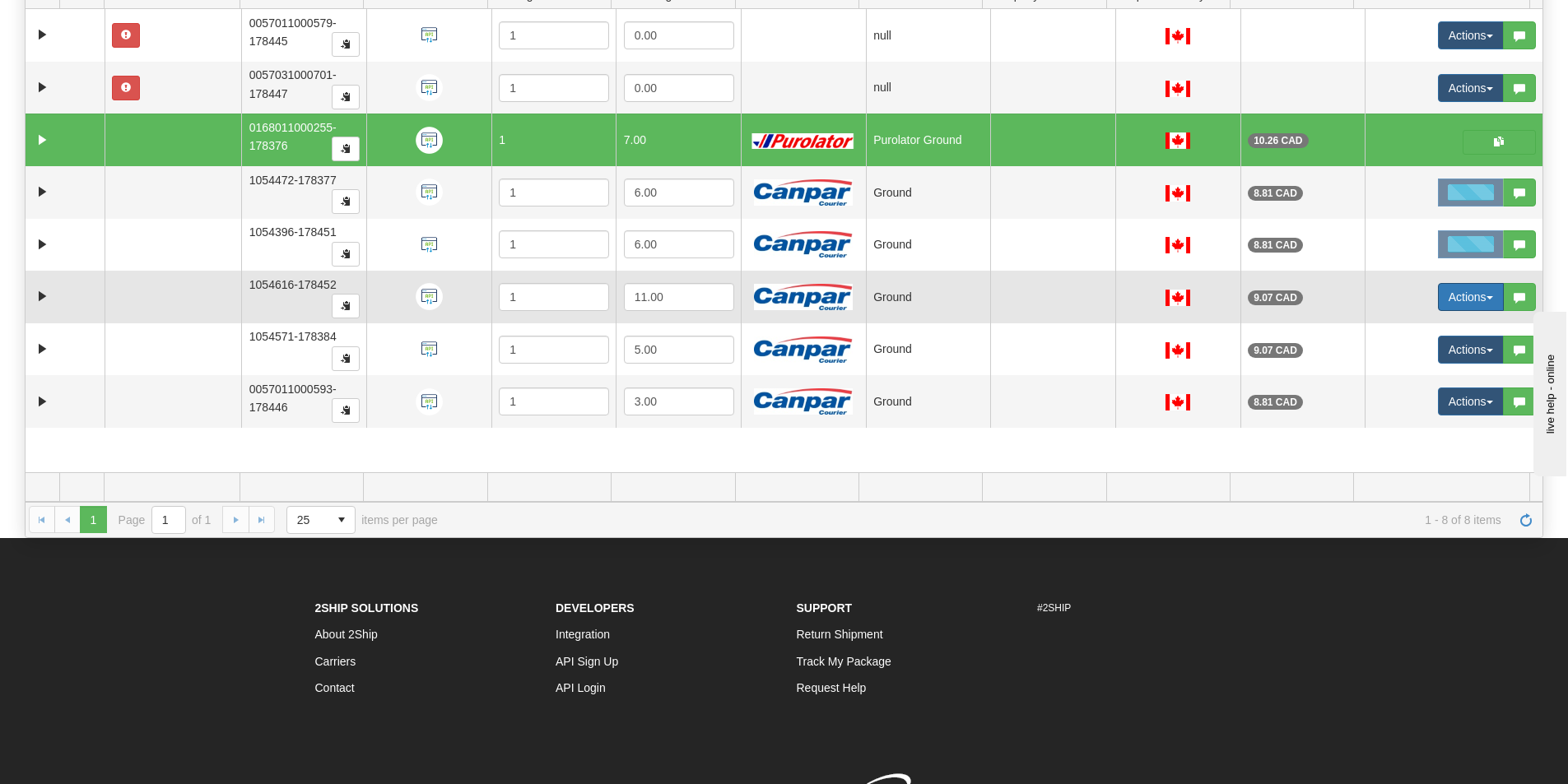
click at [1449, 295] on button "Actions" at bounding box center [1471, 297] width 66 height 28
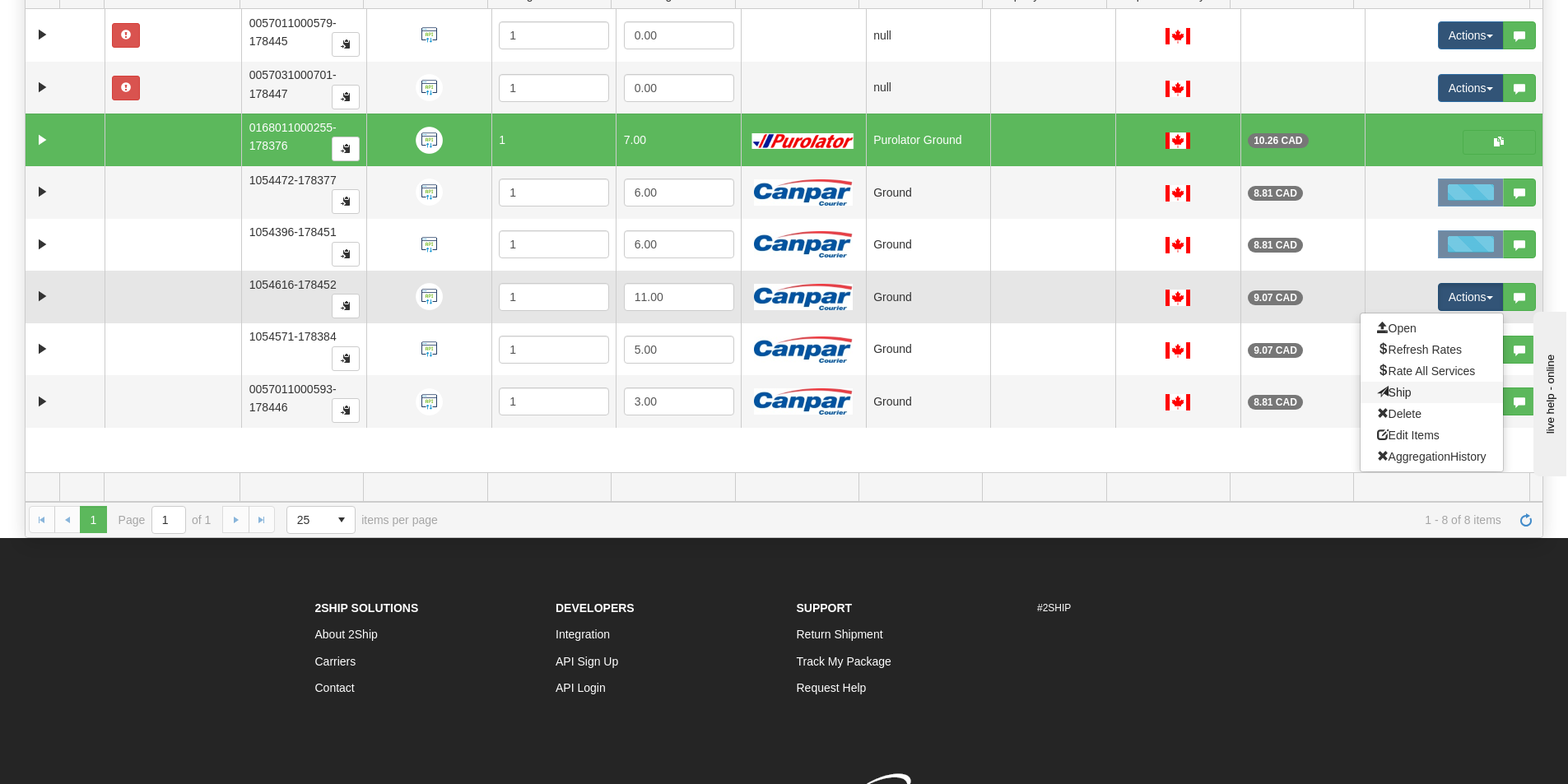
drag, startPoint x: 1403, startPoint y: 396, endPoint x: 1427, endPoint y: 378, distance: 30.0
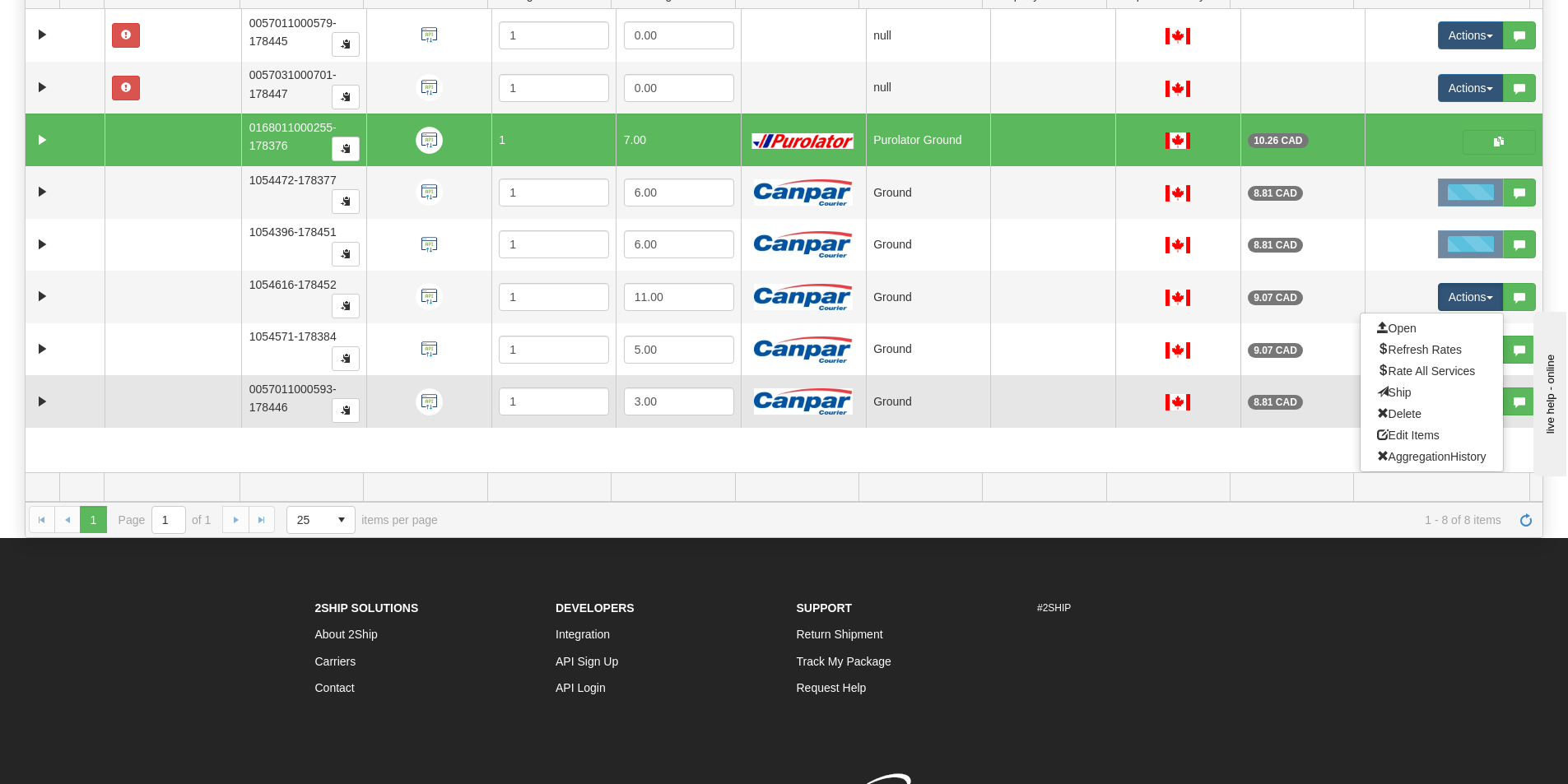
click at [1402, 395] on link "Ship" at bounding box center [1432, 393] width 143 height 22
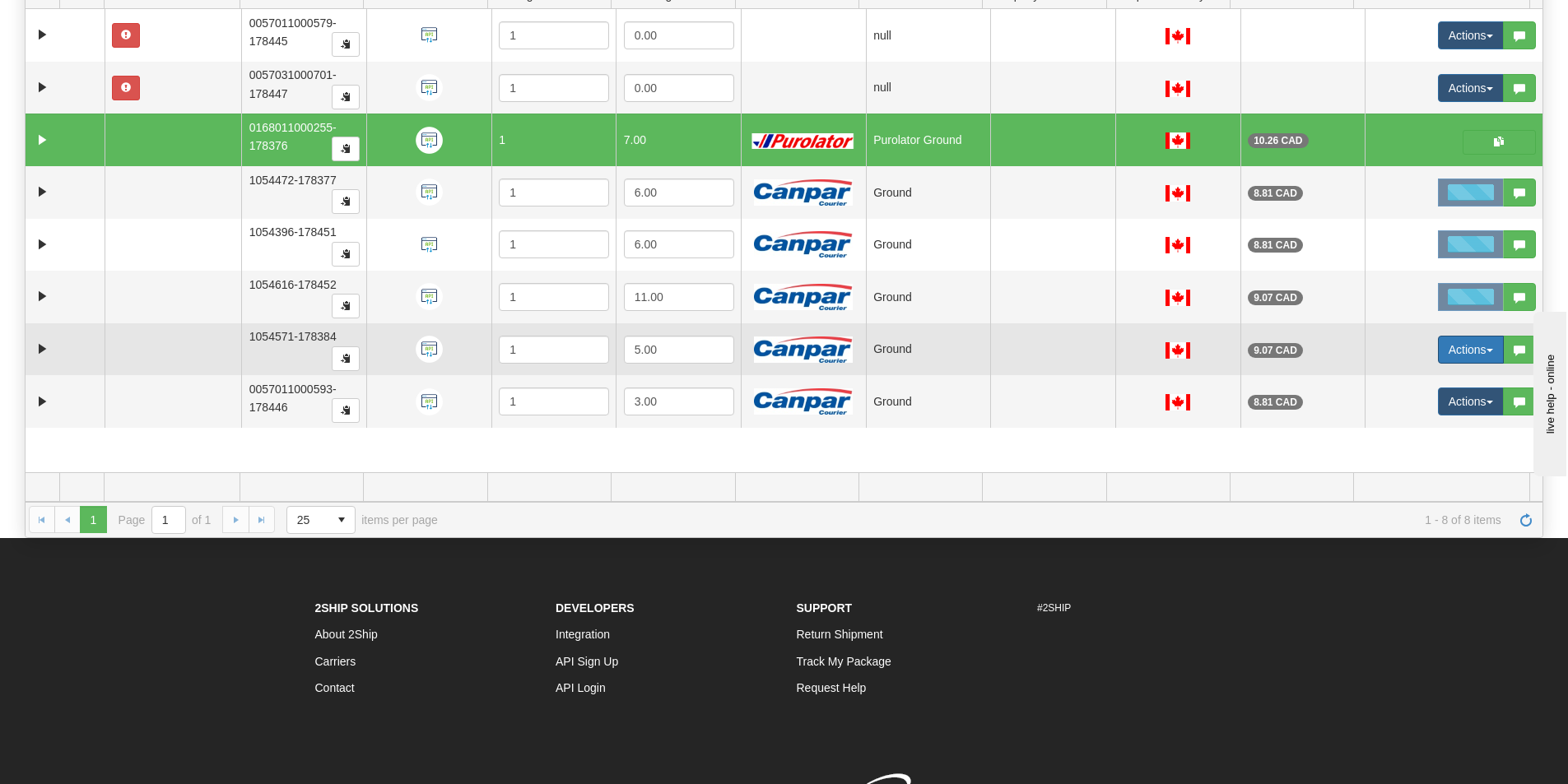
click at [1446, 354] on button "Actions" at bounding box center [1471, 349] width 66 height 28
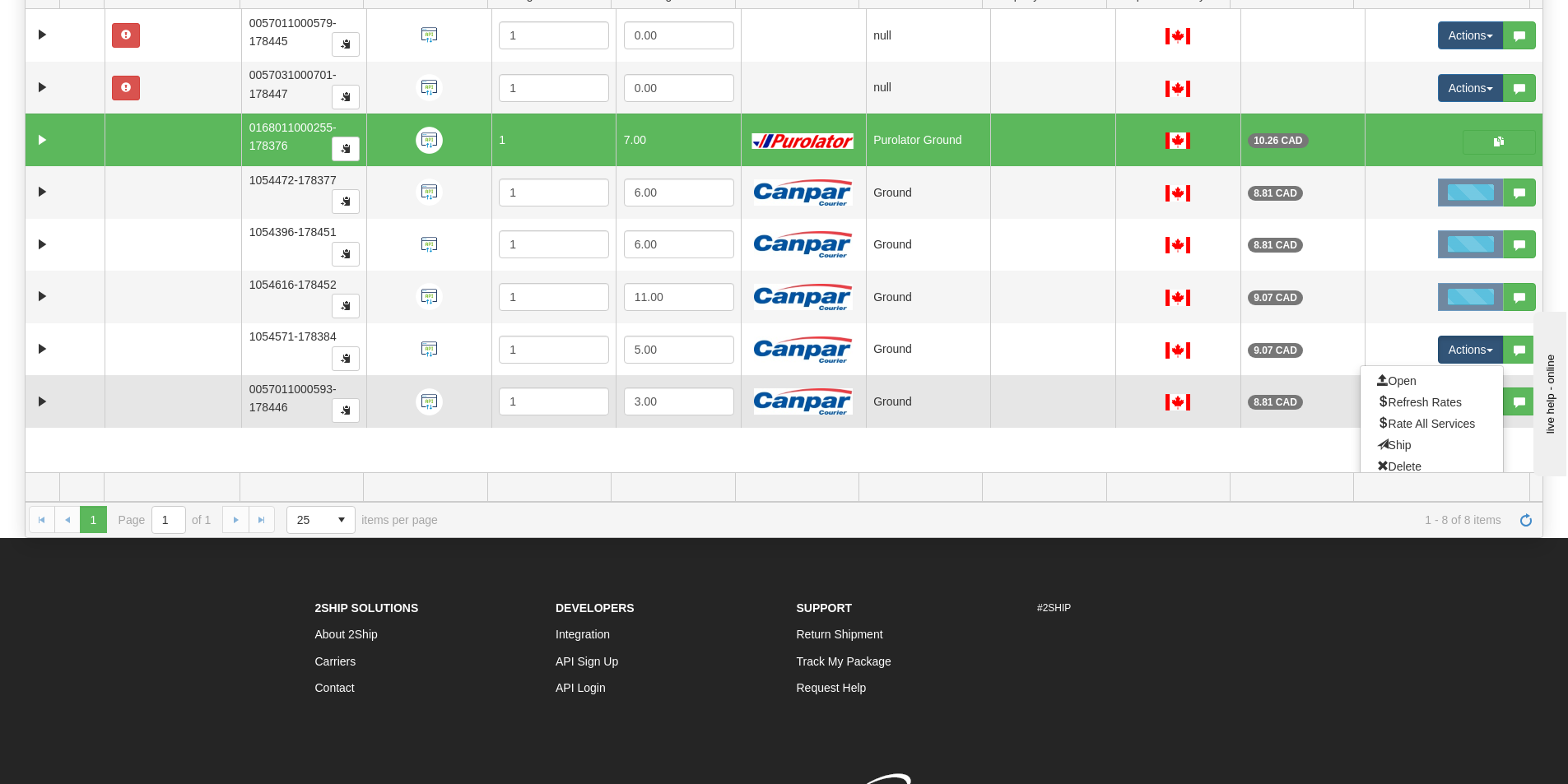
drag, startPoint x: 1402, startPoint y: 442, endPoint x: 1418, endPoint y: 405, distance: 40.3
click at [1398, 437] on link "Ship" at bounding box center [1432, 445] width 143 height 22
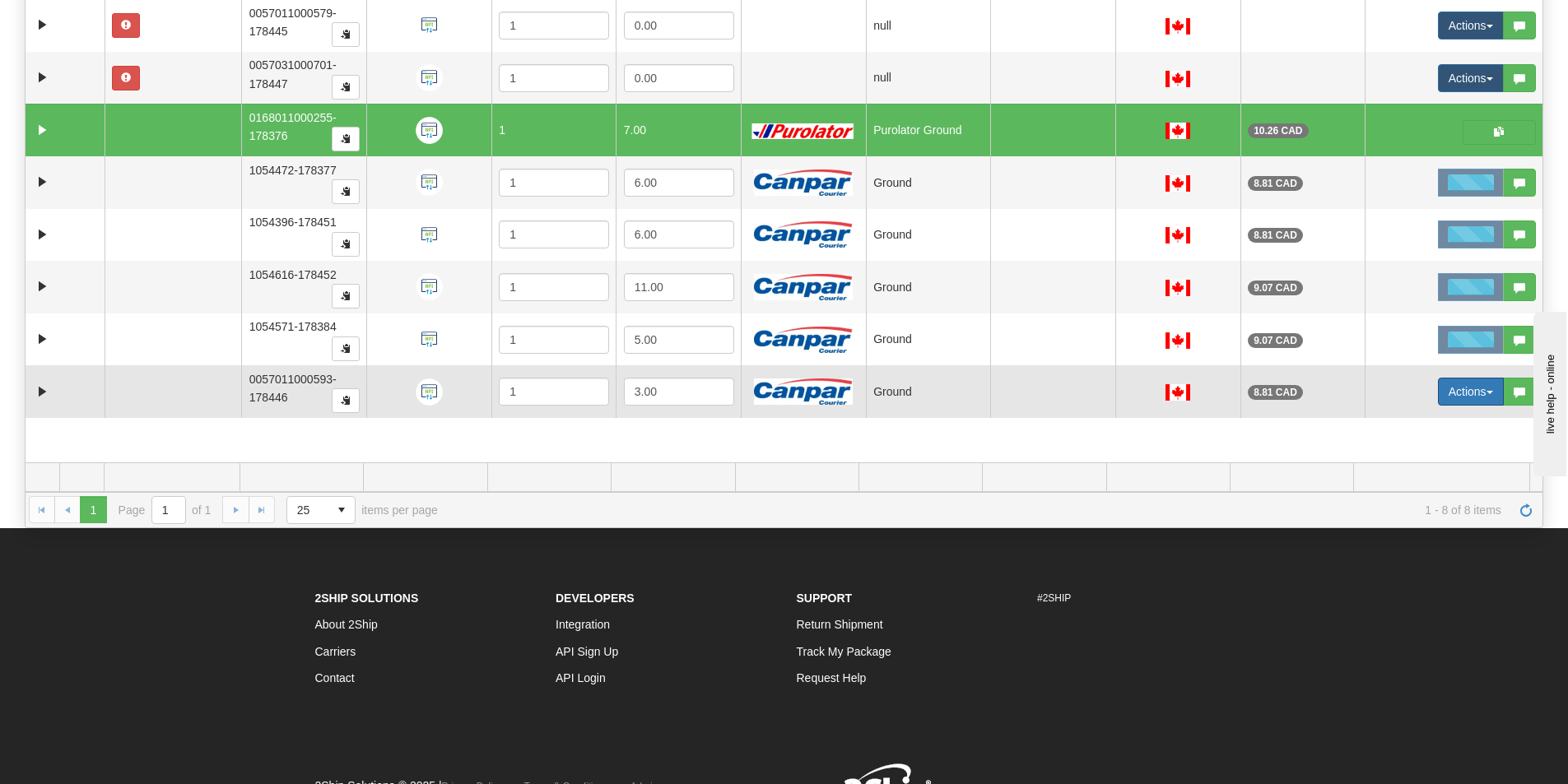
scroll to position [342, 0]
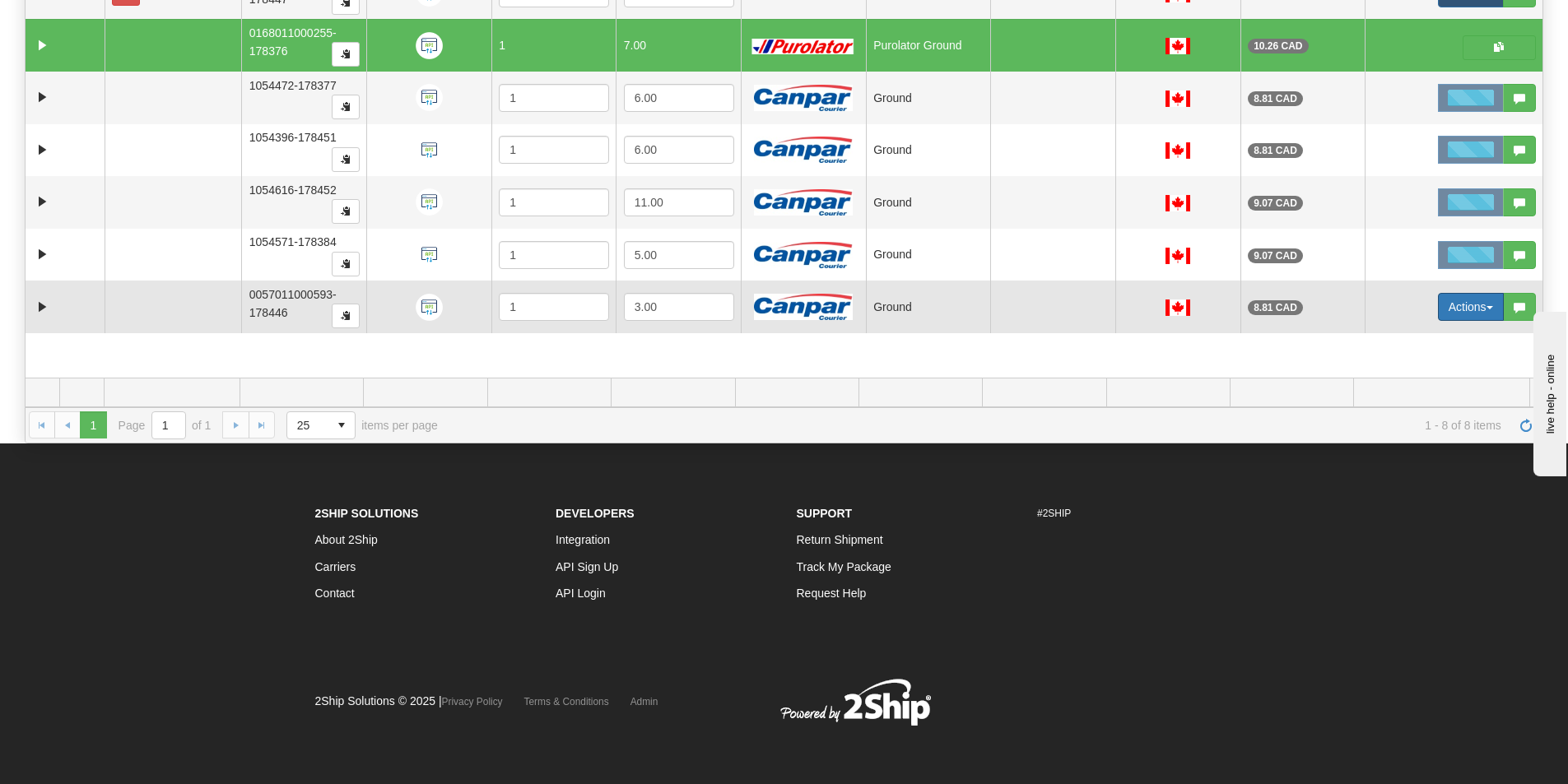
click at [1464, 298] on button "Actions" at bounding box center [1471, 307] width 66 height 28
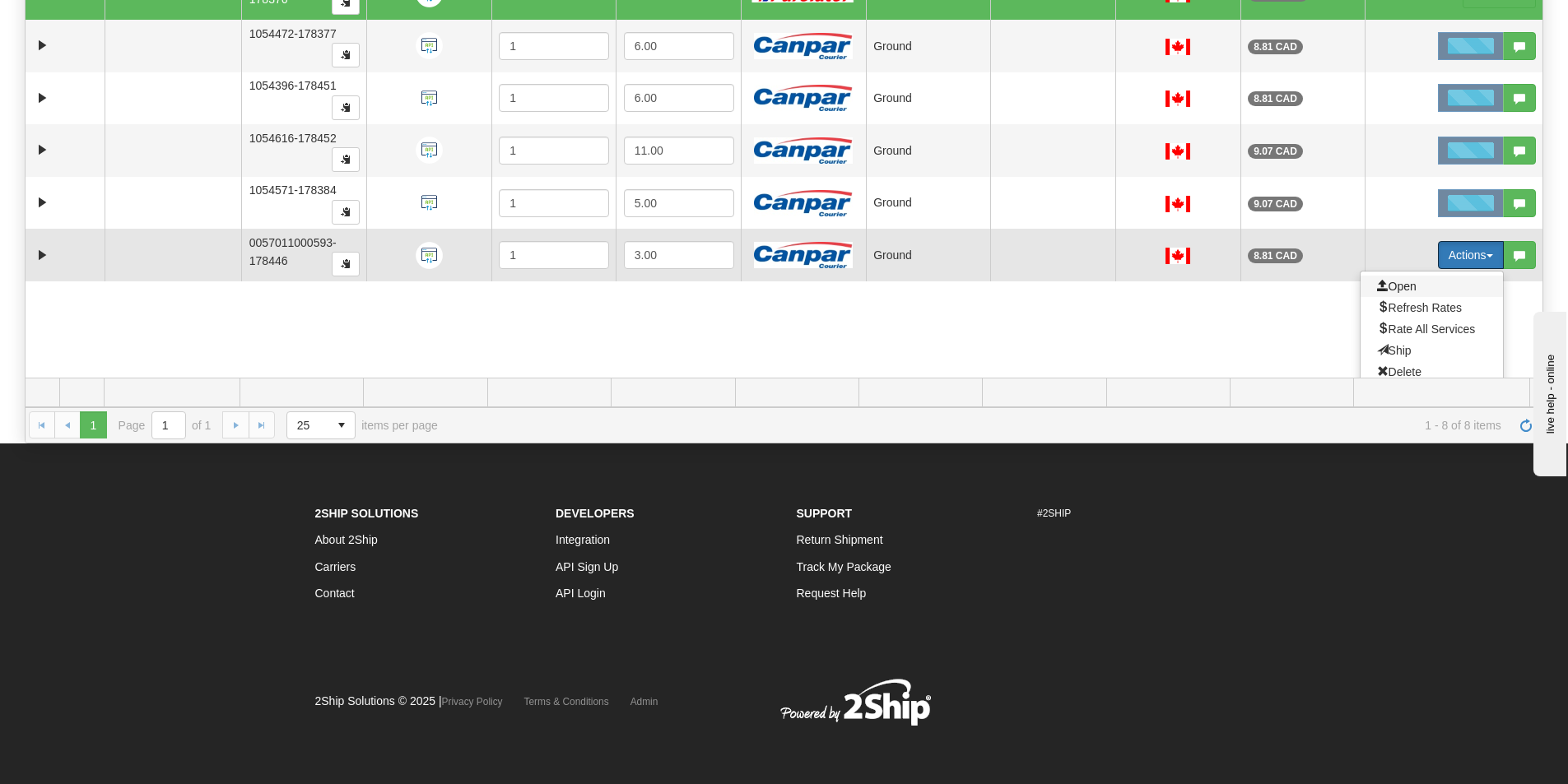
scroll to position [105, 0]
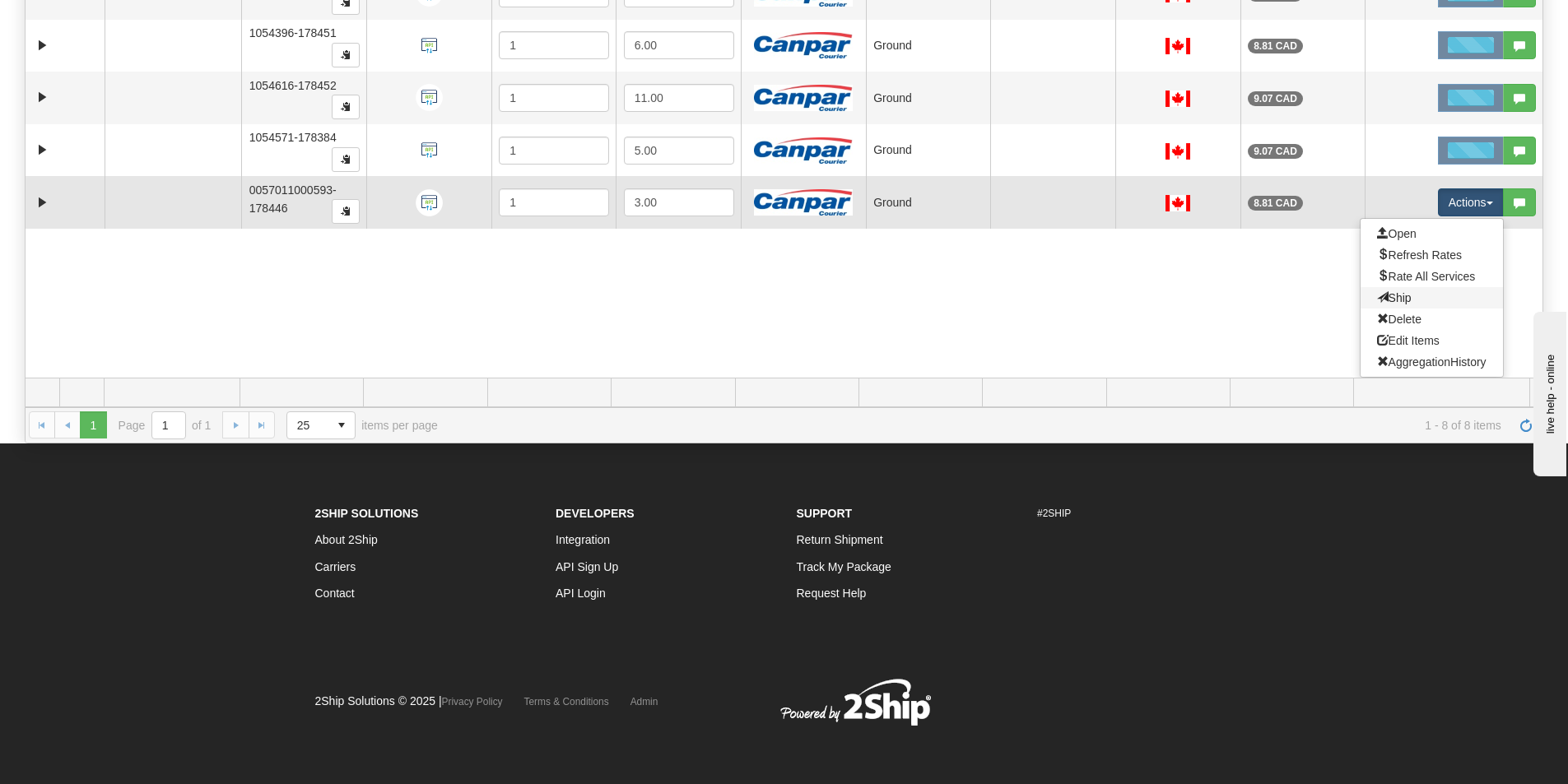
click at [1400, 295] on link "Ship" at bounding box center [1432, 298] width 143 height 22
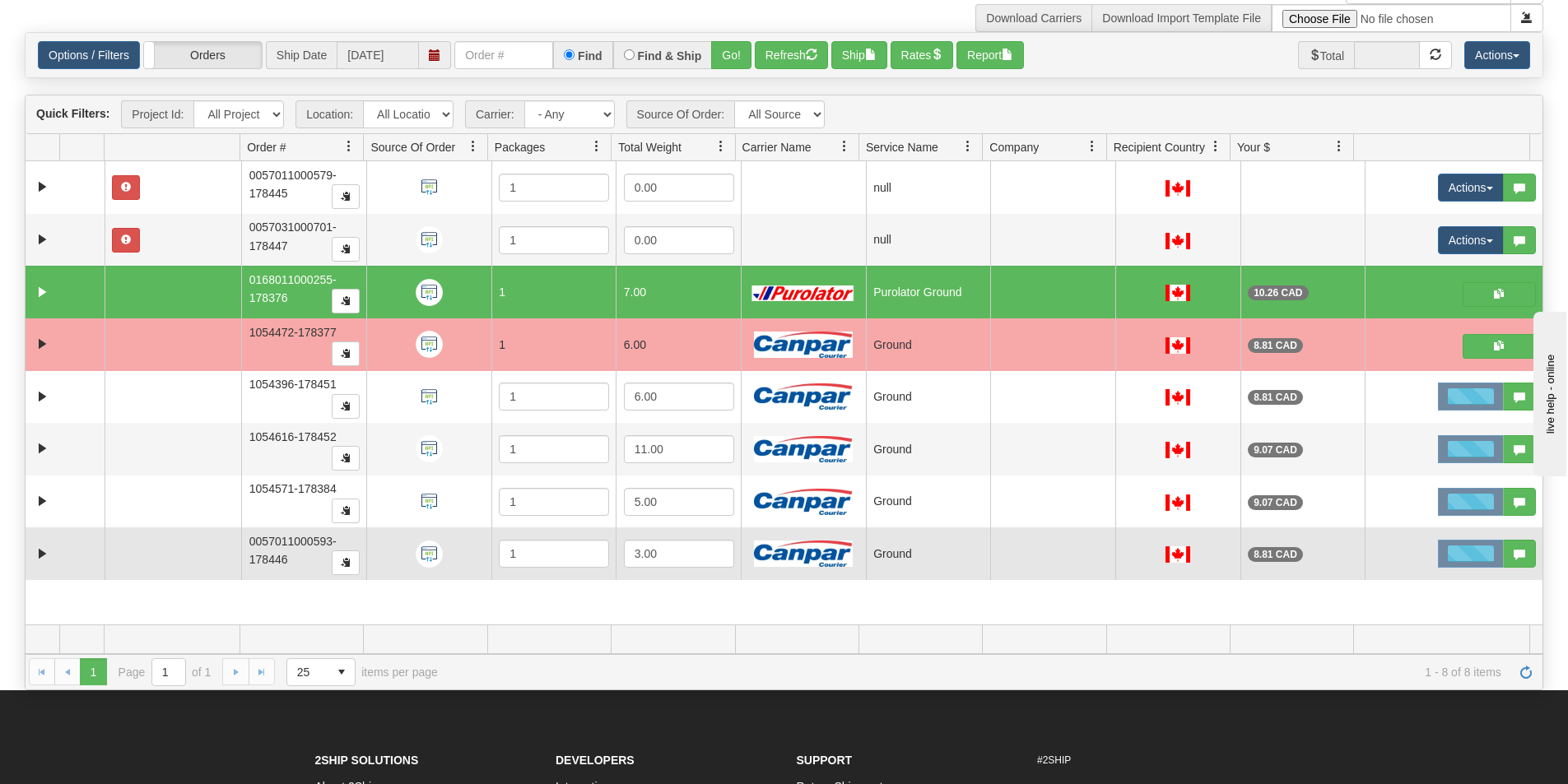
scroll to position [0, 0]
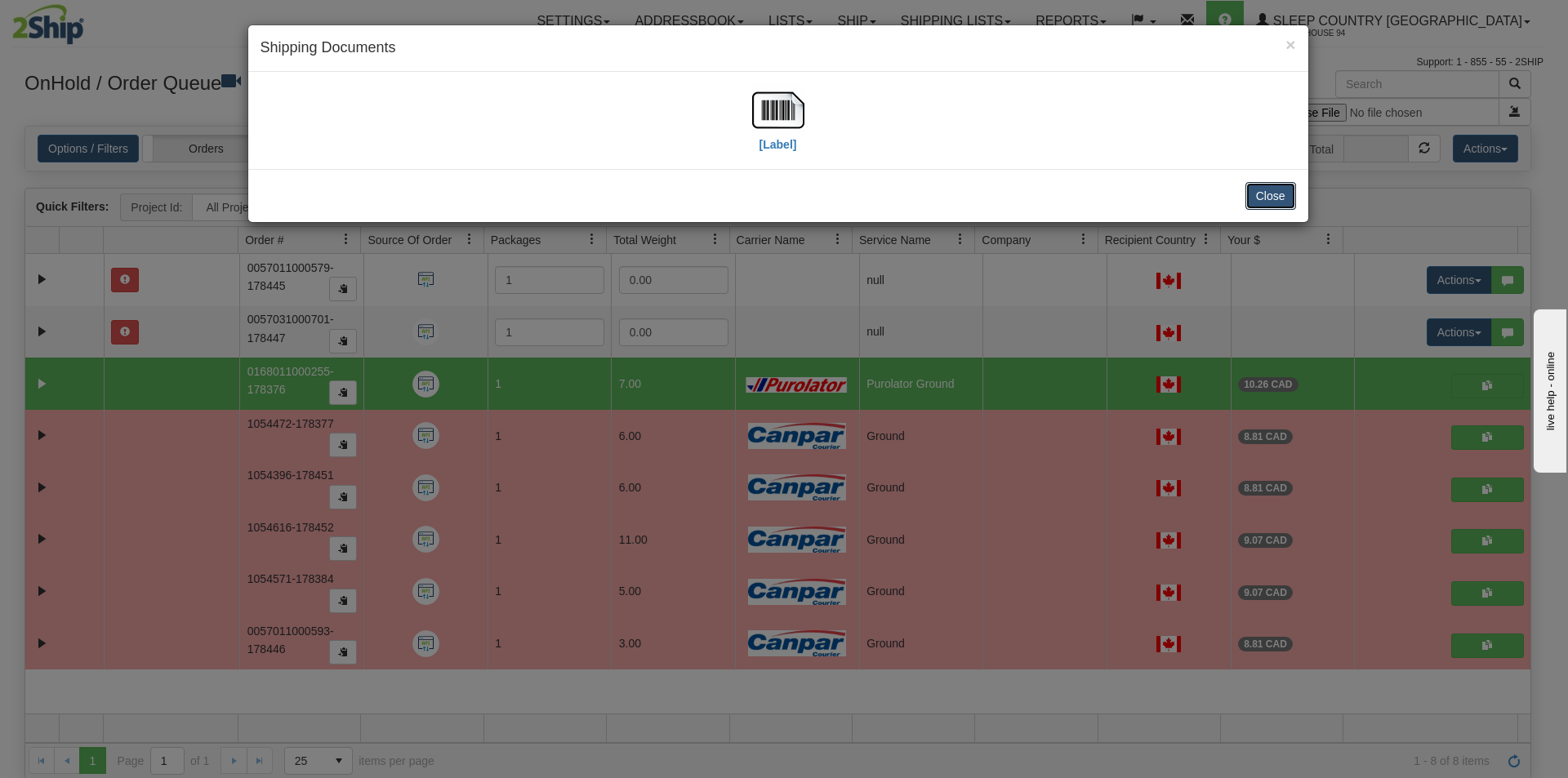
drag, startPoint x: 1287, startPoint y: 198, endPoint x: 1248, endPoint y: 203, distance: 39.3
click at [1285, 198] on button "Close" at bounding box center [1271, 195] width 51 height 28
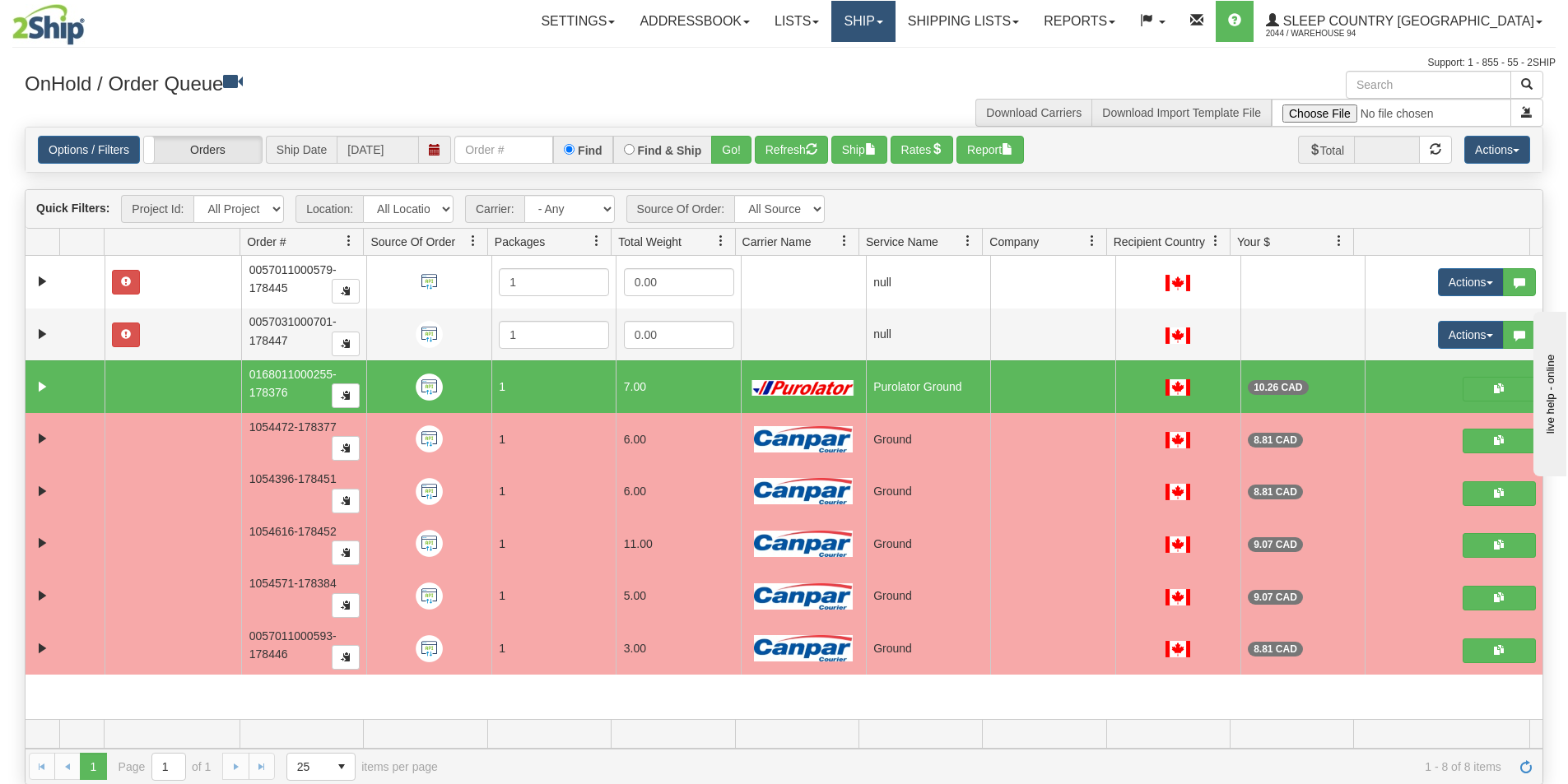
click at [895, 14] on link "Ship" at bounding box center [863, 22] width 63 height 42
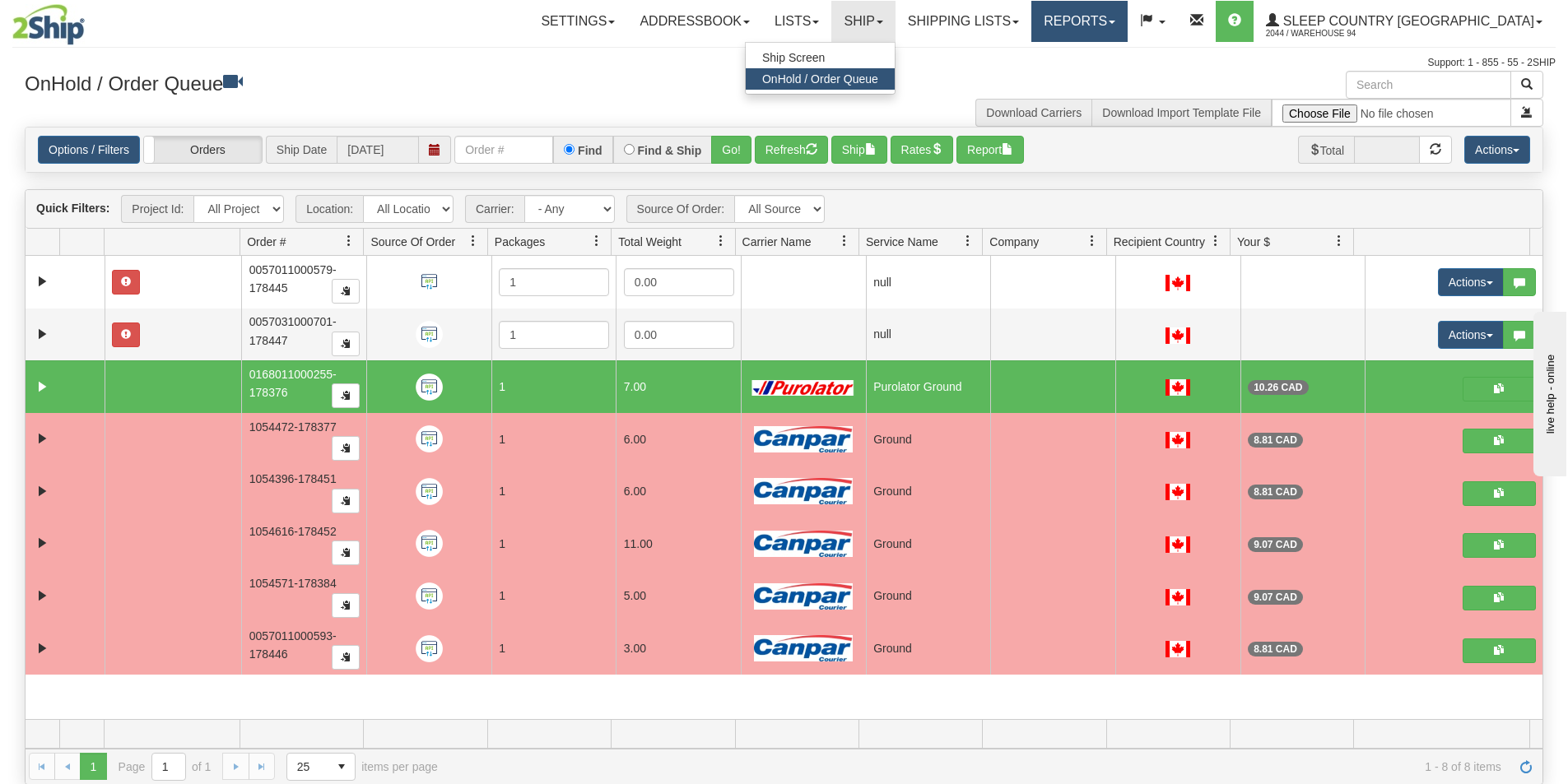
click at [1114, 12] on link "Reports" at bounding box center [1079, 22] width 96 height 42
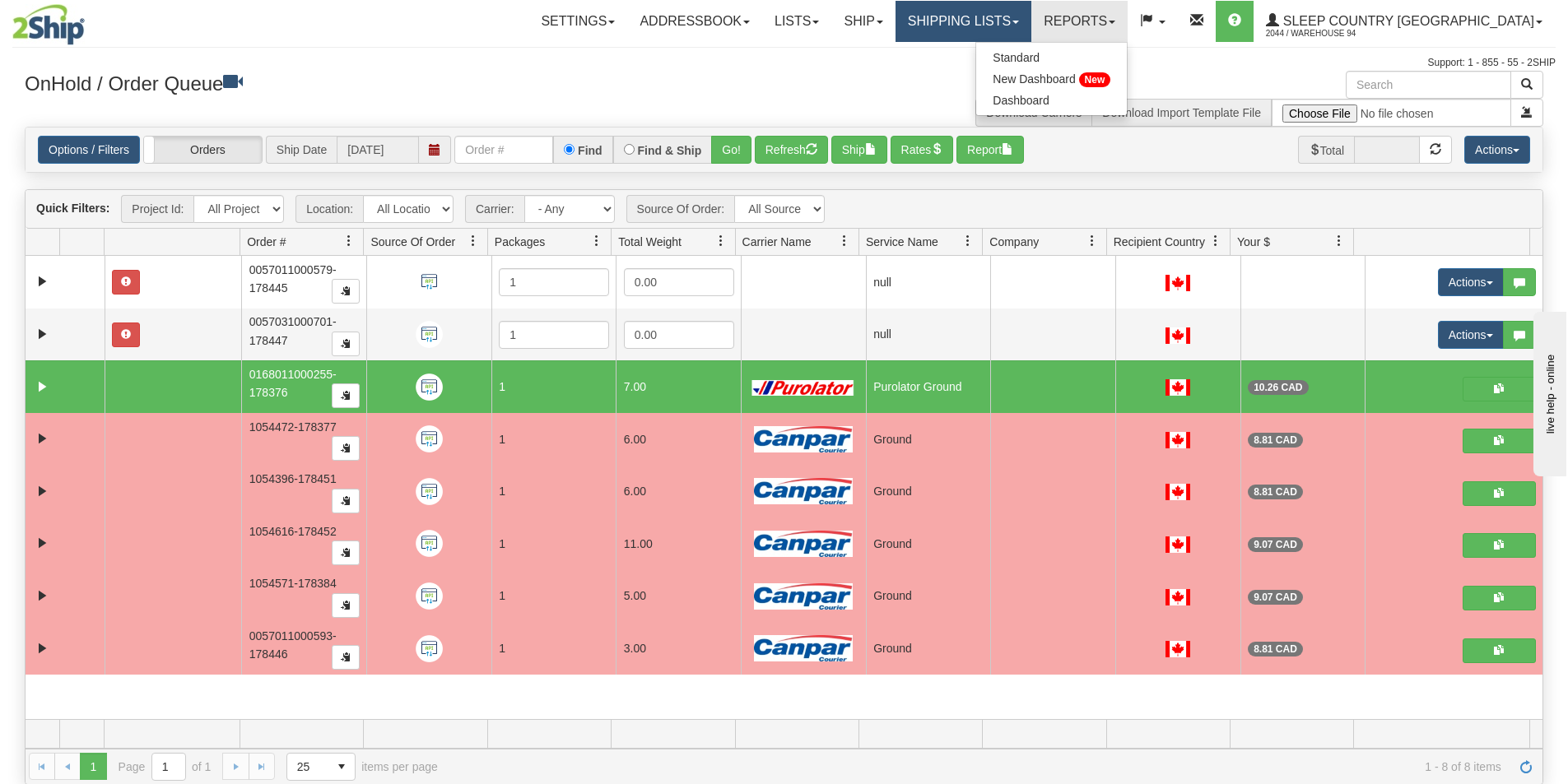
click at [1031, 12] on link "Shipping lists" at bounding box center [963, 22] width 136 height 42
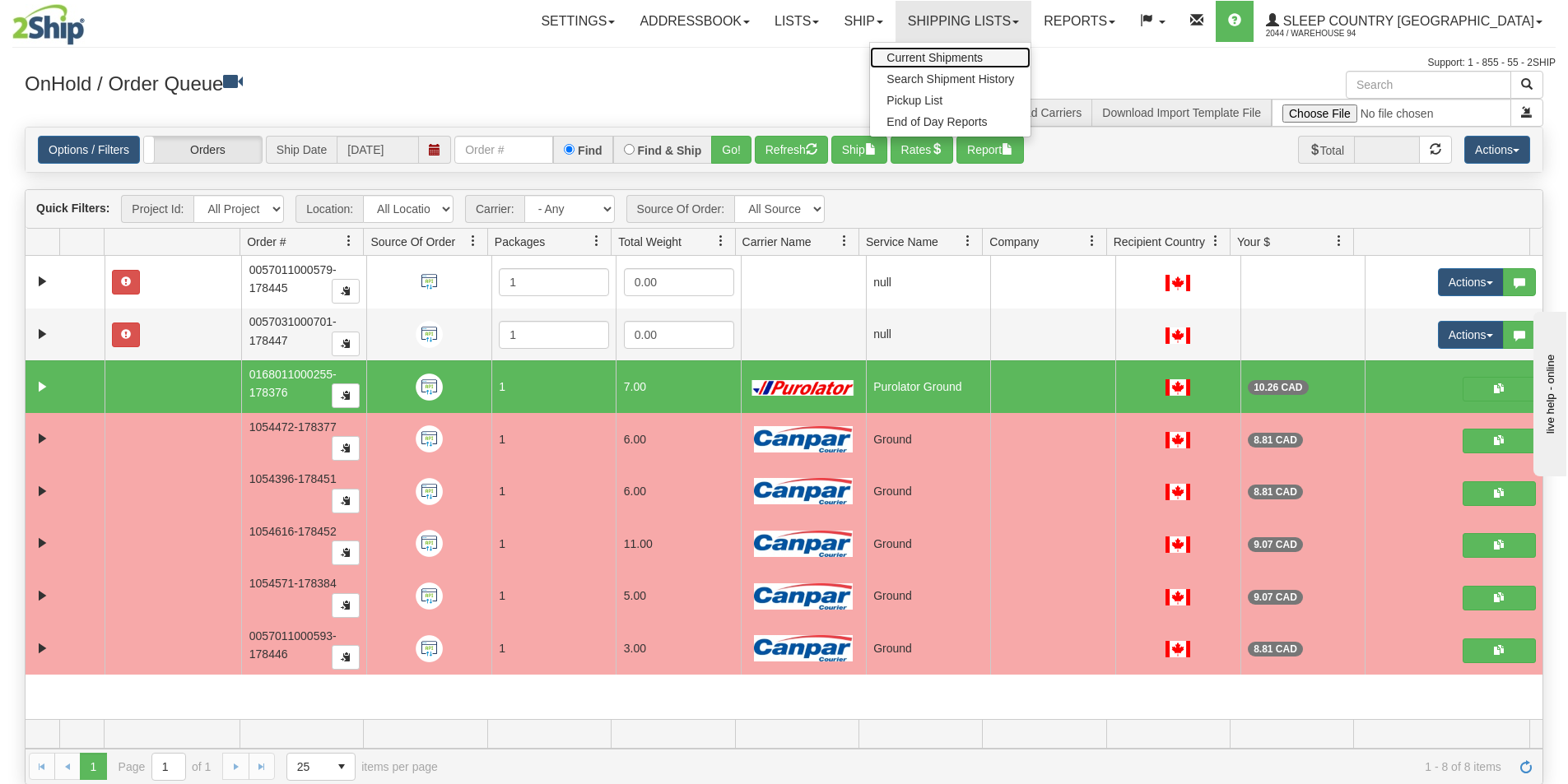
click at [983, 59] on span "Current Shipments" at bounding box center [934, 57] width 96 height 13
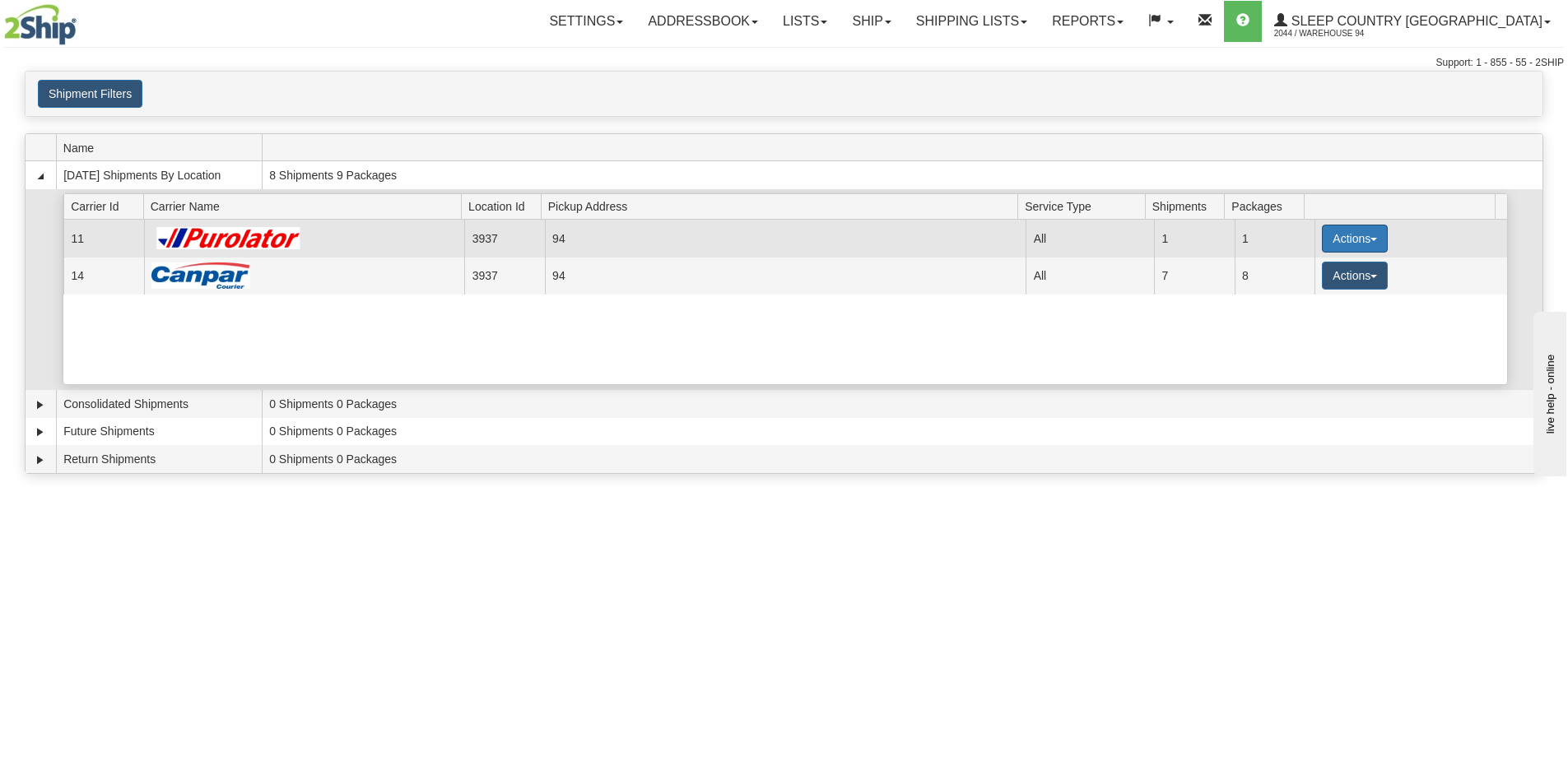
click at [1362, 234] on button "Actions" at bounding box center [1354, 239] width 66 height 28
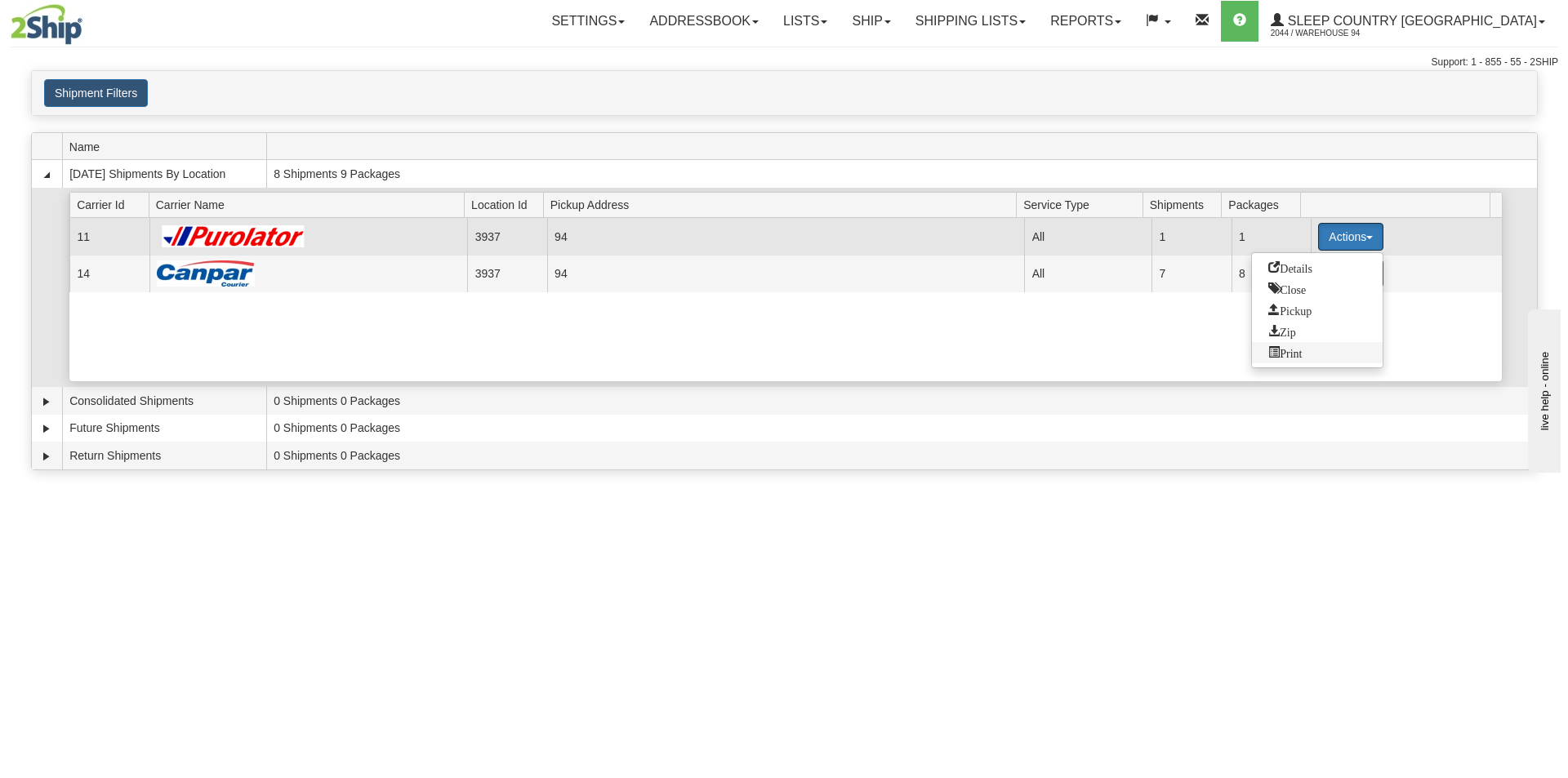
scroll to position [82, 0]
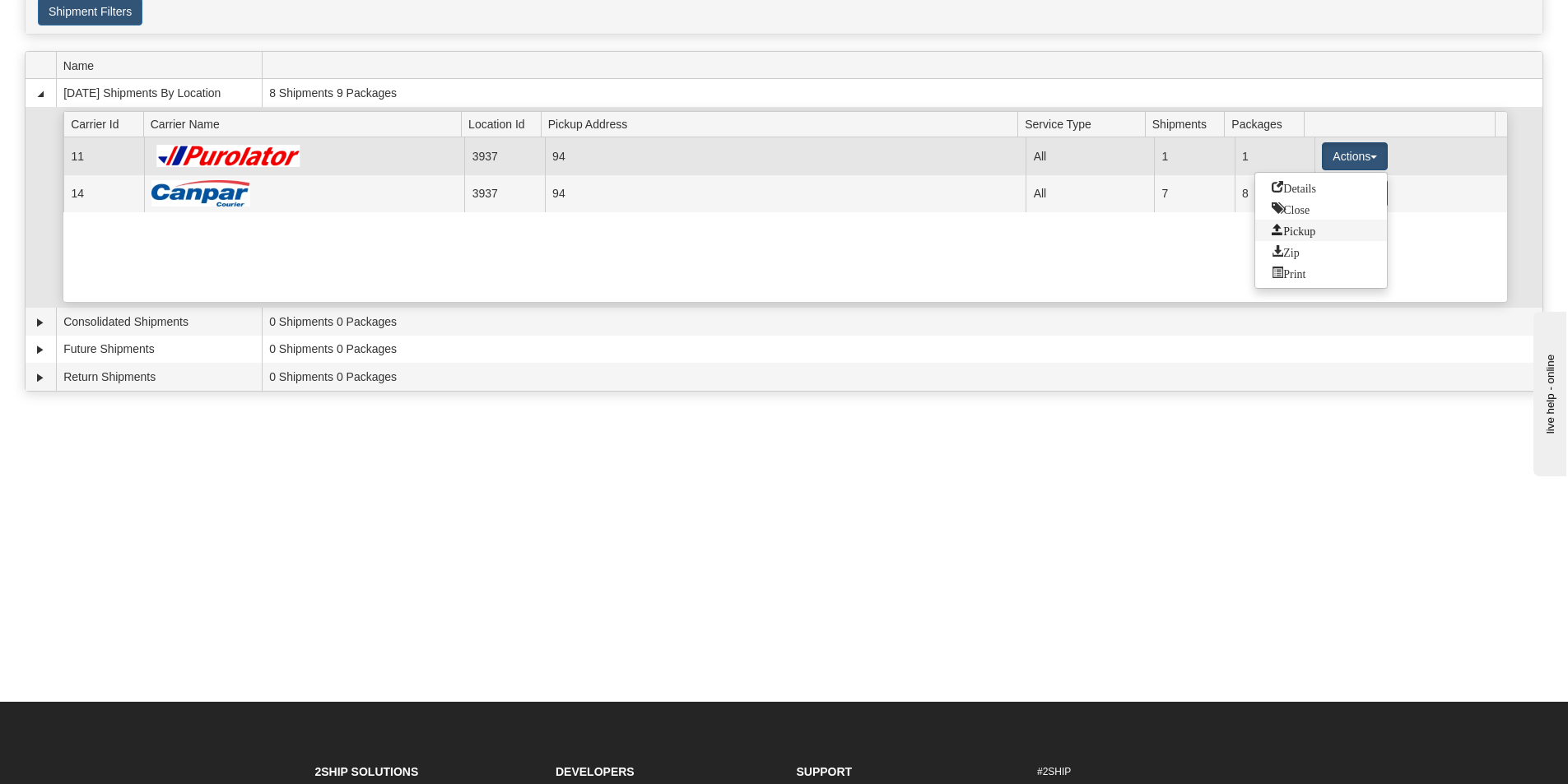
click at [1308, 228] on span "Pickup" at bounding box center [1294, 230] width 44 height 12
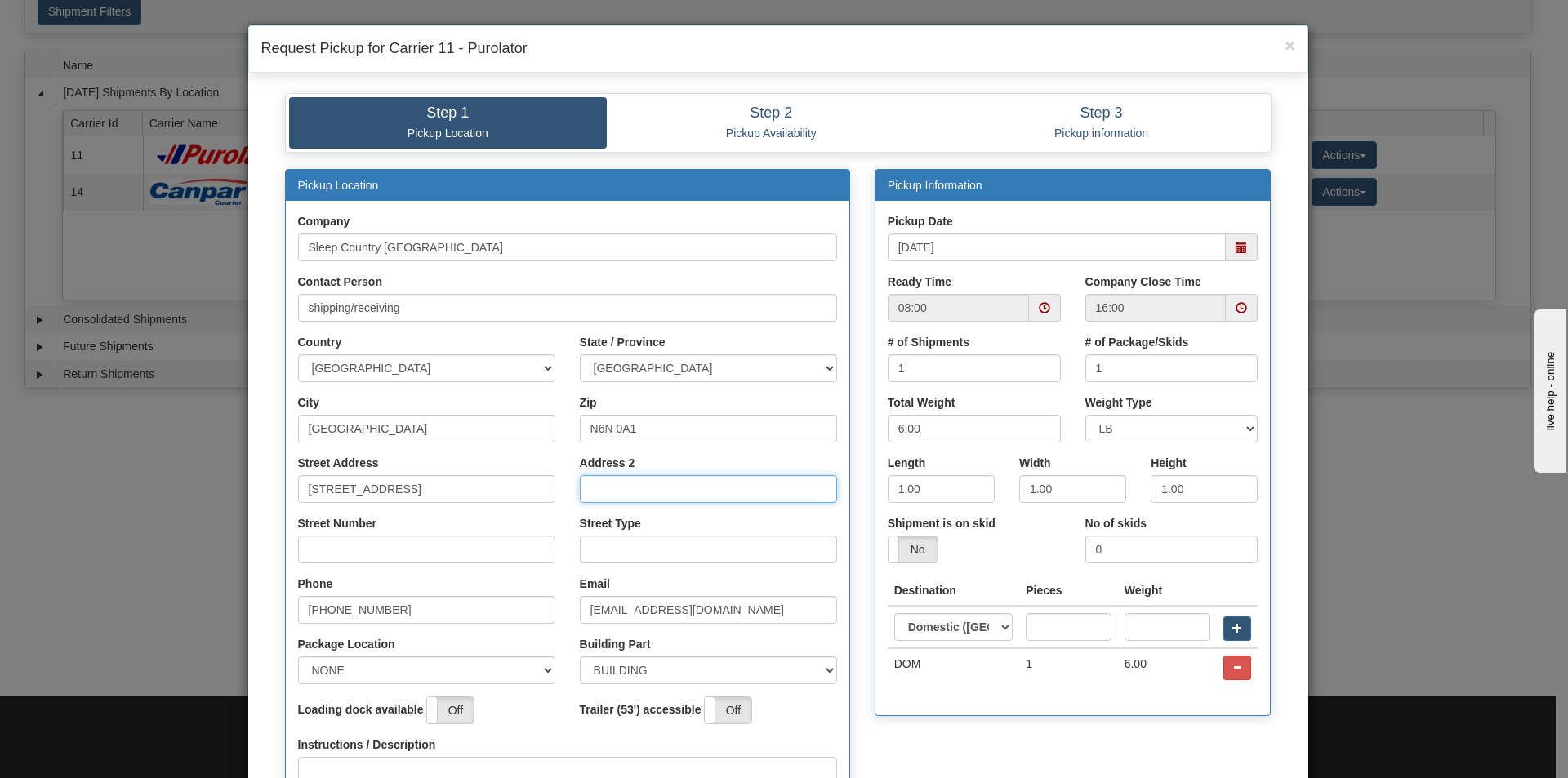
click at [627, 485] on input "Address 2" at bounding box center [708, 489] width 257 height 28
type input "1420"
drag, startPoint x: 618, startPoint y: 496, endPoint x: 84, endPoint y: 499, distance: 534.0
click at [84, 499] on div "× Request Pickup for Carrier 11 - Purolator Step 1 Pickup Location Step 2 Picku…" at bounding box center [784, 389] width 1568 height 778
click at [371, 563] on input "Street Number" at bounding box center [427, 550] width 257 height 28
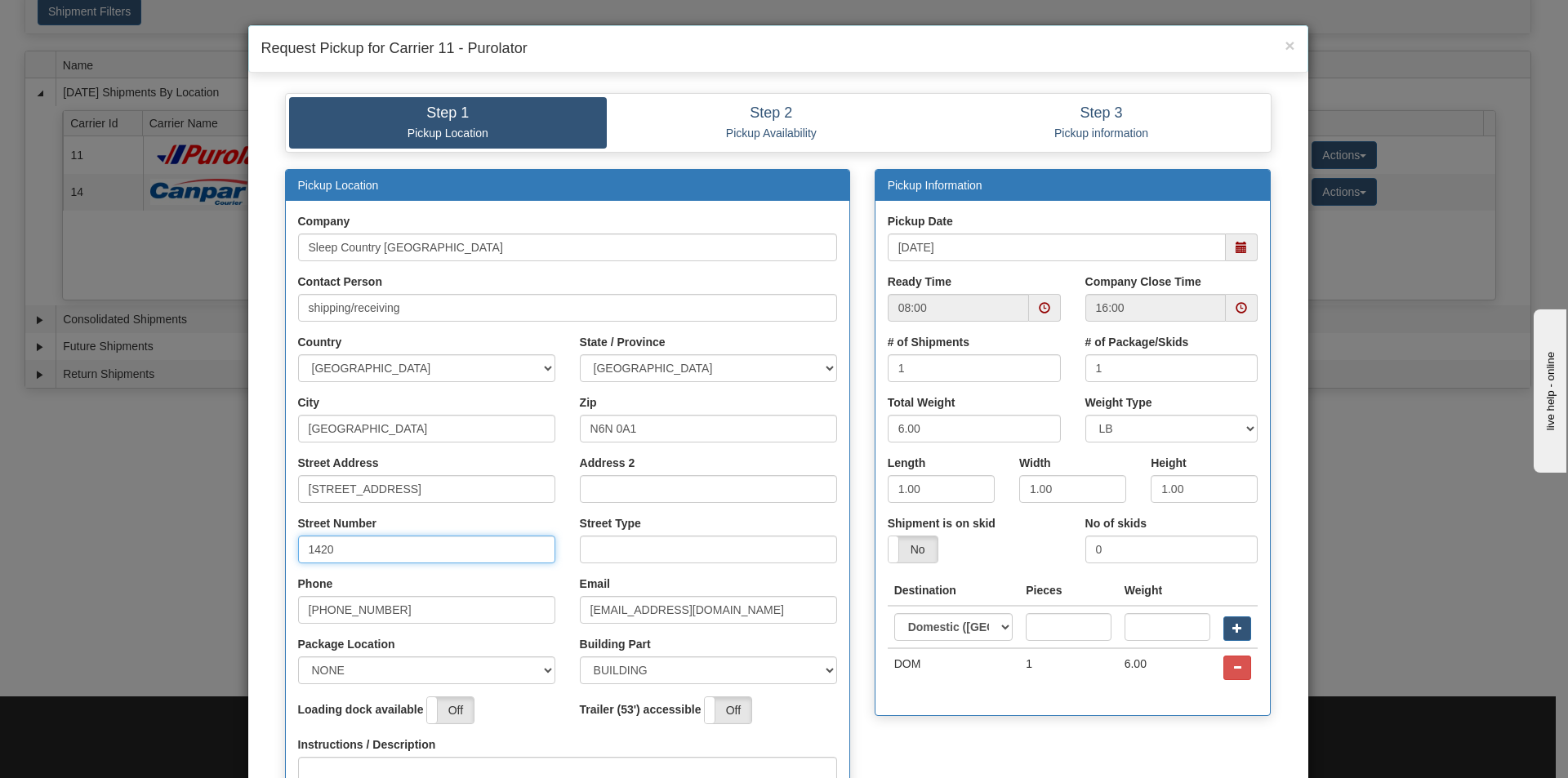
type input "1420"
click at [605, 548] on input "Street Type" at bounding box center [708, 550] width 257 height 28
click at [1030, 305] on span at bounding box center [1045, 307] width 31 height 28
type input "dr"
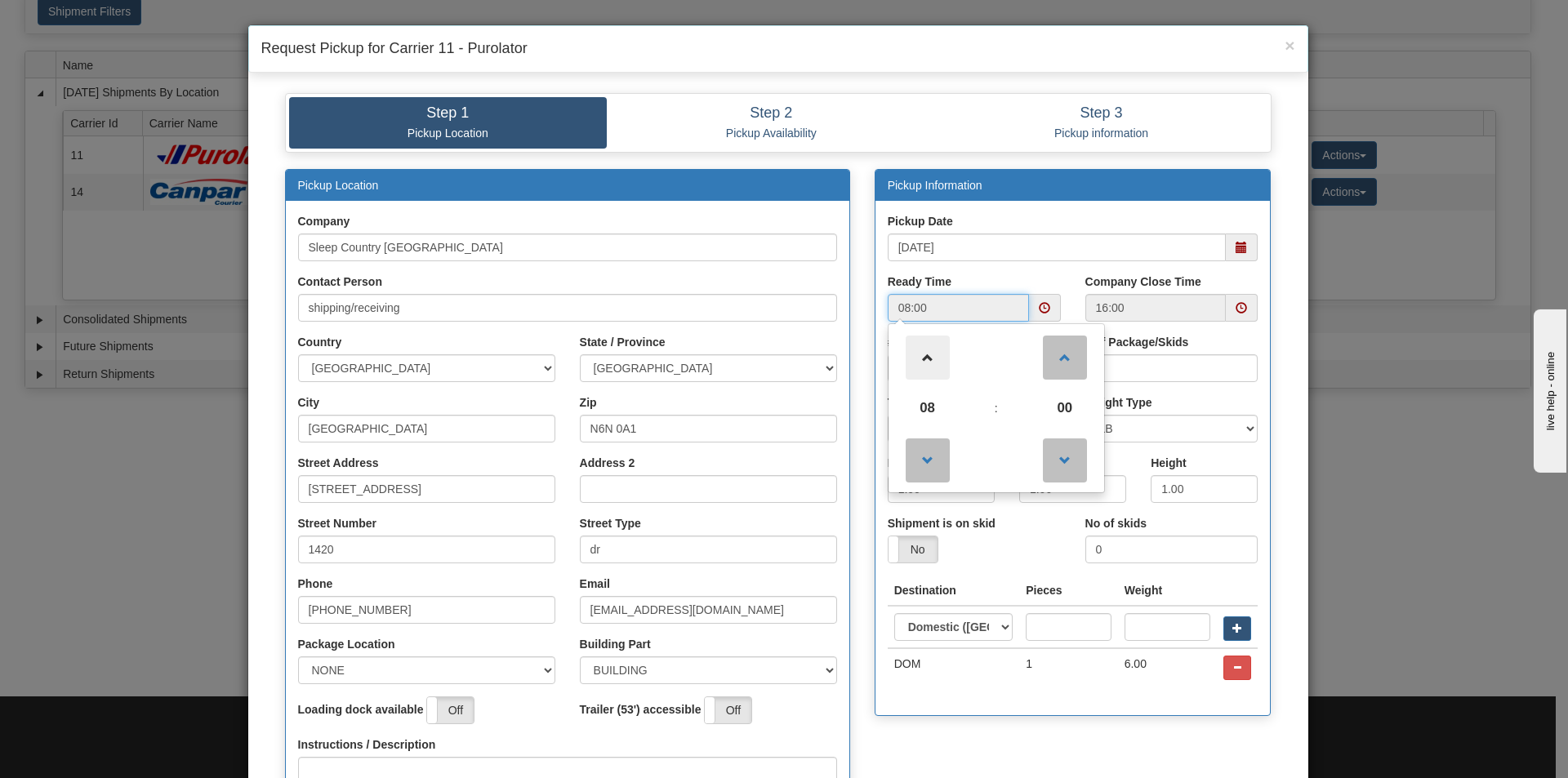
click at [919, 360] on span at bounding box center [927, 358] width 44 height 44
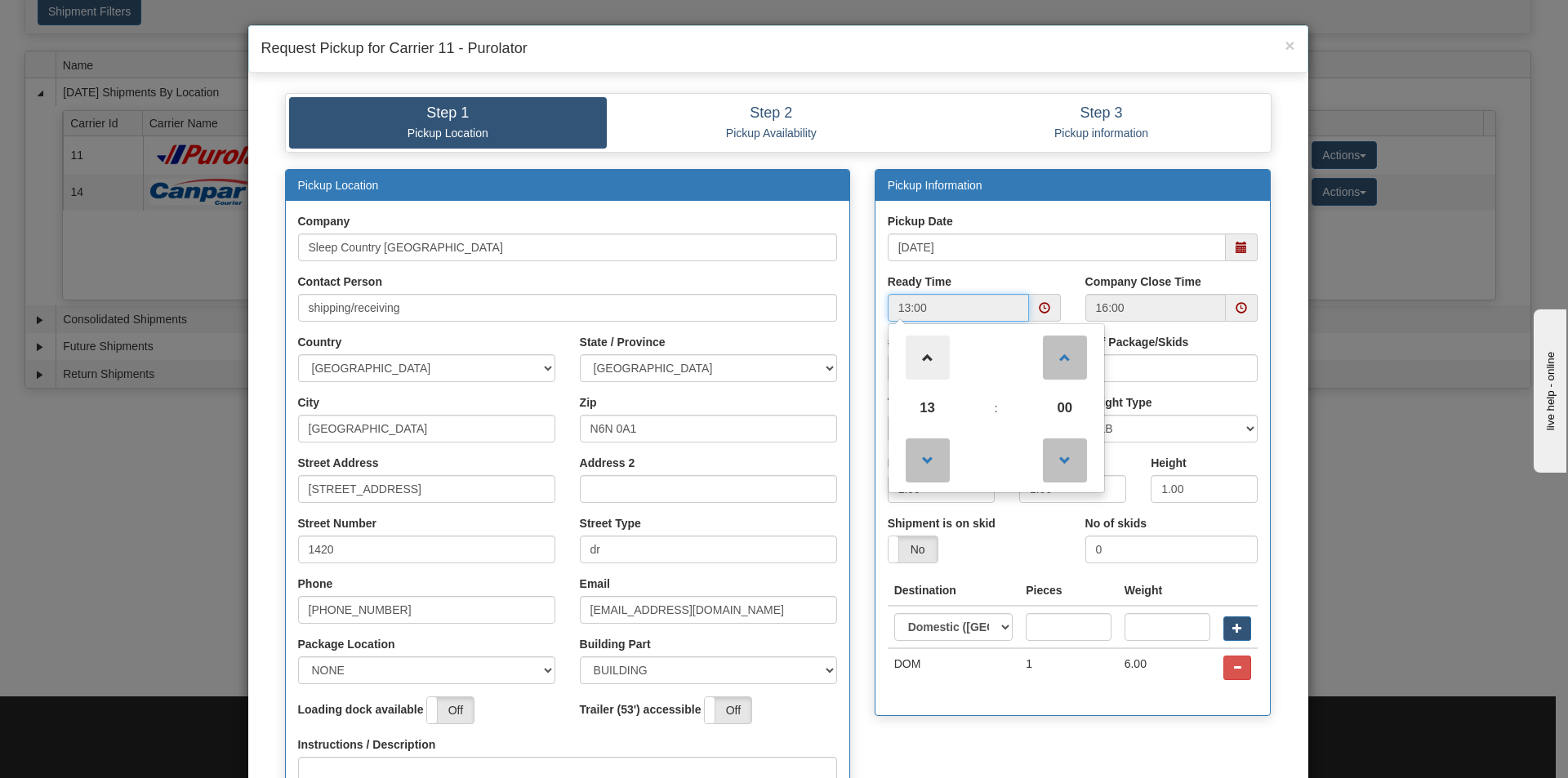
click at [919, 360] on span at bounding box center [927, 358] width 44 height 44
type input "14:00"
click at [1240, 307] on span at bounding box center [1241, 308] width 12 height 12
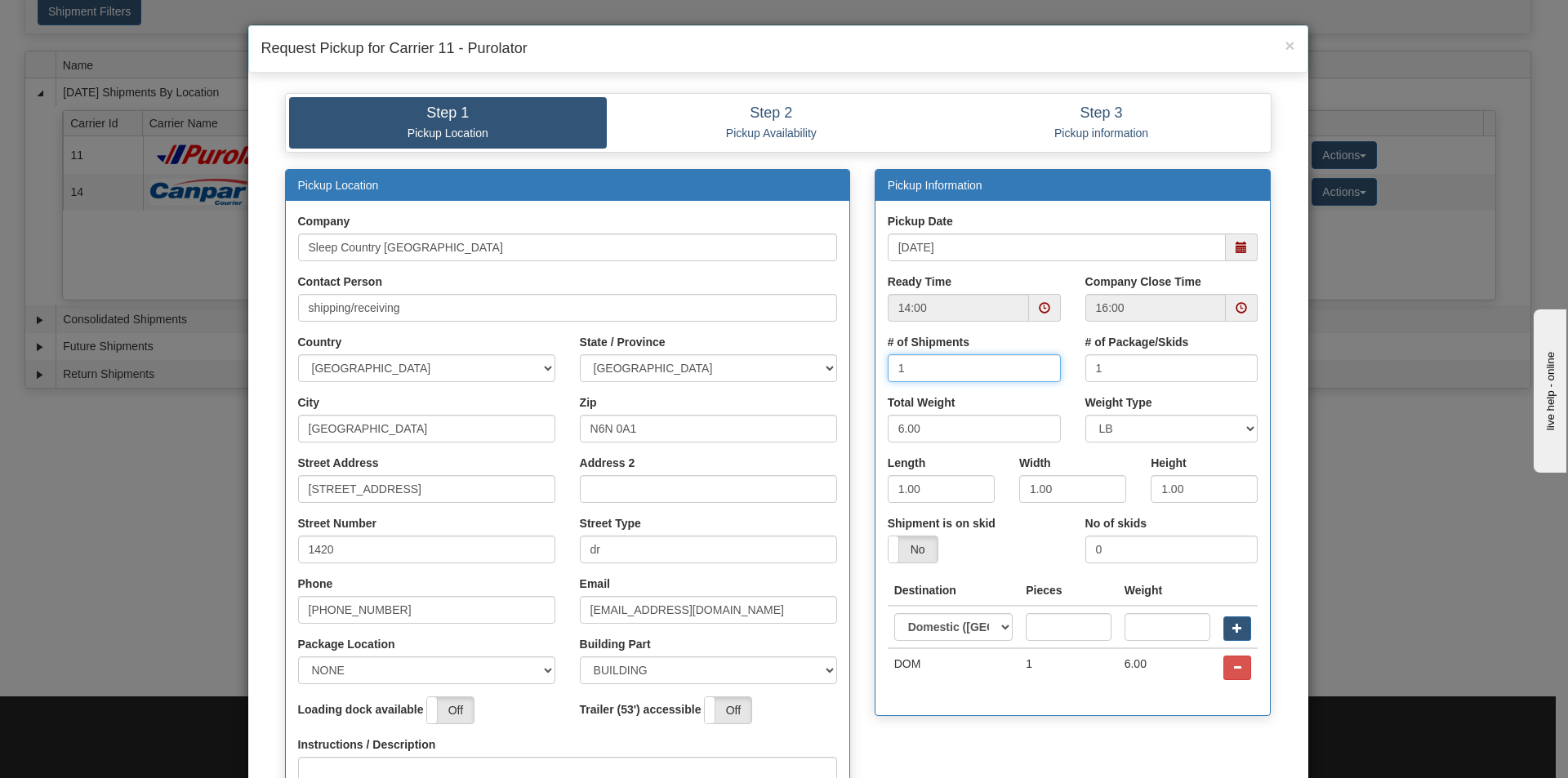
click at [956, 376] on input "1" at bounding box center [974, 368] width 173 height 28
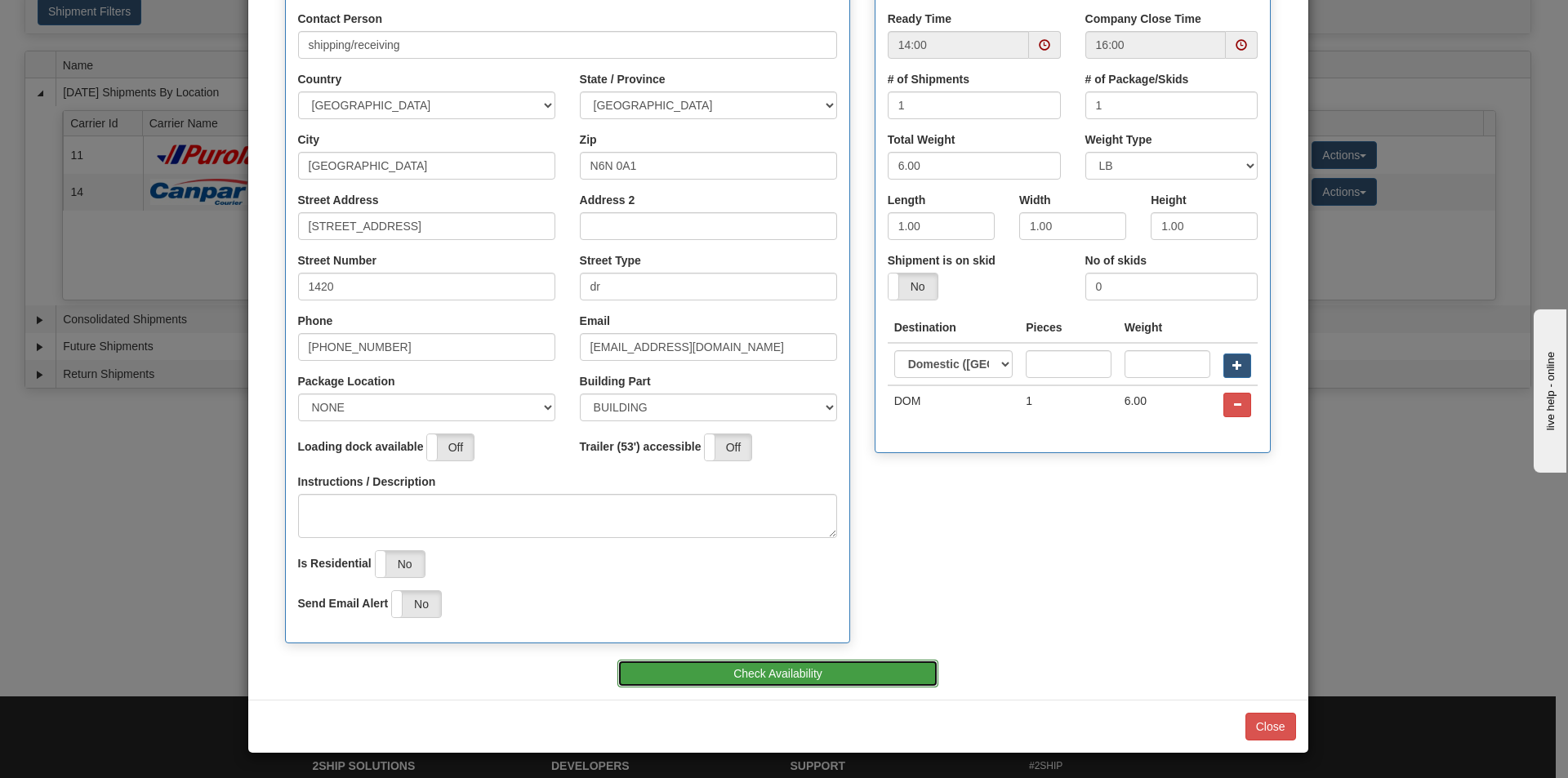
click at [729, 671] on button "Check Availability" at bounding box center [778, 674] width 321 height 28
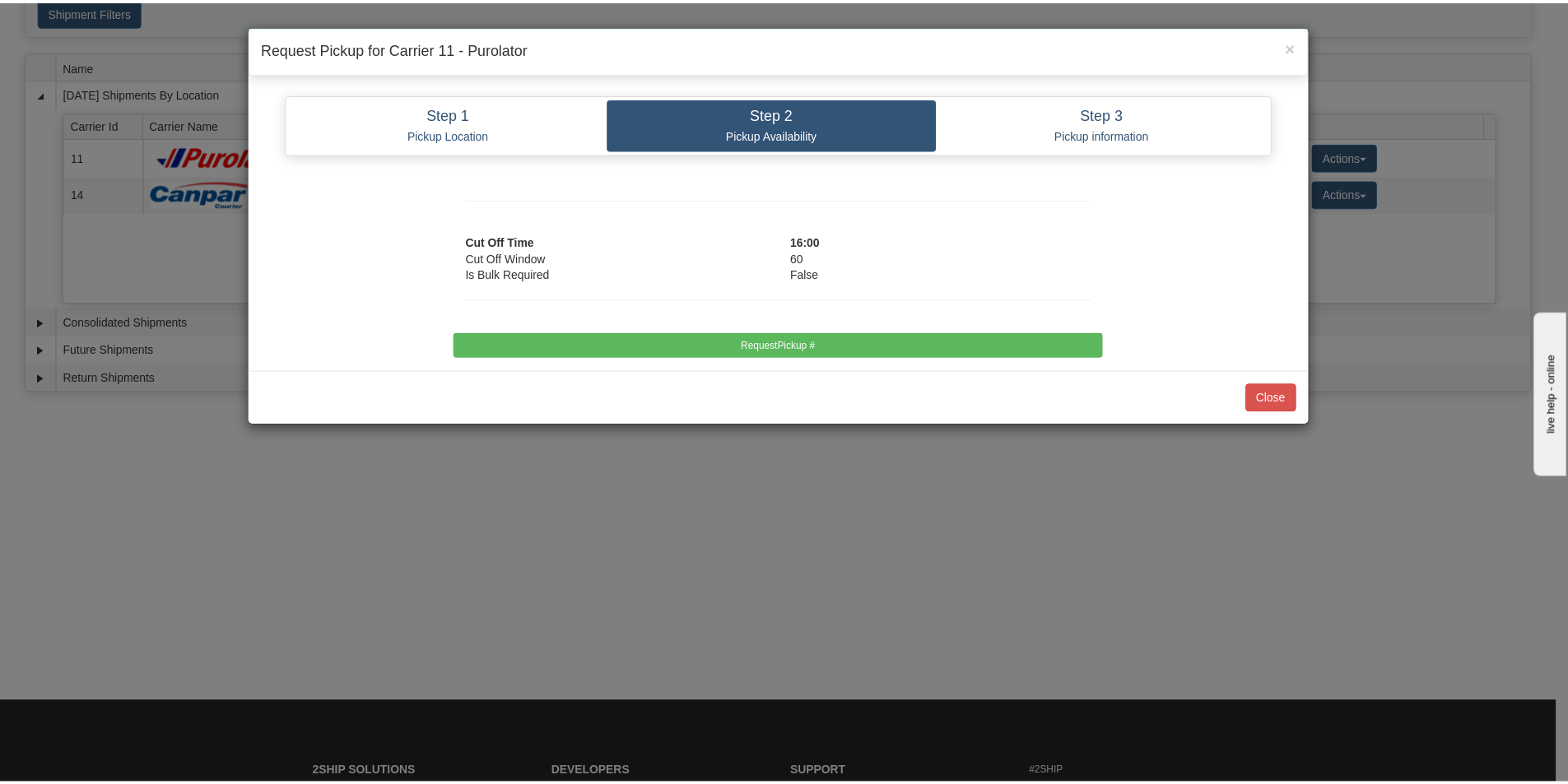
scroll to position [0, 0]
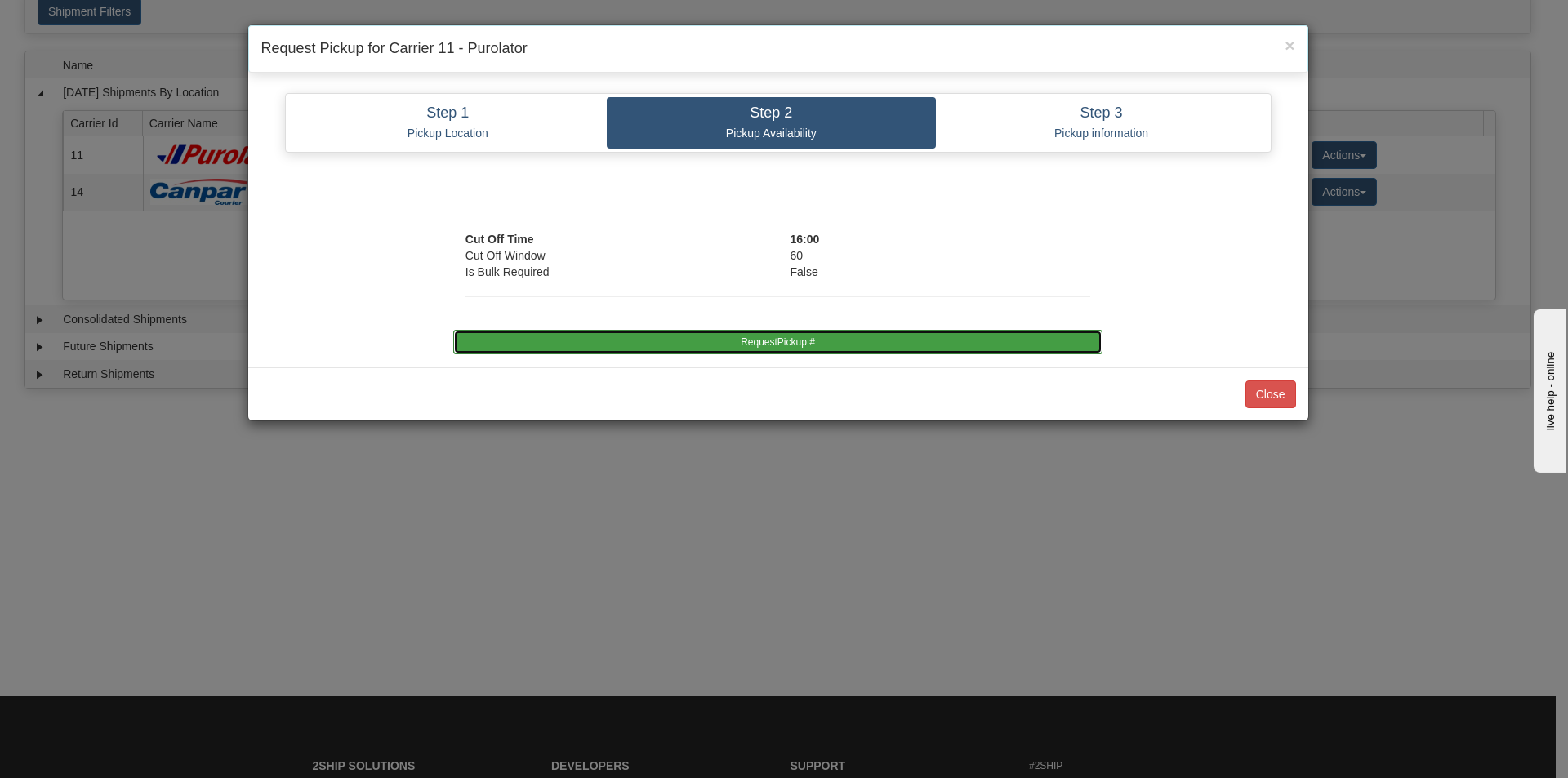
click at [734, 339] on button "RequestPickup #" at bounding box center [778, 342] width 649 height 25
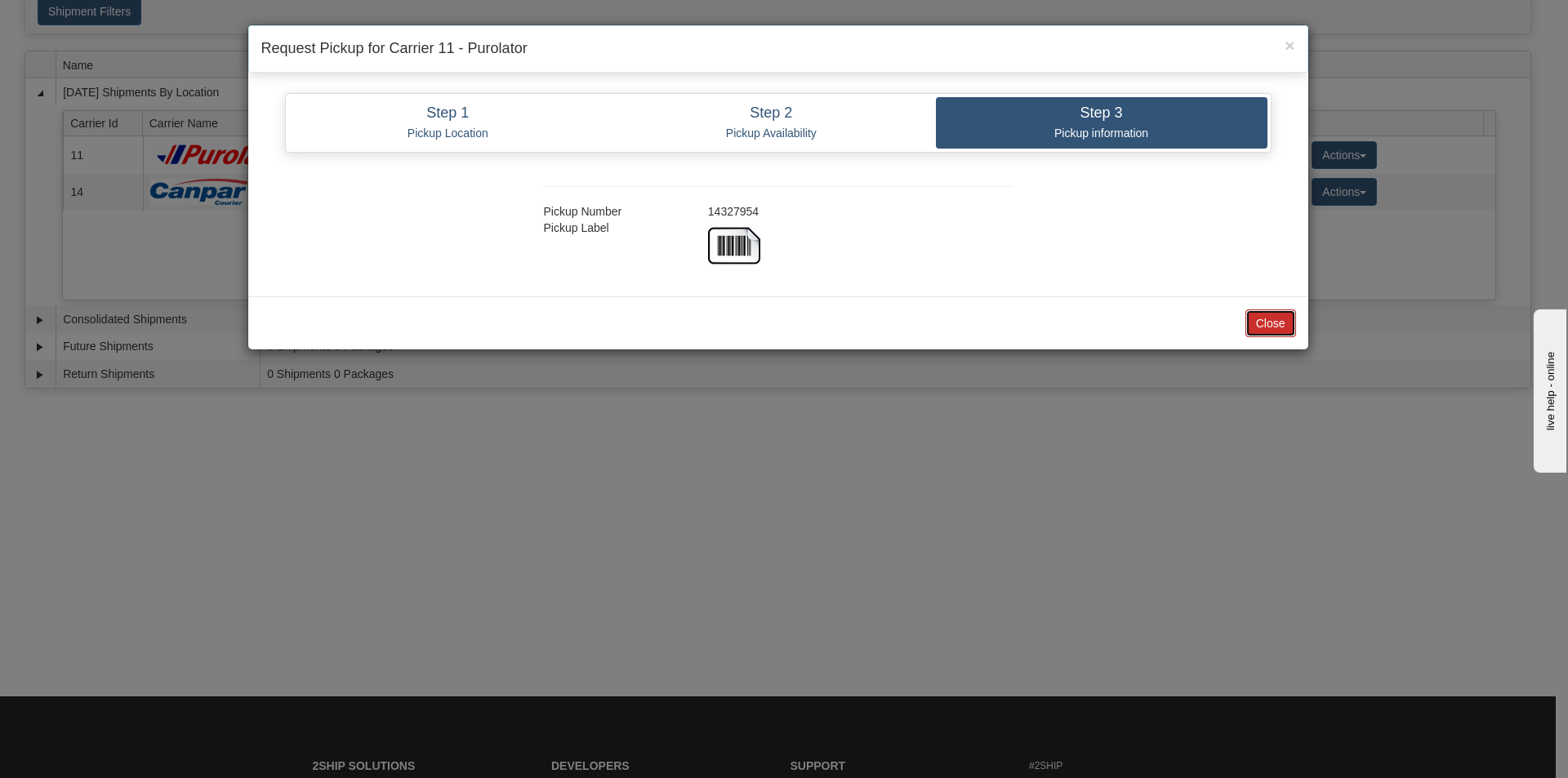
click at [1271, 325] on button "Close" at bounding box center [1271, 323] width 51 height 28
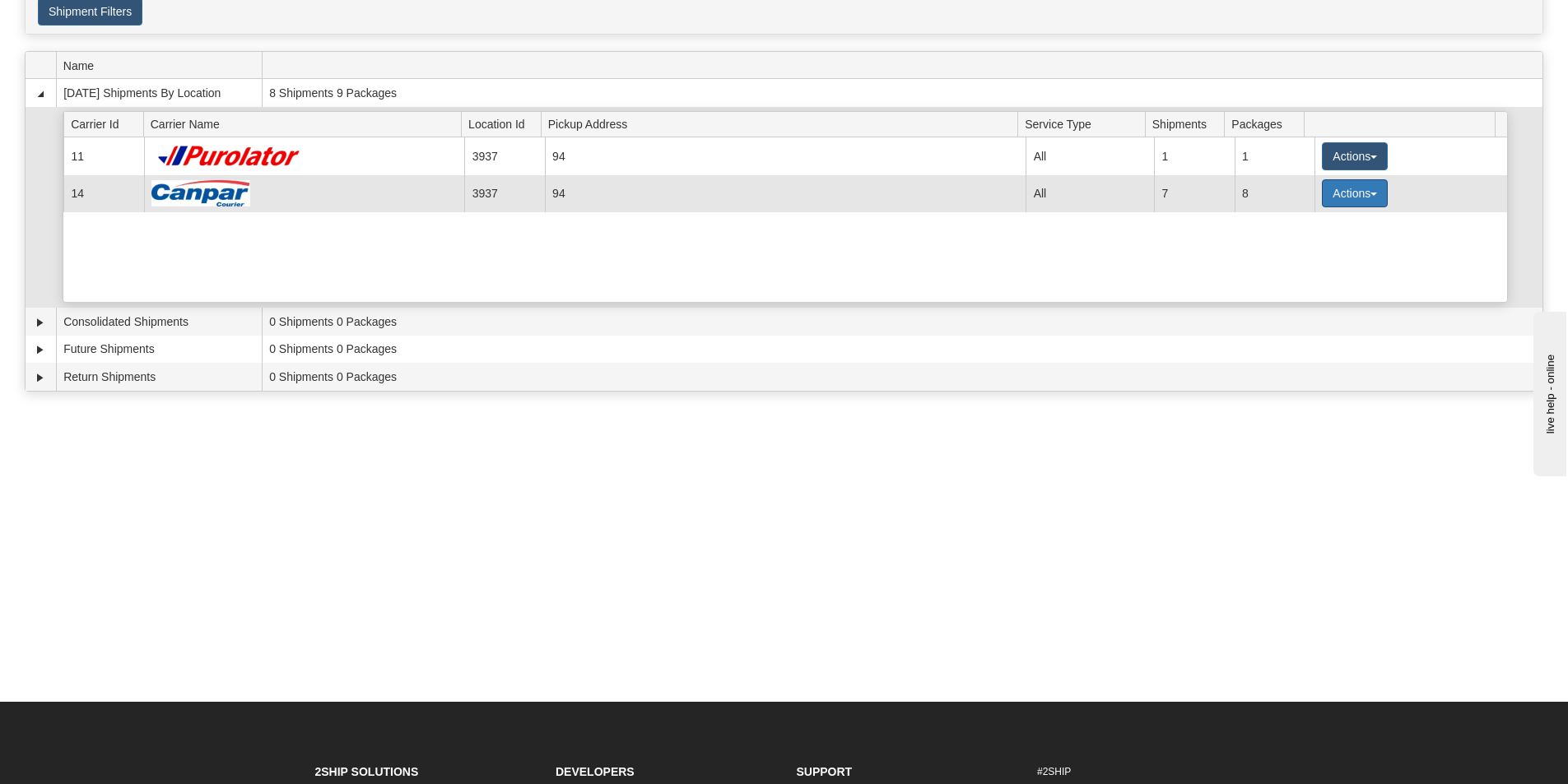
click at [1345, 195] on button "Actions" at bounding box center [1354, 193] width 66 height 28
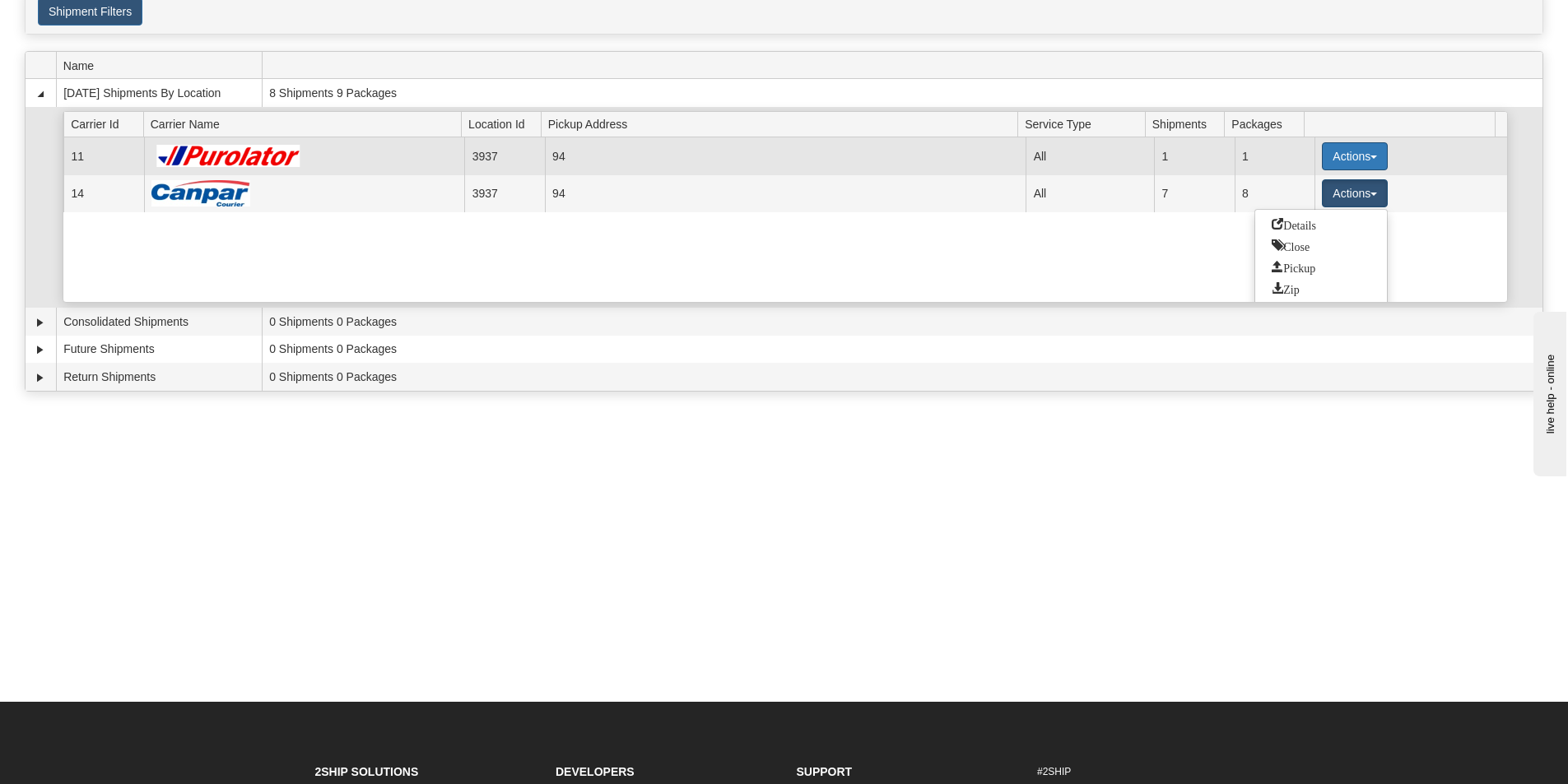
click at [1371, 155] on span "button" at bounding box center [1374, 156] width 7 height 3
click at [1326, 281] on link "Print" at bounding box center [1321, 273] width 132 height 22
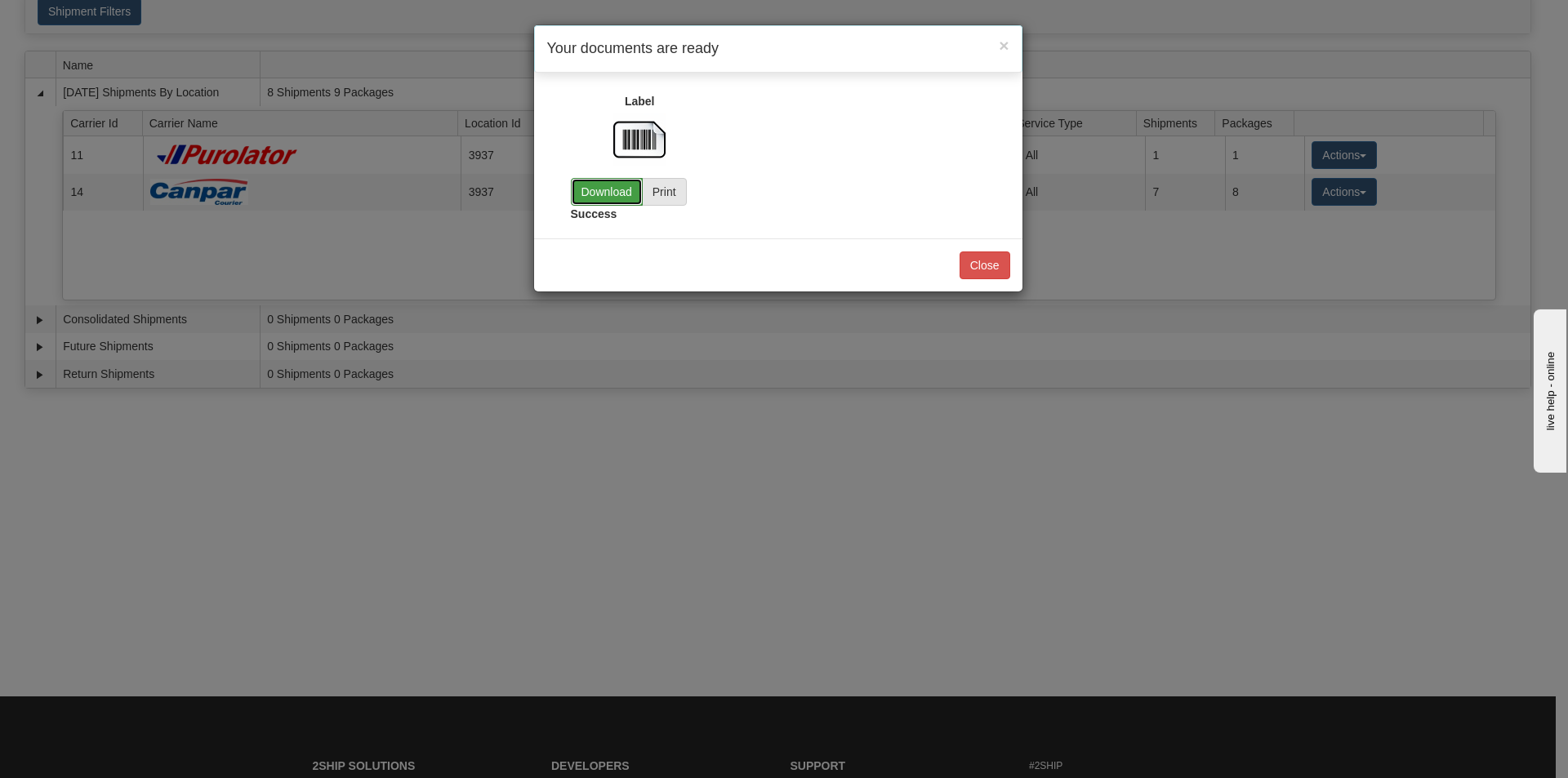
click at [574, 191] on link "Download" at bounding box center [606, 192] width 72 height 28
drag, startPoint x: 986, startPoint y: 266, endPoint x: 993, endPoint y: 257, distance: 11.4
click at [977, 264] on button "Close" at bounding box center [985, 265] width 51 height 28
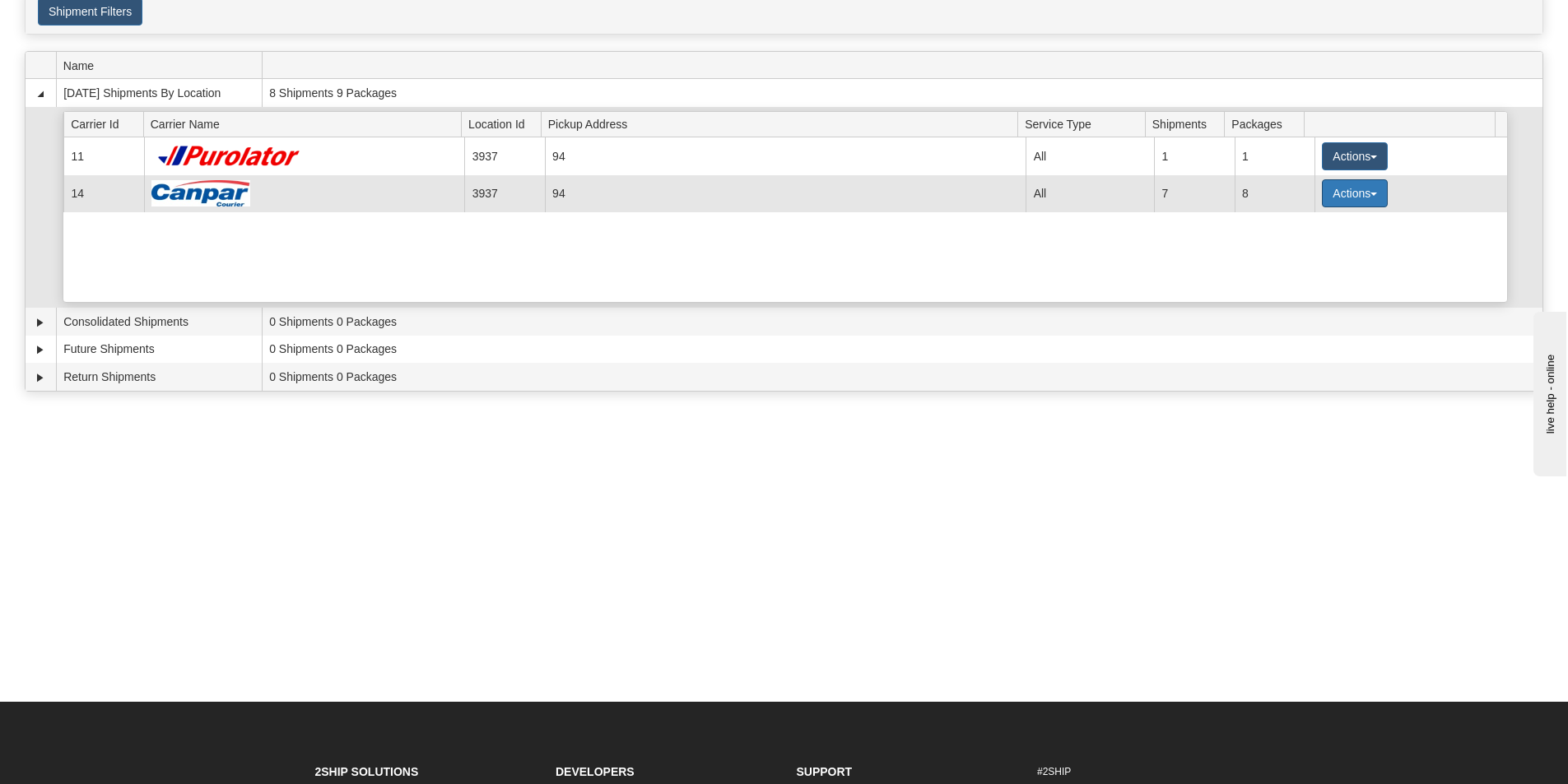
click at [1364, 198] on button "Actions" at bounding box center [1354, 193] width 66 height 28
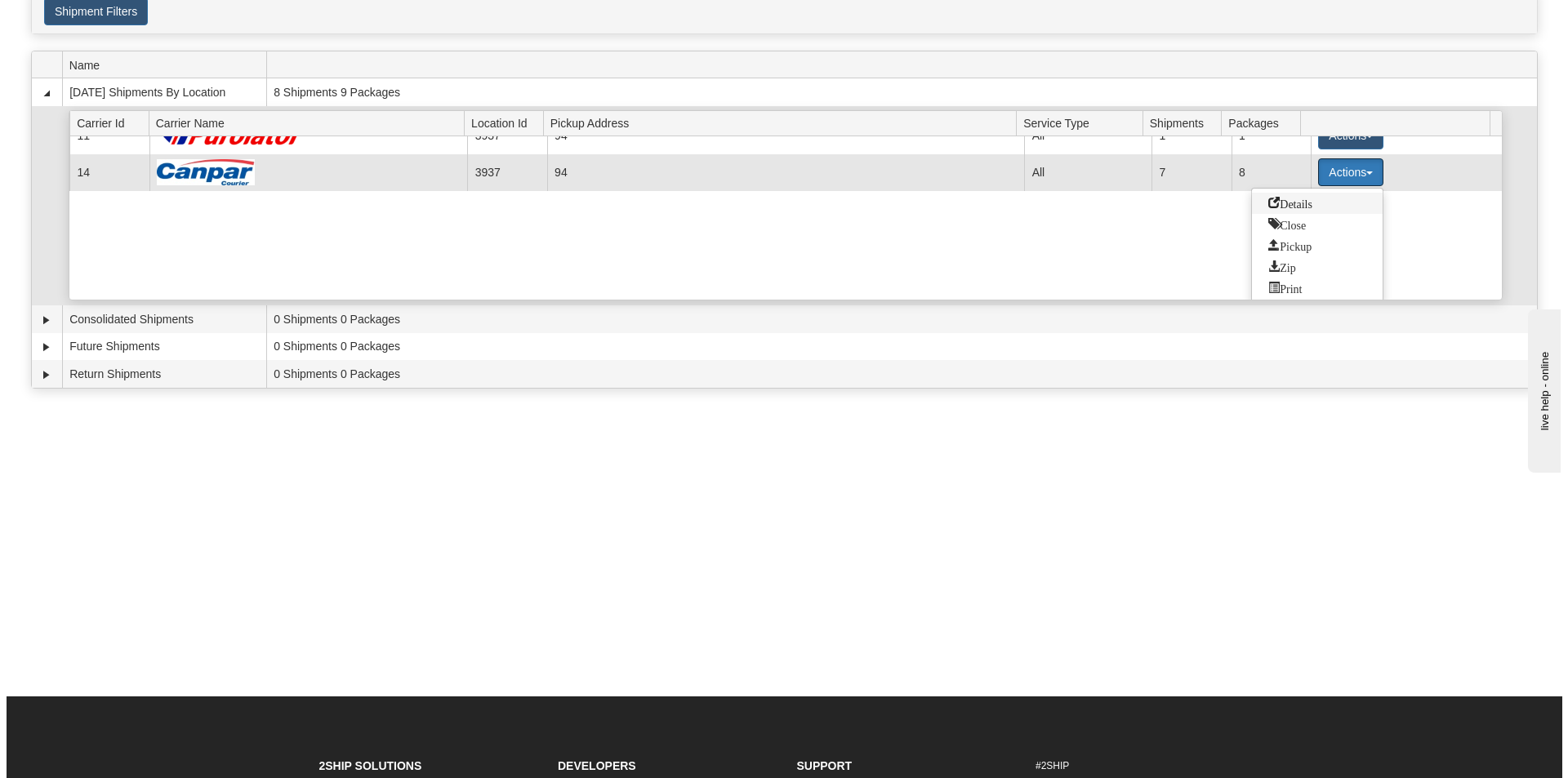
scroll to position [24, 0]
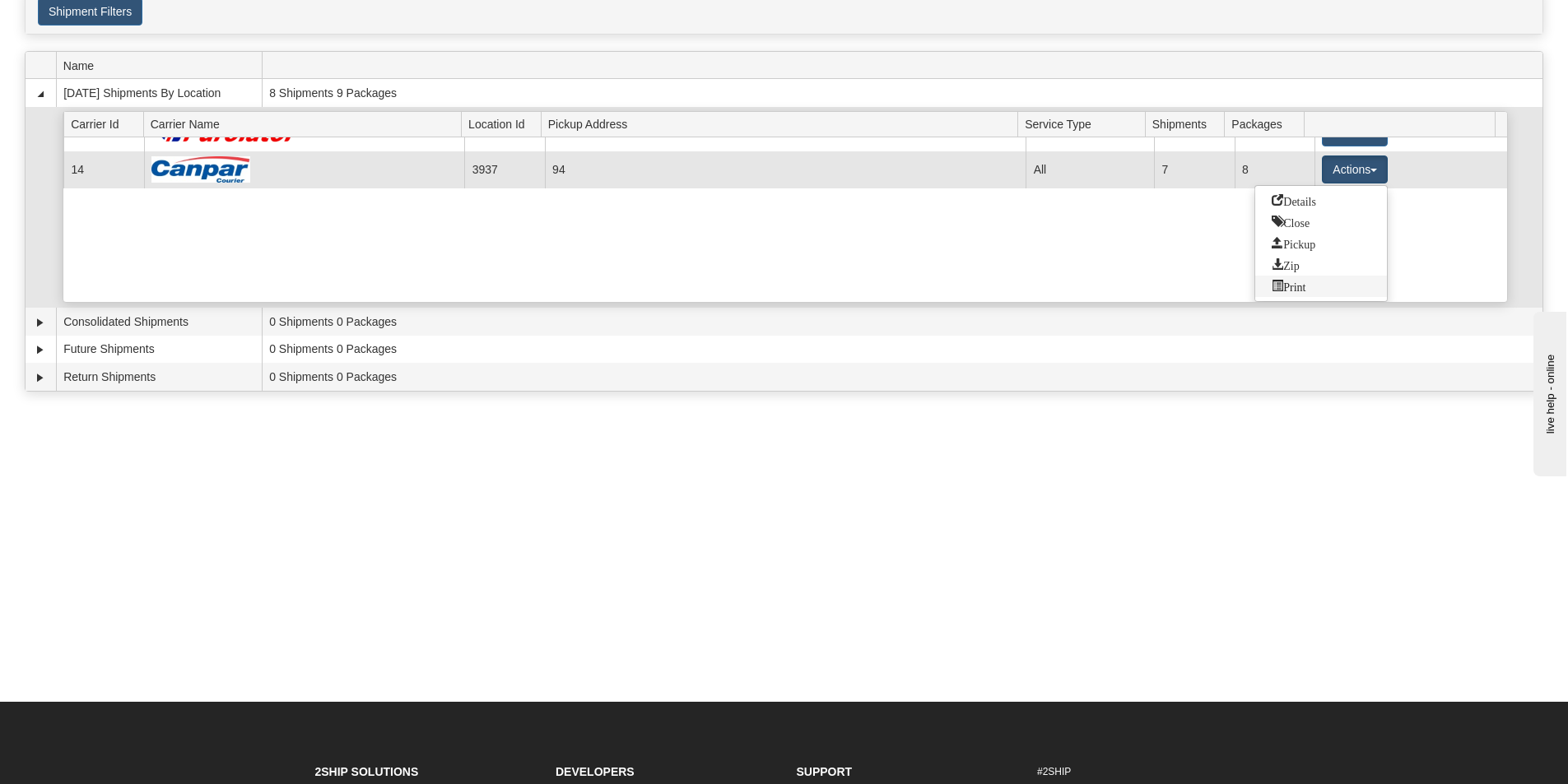
click at [1298, 286] on span "Print" at bounding box center [1289, 286] width 34 height 12
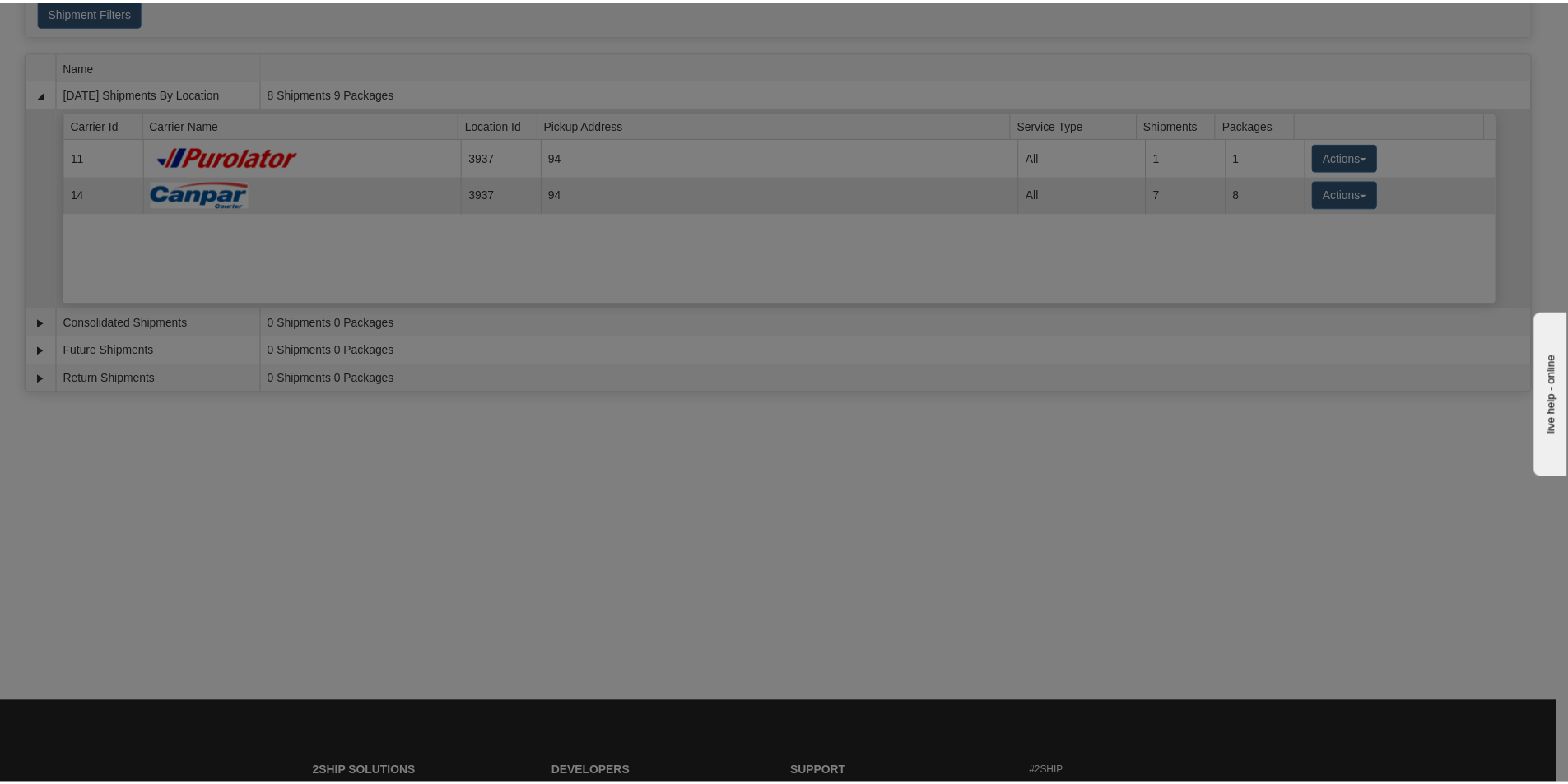
scroll to position [0, 0]
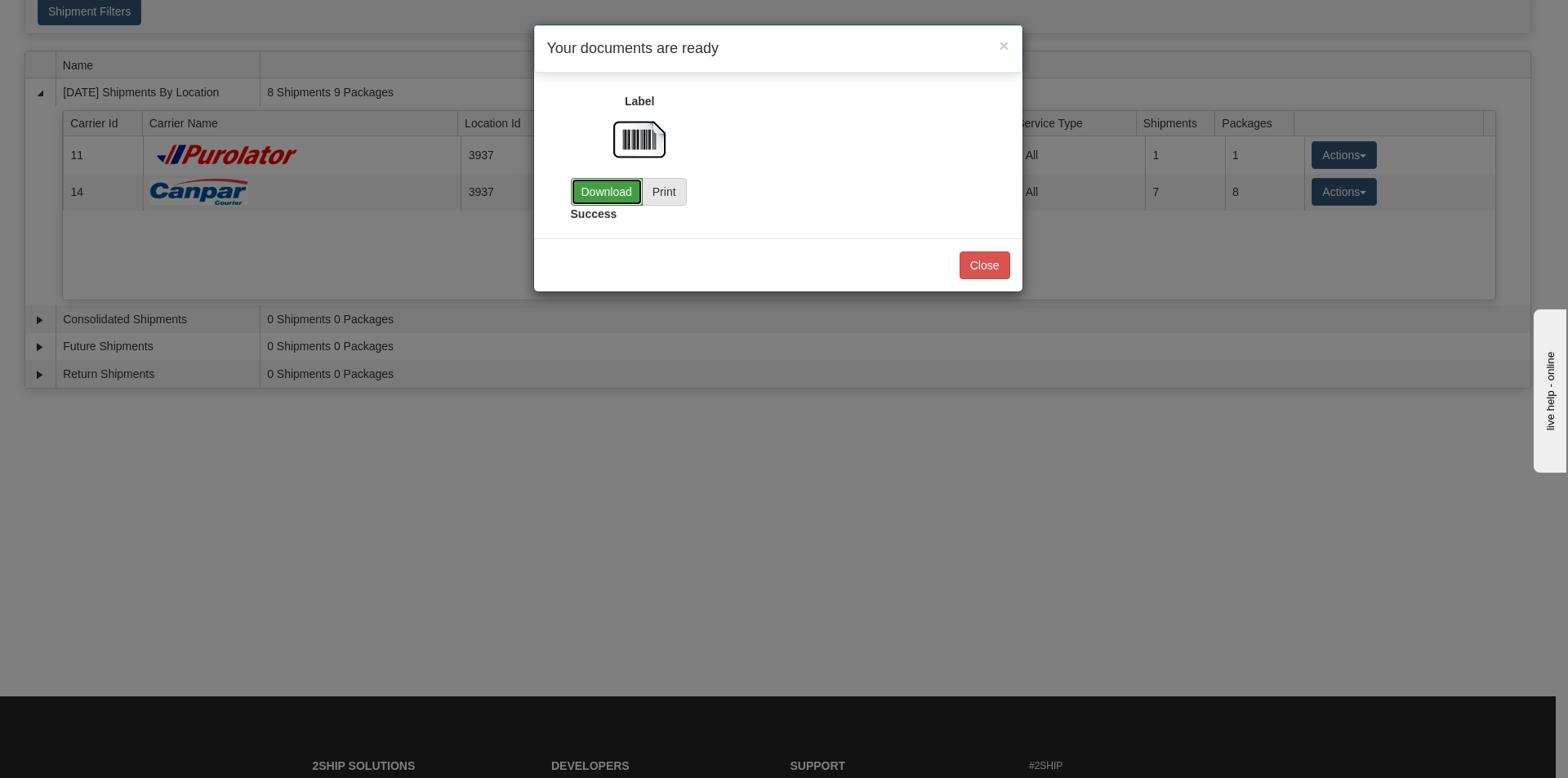
click at [588, 196] on link "Download" at bounding box center [606, 192] width 72 height 28
click at [985, 276] on button "Close" at bounding box center [985, 265] width 51 height 28
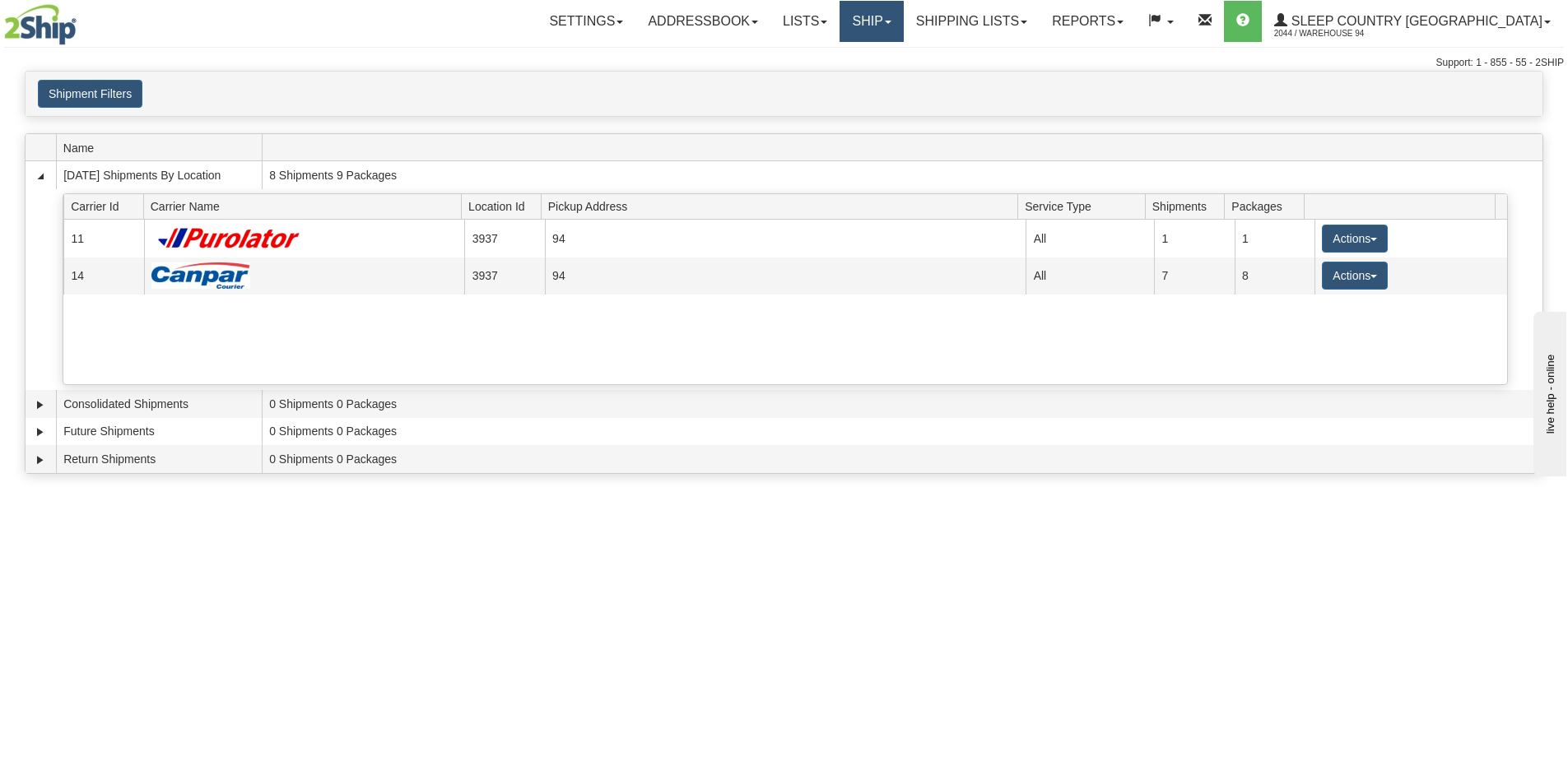
click at [903, 15] on link "Ship" at bounding box center [871, 22] width 63 height 42
click at [866, 78] on span "OnHold / Order Queue" at bounding box center [828, 78] width 116 height 13
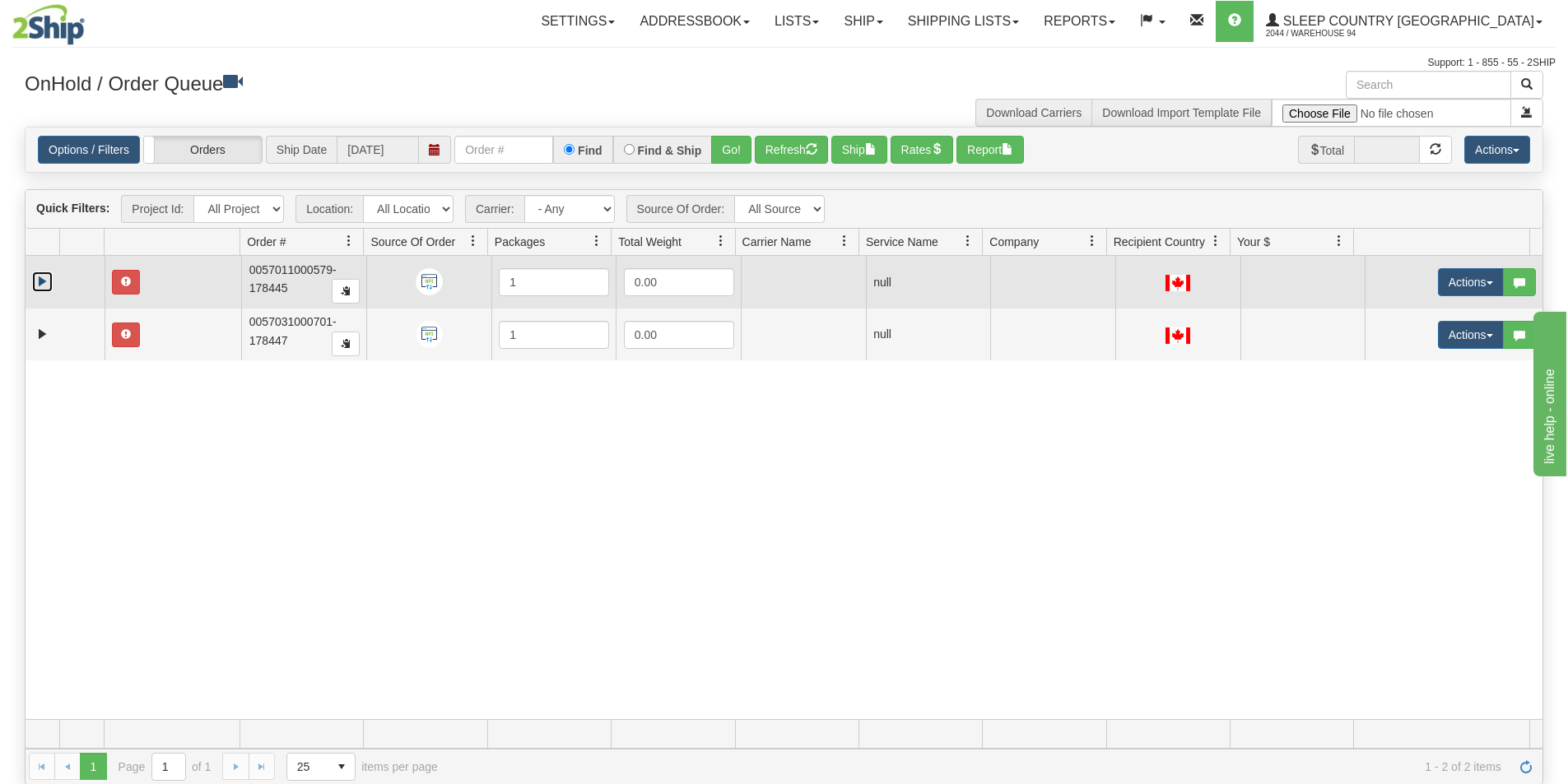
click at [46, 281] on link "Expand" at bounding box center [42, 281] width 21 height 21
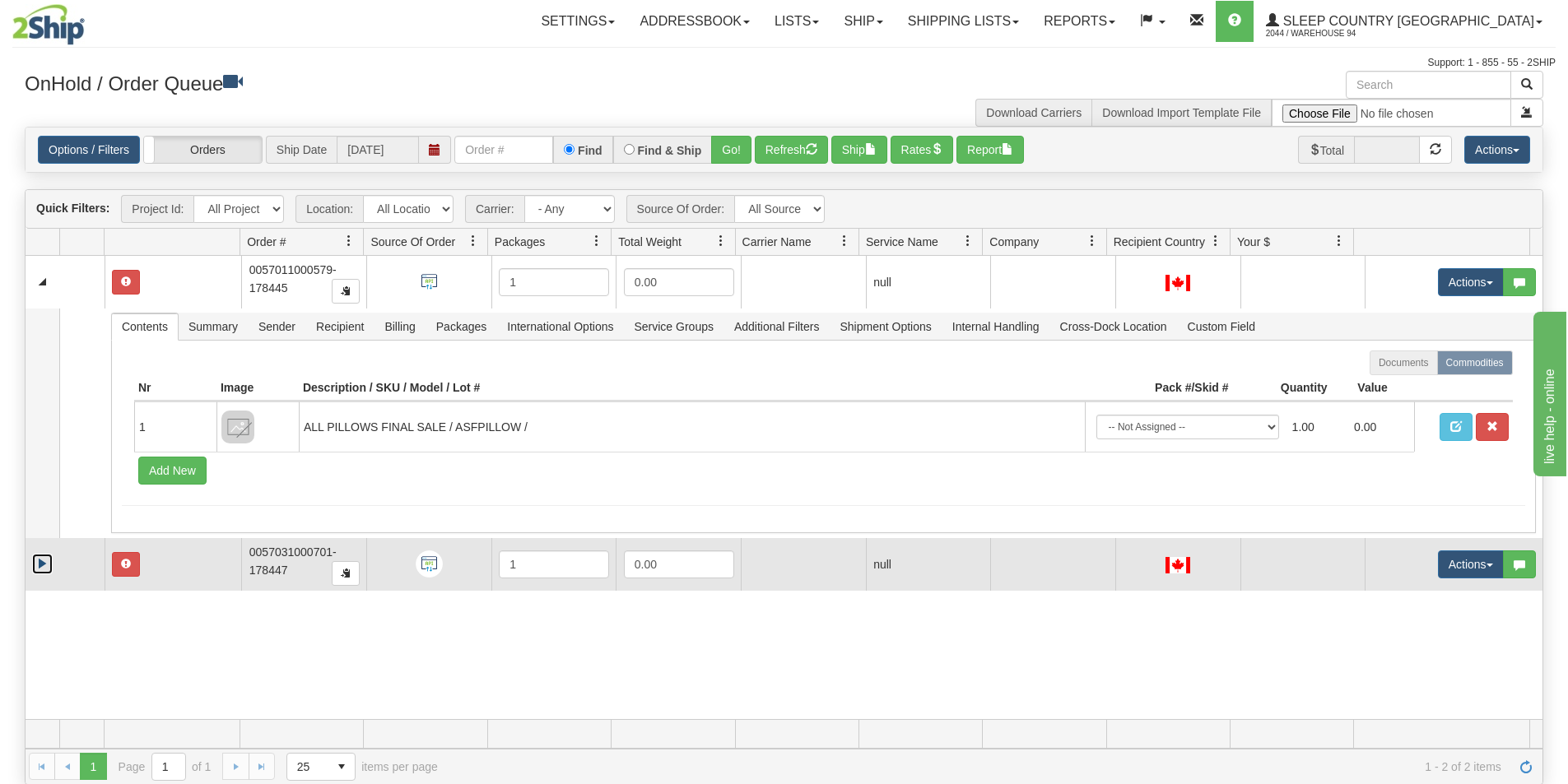
click at [46, 559] on link "Expand" at bounding box center [42, 564] width 21 height 21
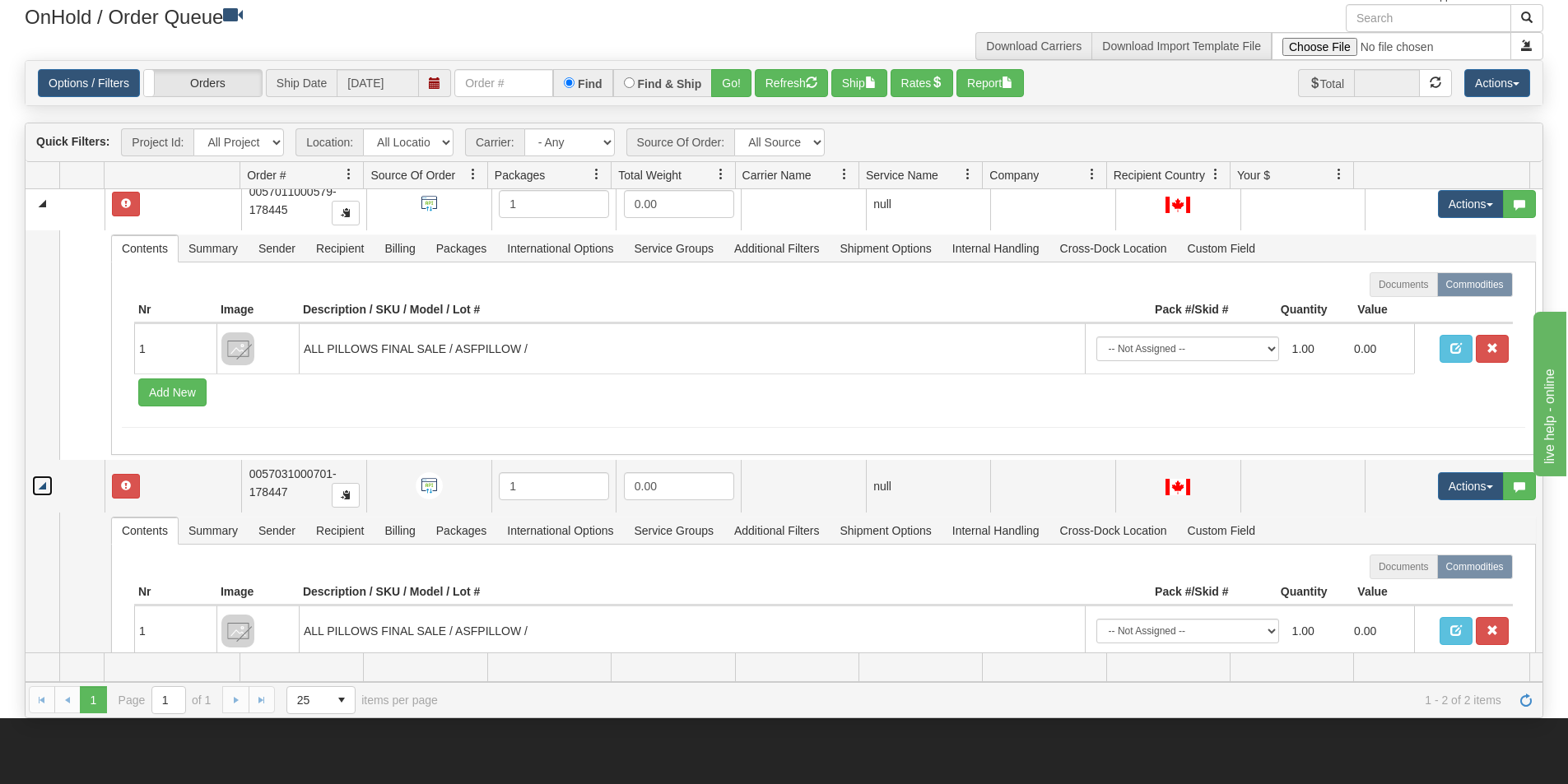
scroll to position [3, 0]
